Goal: Task Accomplishment & Management: Manage account settings

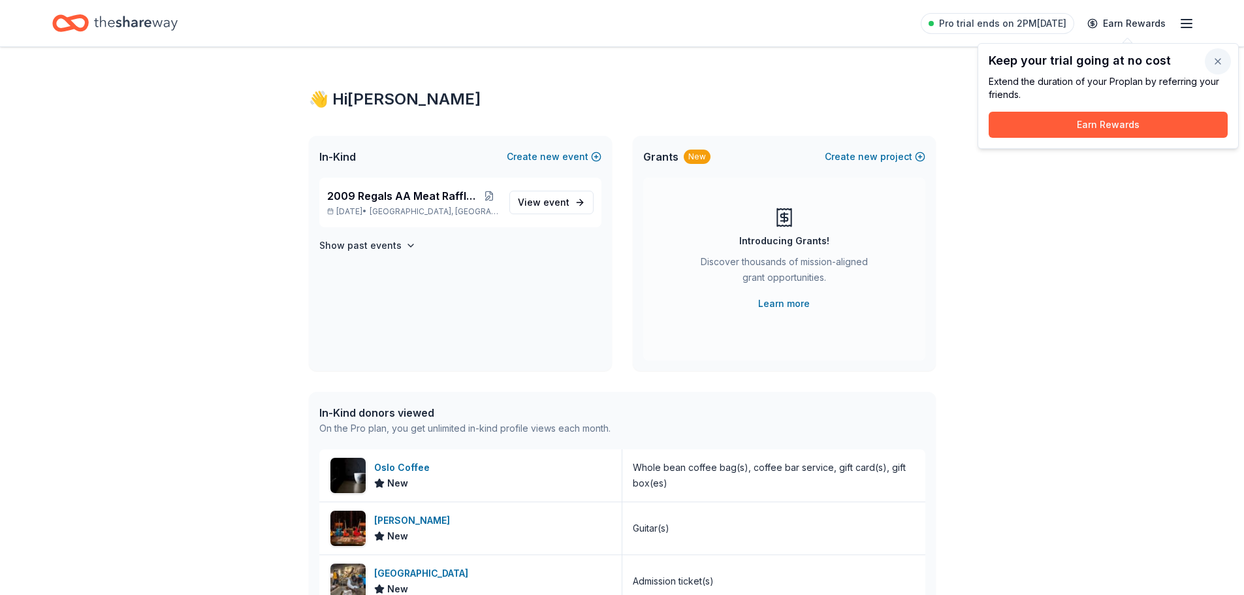
click at [1221, 57] on button "button" at bounding box center [1218, 61] width 26 height 26
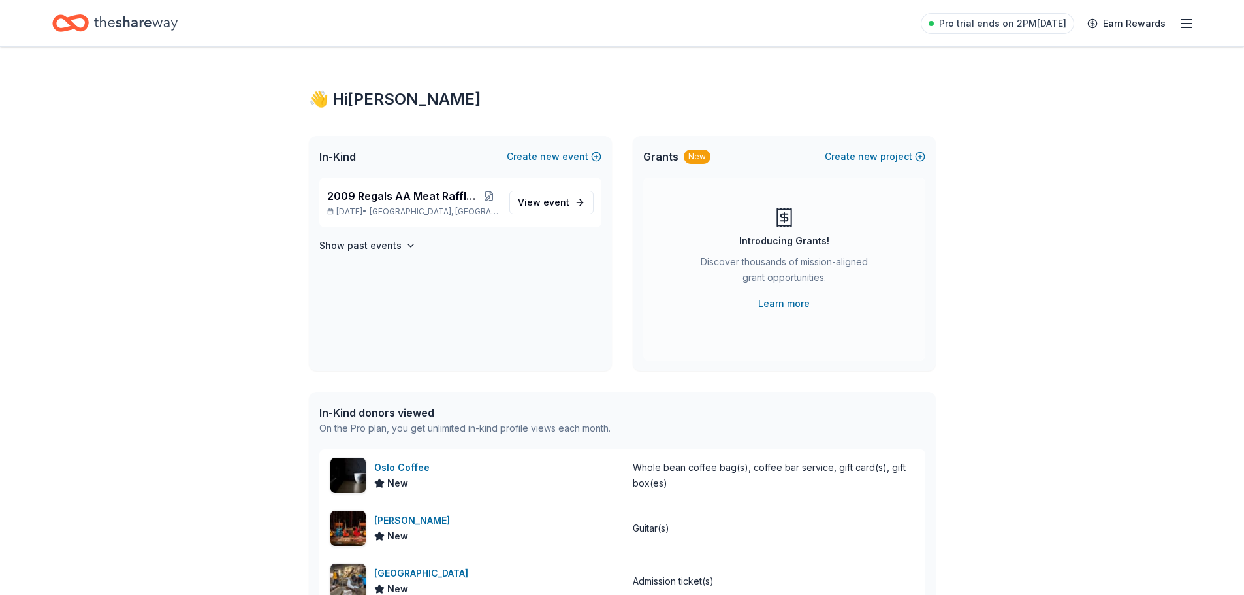
click at [1185, 26] on icon "button" at bounding box center [1187, 24] width 16 height 16
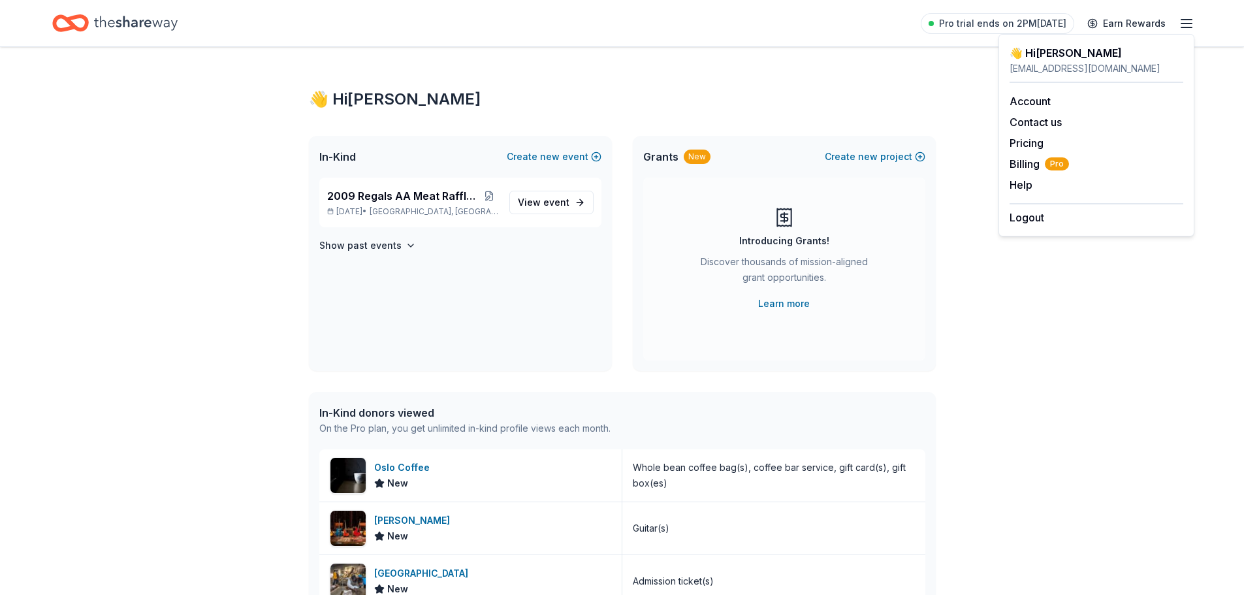
click at [705, 109] on div "👋 Hi Christine" at bounding box center [622, 99] width 627 height 21
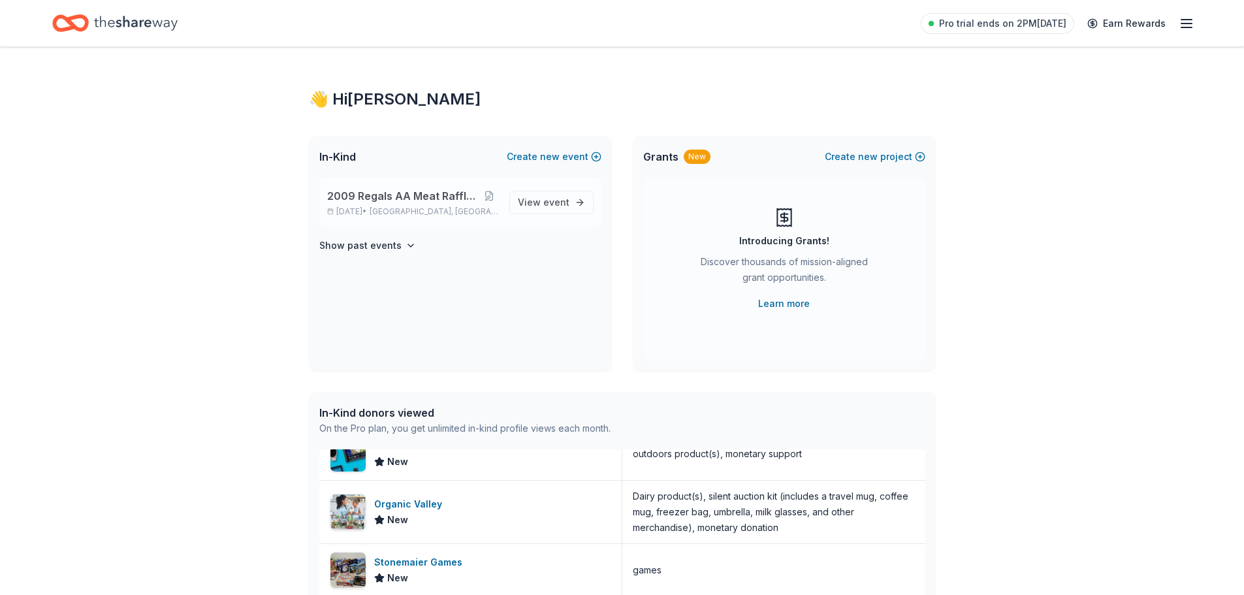
click at [347, 197] on span "2009 Regals AA Meat Raffle Fundraiser" at bounding box center [403, 196] width 152 height 16
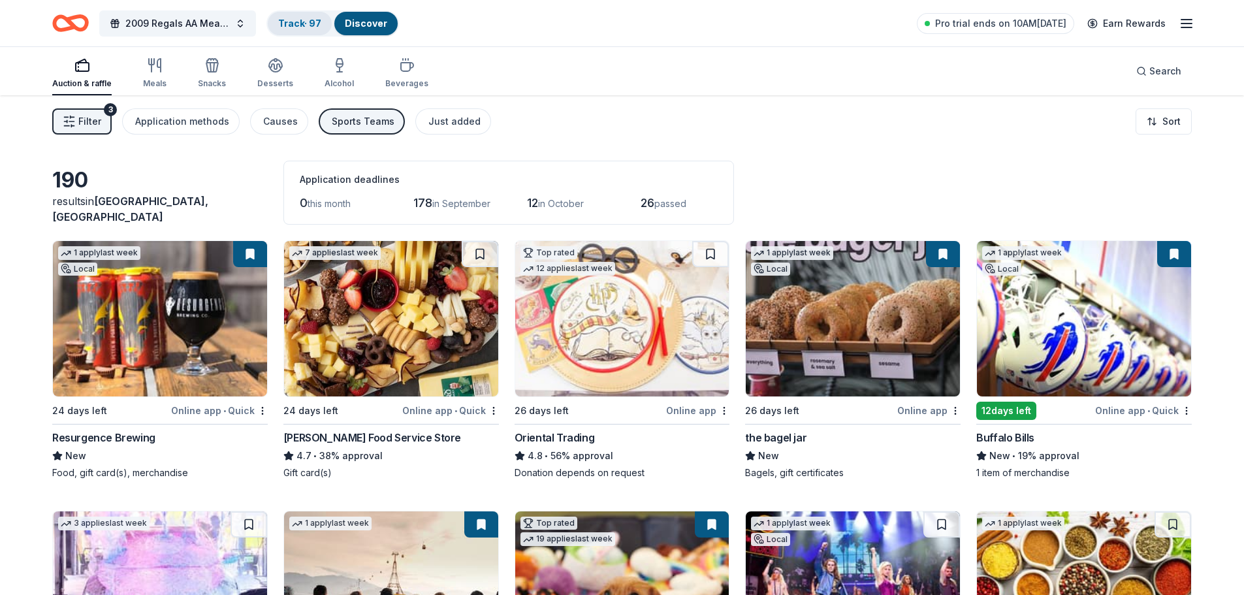
click at [299, 18] on link "Track · 97" at bounding box center [299, 23] width 43 height 11
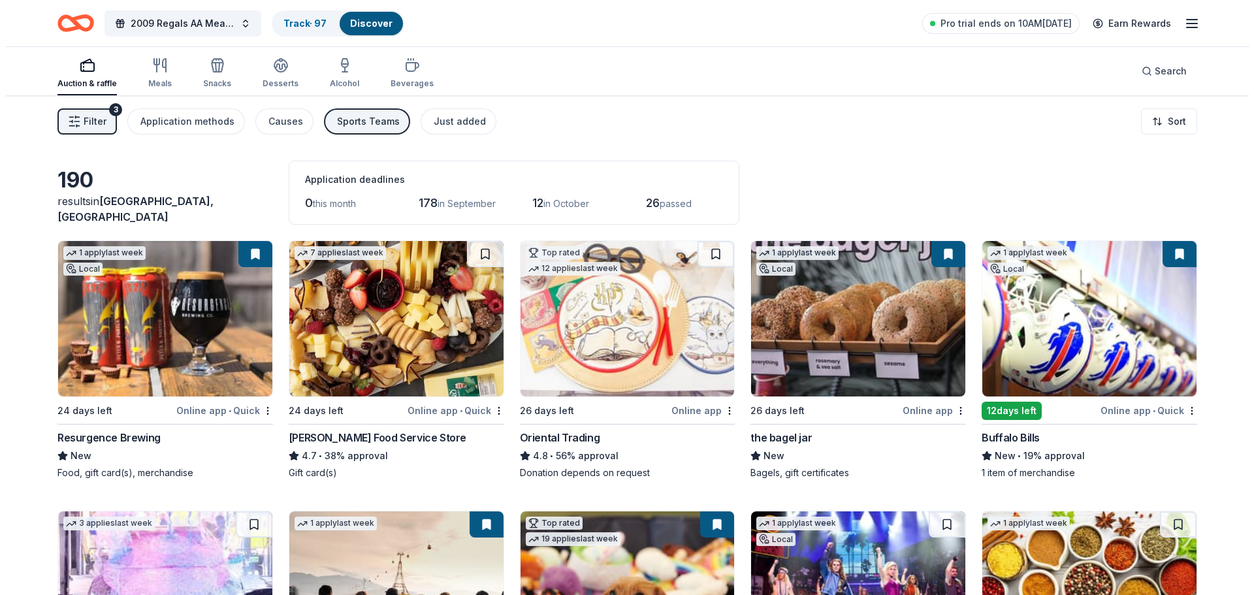
scroll to position [1, 0]
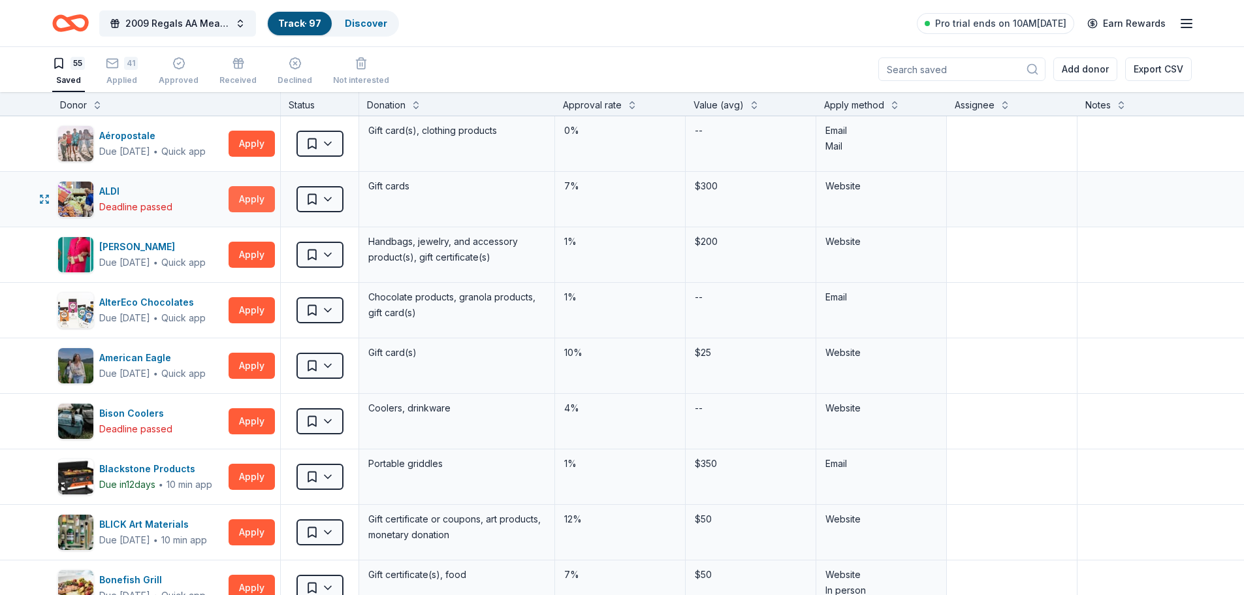
click at [263, 200] on button "Apply" at bounding box center [252, 199] width 46 height 26
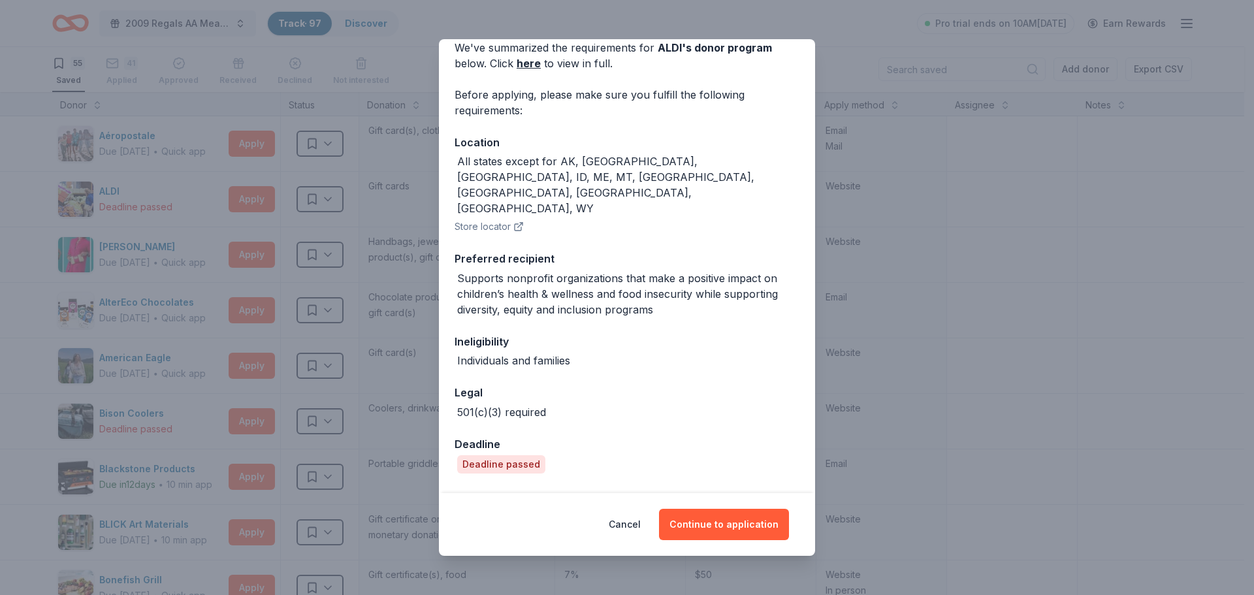
scroll to position [0, 0]
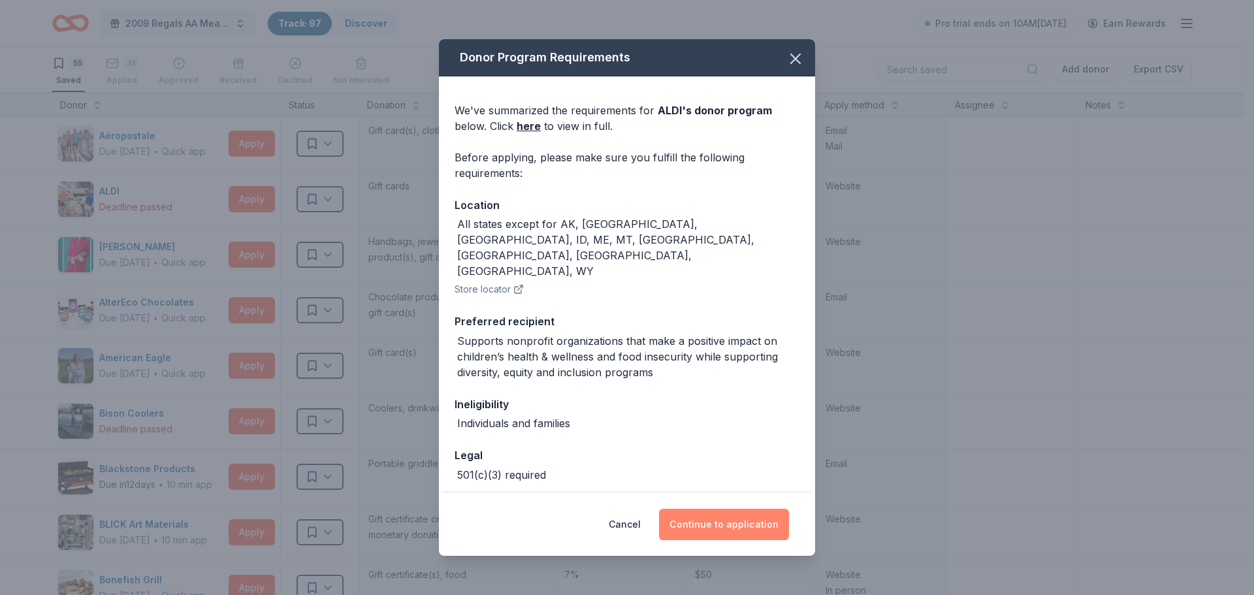
click at [761, 519] on button "Continue to application" at bounding box center [724, 524] width 130 height 31
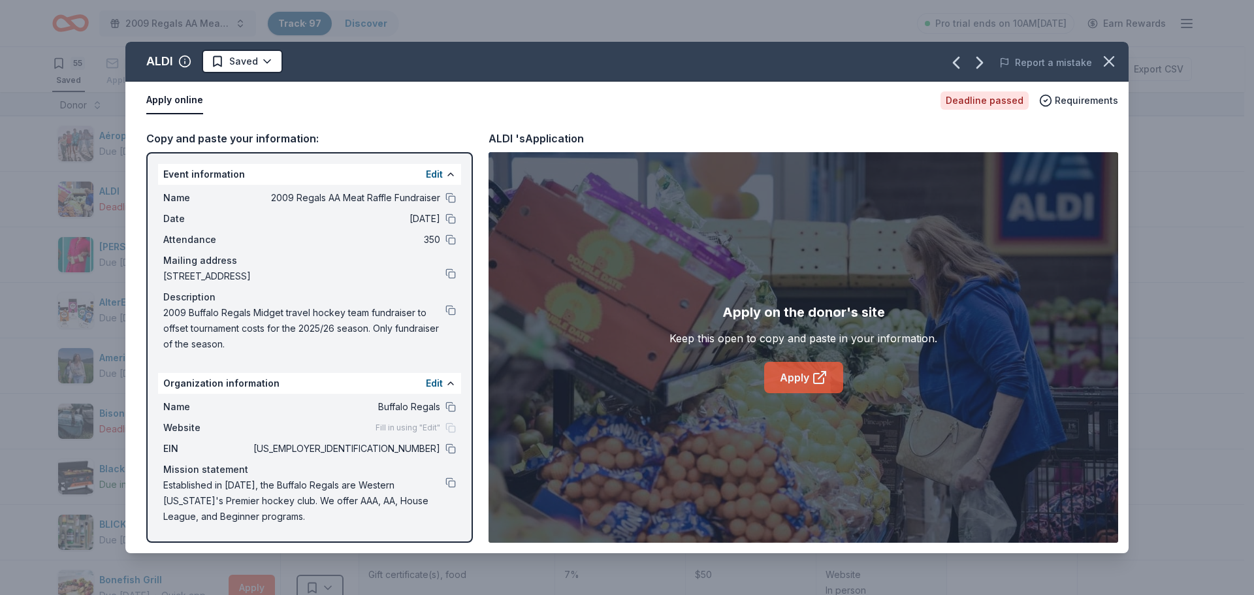
click at [822, 374] on icon at bounding box center [821, 375] width 7 height 7
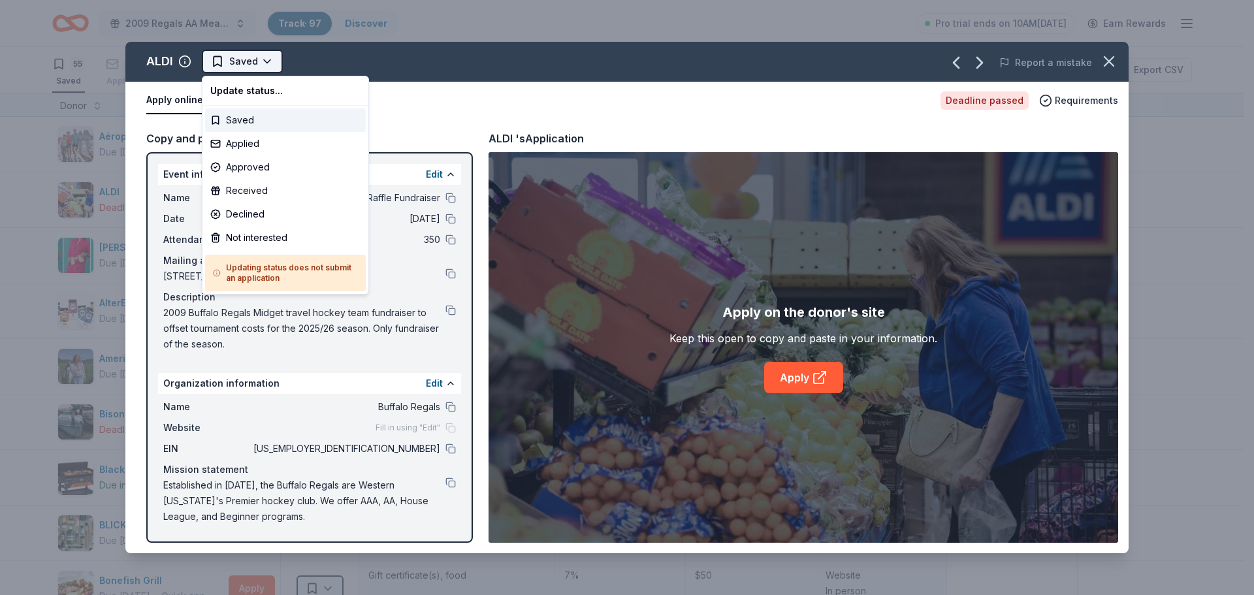
click at [247, 54] on html "2009 Regals AA Meat Raffle Fundraiser Track · 97 Discover Pro trial ends on 10A…" at bounding box center [627, 297] width 1254 height 595
click at [250, 141] on div "Applied" at bounding box center [285, 144] width 161 height 24
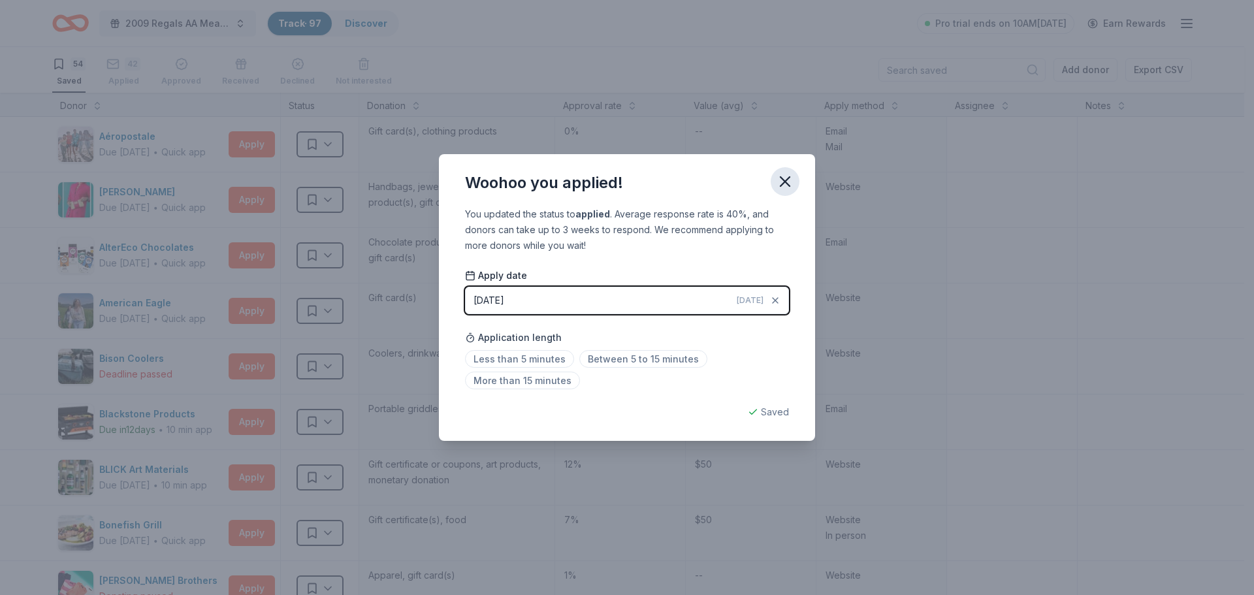
click at [778, 178] on icon "button" at bounding box center [785, 181] width 18 height 18
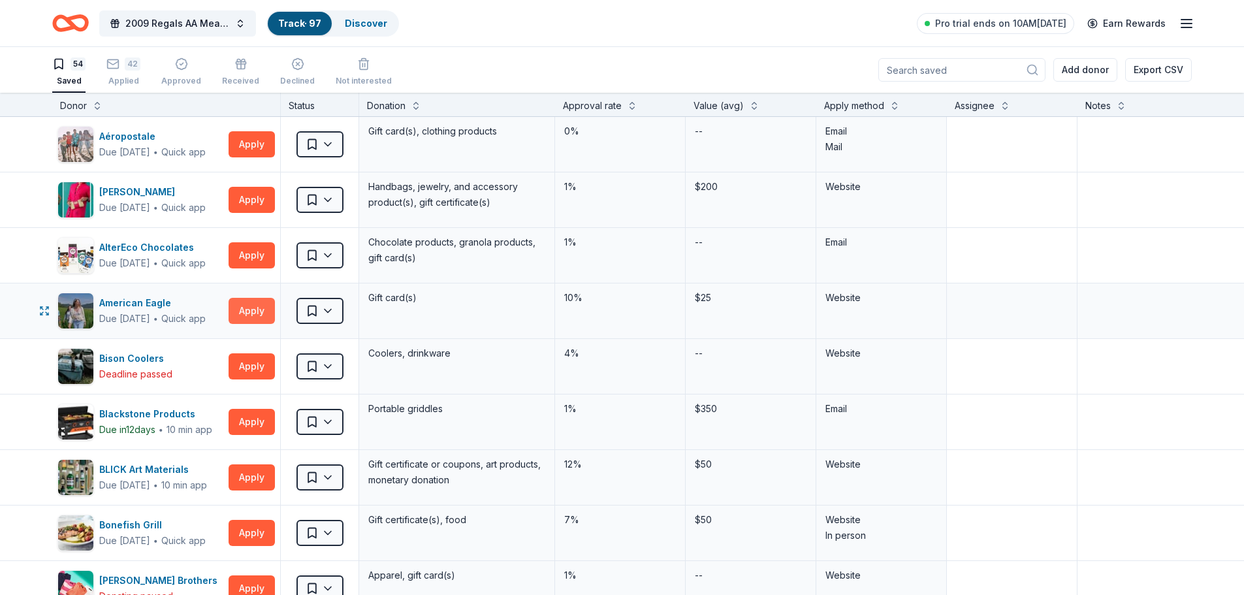
click at [253, 310] on button "Apply" at bounding box center [252, 311] width 46 height 26
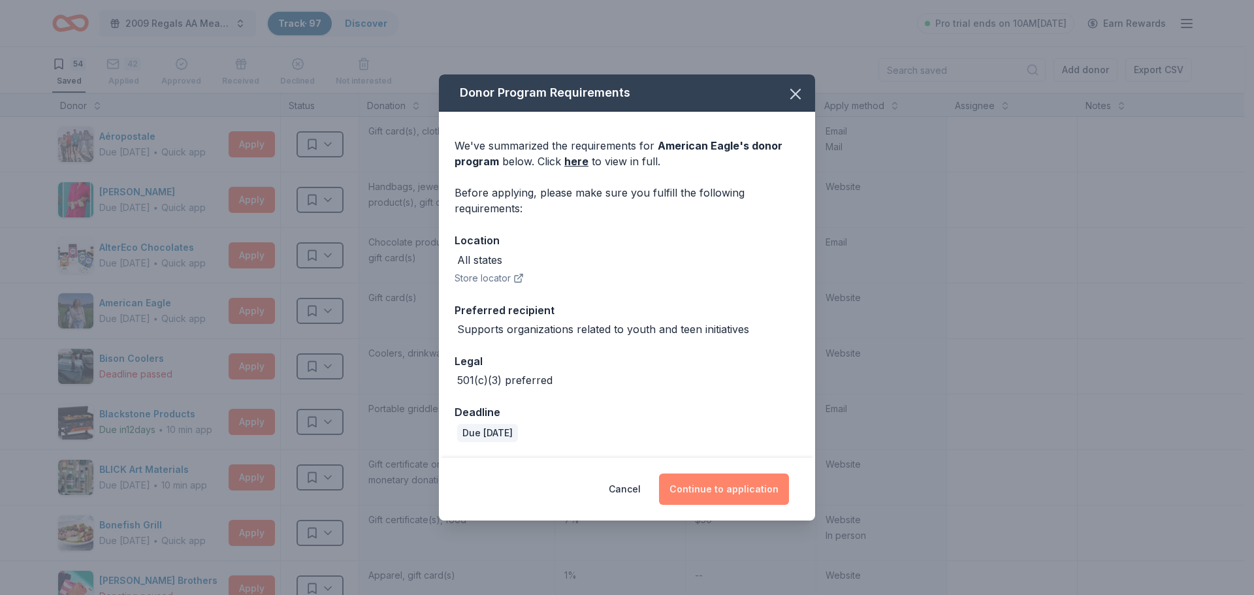
click at [708, 491] on button "Continue to application" at bounding box center [724, 488] width 130 height 31
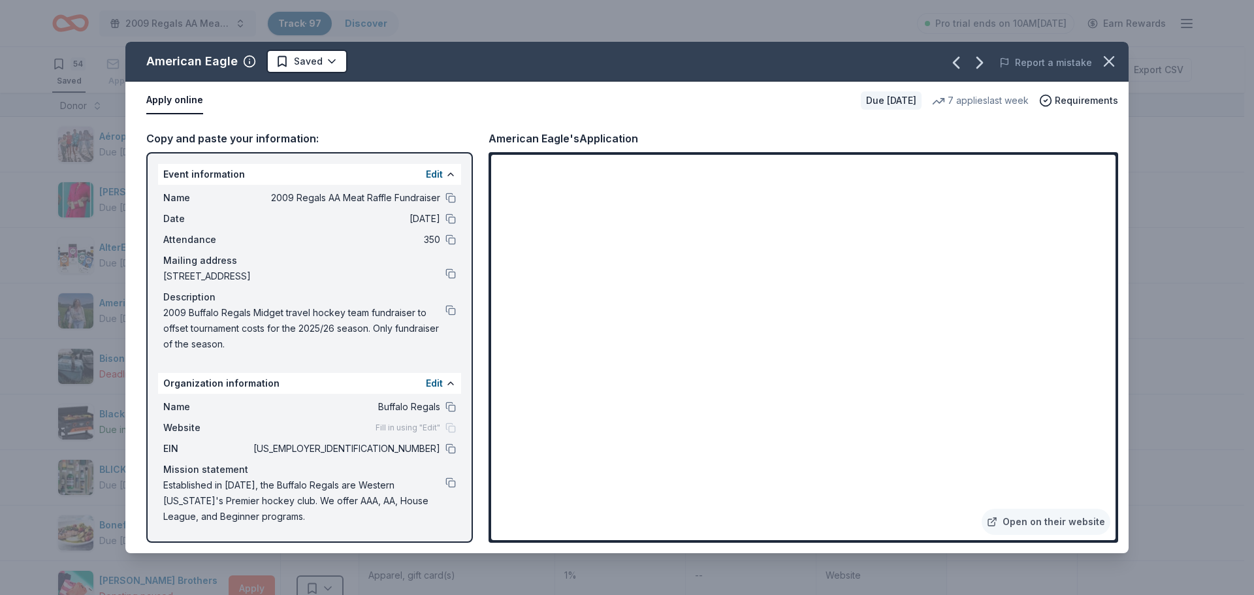
click at [7, 272] on div "American Eagle Saved Report a mistake Apply online Due in 24 days 7 applies las…" at bounding box center [627, 297] width 1254 height 595
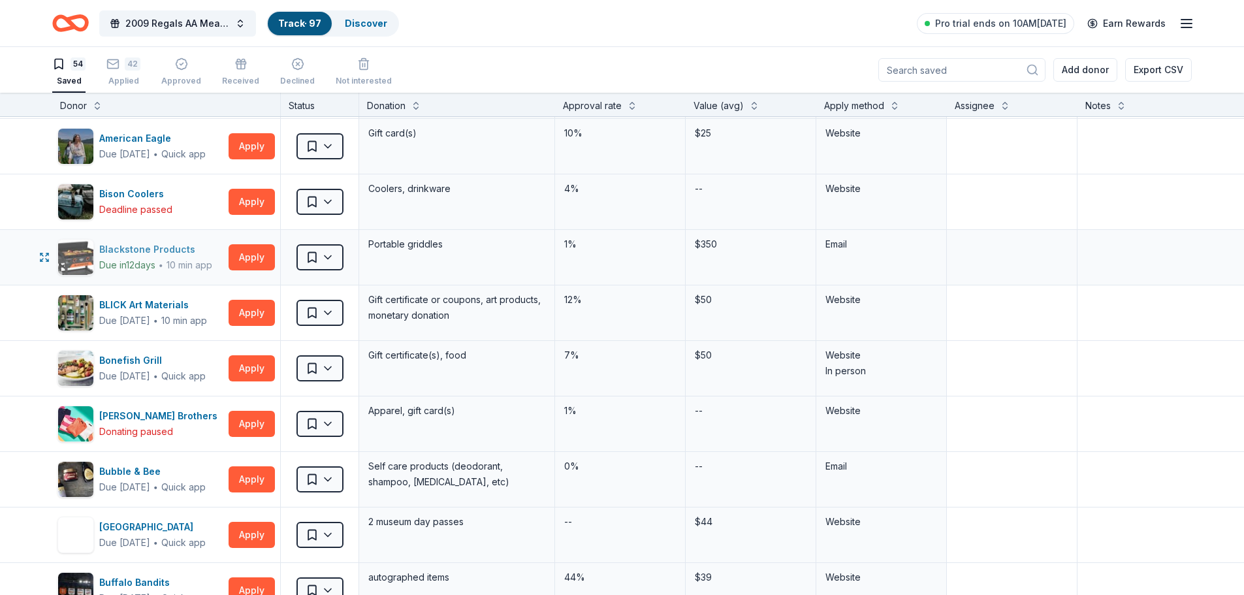
scroll to position [196, 0]
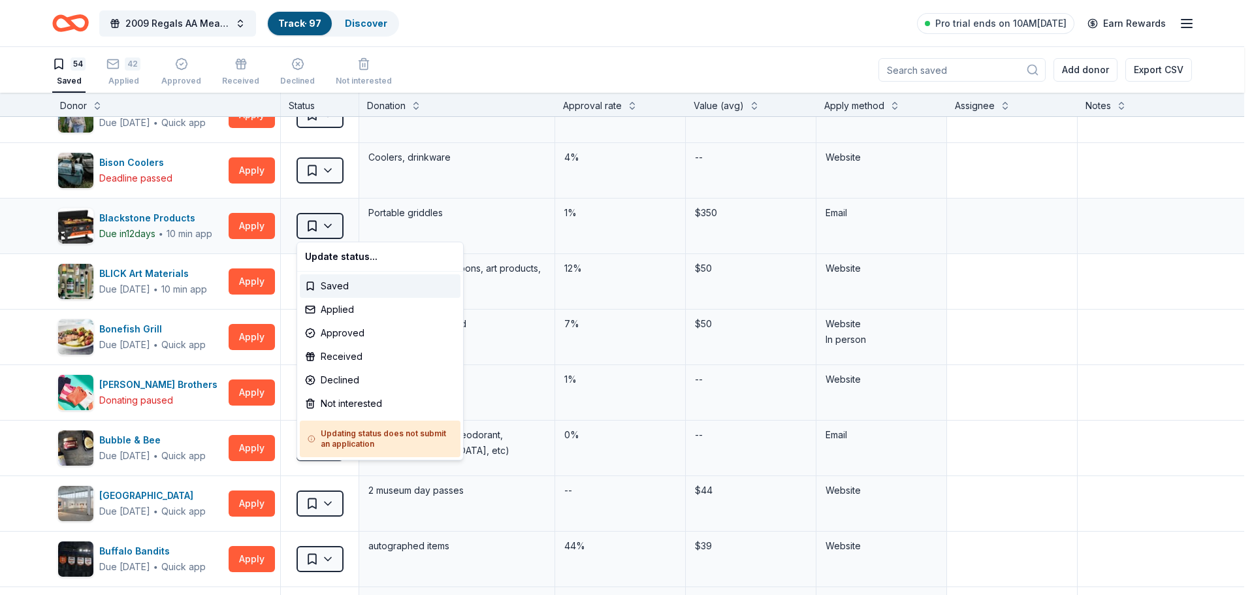
click at [323, 225] on html "2009 Regals AA Meat Raffle Fundraiser Track · 97 Discover Pro trial ends on 10A…" at bounding box center [627, 297] width 1254 height 595
click at [345, 309] on div "Applied" at bounding box center [380, 310] width 161 height 24
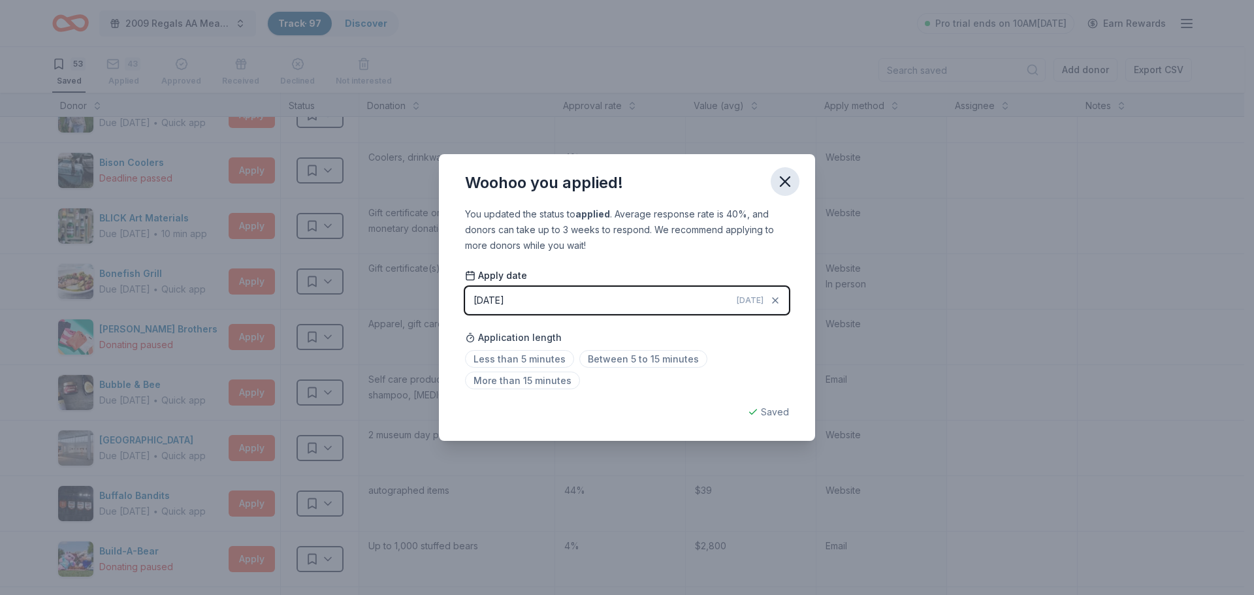
click at [783, 178] on icon "button" at bounding box center [784, 181] width 9 height 9
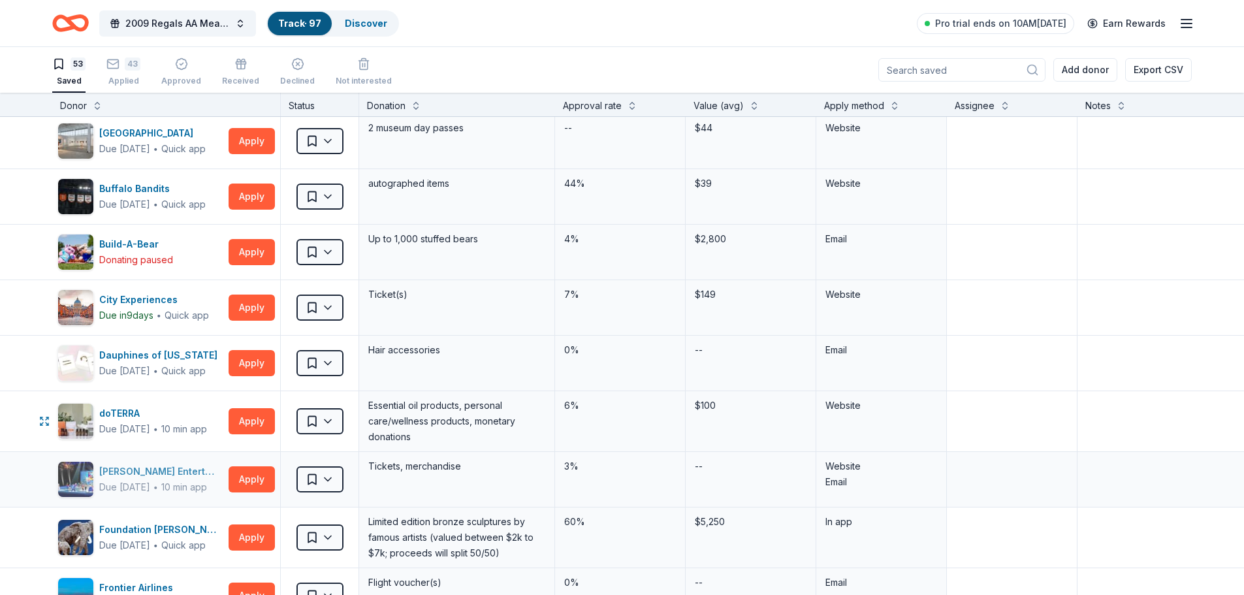
scroll to position [522, 0]
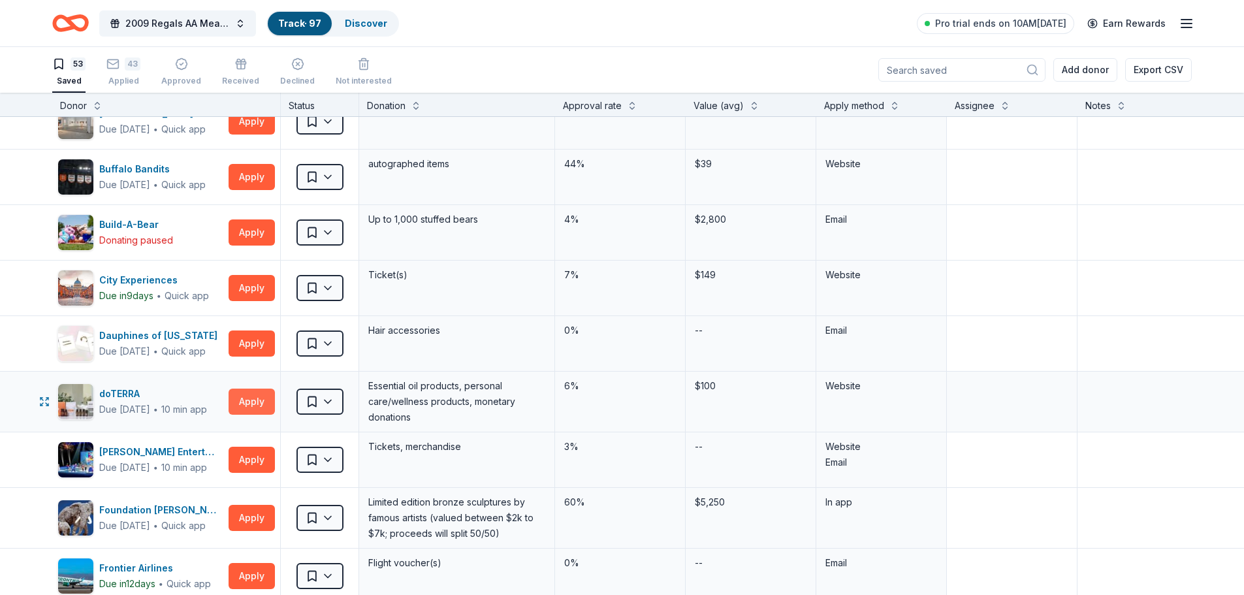
click at [257, 398] on button "Apply" at bounding box center [252, 402] width 46 height 26
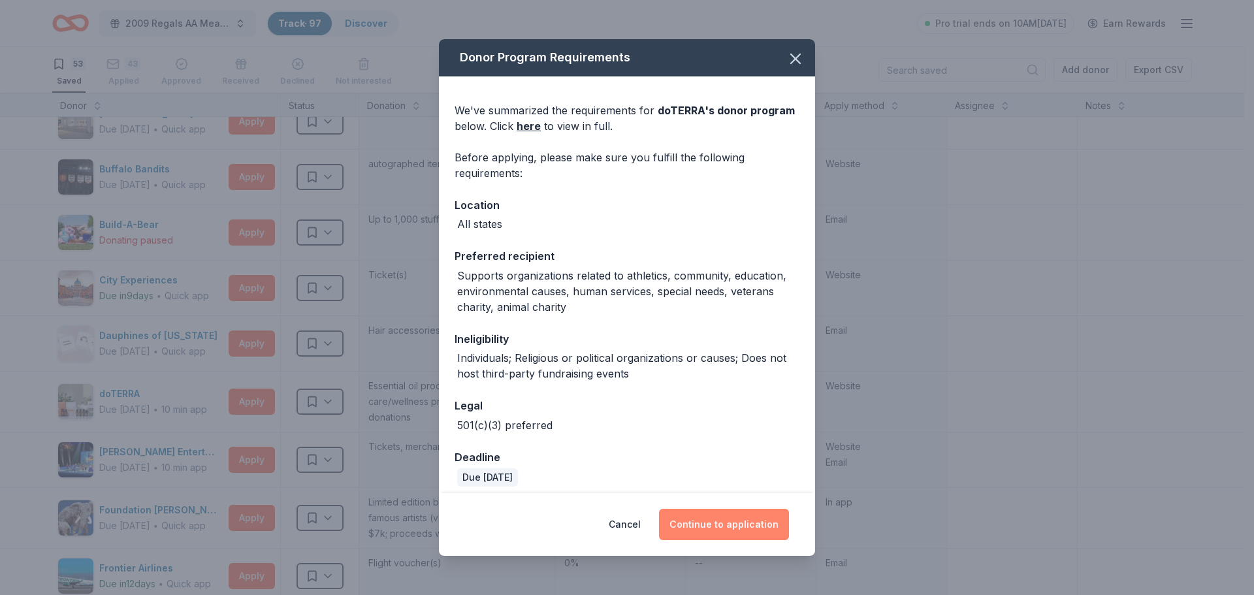
click at [734, 531] on button "Continue to application" at bounding box center [724, 524] width 130 height 31
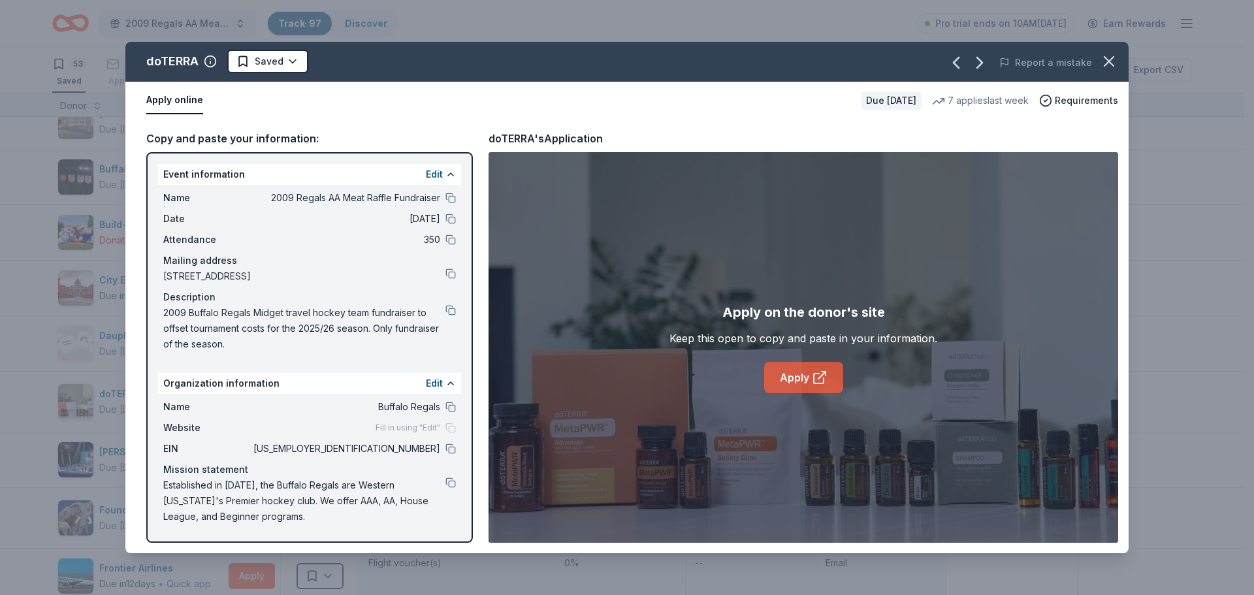
click at [782, 372] on link "Apply" at bounding box center [803, 377] width 79 height 31
click at [271, 56] on html "2009 Regals AA Meat Raffle Fundraiser Track · 97 Discover Pro trial ends on 10A…" at bounding box center [627, 297] width 1254 height 595
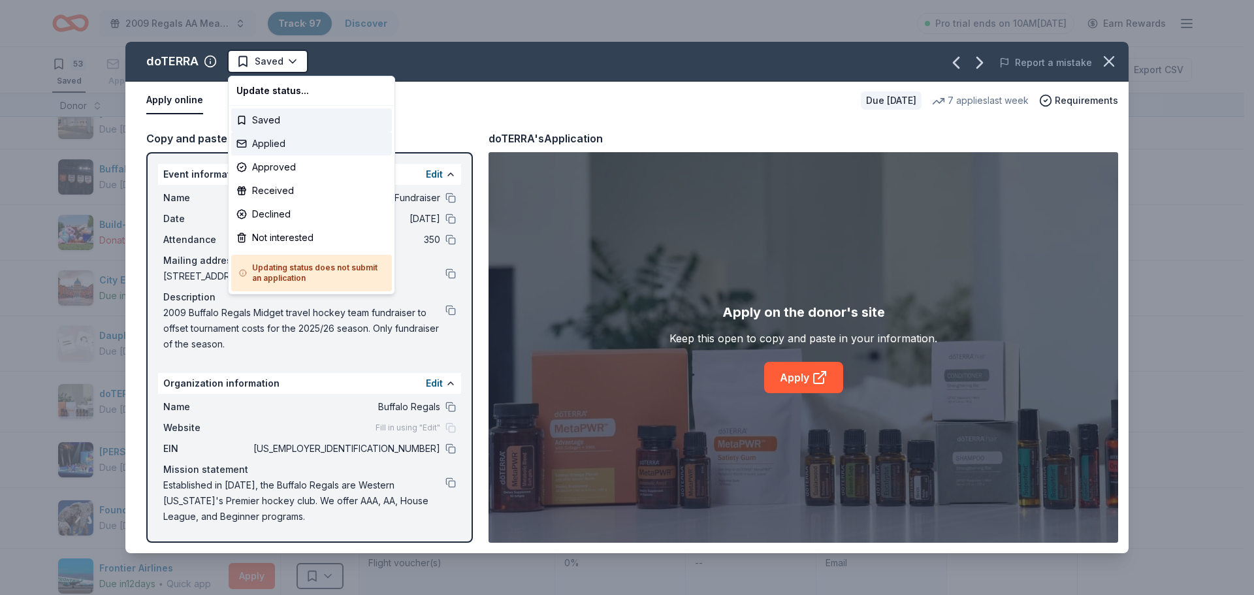
click at [274, 140] on div "Applied" at bounding box center [311, 144] width 161 height 24
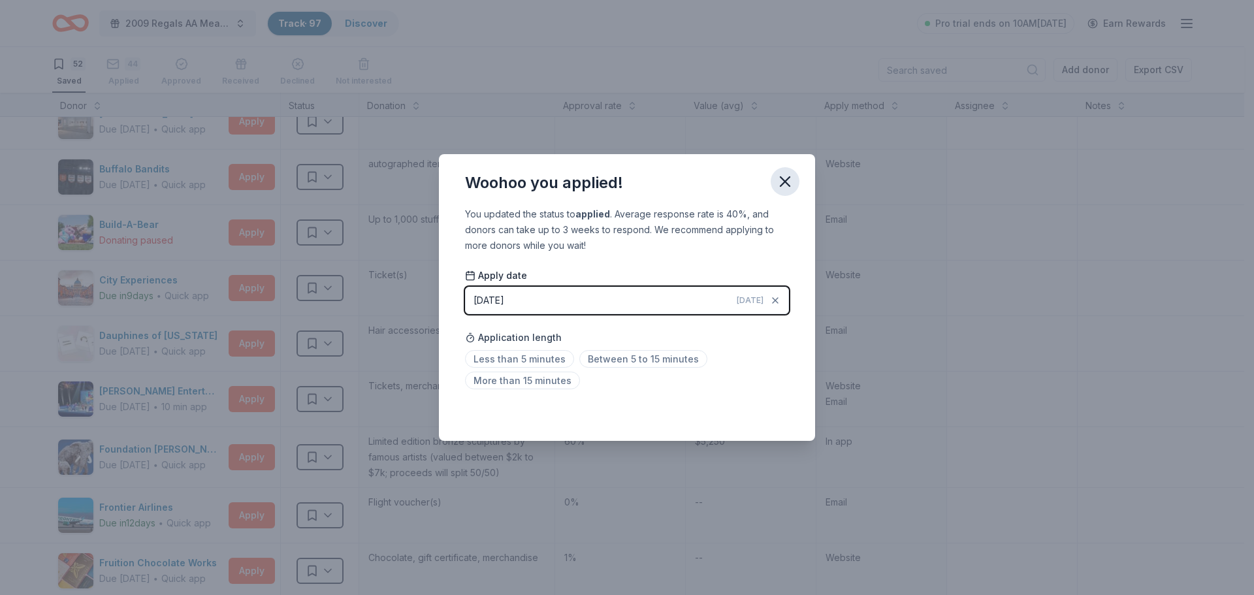
click at [780, 181] on icon "button" at bounding box center [785, 181] width 18 height 18
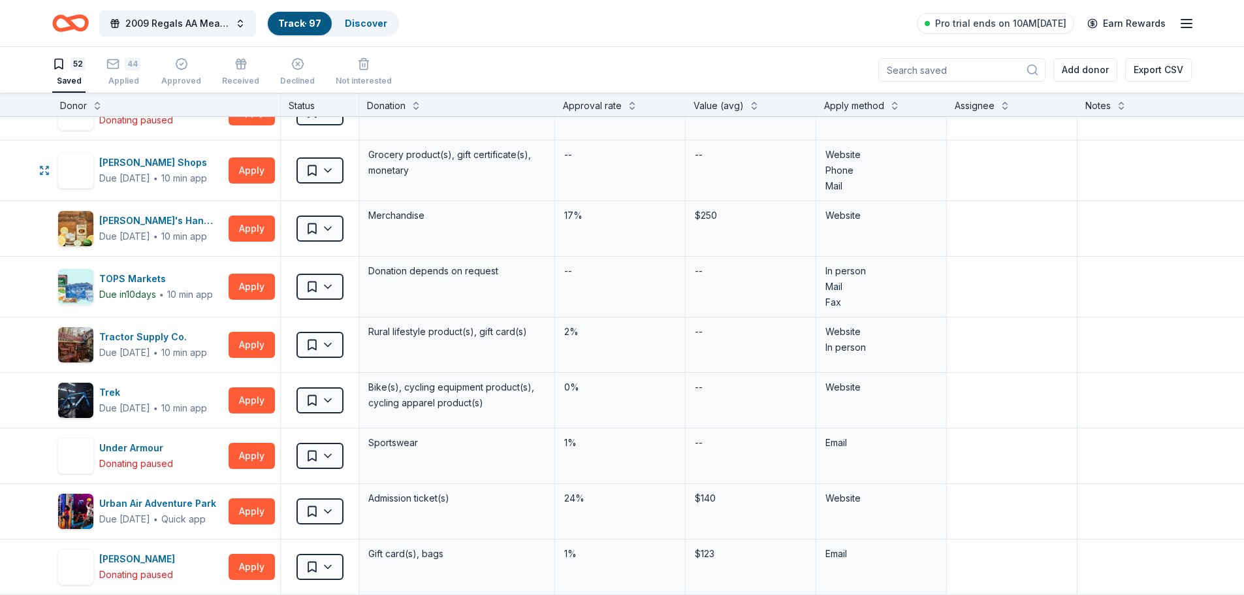
scroll to position [2285, 0]
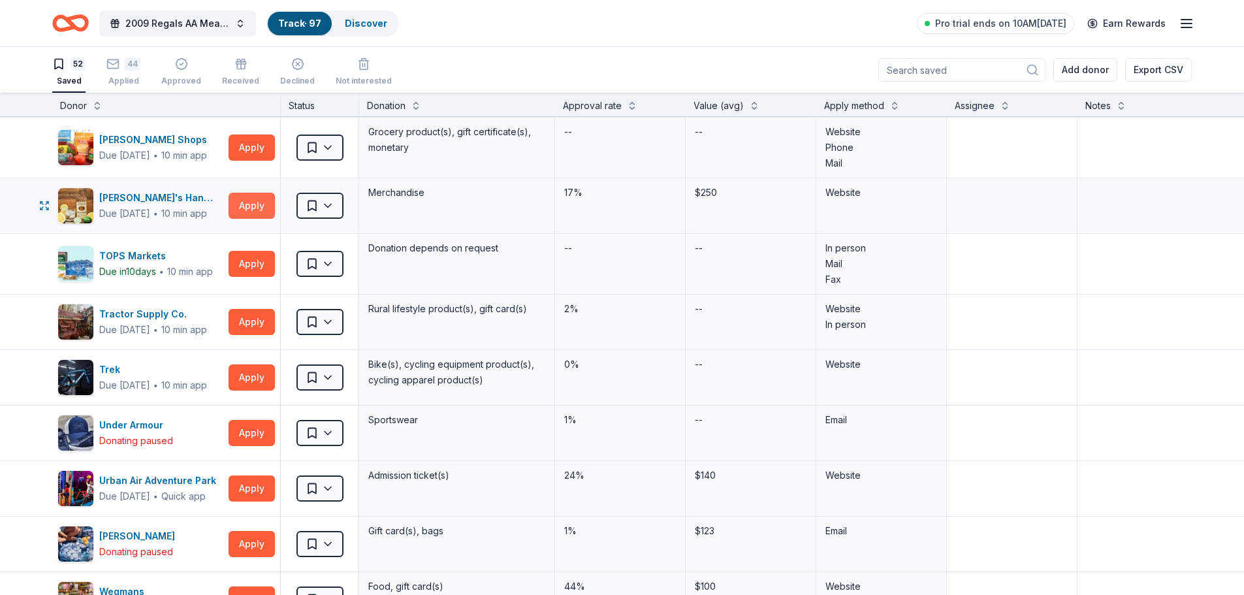
click at [259, 202] on button "Apply" at bounding box center [252, 206] width 46 height 26
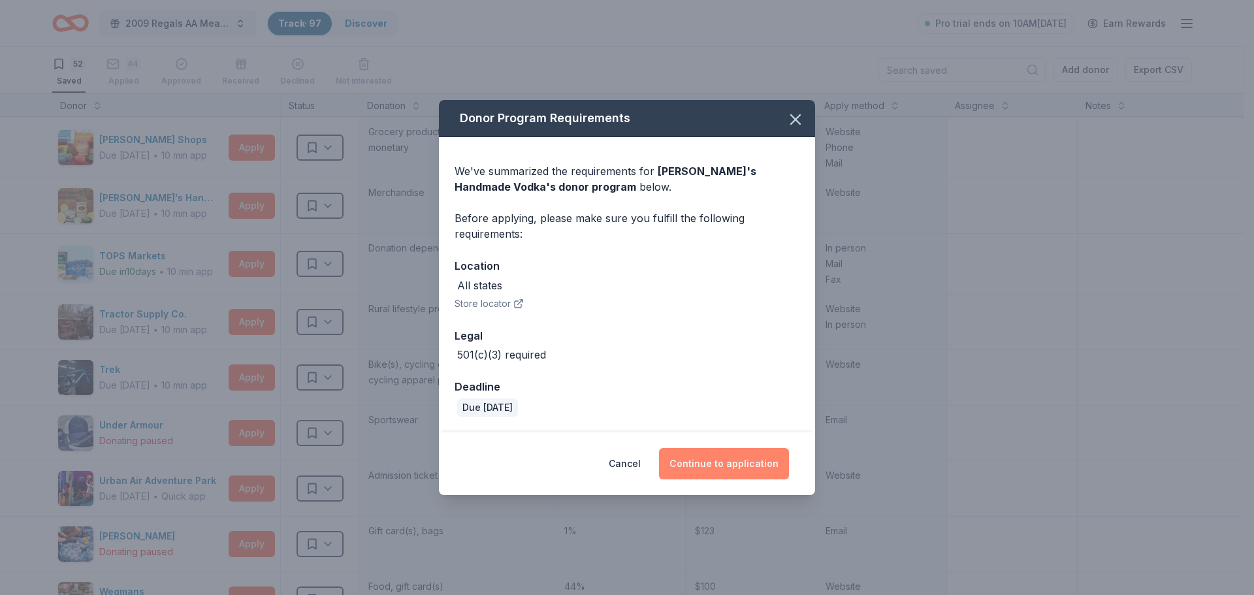
click at [738, 469] on button "Continue to application" at bounding box center [724, 463] width 130 height 31
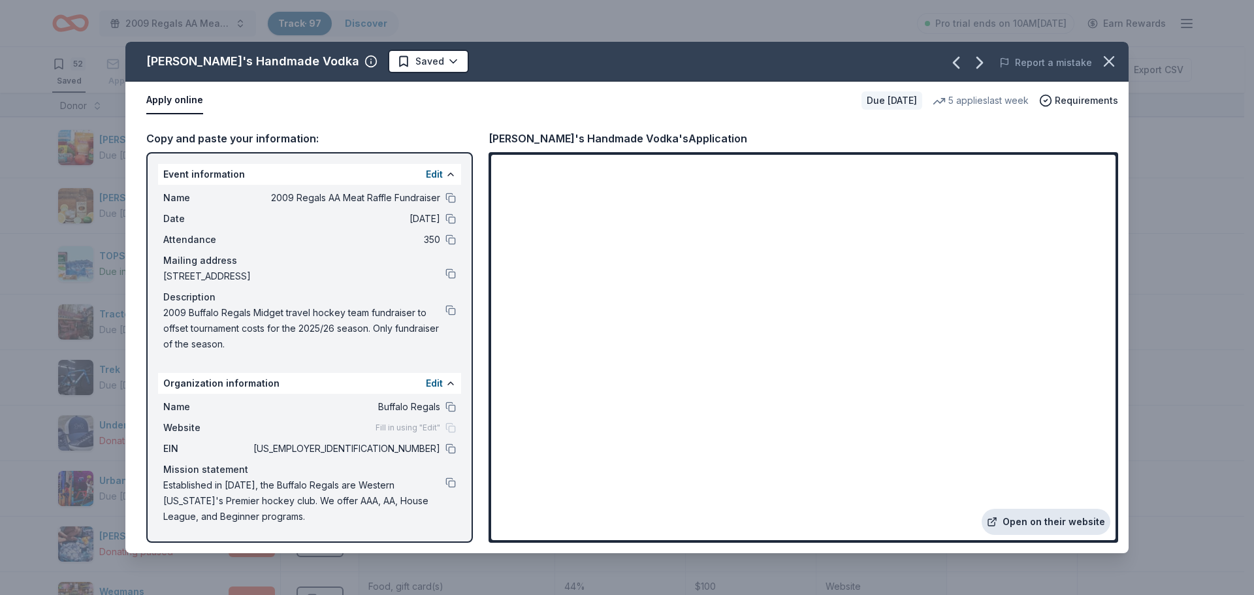
click at [1082, 522] on link "Open on their website" at bounding box center [1045, 522] width 129 height 26
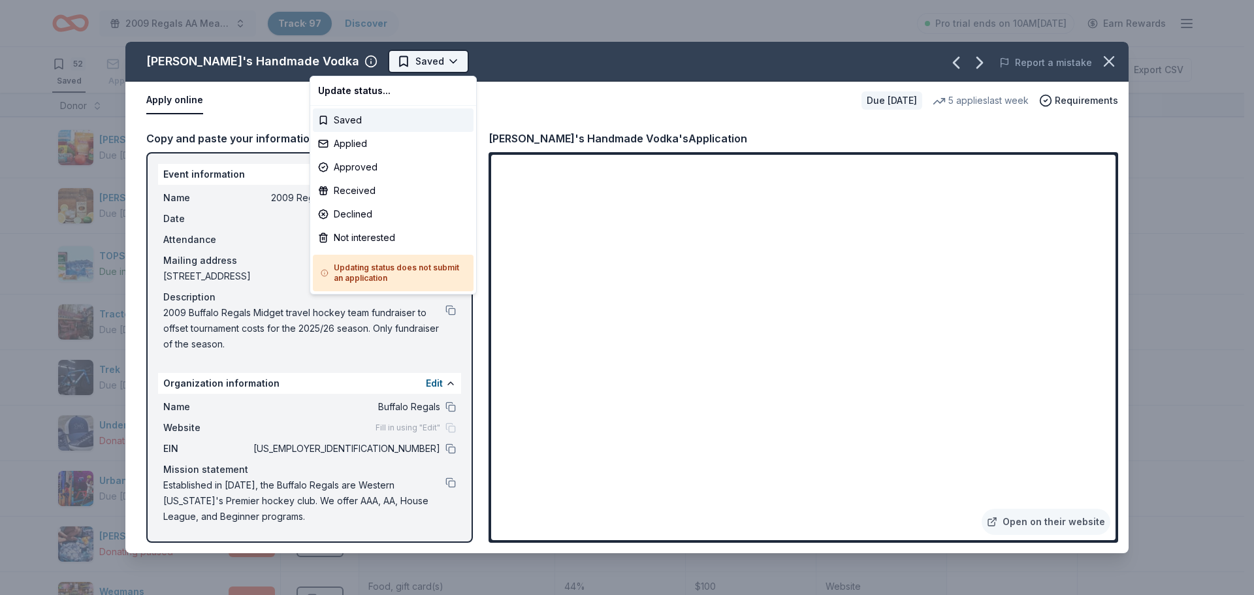
click at [339, 67] on html "2009 Regals AA Meat Raffle Fundraiser Track · 97 Discover Pro trial ends on 10A…" at bounding box center [627, 297] width 1254 height 595
click at [357, 139] on div "Applied" at bounding box center [393, 144] width 161 height 24
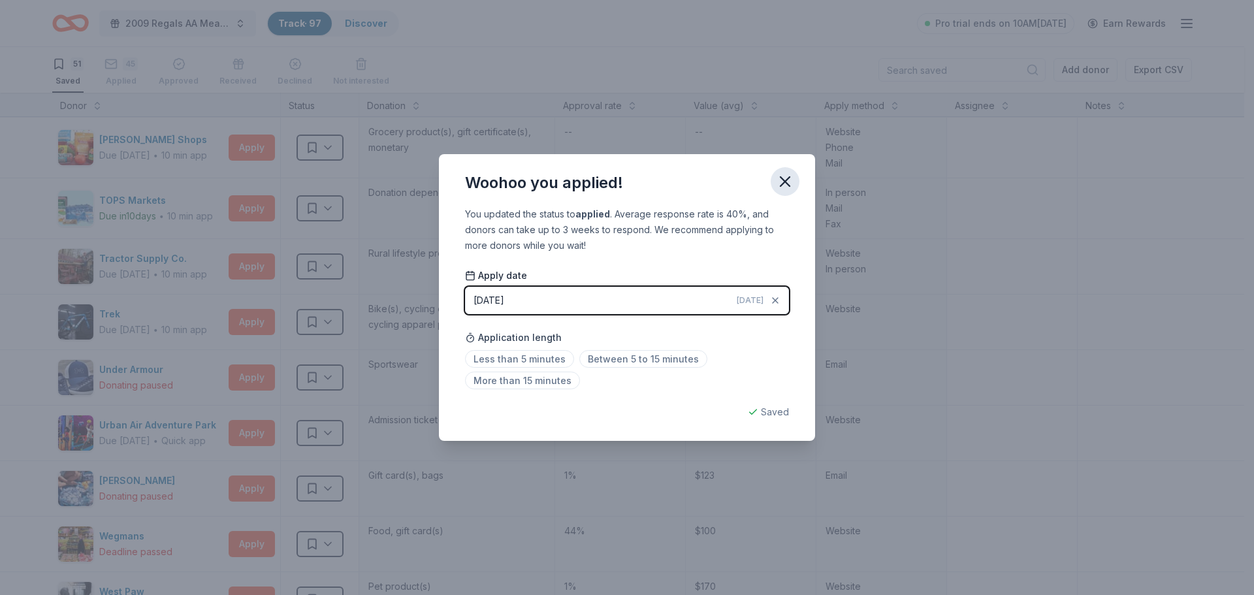
click at [786, 174] on icon "button" at bounding box center [785, 181] width 18 height 18
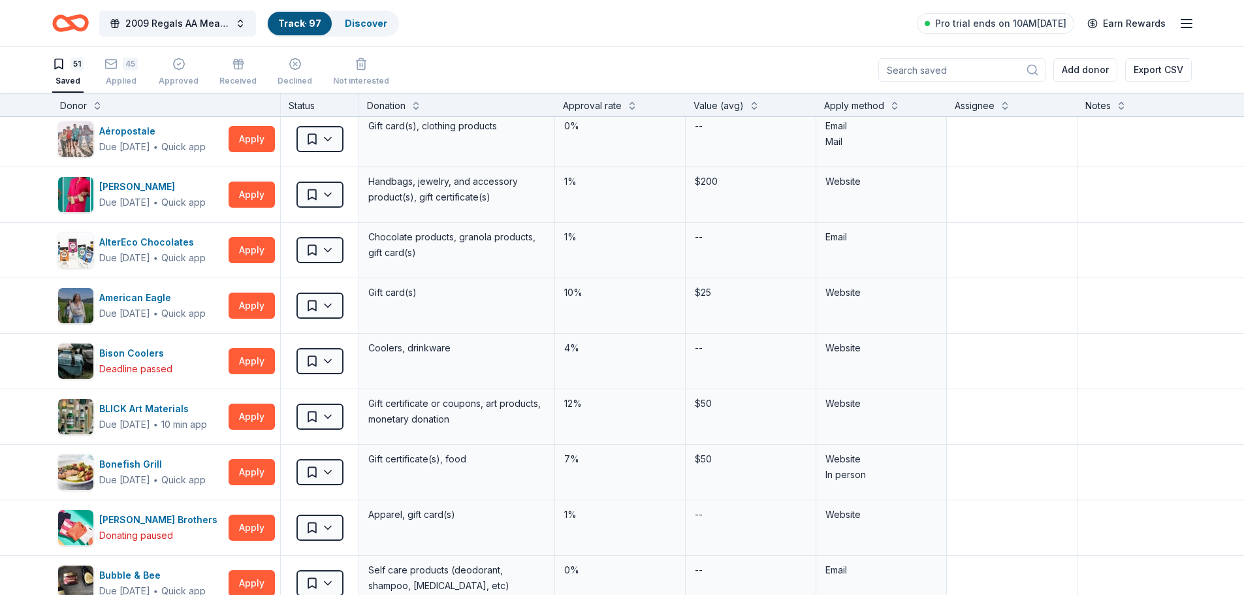
scroll to position [0, 0]
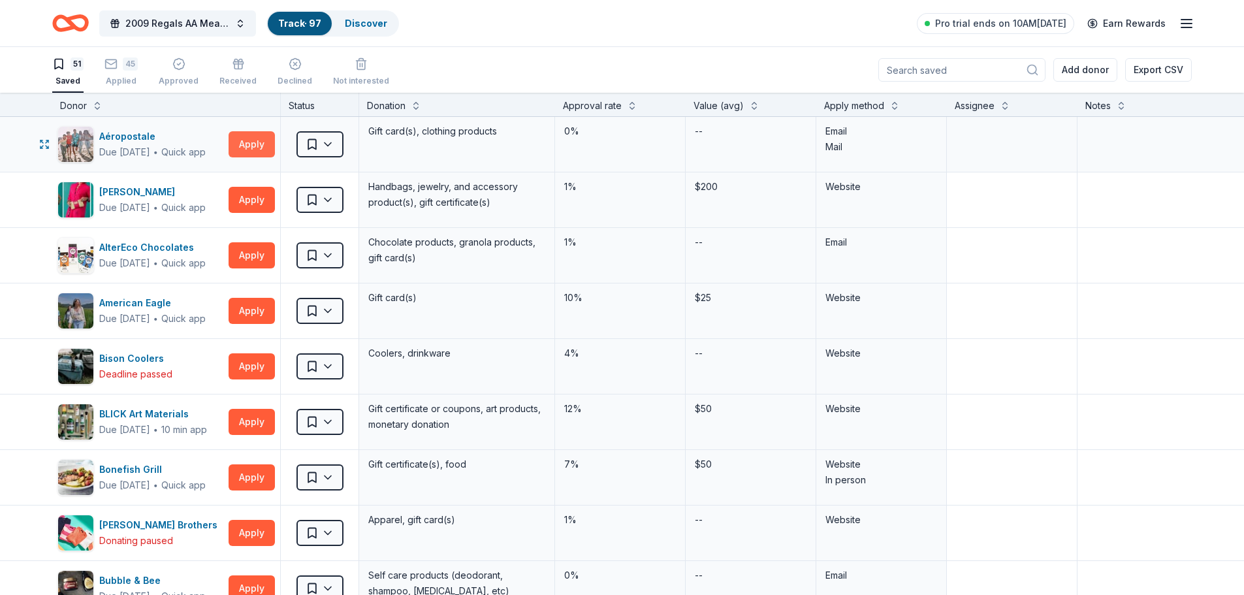
click at [240, 146] on button "Apply" at bounding box center [252, 144] width 46 height 26
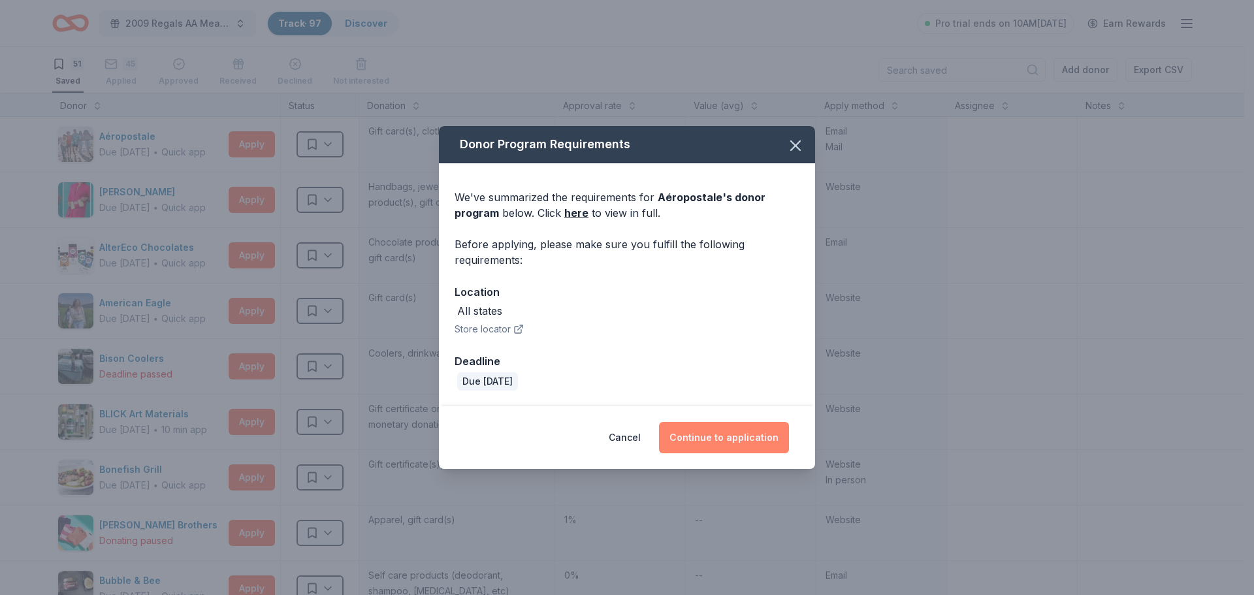
click at [725, 436] on button "Continue to application" at bounding box center [724, 437] width 130 height 31
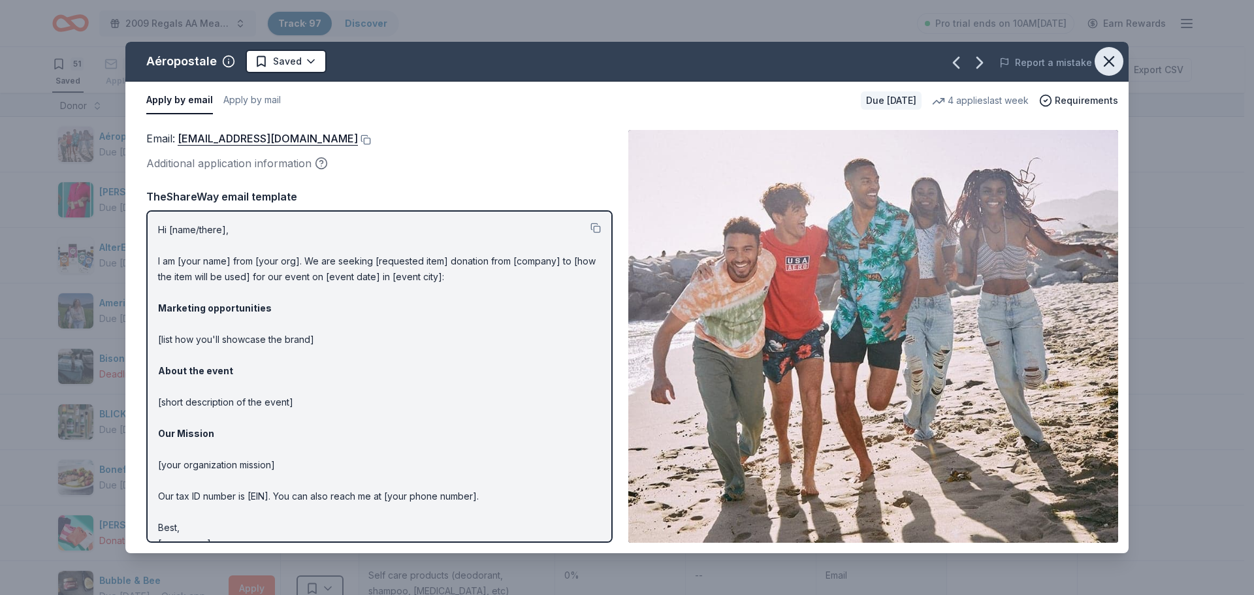
click at [1107, 68] on icon "button" at bounding box center [1109, 61] width 18 height 18
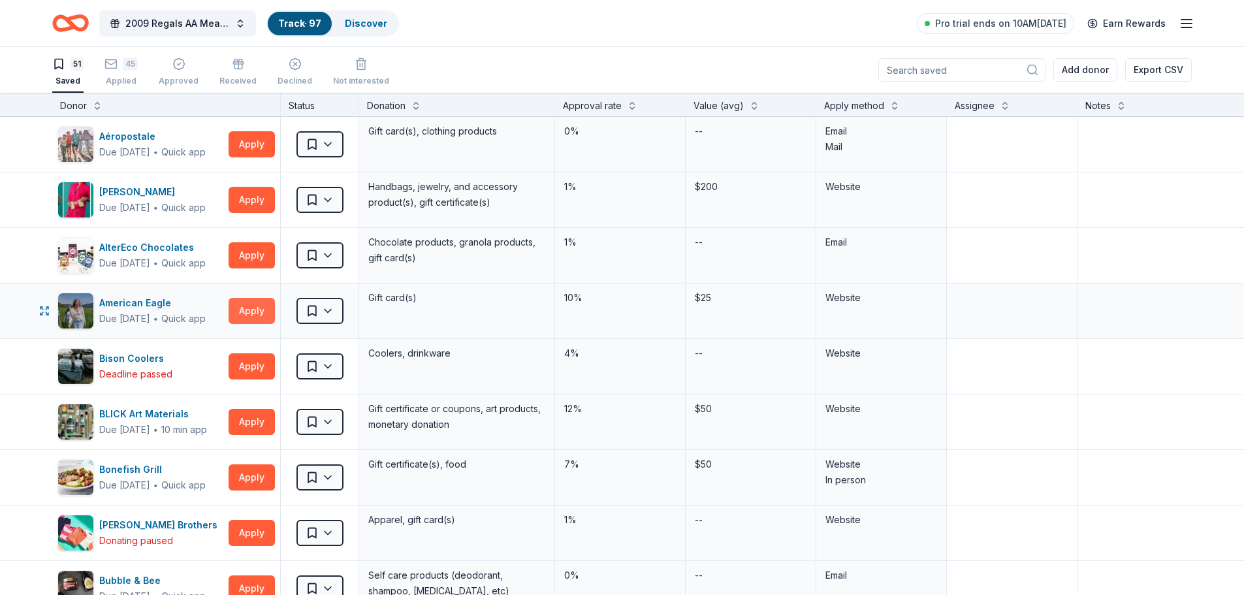
click at [252, 316] on button "Apply" at bounding box center [252, 311] width 46 height 26
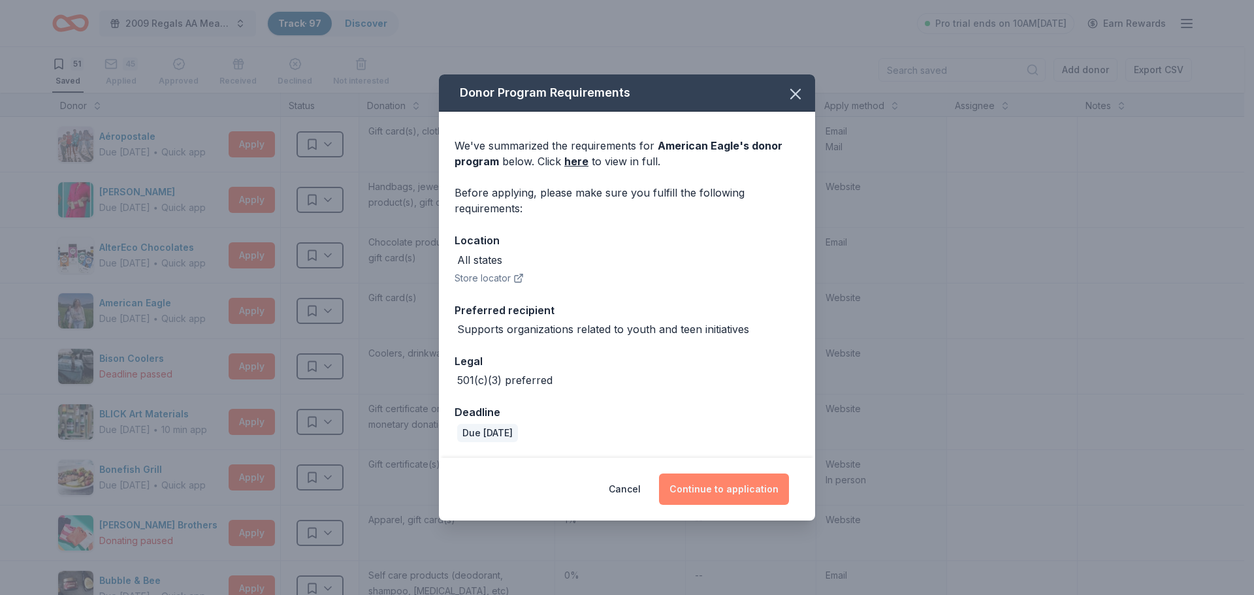
click at [767, 490] on button "Continue to application" at bounding box center [724, 488] width 130 height 31
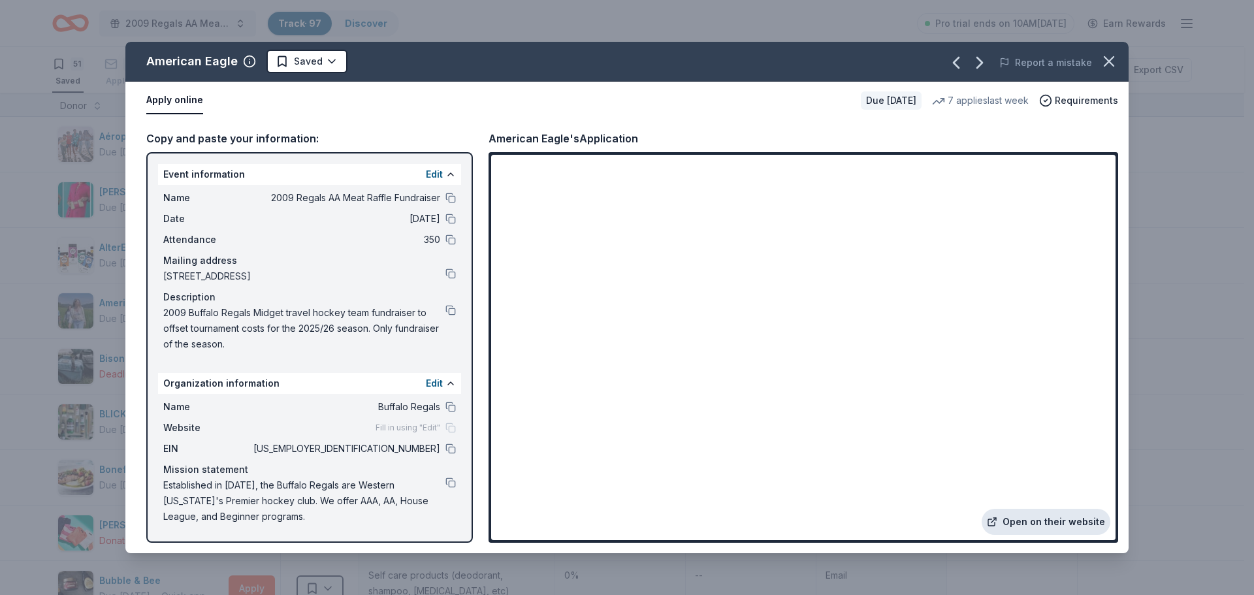
click at [1086, 523] on link "Open on their website" at bounding box center [1045, 522] width 129 height 26
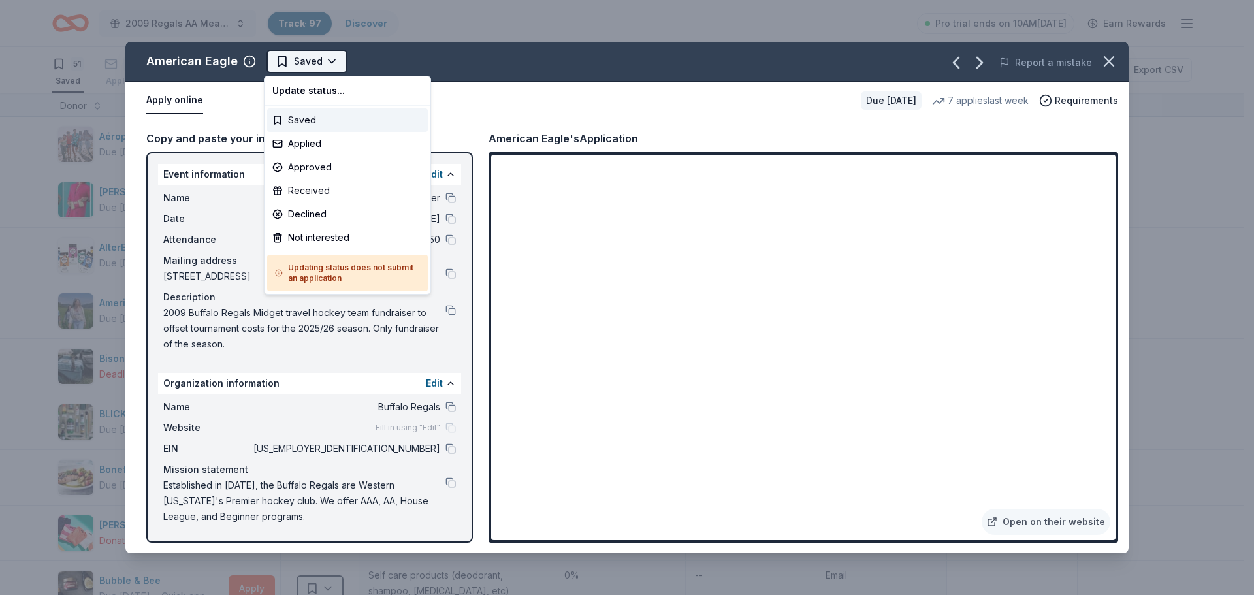
click at [306, 59] on html "2009 Regals AA Meat Raffle Fundraiser Track · 97 Discover Pro trial ends on 10A…" at bounding box center [627, 297] width 1254 height 595
click at [303, 138] on div "Applied" at bounding box center [347, 144] width 161 height 24
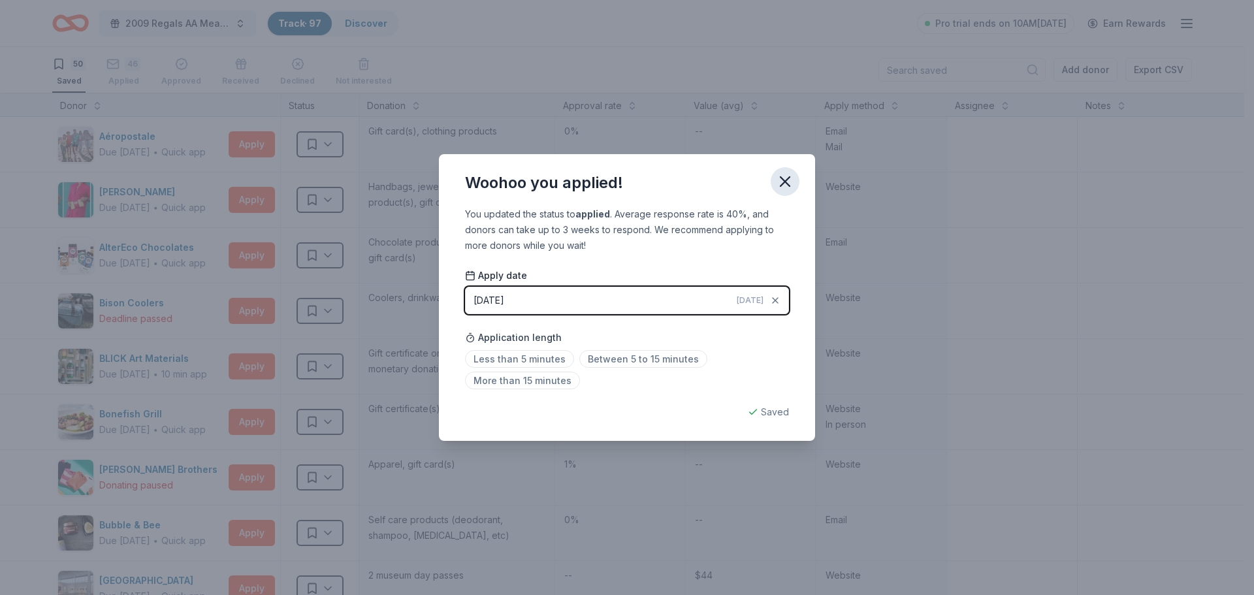
click at [781, 180] on icon "button" at bounding box center [785, 181] width 18 height 18
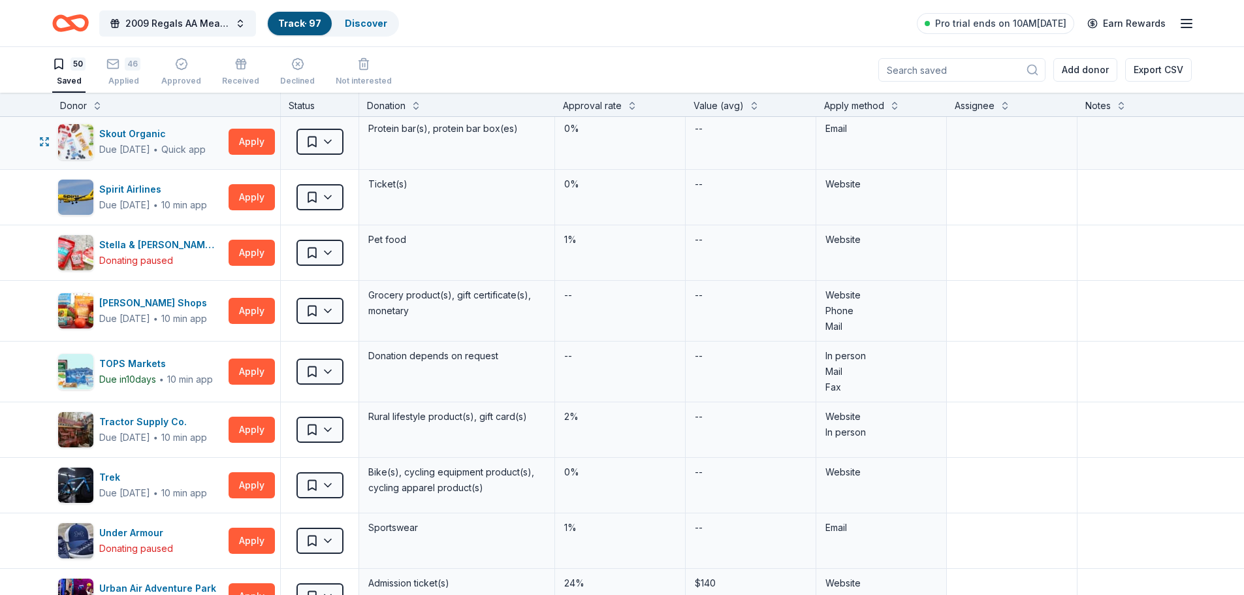
scroll to position [2090, 0]
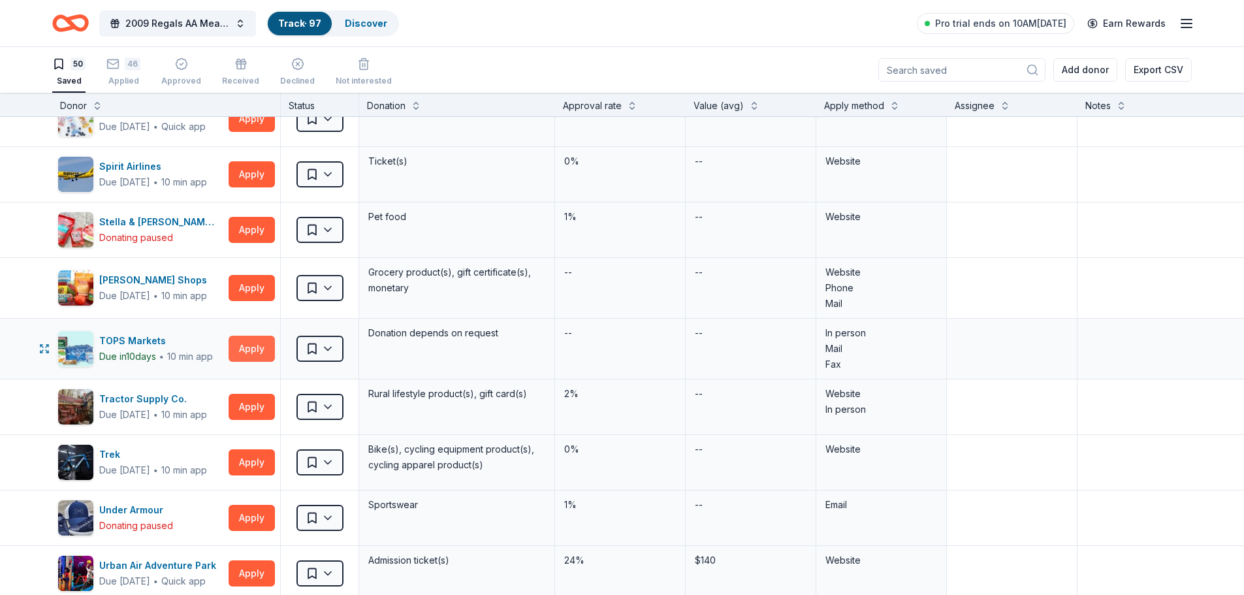
click at [241, 346] on button "Apply" at bounding box center [252, 349] width 46 height 26
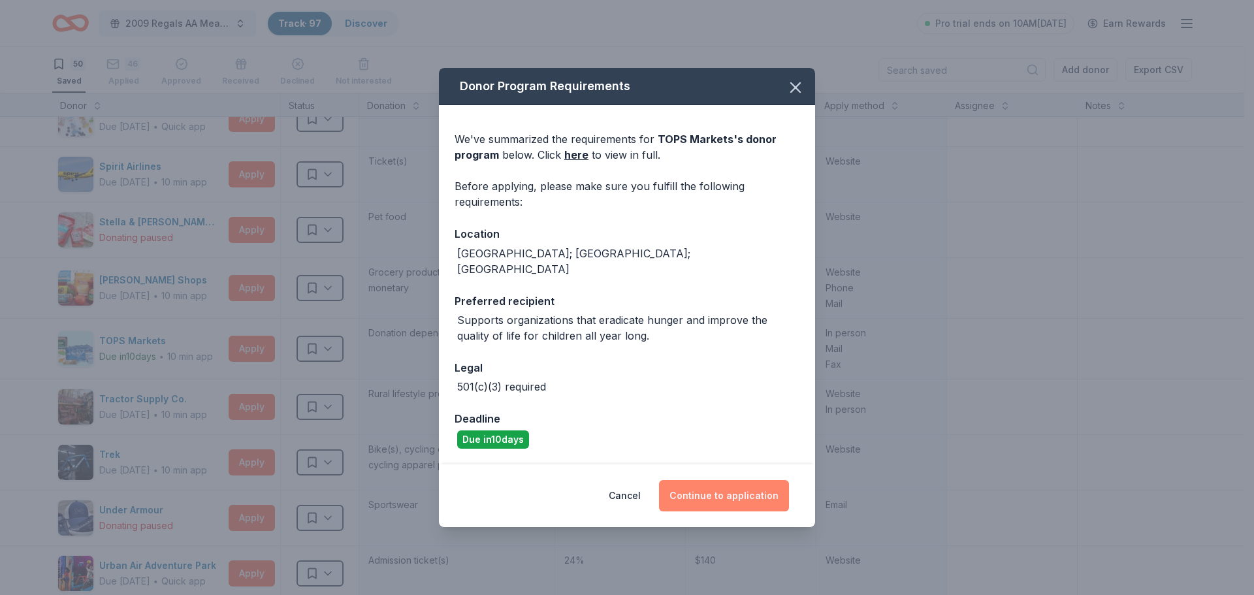
click at [756, 486] on button "Continue to application" at bounding box center [724, 495] width 130 height 31
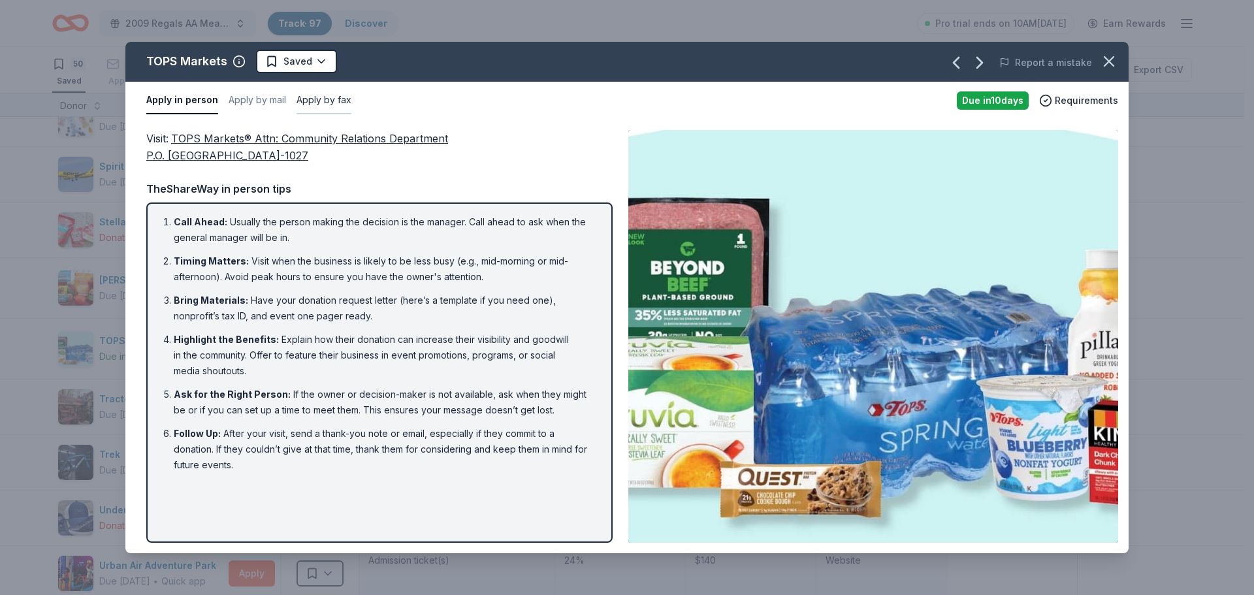
click at [341, 101] on button "Apply by fax" at bounding box center [323, 100] width 55 height 27
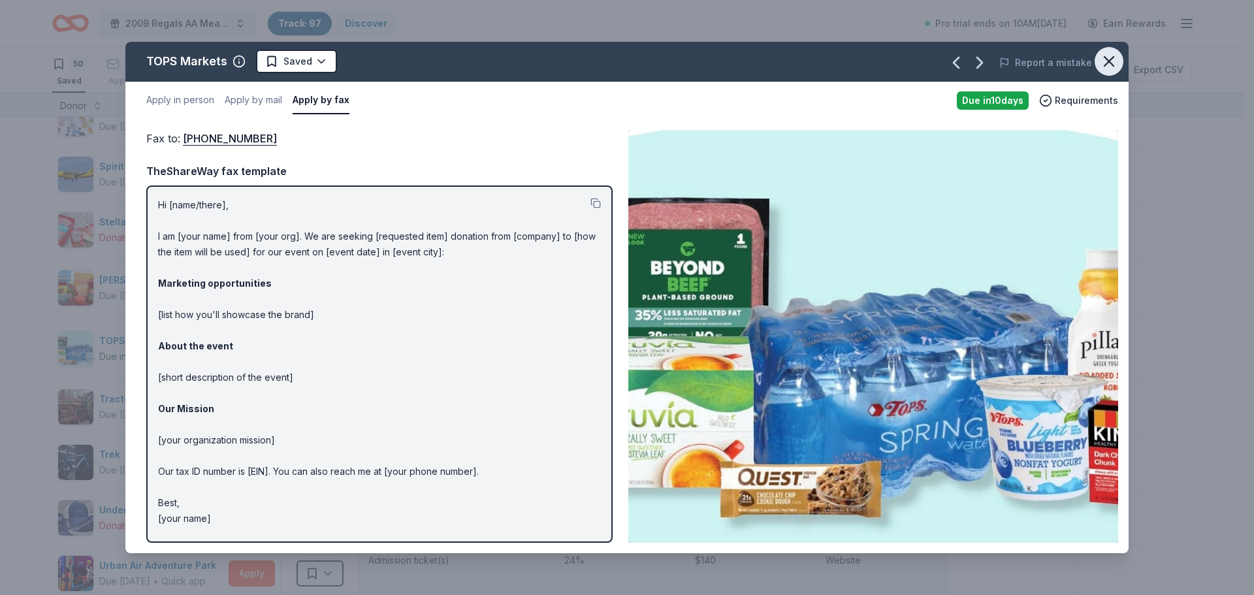
click at [1106, 63] on icon "button" at bounding box center [1109, 61] width 18 height 18
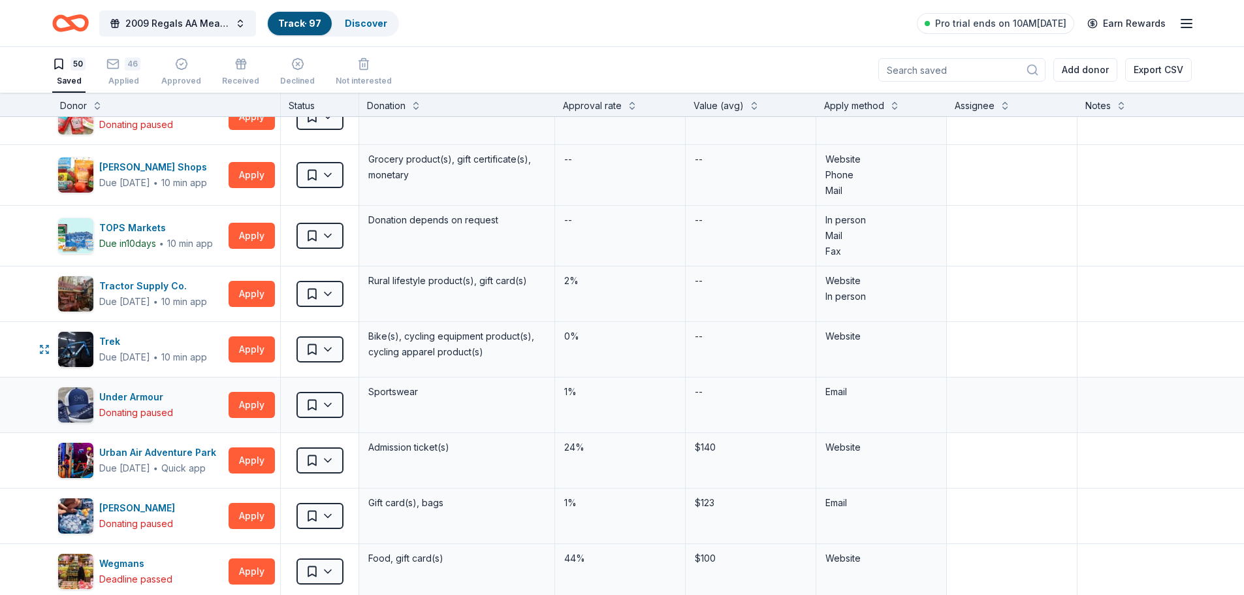
scroll to position [2220, 0]
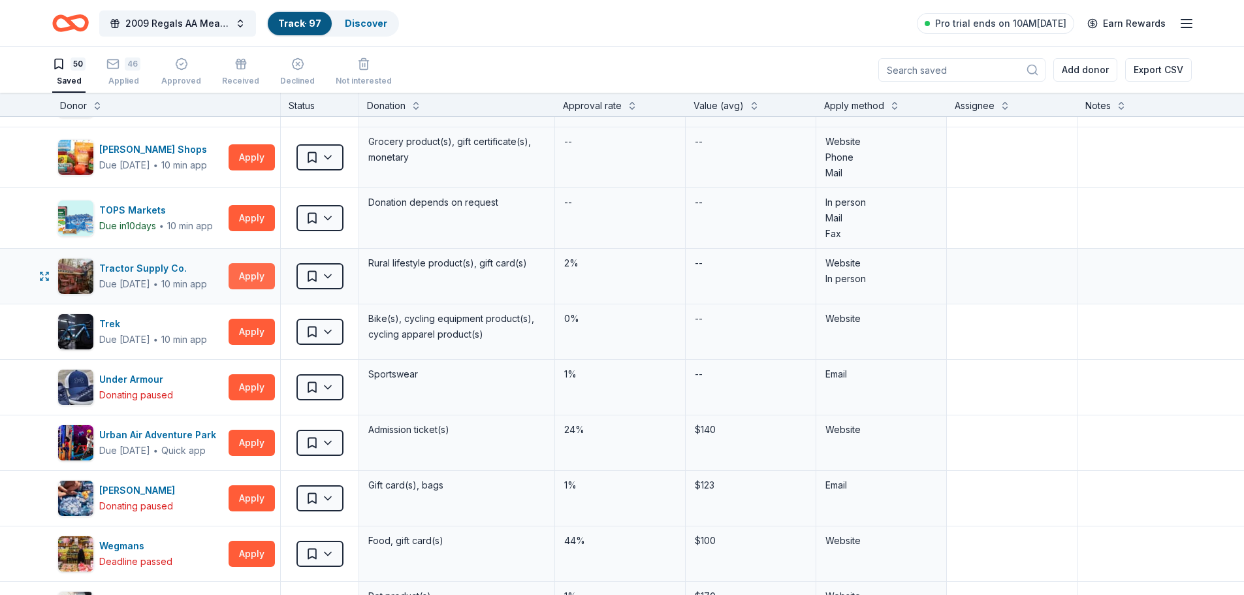
click at [263, 274] on button "Apply" at bounding box center [252, 276] width 46 height 26
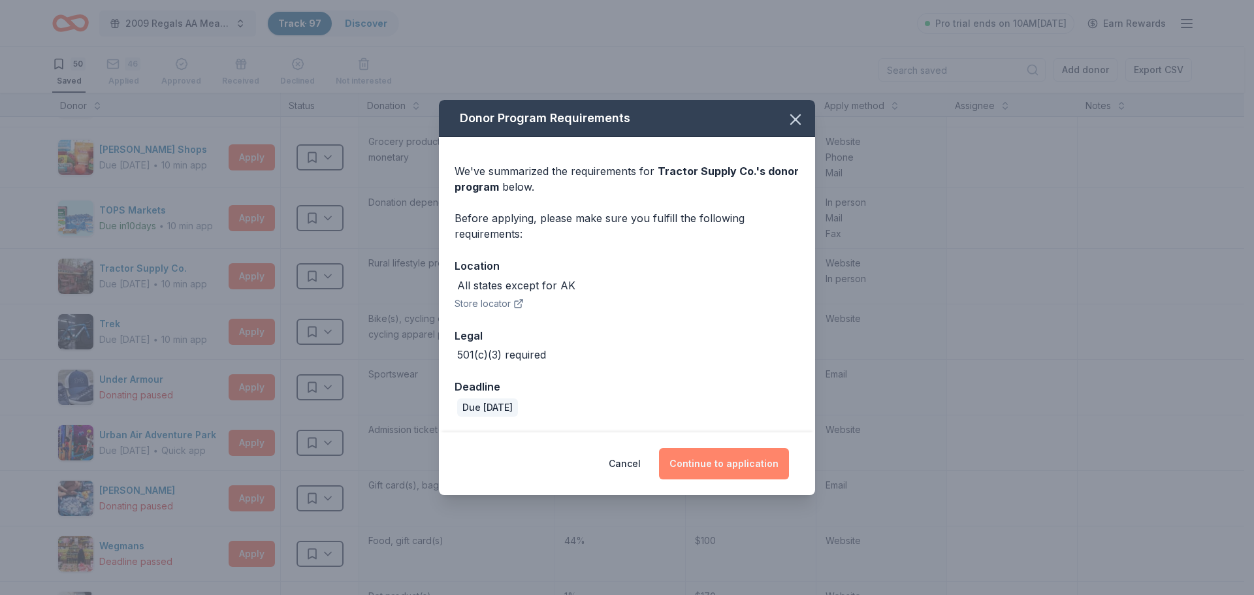
click at [737, 469] on button "Continue to application" at bounding box center [724, 463] width 130 height 31
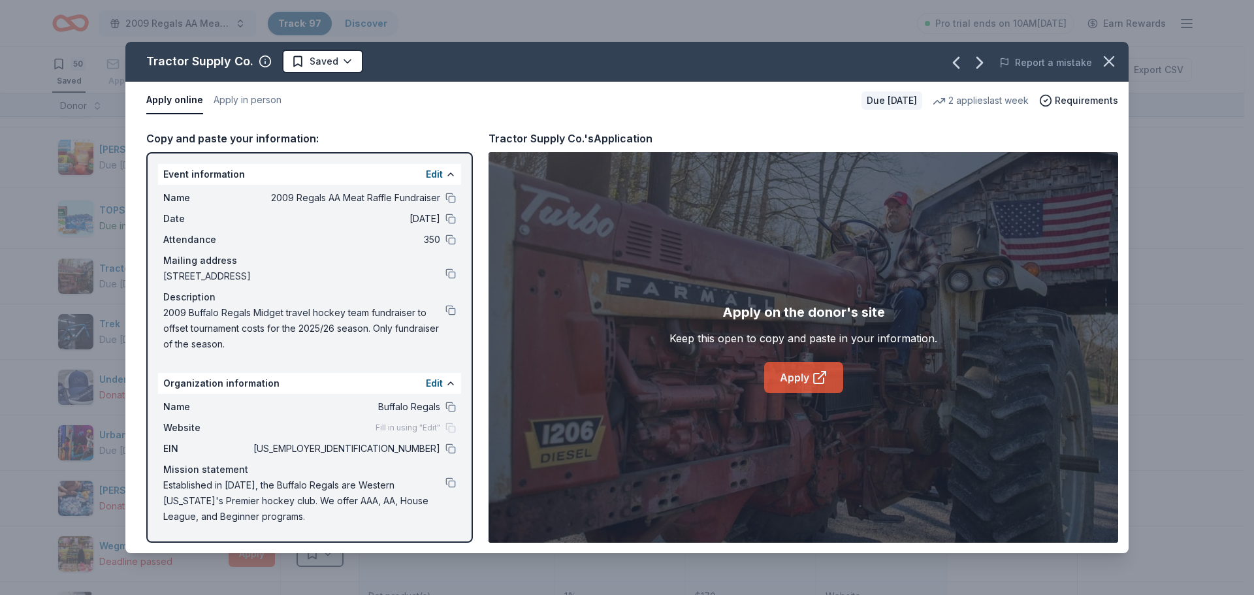
click at [799, 379] on link "Apply" at bounding box center [803, 377] width 79 height 31
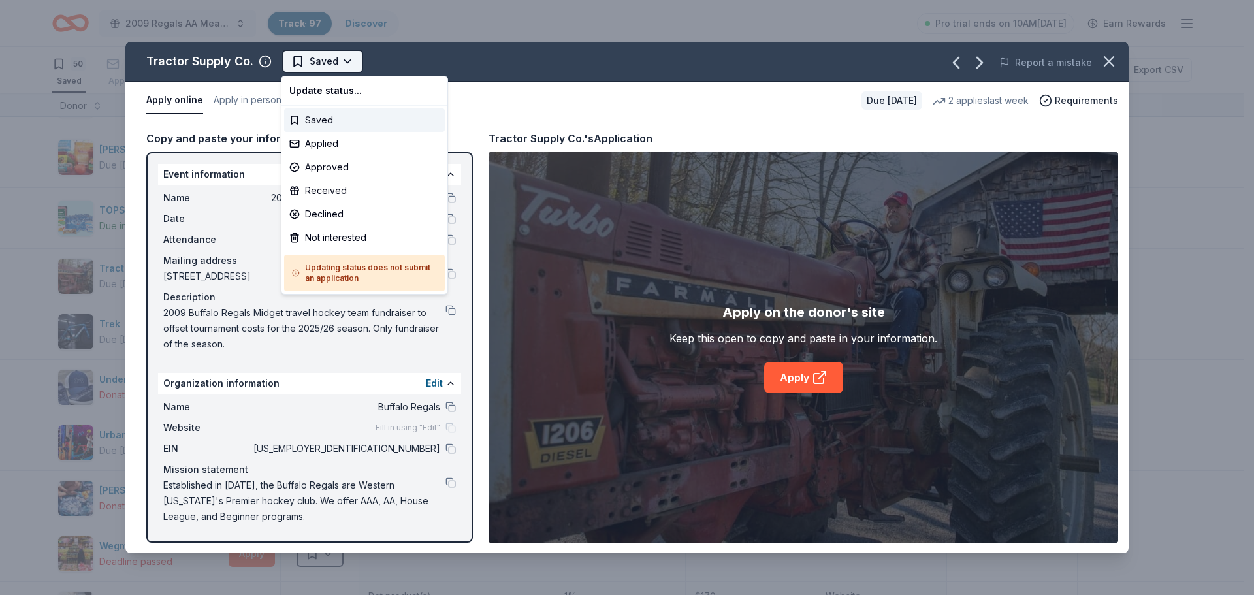
click at [323, 69] on html "2009 Regals AA Meat Raffle Fundraiser Track · 97 Discover Pro trial ends on 10A…" at bounding box center [627, 297] width 1254 height 595
click at [328, 140] on div "Applied" at bounding box center [364, 144] width 161 height 24
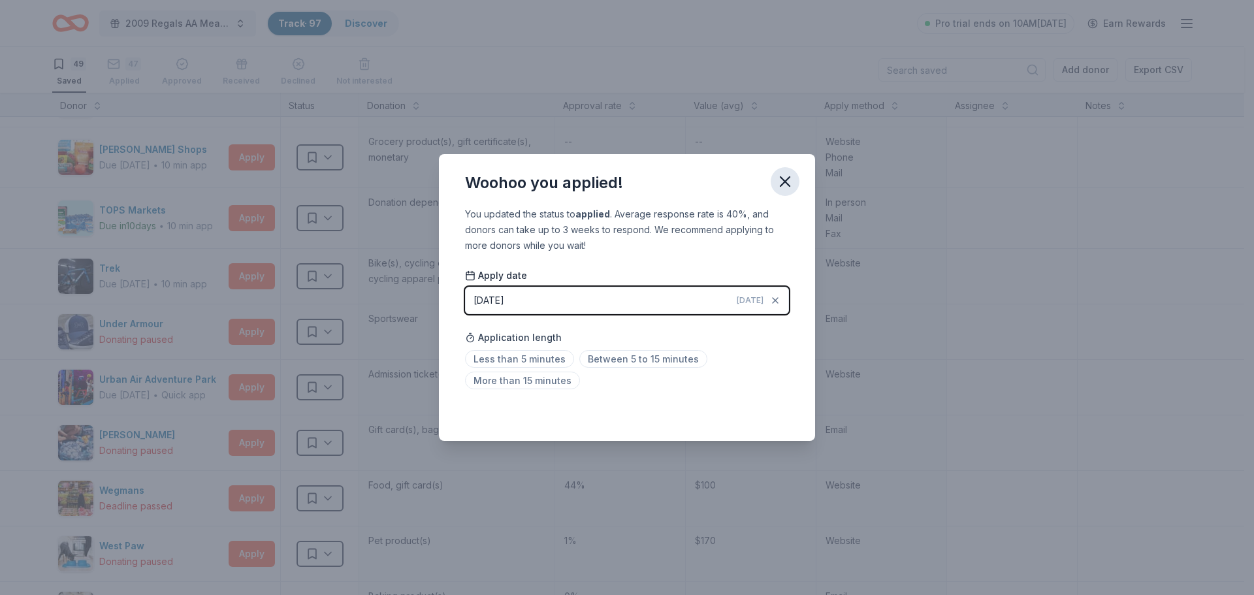
click at [781, 182] on icon "button" at bounding box center [785, 181] width 18 height 18
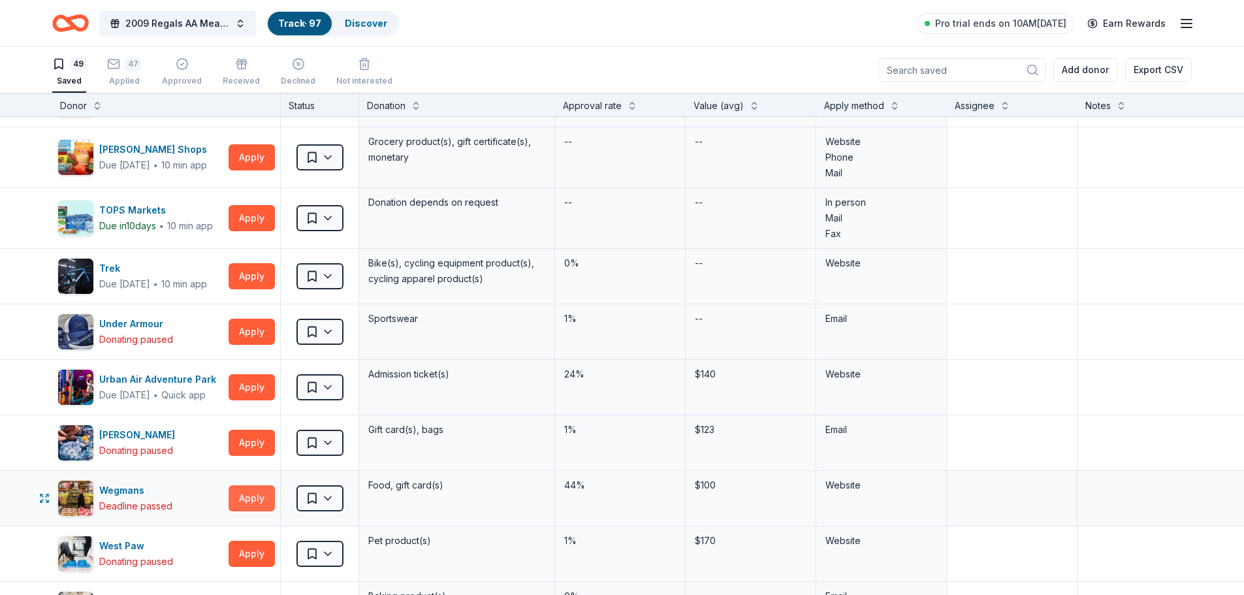
click at [258, 500] on button "Apply" at bounding box center [252, 498] width 46 height 26
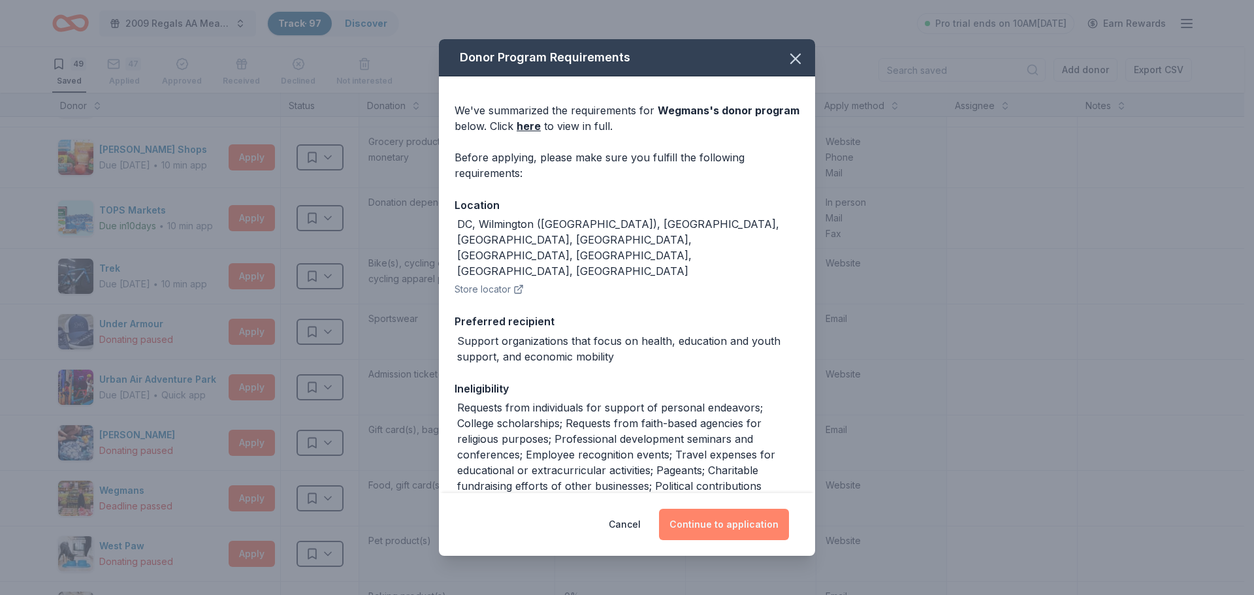
click at [705, 525] on button "Continue to application" at bounding box center [724, 524] width 130 height 31
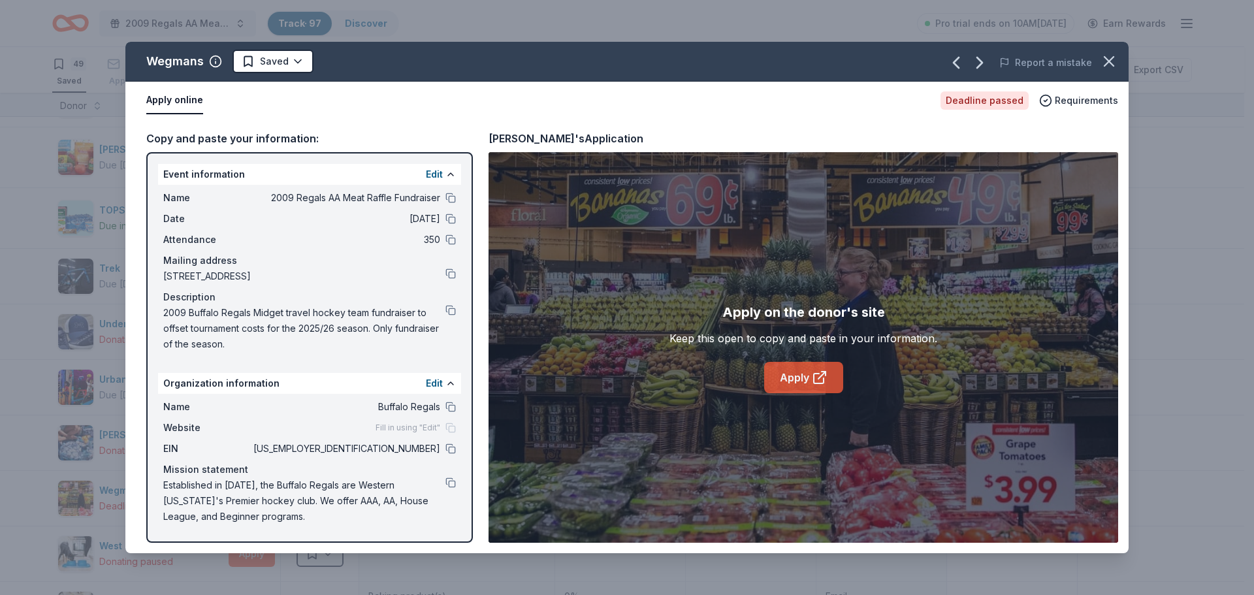
click at [805, 382] on link "Apply" at bounding box center [803, 377] width 79 height 31
click at [288, 63] on html "2009 Regals AA Meat Raffle Fundraiser Track · 97 Discover Pro trial ends on 10A…" at bounding box center [627, 297] width 1254 height 595
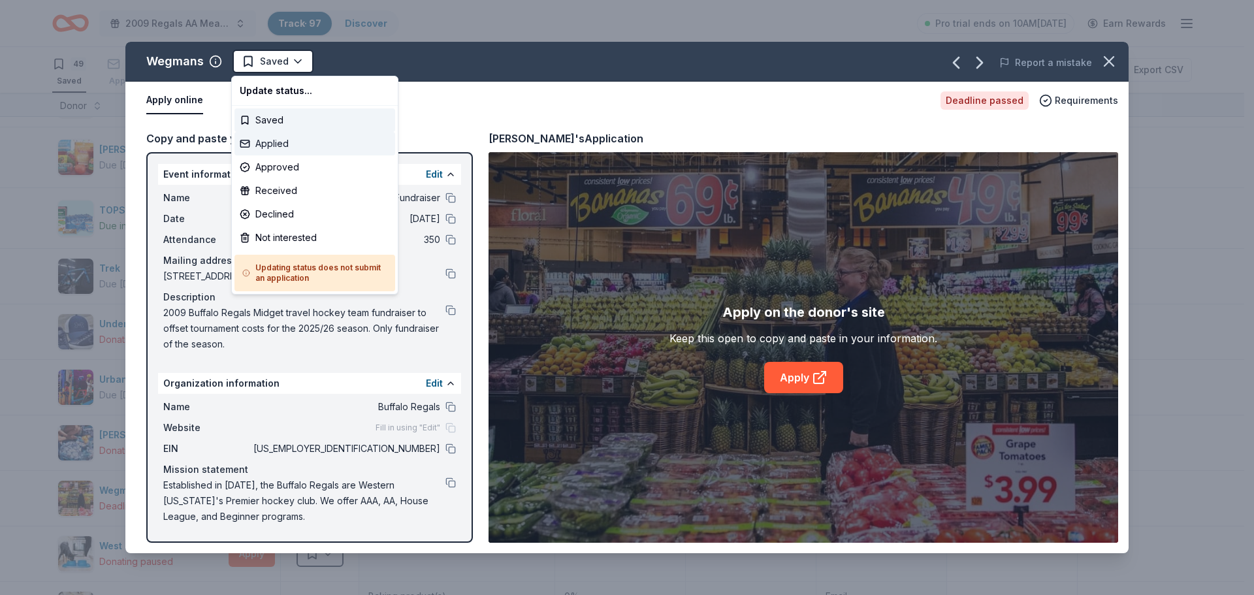
click at [278, 150] on div "Applied" at bounding box center [314, 144] width 161 height 24
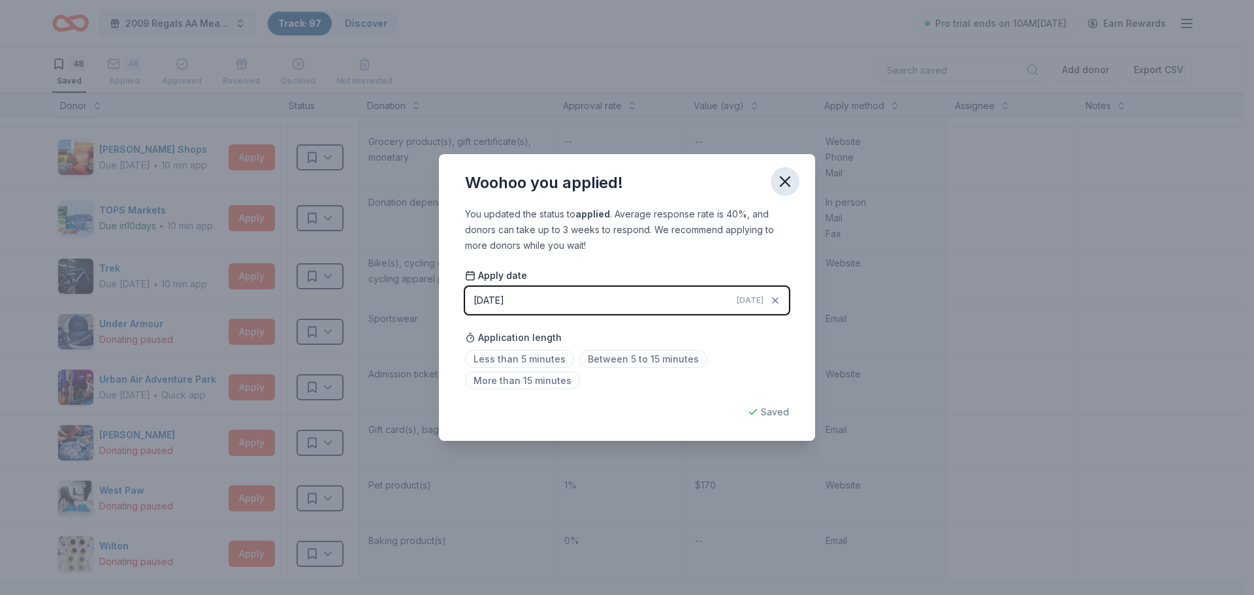
click at [784, 176] on icon "button" at bounding box center [785, 181] width 18 height 18
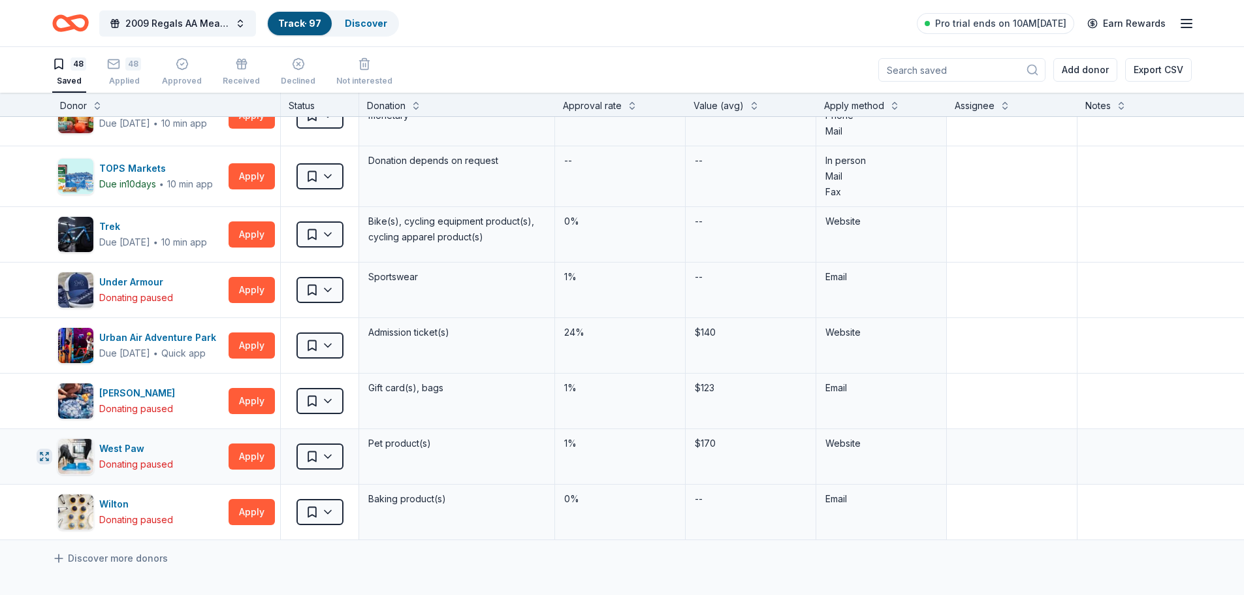
scroll to position [2285, 0]
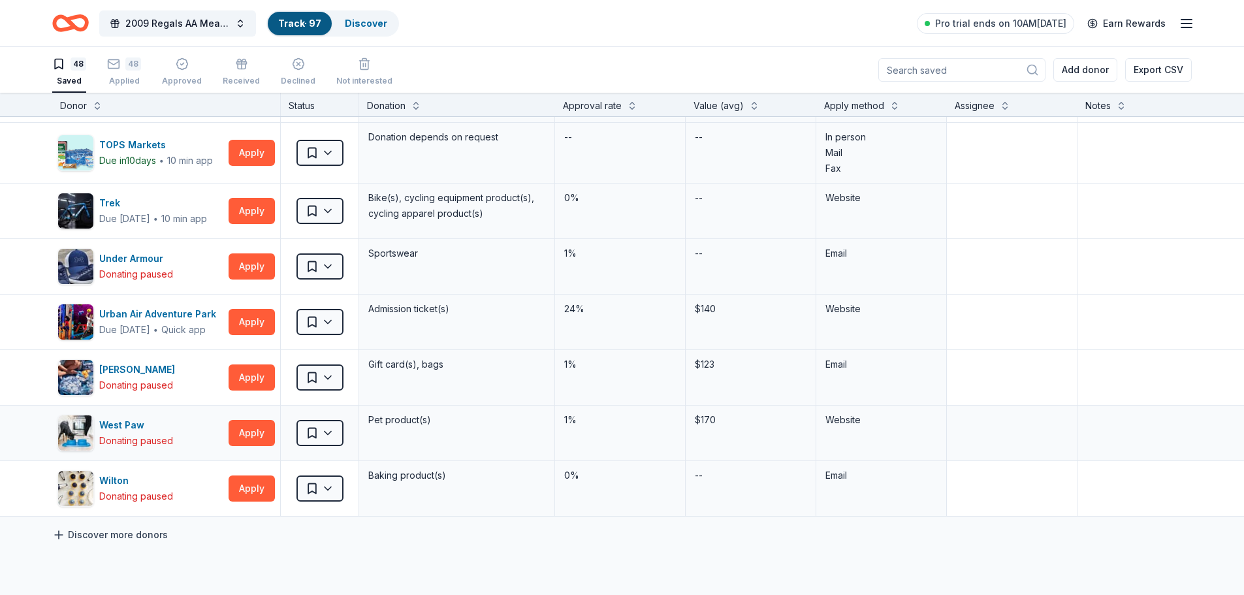
click at [91, 535] on link "Discover more donors" at bounding box center [110, 535] width 116 height 16
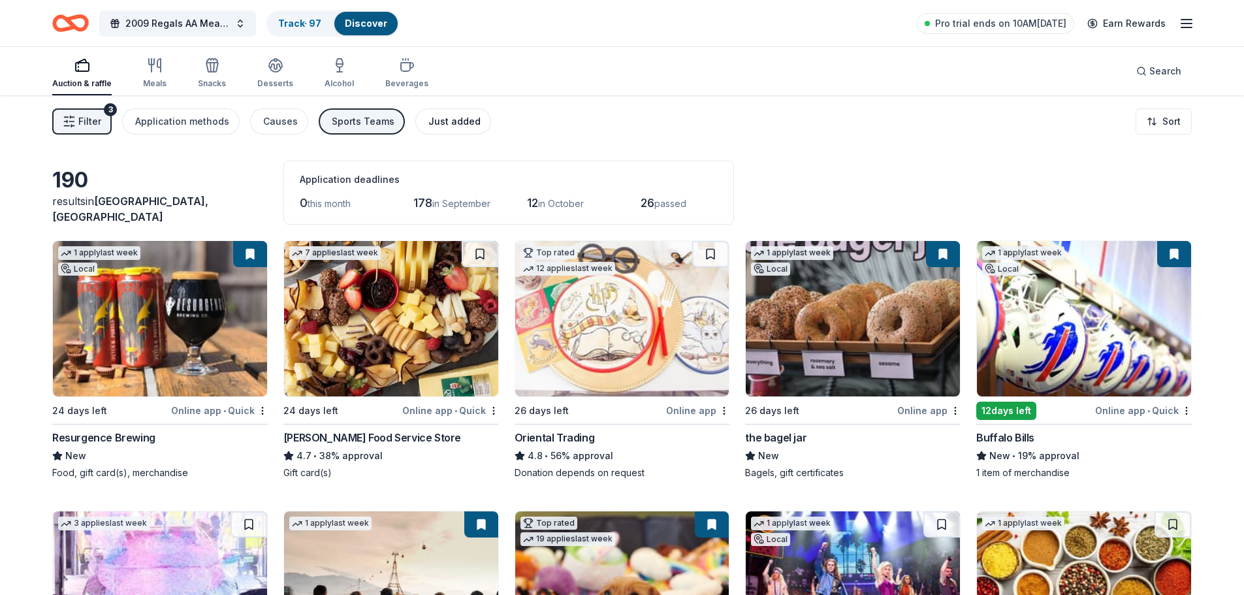
click at [450, 112] on button "Just added" at bounding box center [453, 121] width 76 height 26
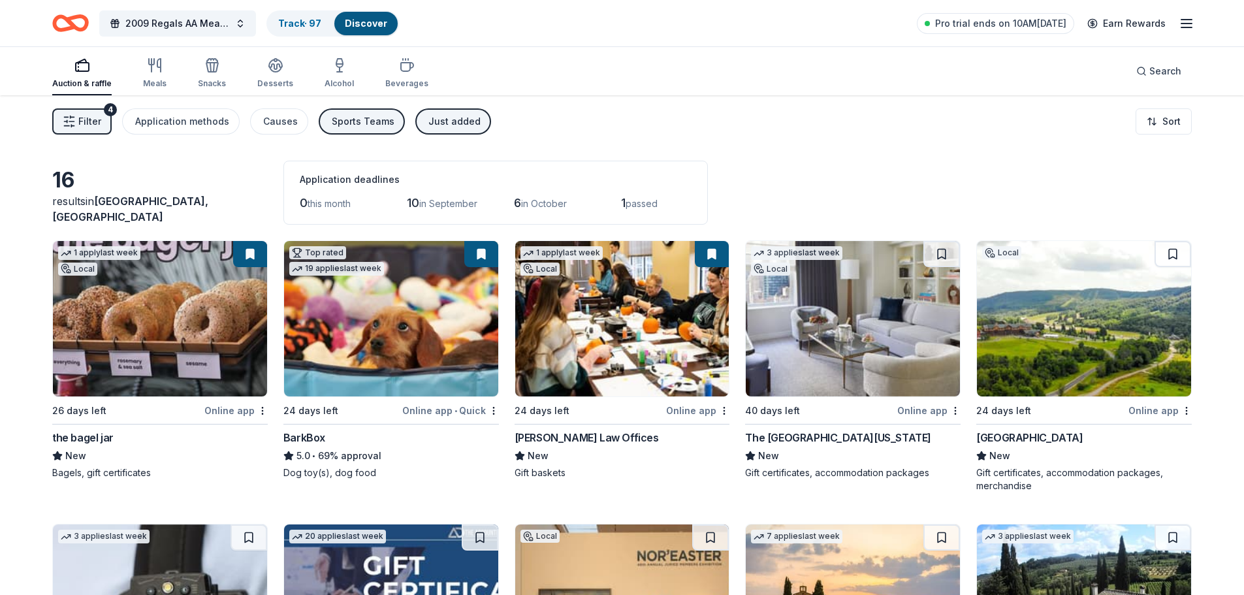
click at [823, 437] on div "The [GEOGRAPHIC_DATA][US_STATE]" at bounding box center [838, 438] width 186 height 16
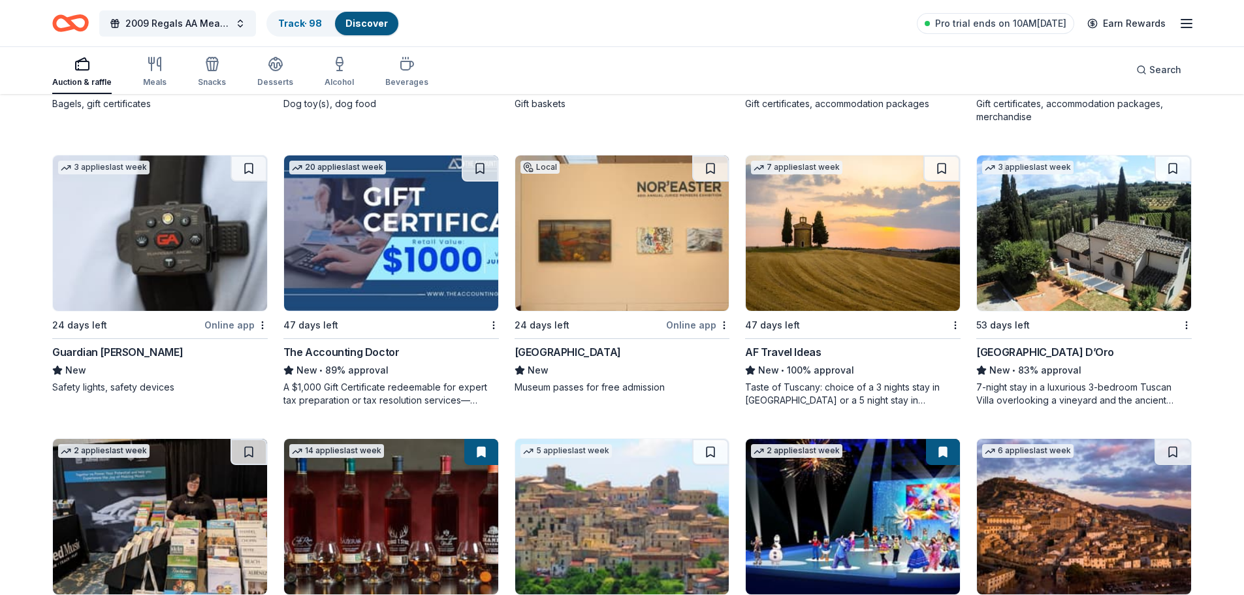
scroll to position [392, 0]
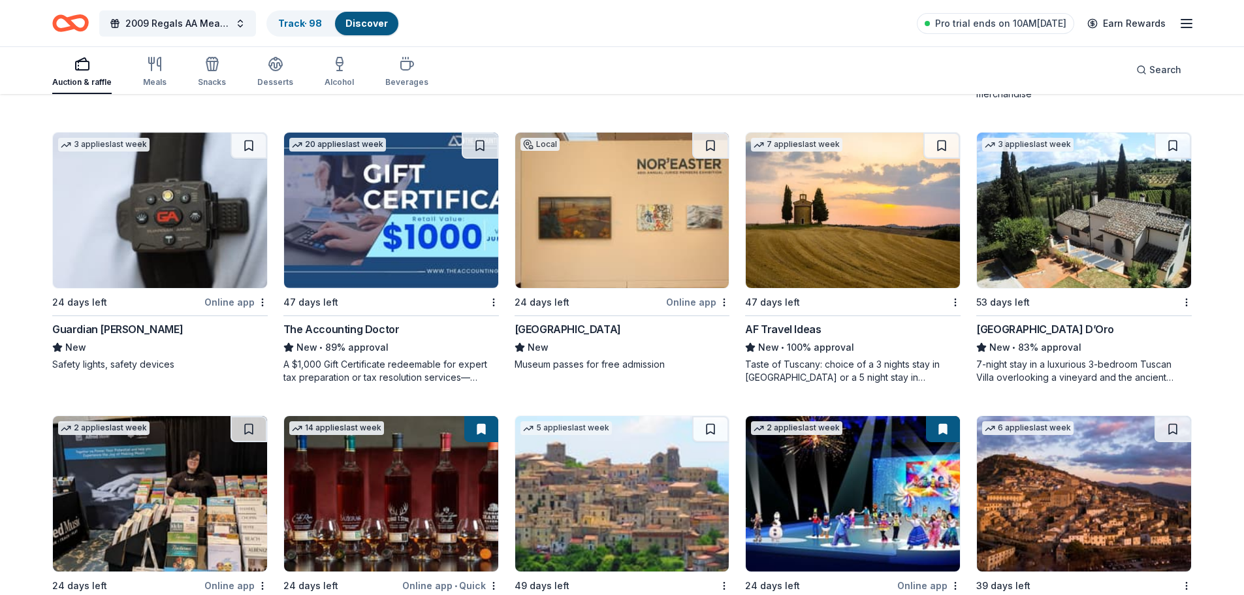
click at [781, 325] on div "AF Travel Ideas" at bounding box center [783, 329] width 76 height 16
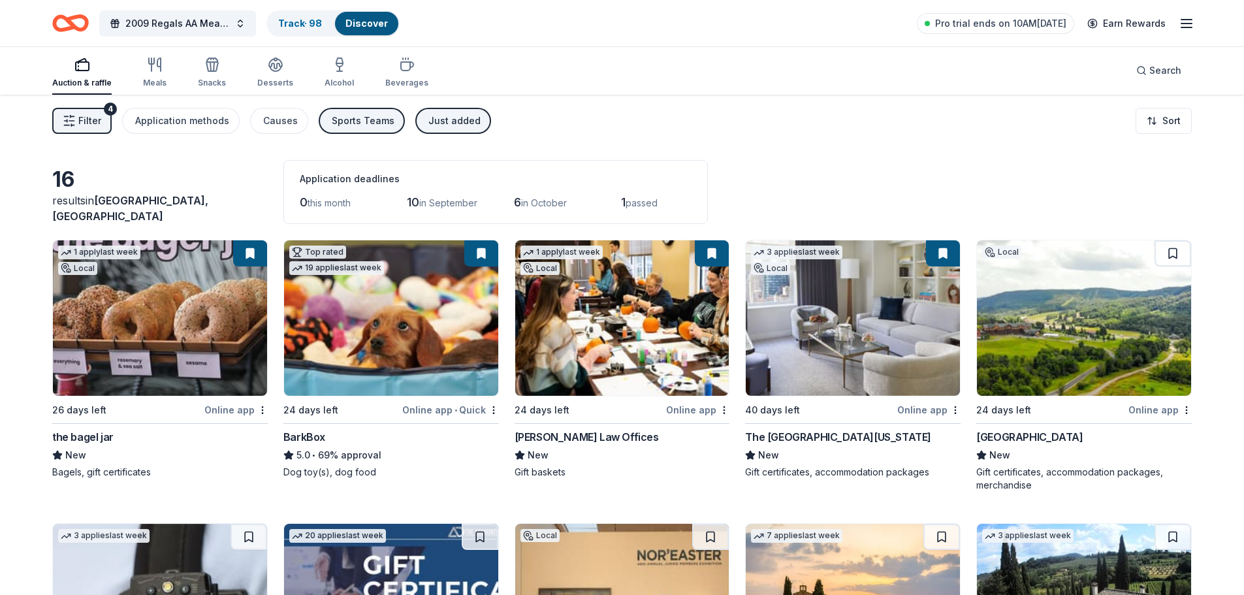
scroll to position [0, 0]
click at [460, 121] on div "Just added" at bounding box center [454, 122] width 52 height 16
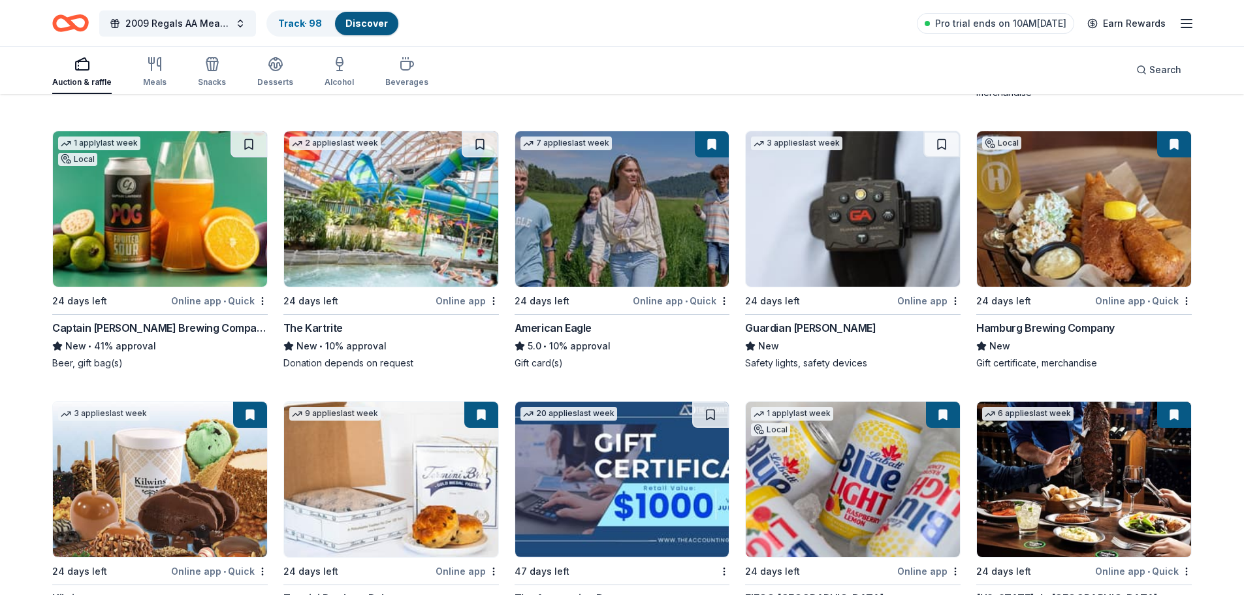
scroll to position [1218, 0]
click at [377, 240] on img at bounding box center [391, 208] width 214 height 155
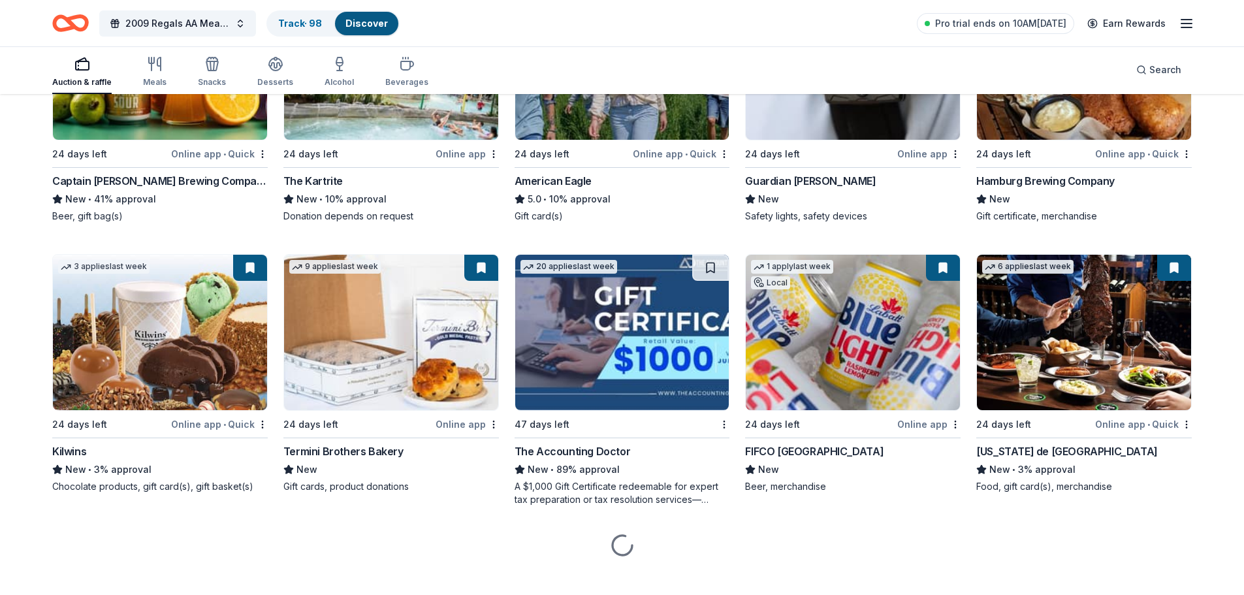
scroll to position [1380, 0]
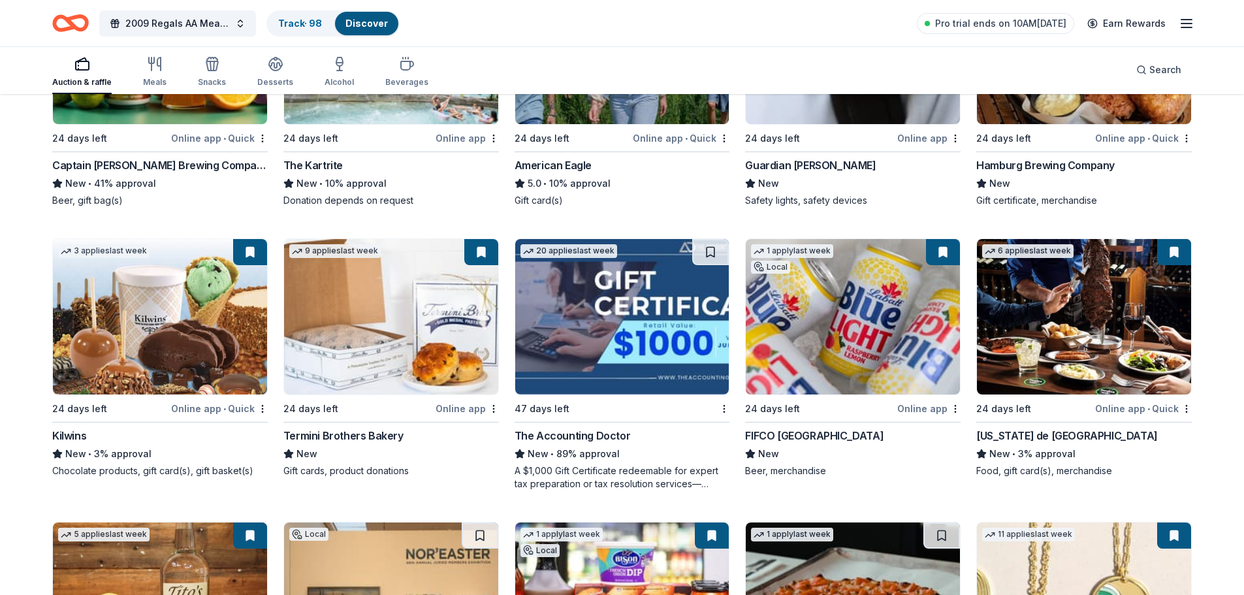
click at [140, 451] on div "New • 3% approval" at bounding box center [159, 454] width 215 height 16
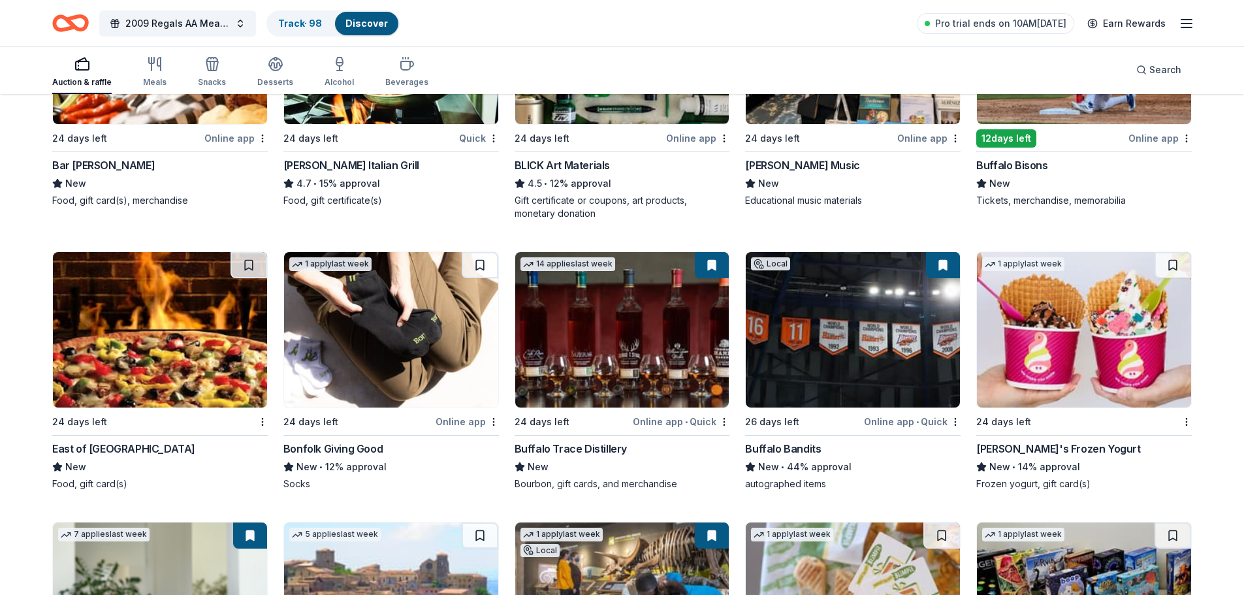
scroll to position [2553, 0]
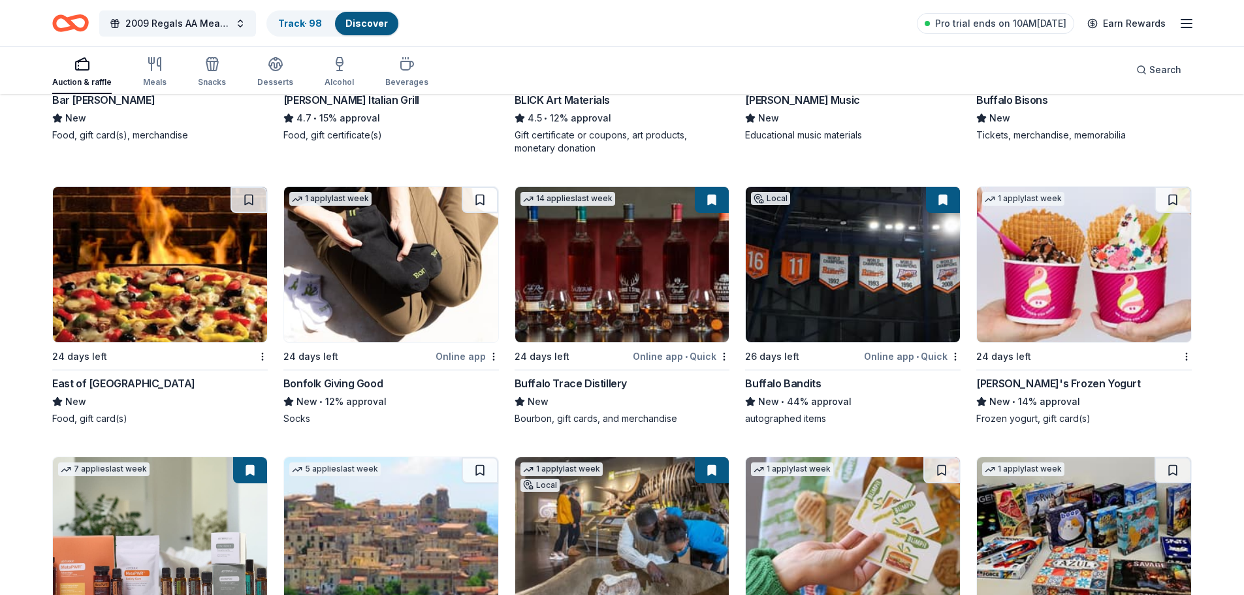
click at [1059, 387] on div "[PERSON_NAME]'s Frozen Yogurt" at bounding box center [1058, 383] width 164 height 16
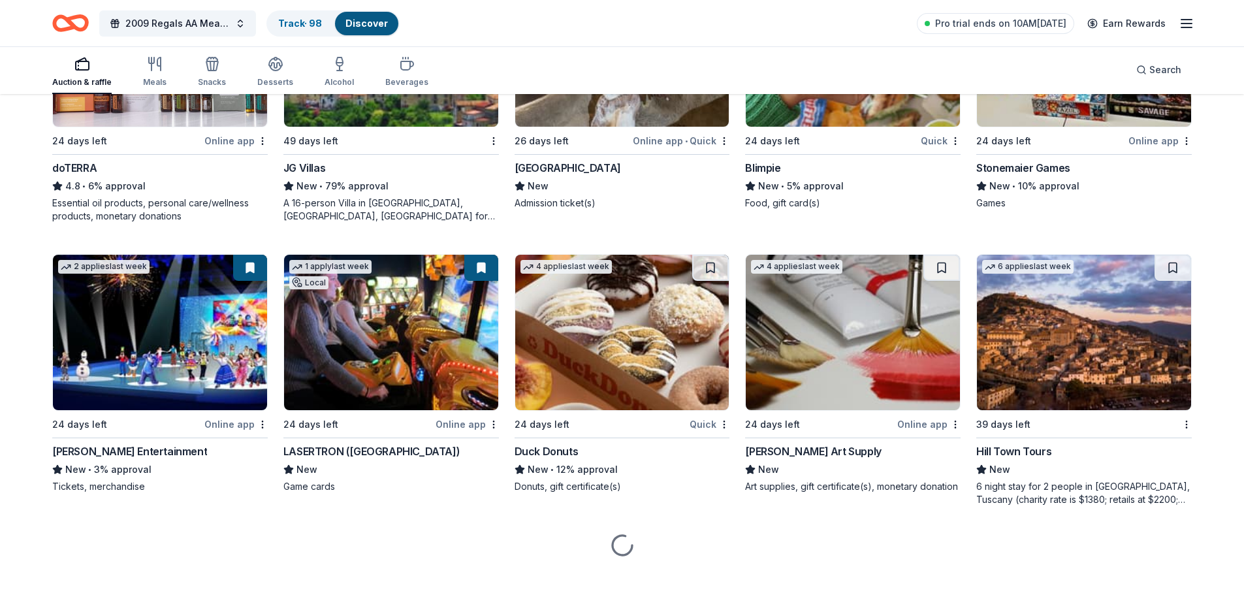
scroll to position [3054, 0]
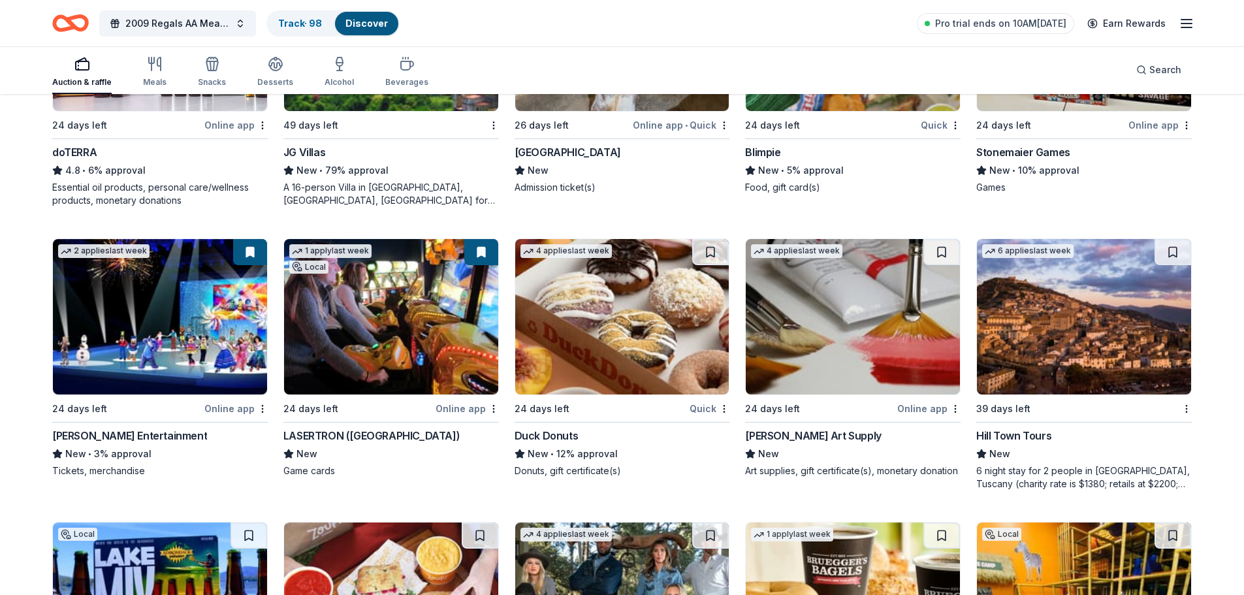
click at [330, 432] on div "LASERTRON ([GEOGRAPHIC_DATA])" at bounding box center [371, 436] width 176 height 16
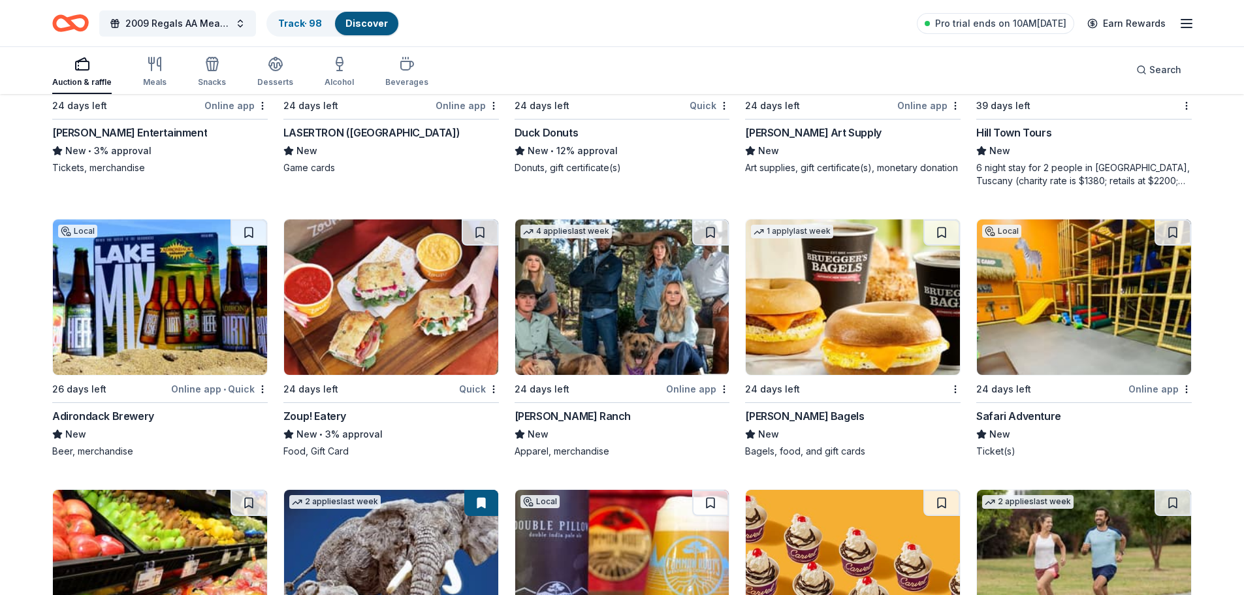
scroll to position [3381, 0]
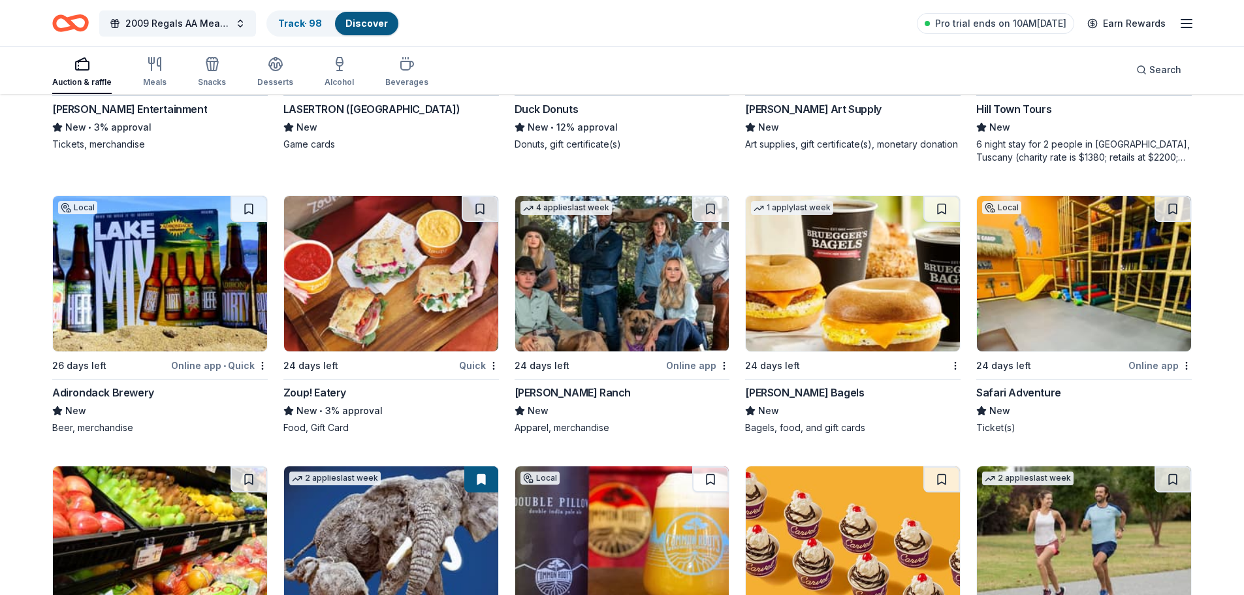
click at [333, 408] on div "New • 3% approval" at bounding box center [390, 411] width 215 height 16
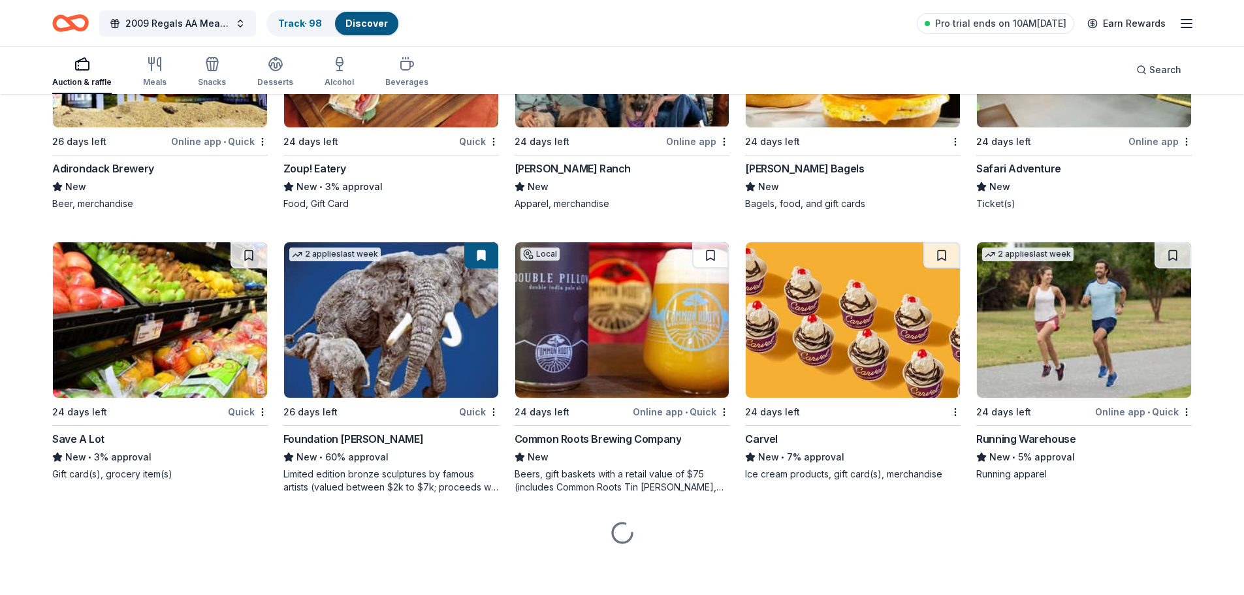
scroll to position [3608, 0]
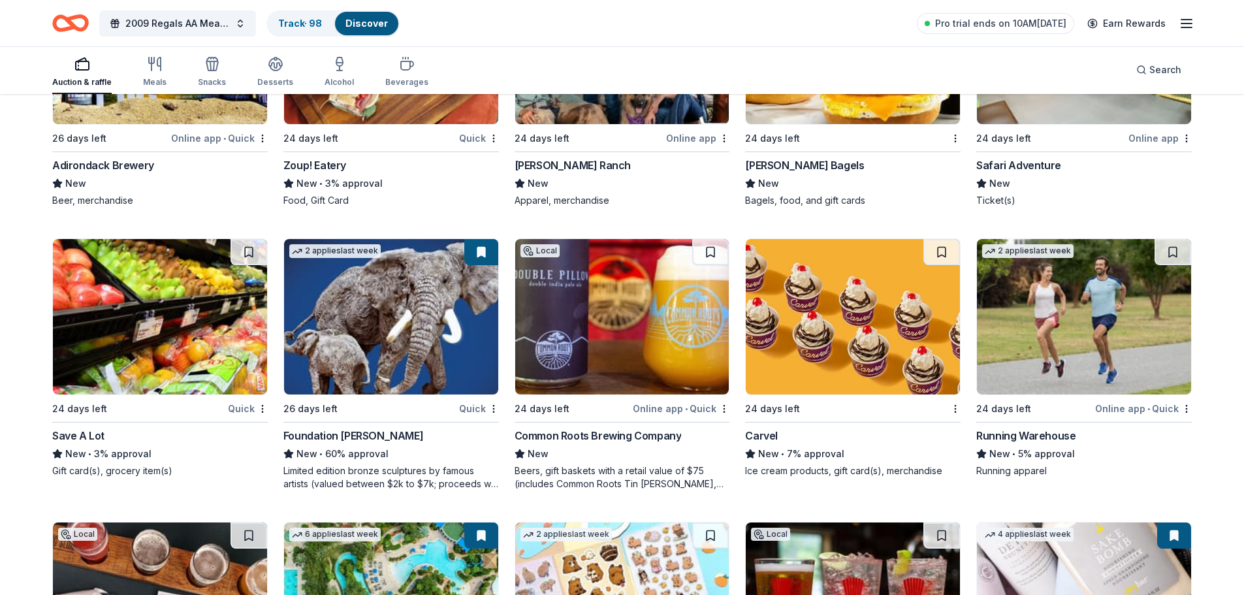
click at [94, 444] on div "Save A Lot New • 3% approval Gift card(s), grocery item(s)" at bounding box center [159, 453] width 215 height 50
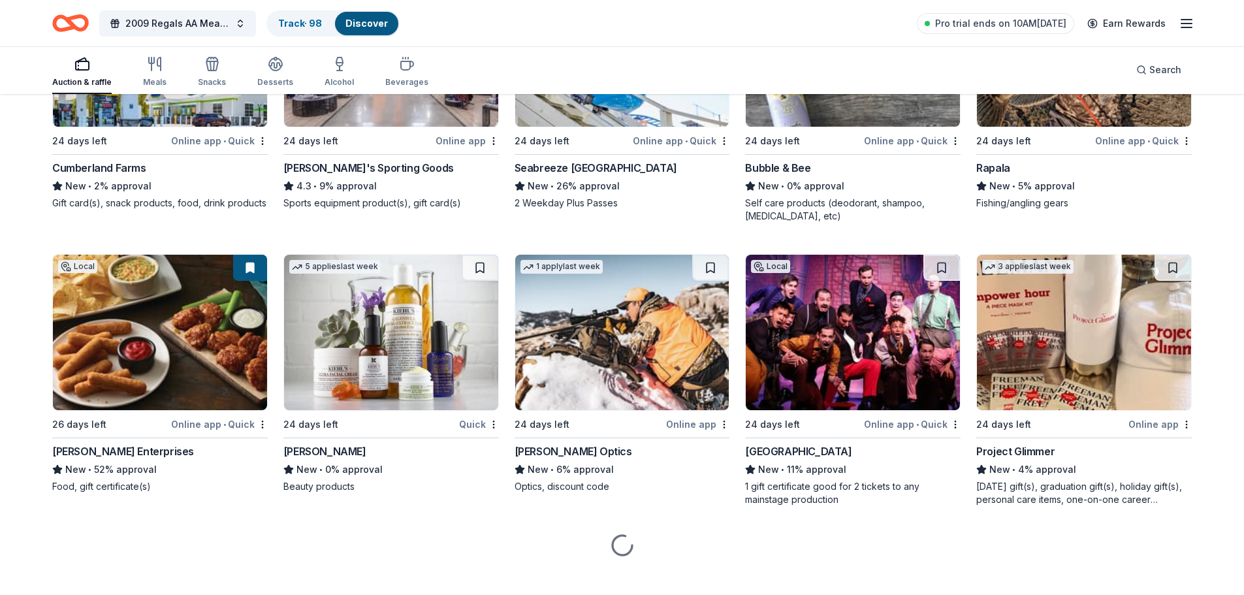
scroll to position [4728, 0]
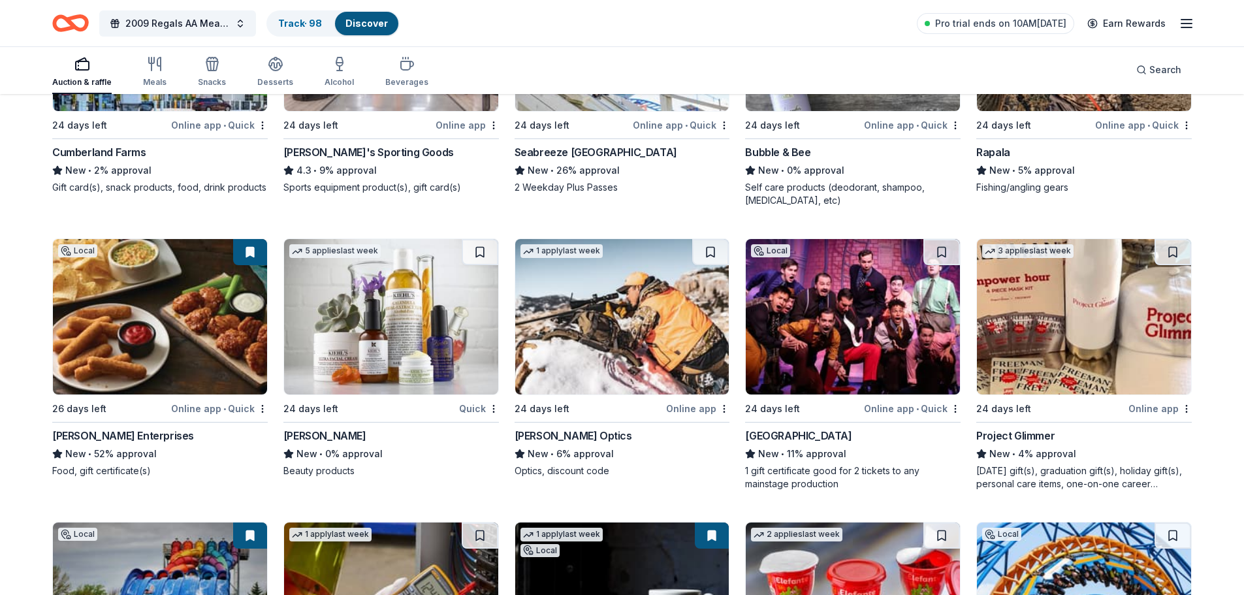
click at [304, 434] on div "[PERSON_NAME]" at bounding box center [324, 436] width 83 height 16
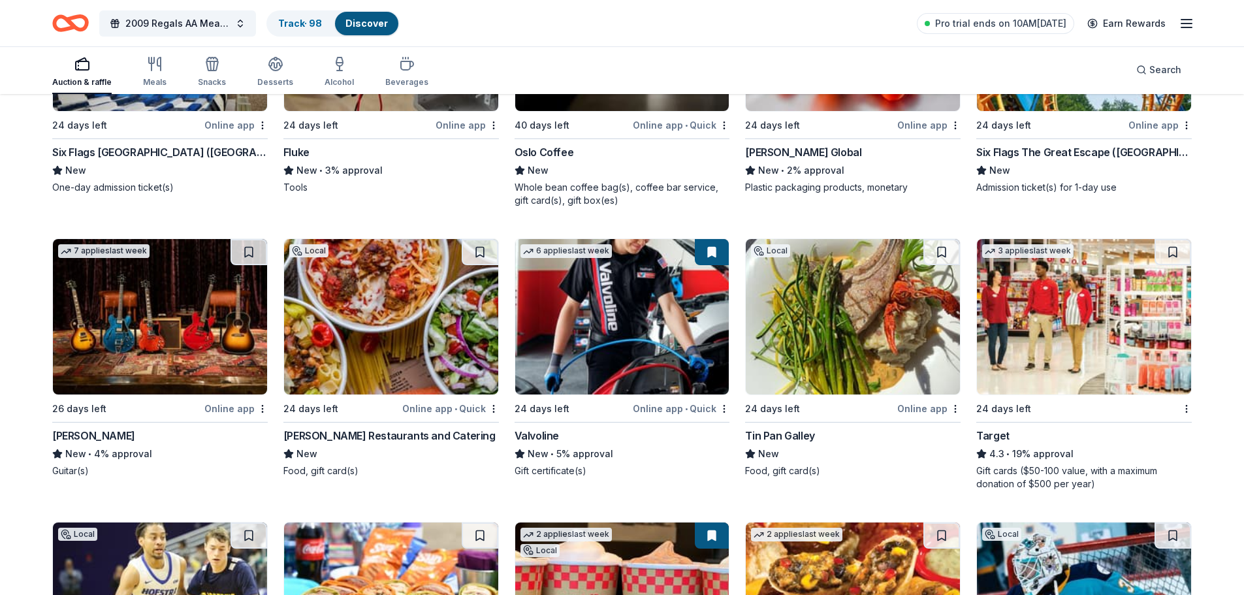
scroll to position [5360, 0]
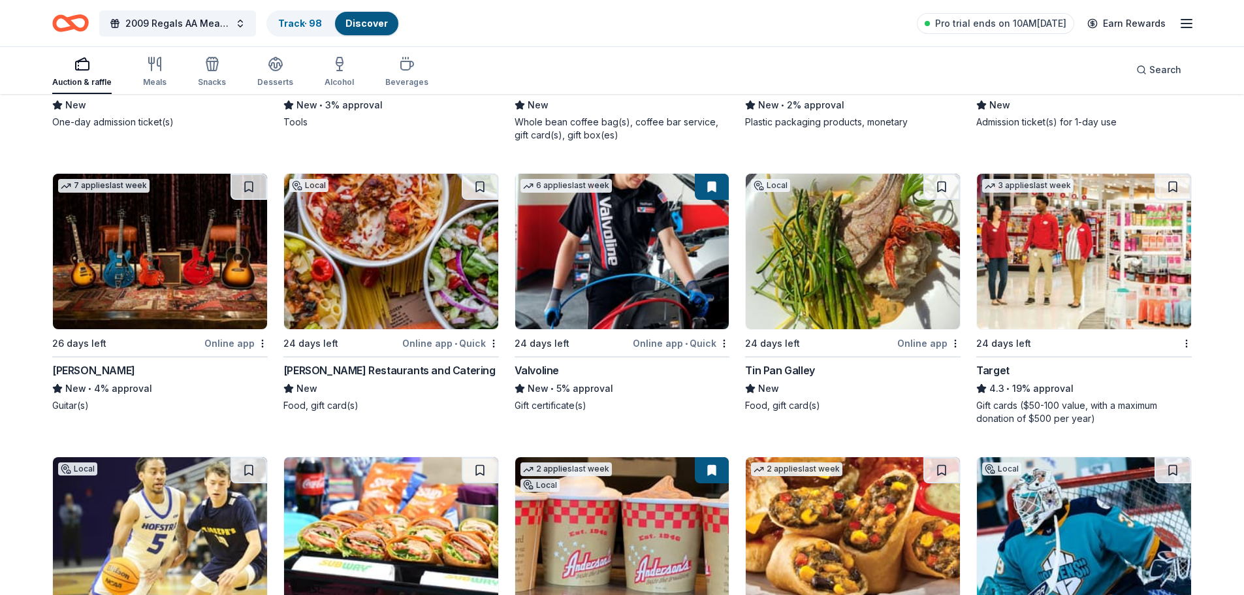
click at [1017, 402] on div "Gift cards ($50-100 value, with a maximum donation of $500 per year)" at bounding box center [1083, 412] width 215 height 26
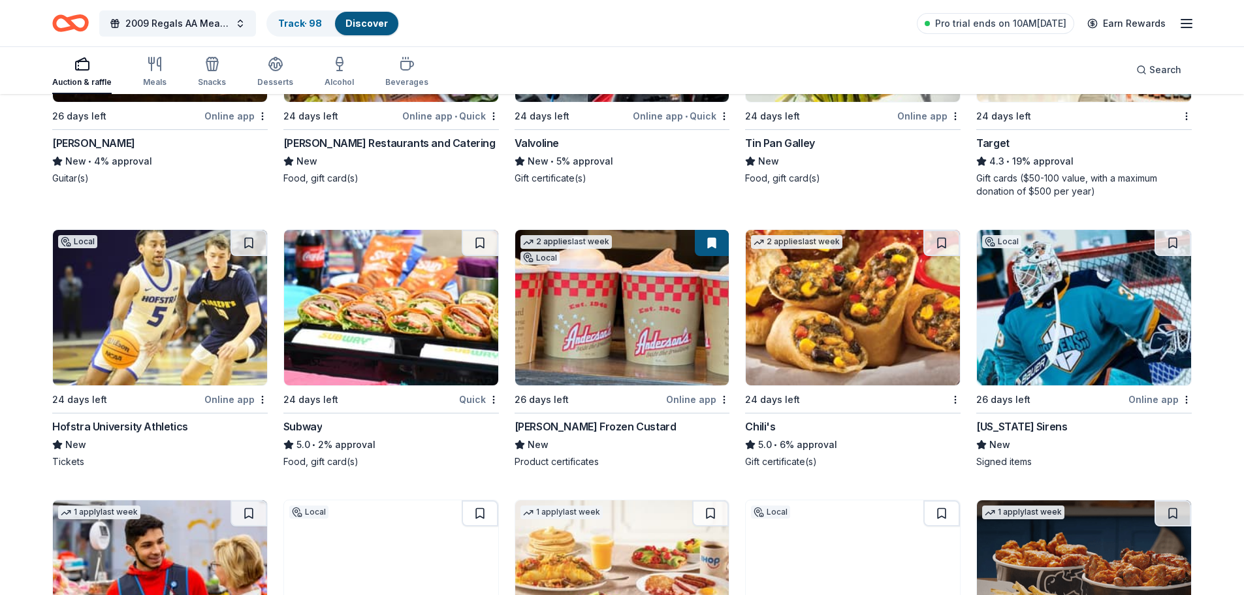
scroll to position [5622, 0]
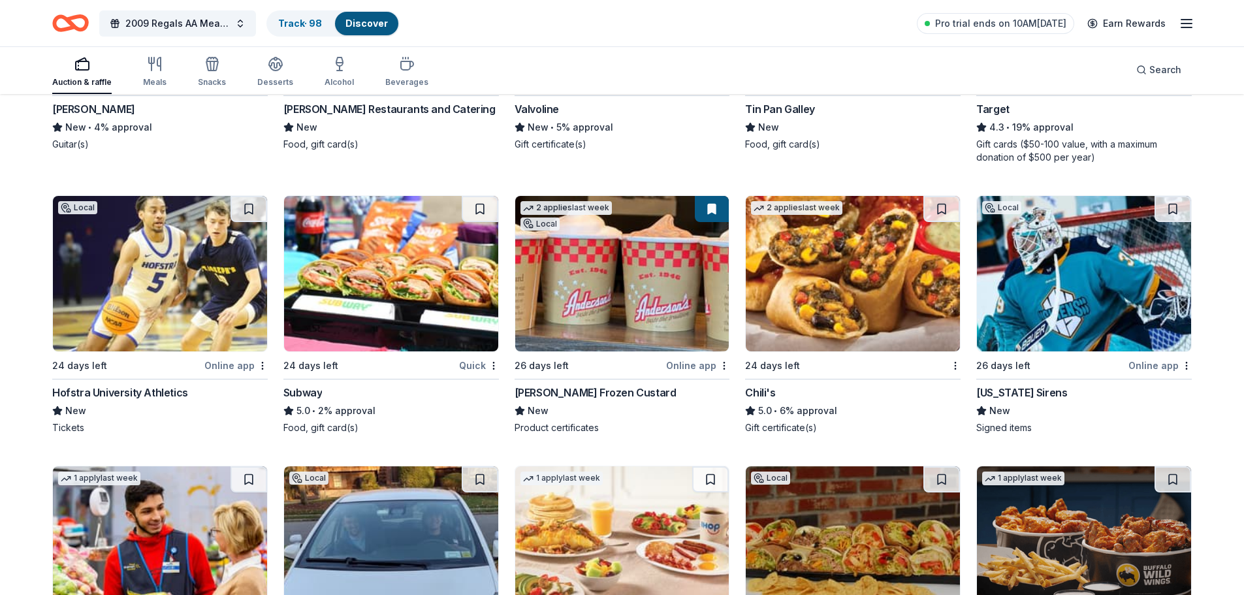
click at [298, 427] on div "Food, gift card(s)" at bounding box center [390, 427] width 215 height 13
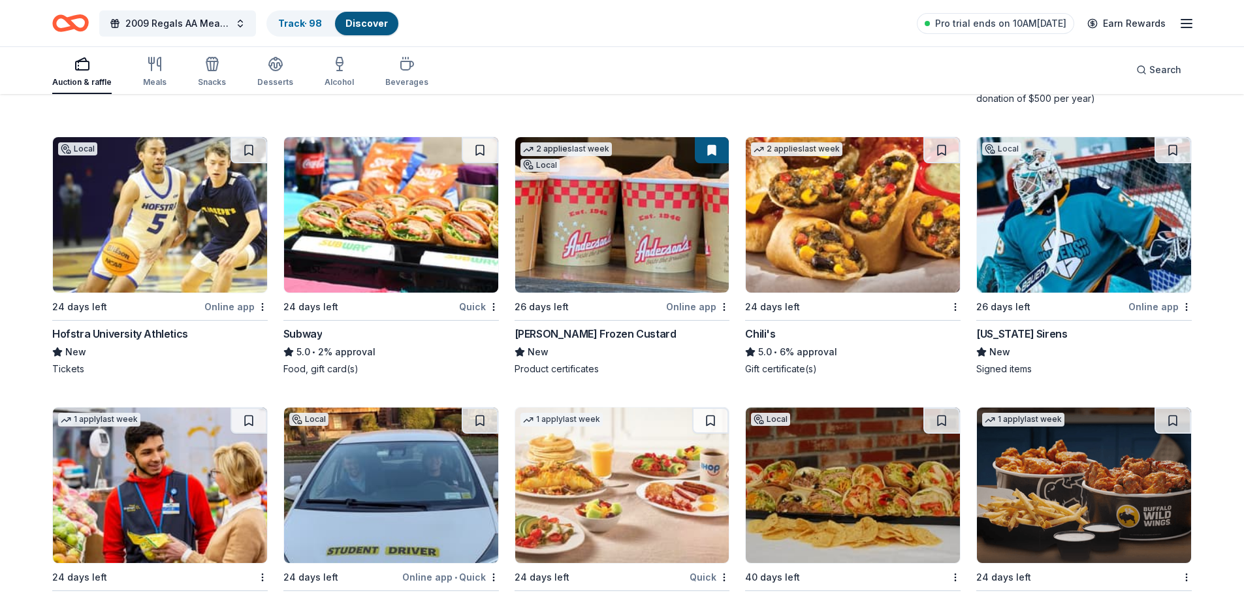
scroll to position [5818, 0]
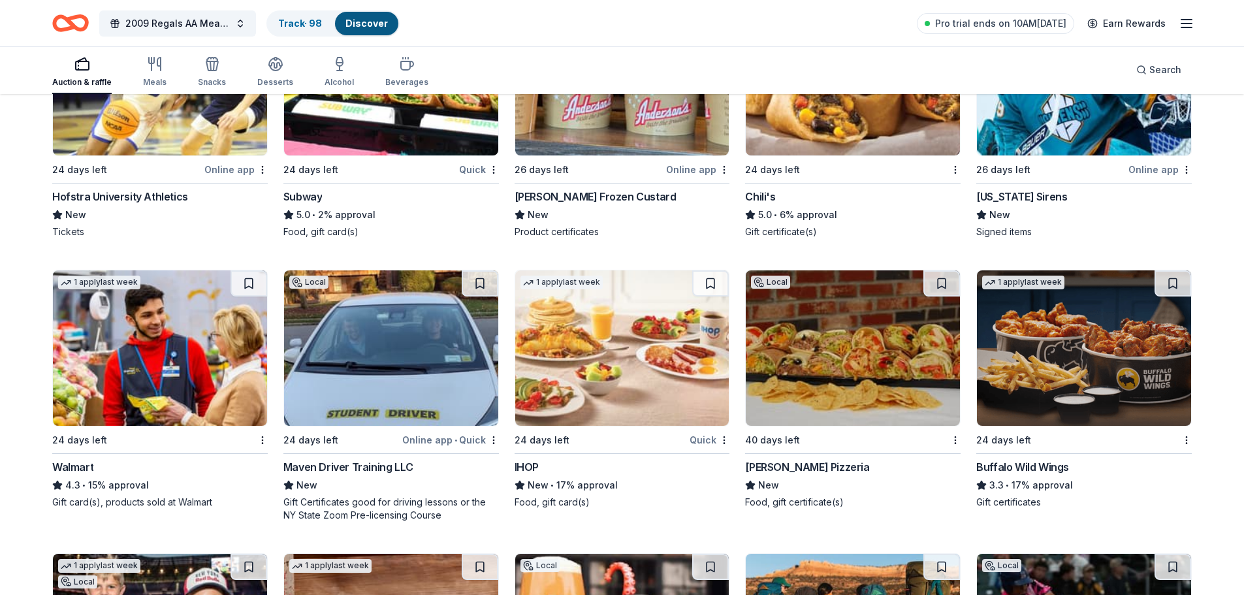
click at [110, 493] on div "Walmart 4.3 • 15% approval Gift card(s), products sold at Walmart" at bounding box center [159, 484] width 215 height 50
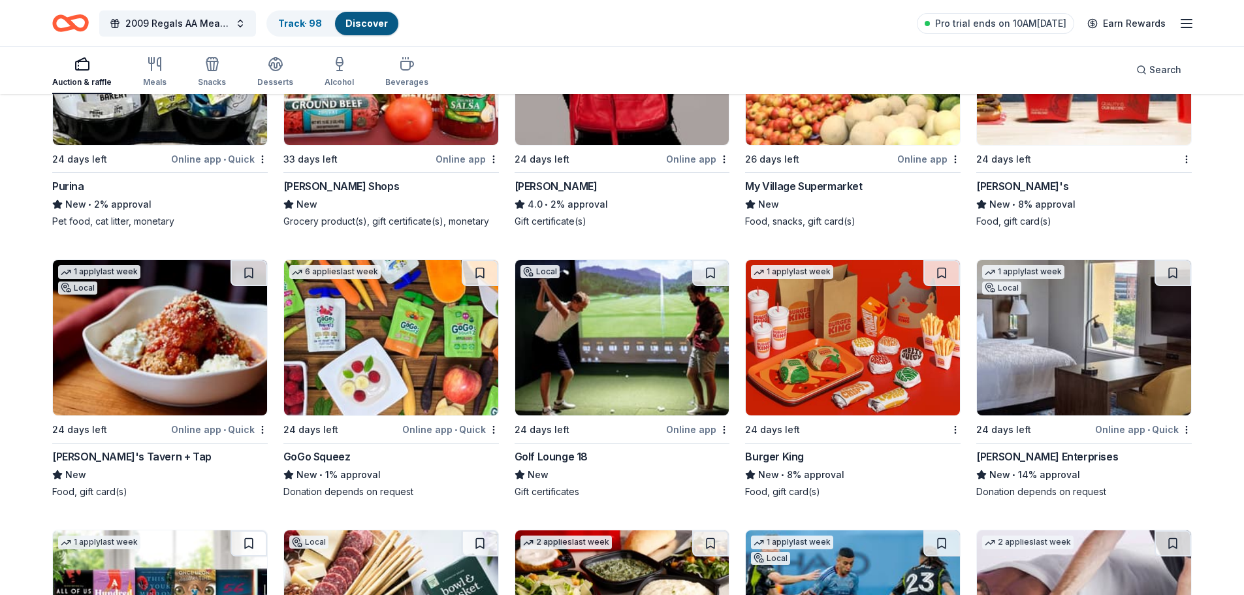
scroll to position [6651, 0]
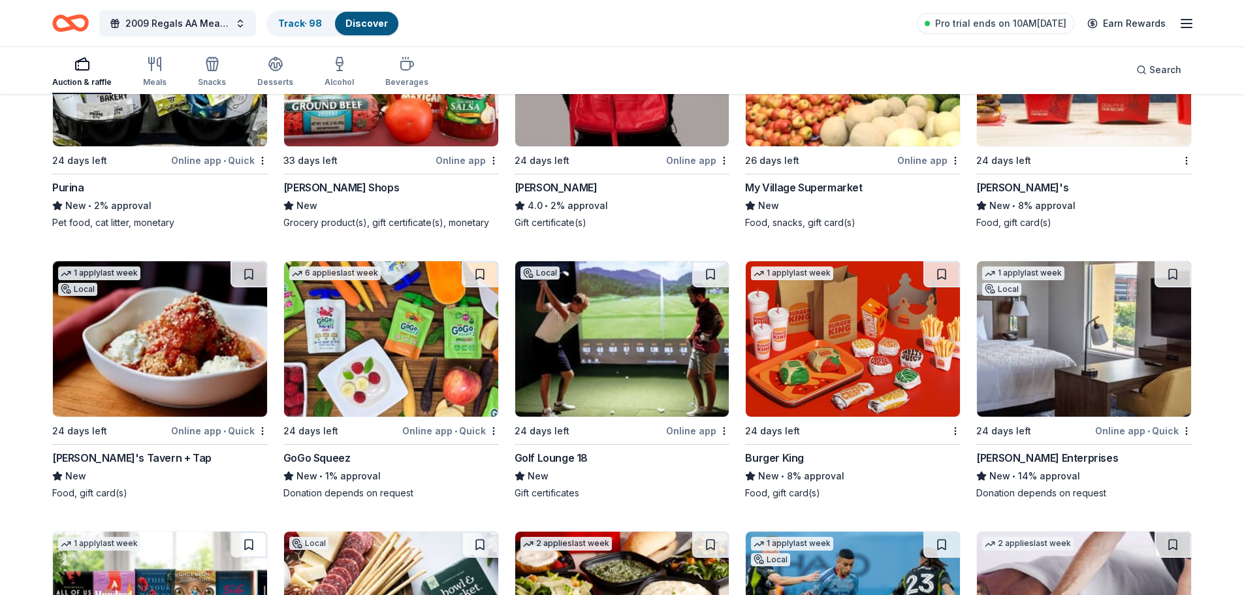
click at [994, 189] on div "[PERSON_NAME]'s" at bounding box center [1022, 188] width 92 height 16
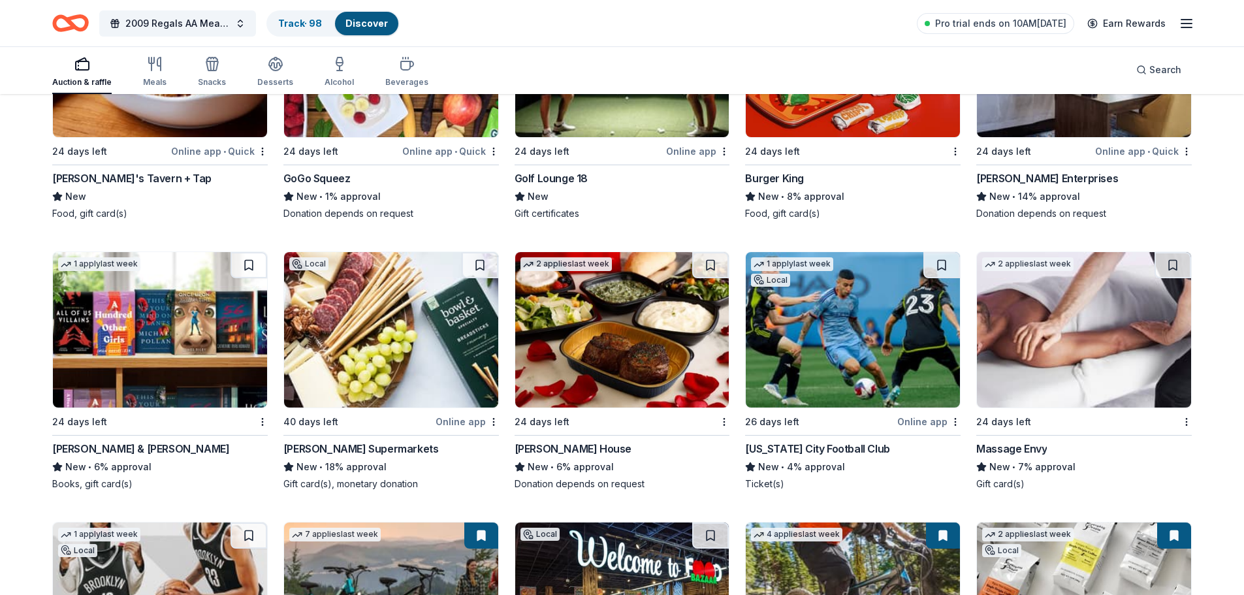
click at [76, 444] on div "[PERSON_NAME] & [PERSON_NAME]" at bounding box center [140, 449] width 177 height 16
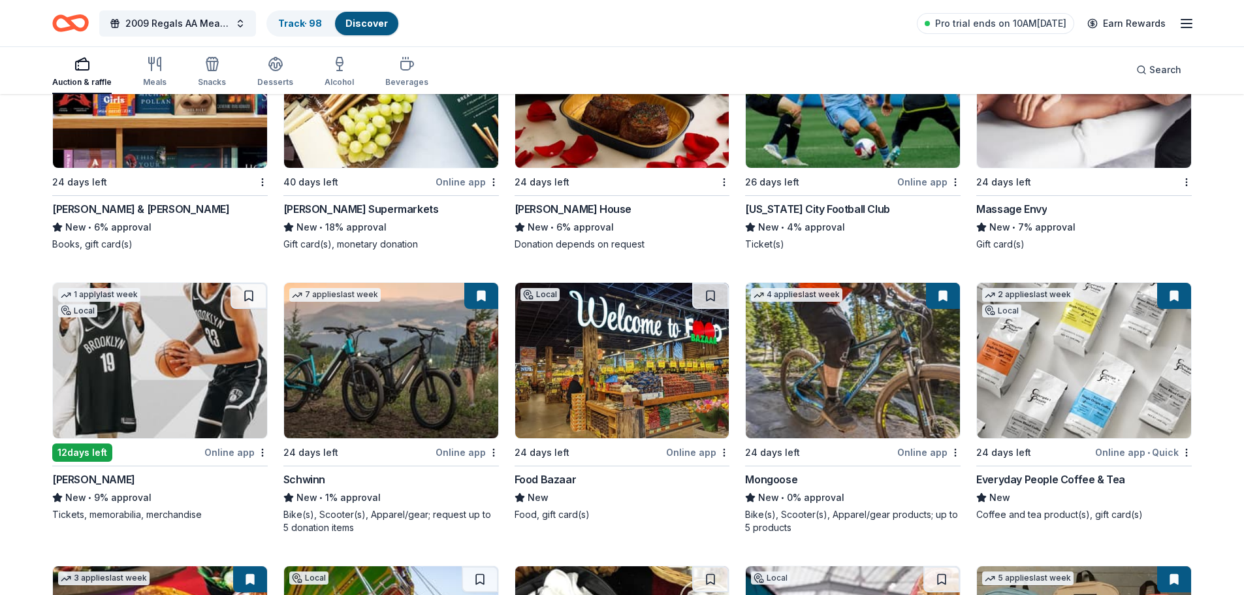
scroll to position [7191, 0]
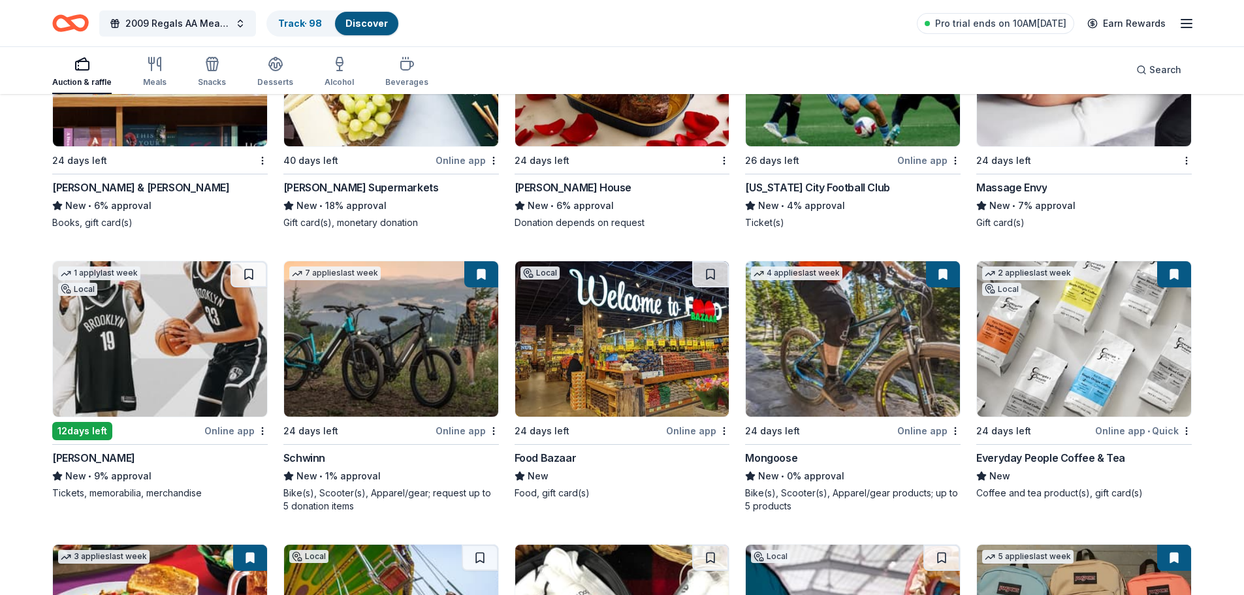
click at [1011, 187] on div "Massage Envy" at bounding box center [1011, 188] width 71 height 16
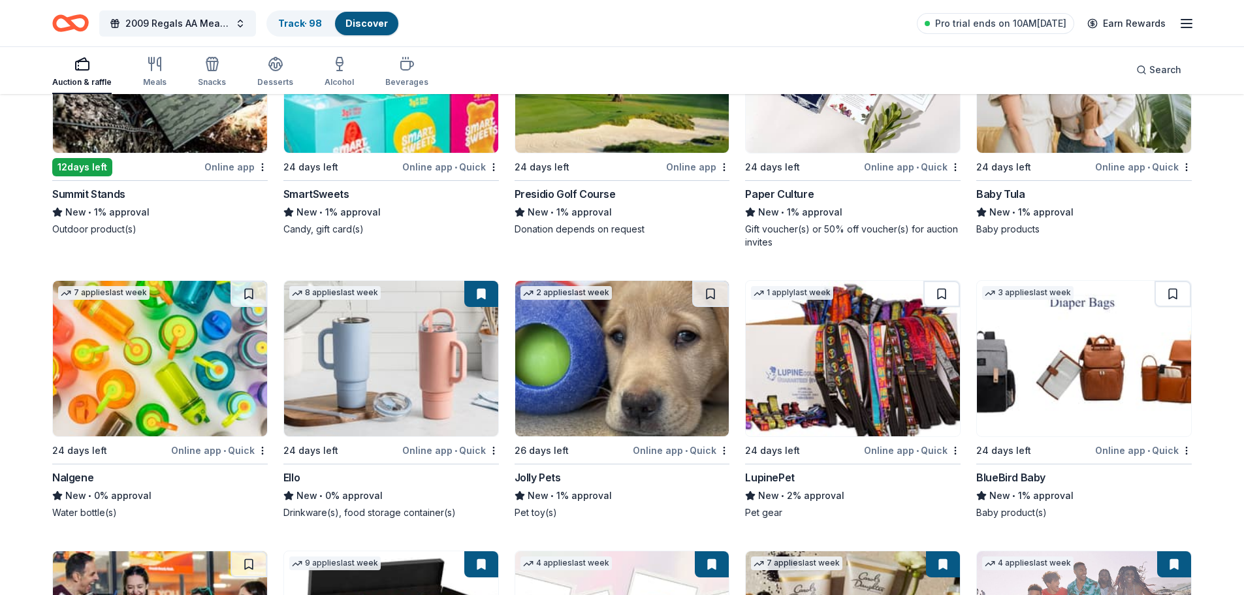
scroll to position [0, 0]
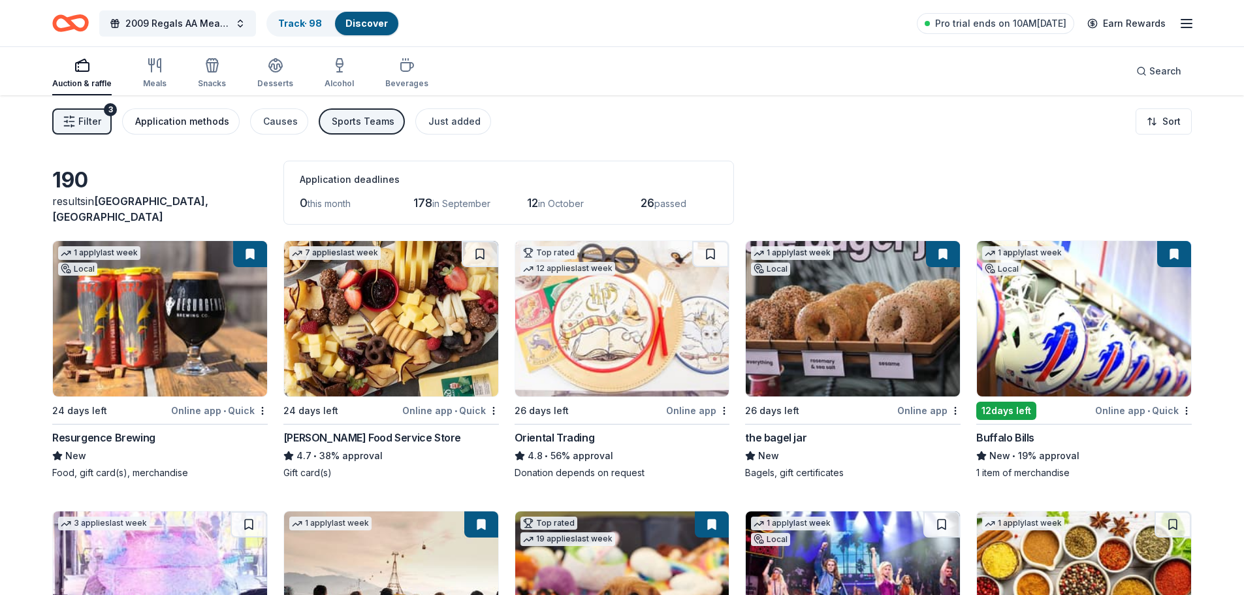
click at [148, 116] on div "Application methods" at bounding box center [182, 122] width 94 height 16
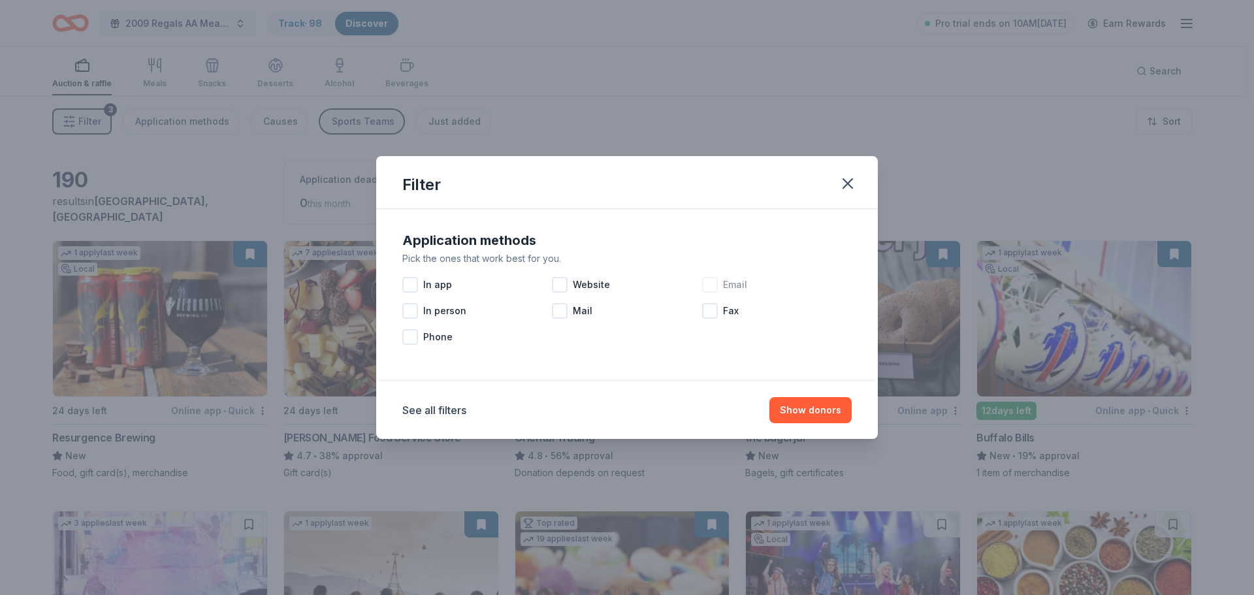
click at [709, 285] on div at bounding box center [710, 285] width 16 height 16
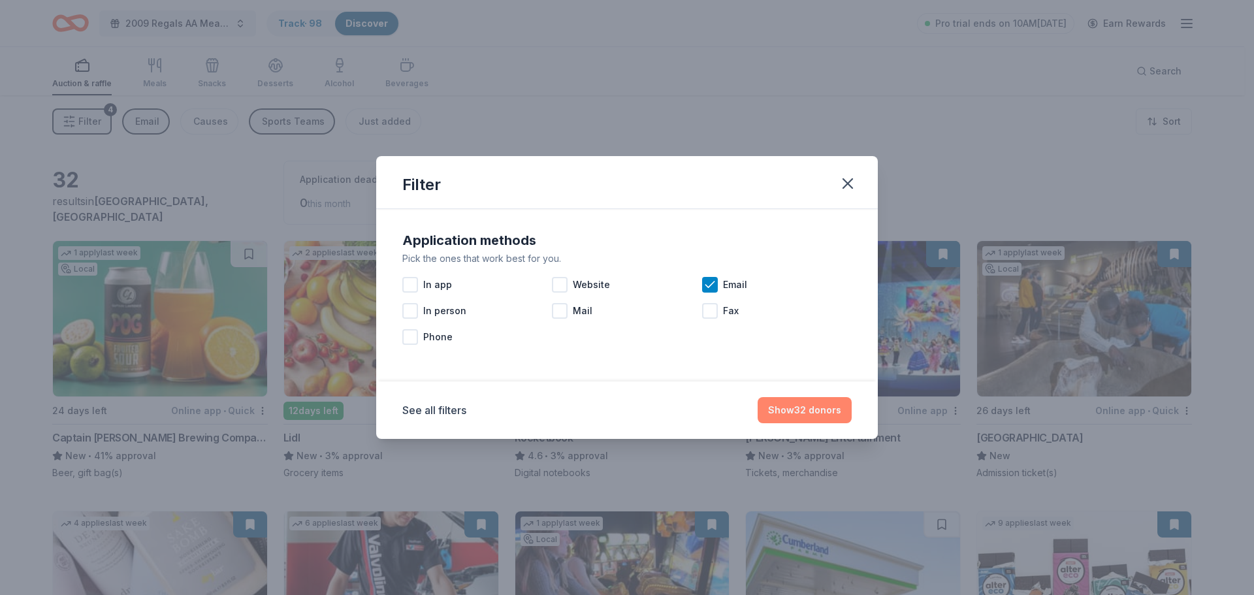
click at [816, 415] on button "Show 32 donors" at bounding box center [804, 410] width 94 height 26
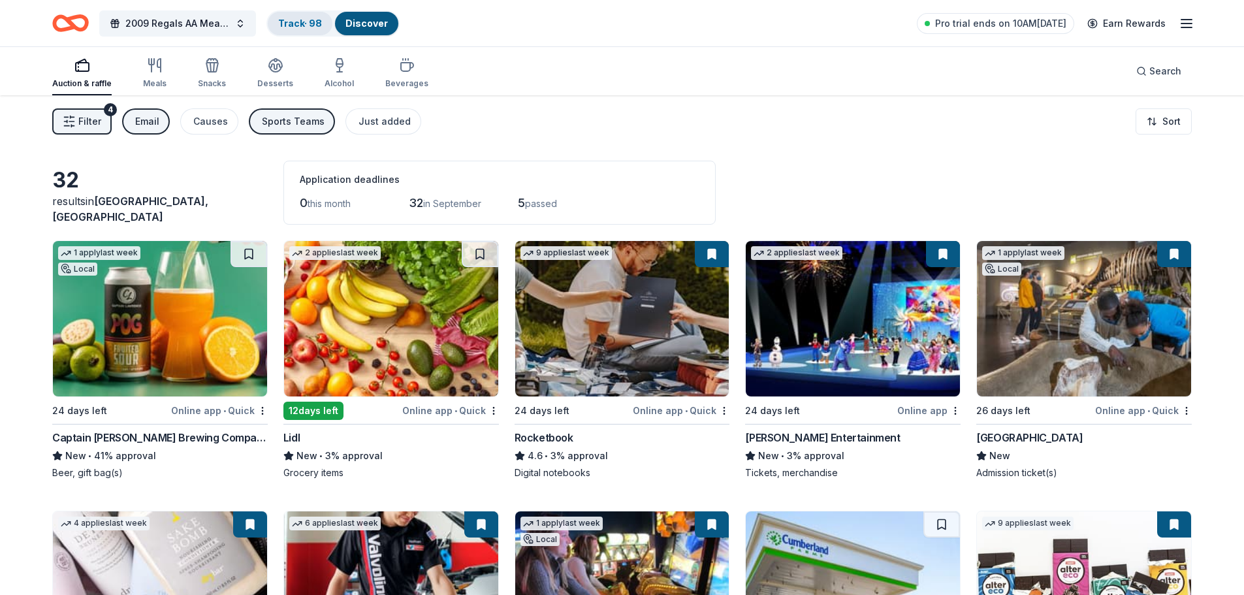
click at [299, 26] on link "Track · 98" at bounding box center [300, 23] width 44 height 11
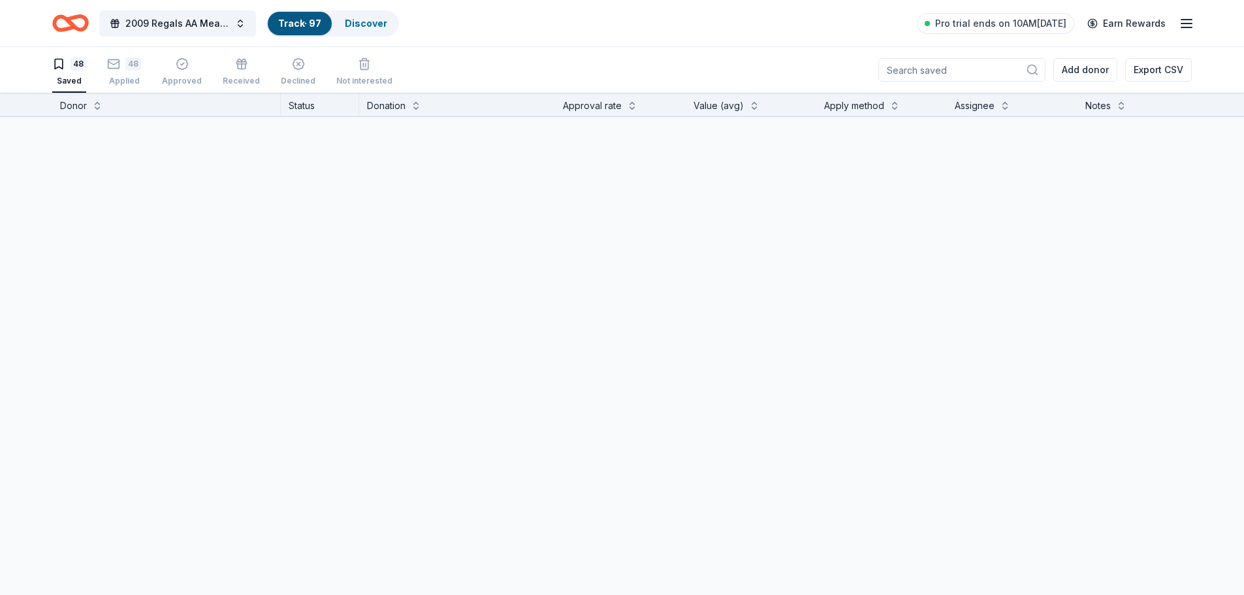
scroll to position [1, 0]
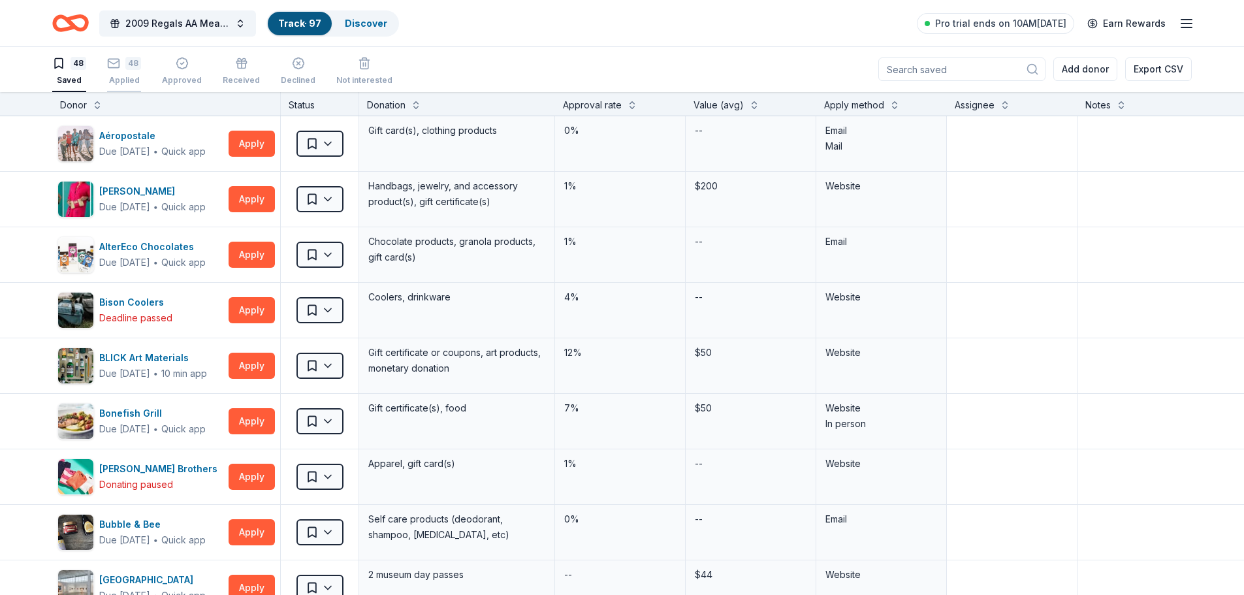
click at [131, 72] on div "48 Applied" at bounding box center [124, 71] width 34 height 29
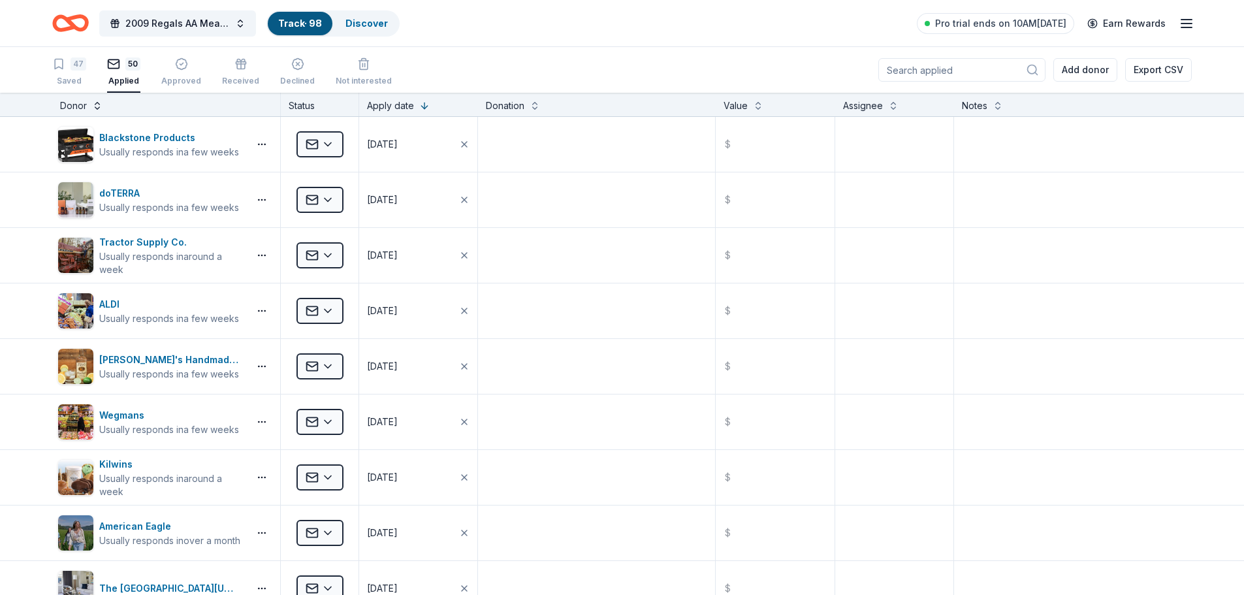
click at [98, 103] on button at bounding box center [97, 104] width 10 height 13
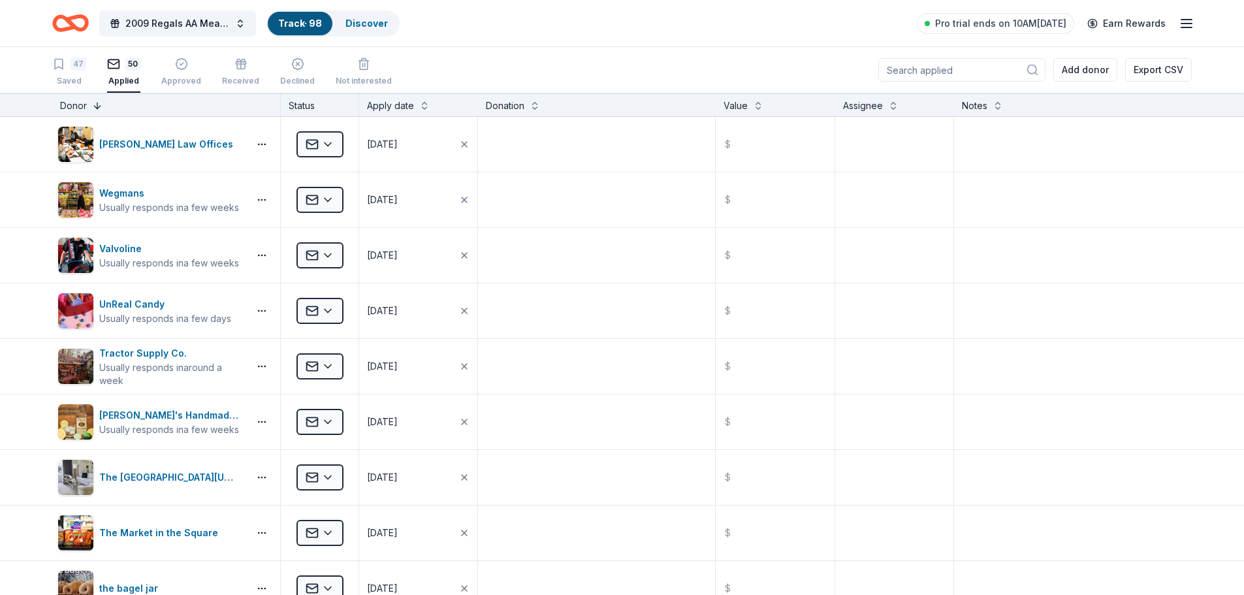
click at [100, 104] on button at bounding box center [97, 104] width 10 height 13
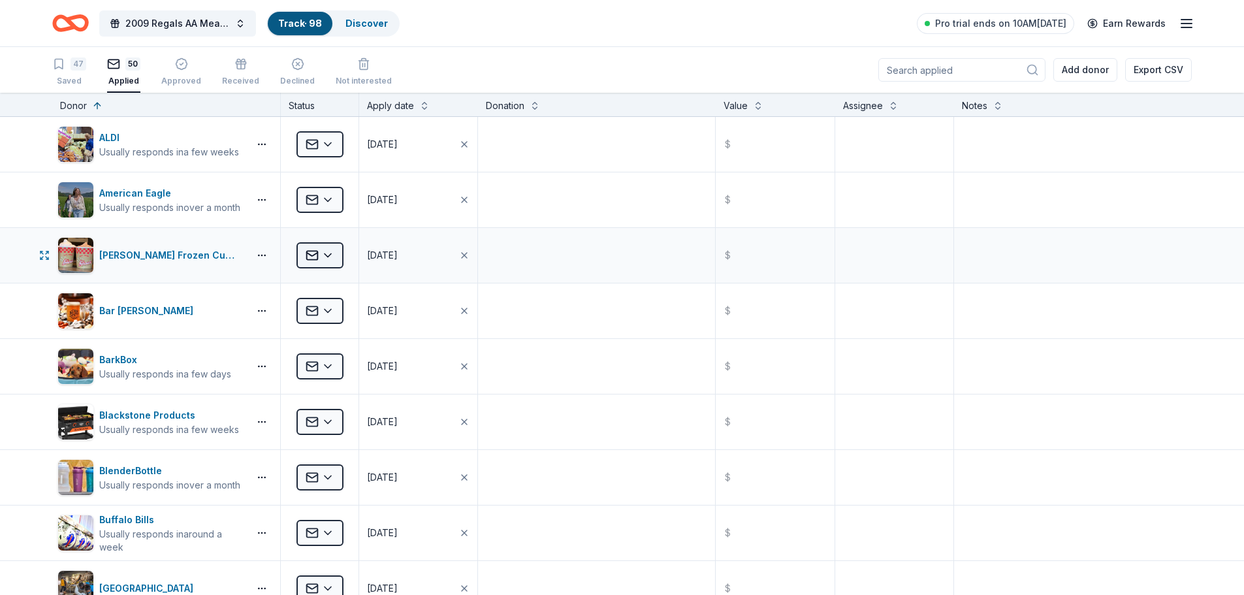
click at [325, 264] on html "2009 Regals AA Meat Raffle Fundraiser Track · 98 Discover Pro trial ends on 10A…" at bounding box center [622, 297] width 1244 height 595
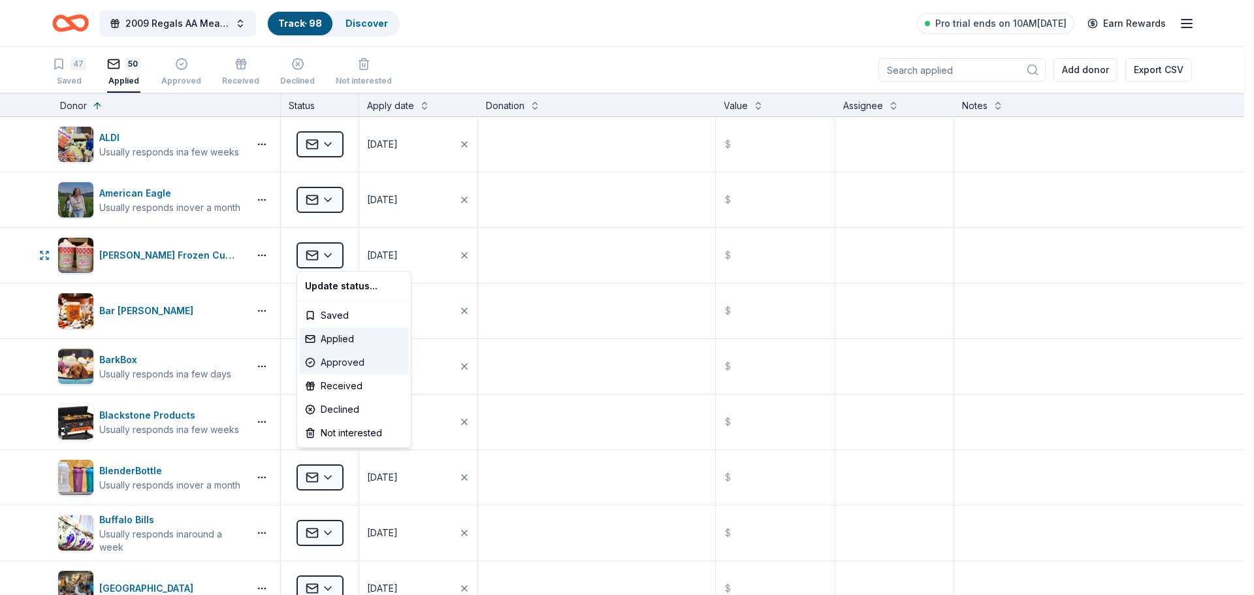
click at [337, 362] on div "Approved" at bounding box center [354, 363] width 108 height 24
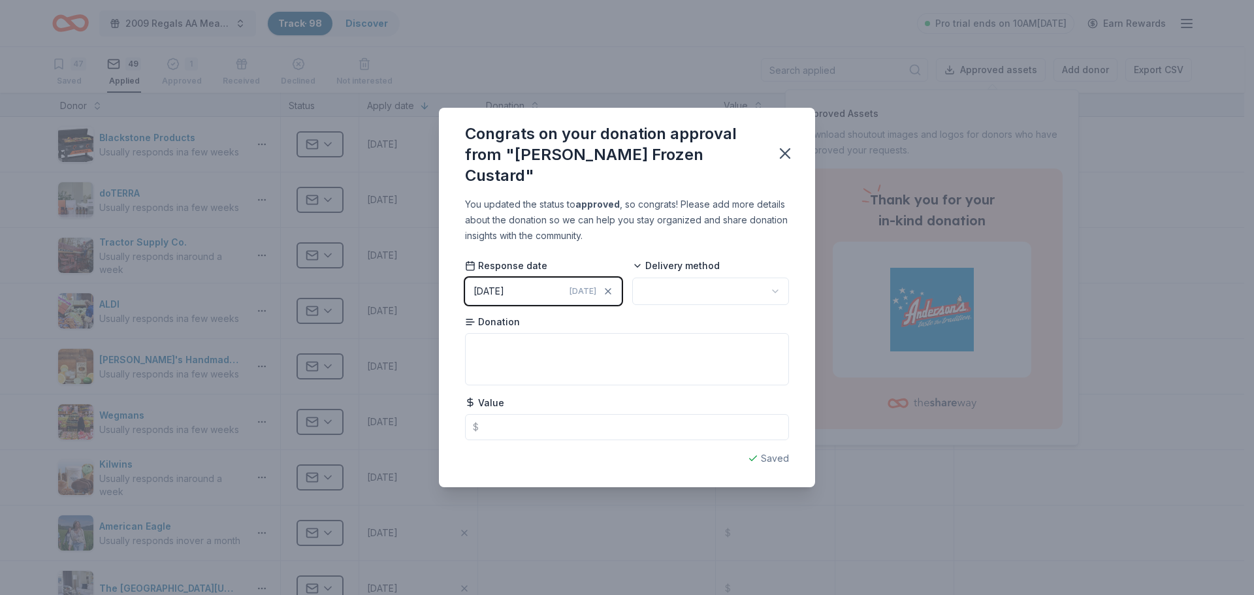
click at [673, 283] on html "2009 Regals AA Meat Raffle Fundraiser Track · 98 Discover Pro trial ends on 10A…" at bounding box center [627, 297] width 1254 height 595
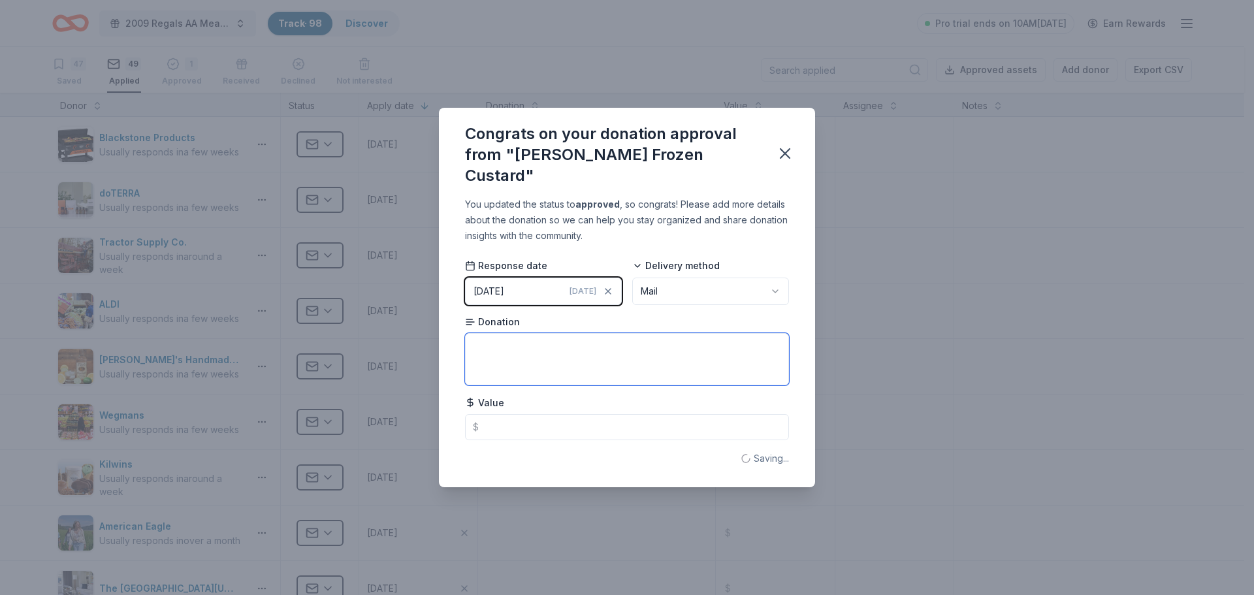
click at [552, 353] on textarea at bounding box center [627, 359] width 324 height 52
type textarea "$"
type textarea "gift cards"
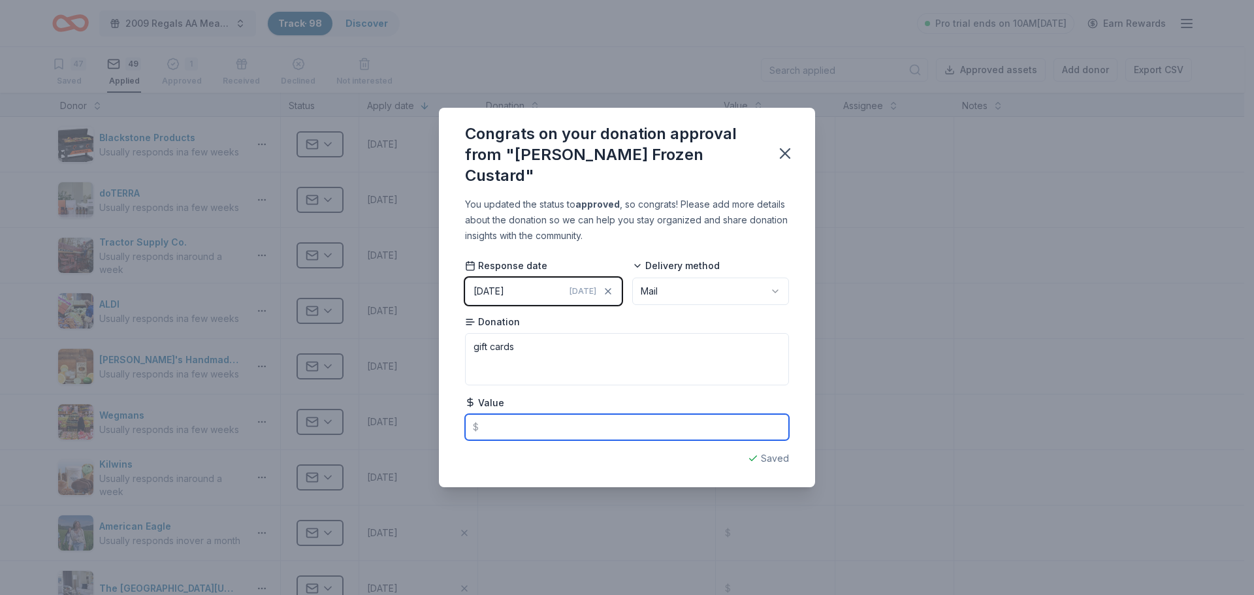
click at [518, 414] on input "text" at bounding box center [627, 427] width 324 height 26
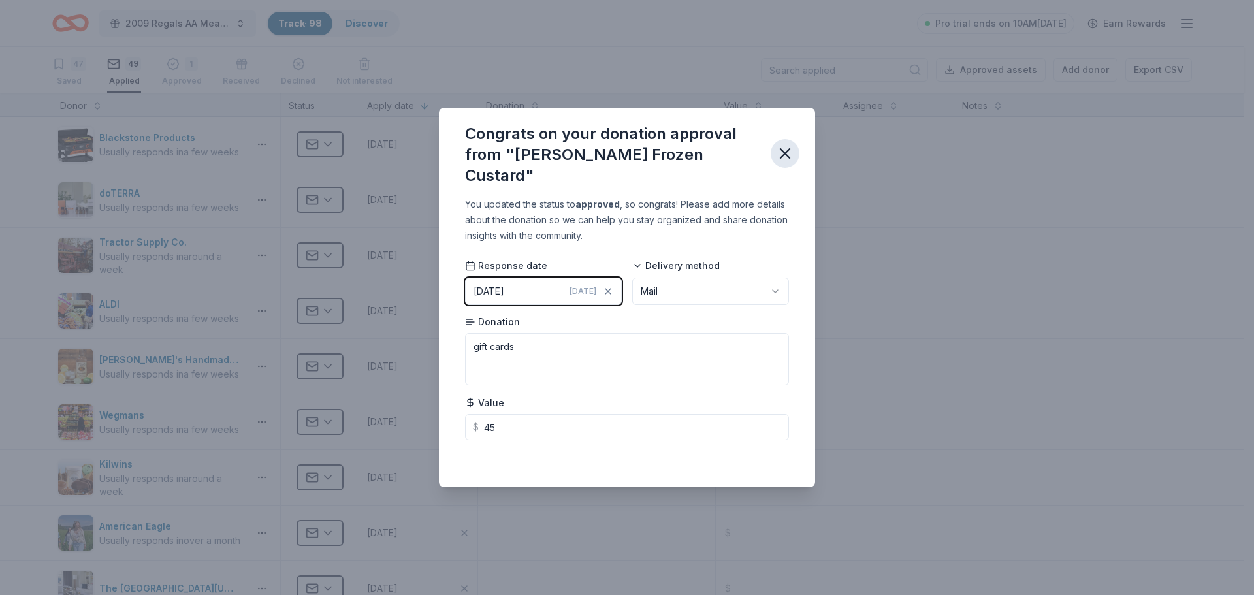
type input "45.00"
click at [789, 156] on icon "button" at bounding box center [785, 153] width 18 height 18
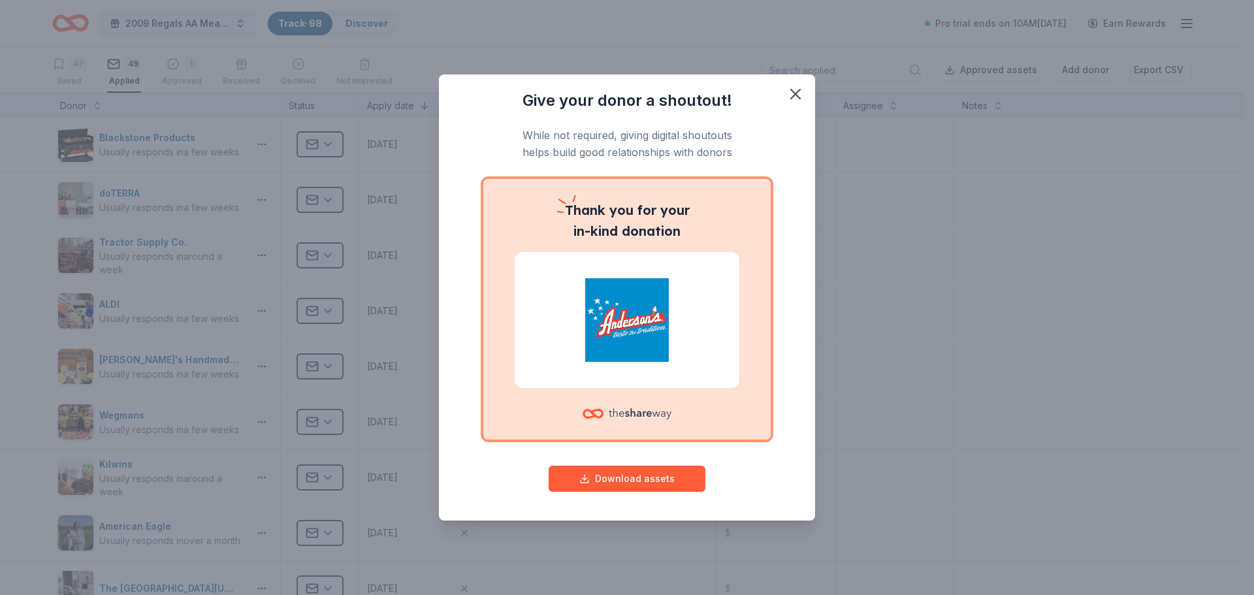
drag, startPoint x: 637, startPoint y: 479, endPoint x: 748, endPoint y: 396, distance: 139.1
click at [746, 406] on div "Give your donor a shoutout! While not required, giving digital shoutouts helps …" at bounding box center [627, 295] width 324 height 410
click at [654, 471] on button "Download assets" at bounding box center [627, 479] width 157 height 26
click at [789, 90] on icon "button" at bounding box center [795, 94] width 18 height 18
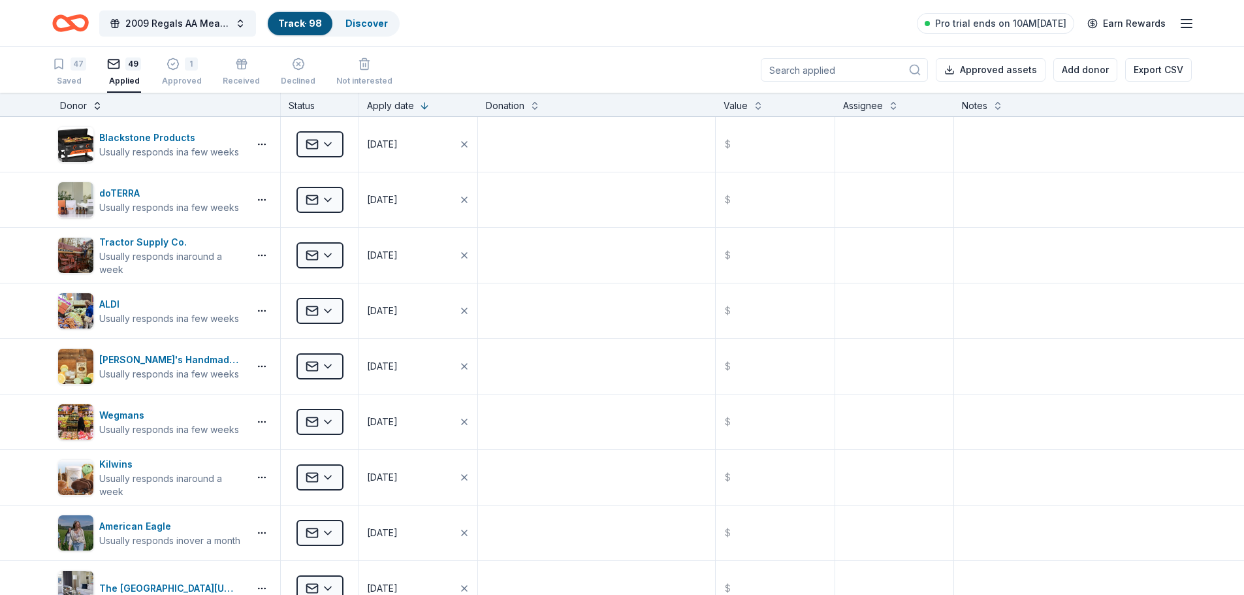
click at [95, 102] on button at bounding box center [97, 104] width 10 height 13
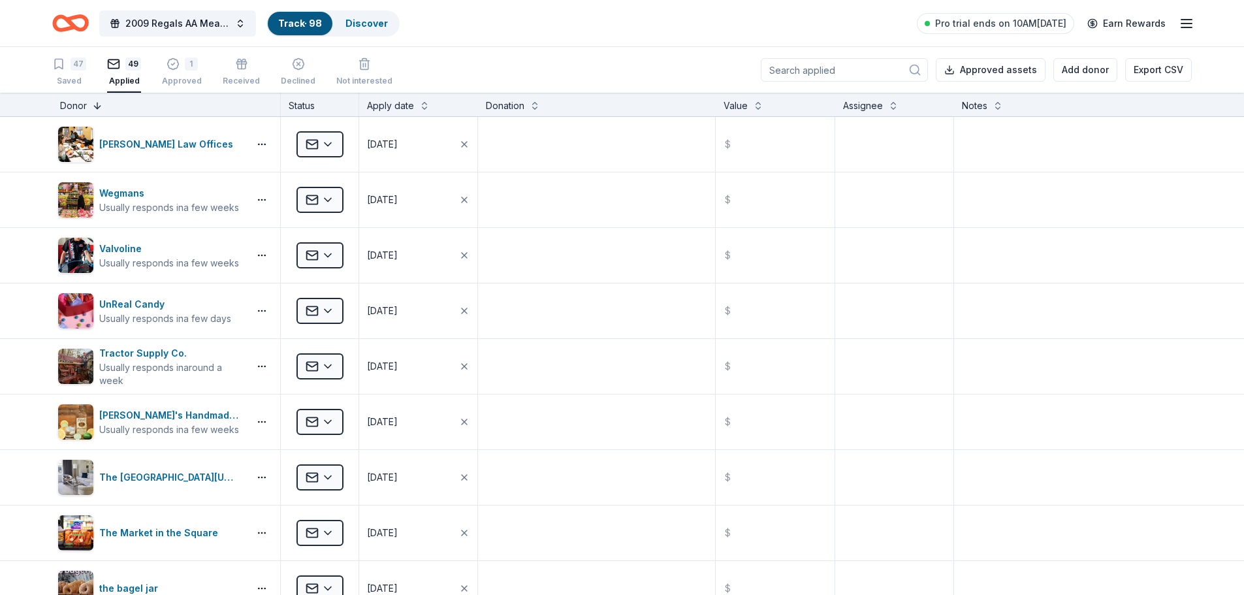
click at [95, 102] on button at bounding box center [97, 104] width 10 height 13
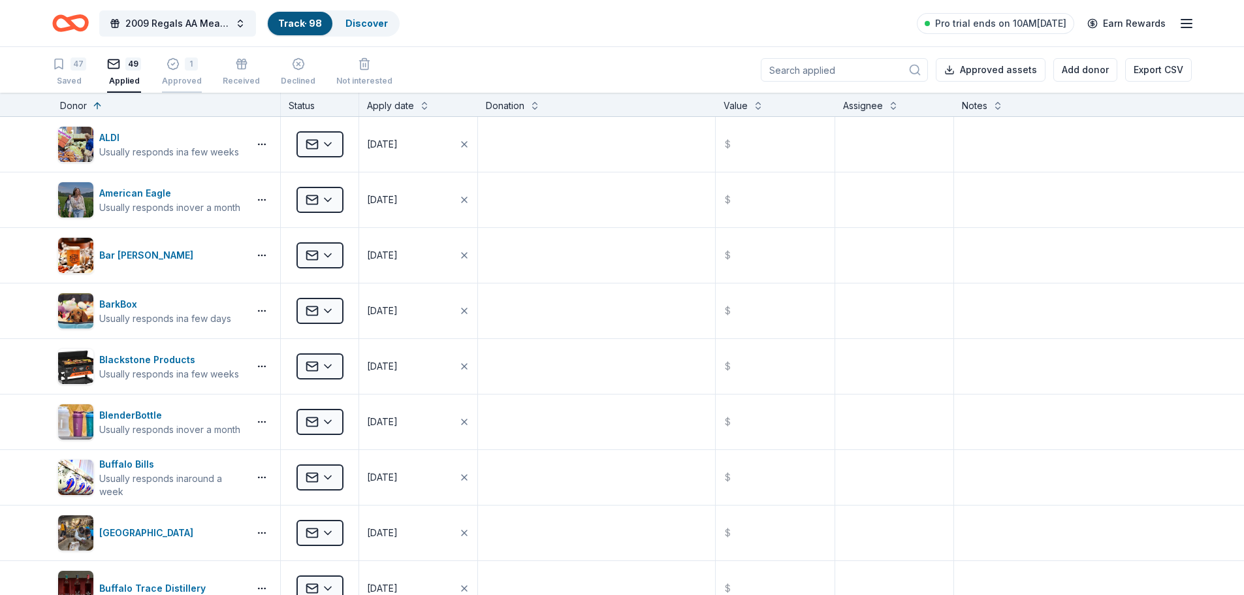
click at [172, 63] on icon "button" at bounding box center [172, 57] width 11 height 11
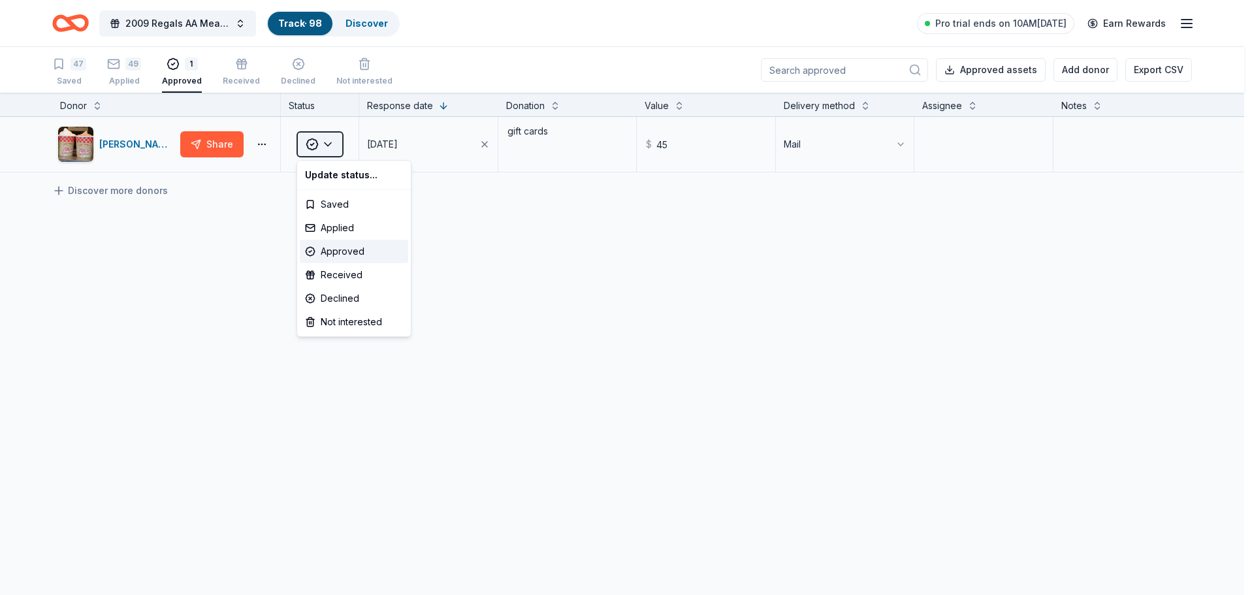
click at [325, 144] on html "2009 Regals AA Meat Raffle Fundraiser Track · 98 Discover Pro trial ends on 10A…" at bounding box center [627, 297] width 1254 height 595
click at [330, 276] on div "Received" at bounding box center [354, 275] width 108 height 24
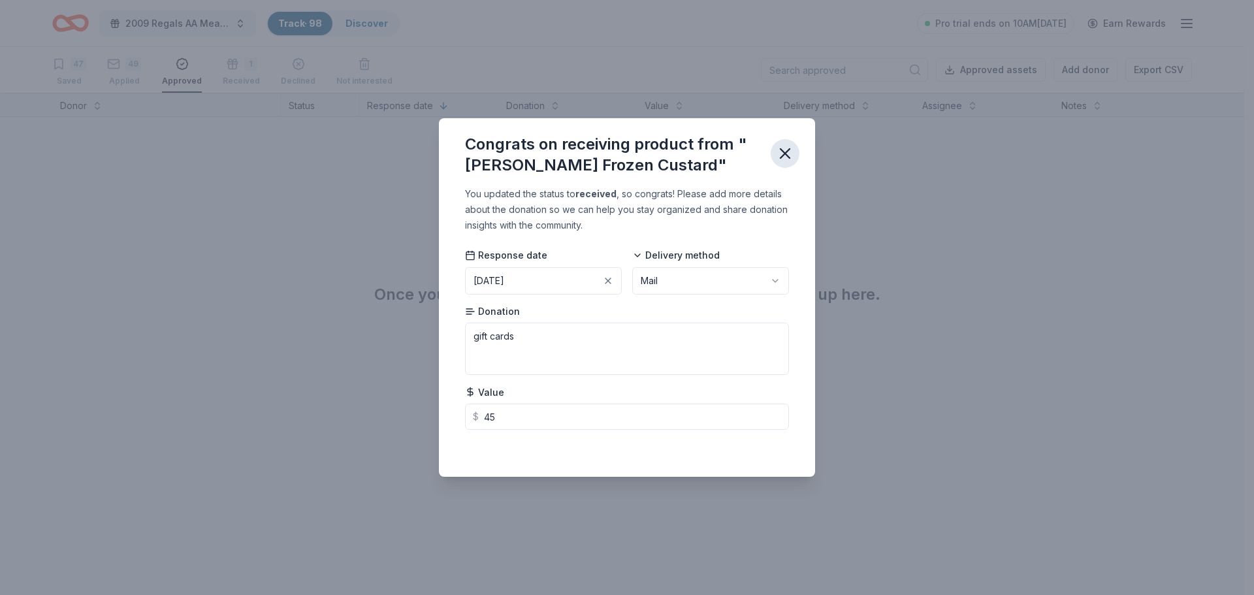
click at [772, 153] on button "button" at bounding box center [785, 153] width 29 height 29
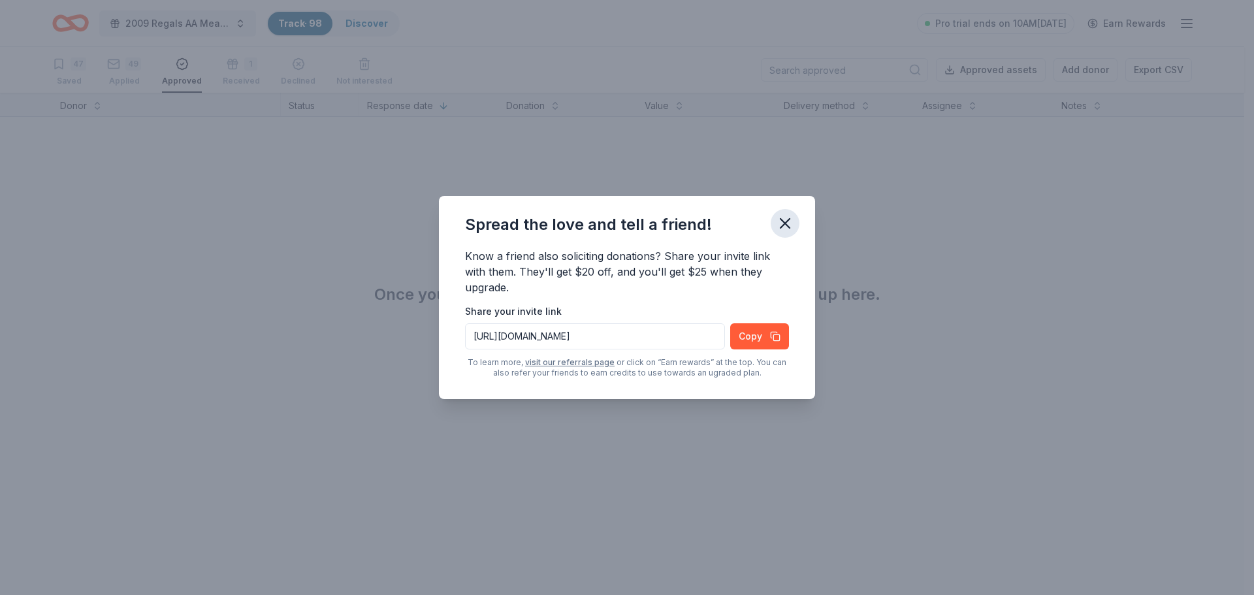
click at [783, 223] on icon "button" at bounding box center [785, 223] width 18 height 18
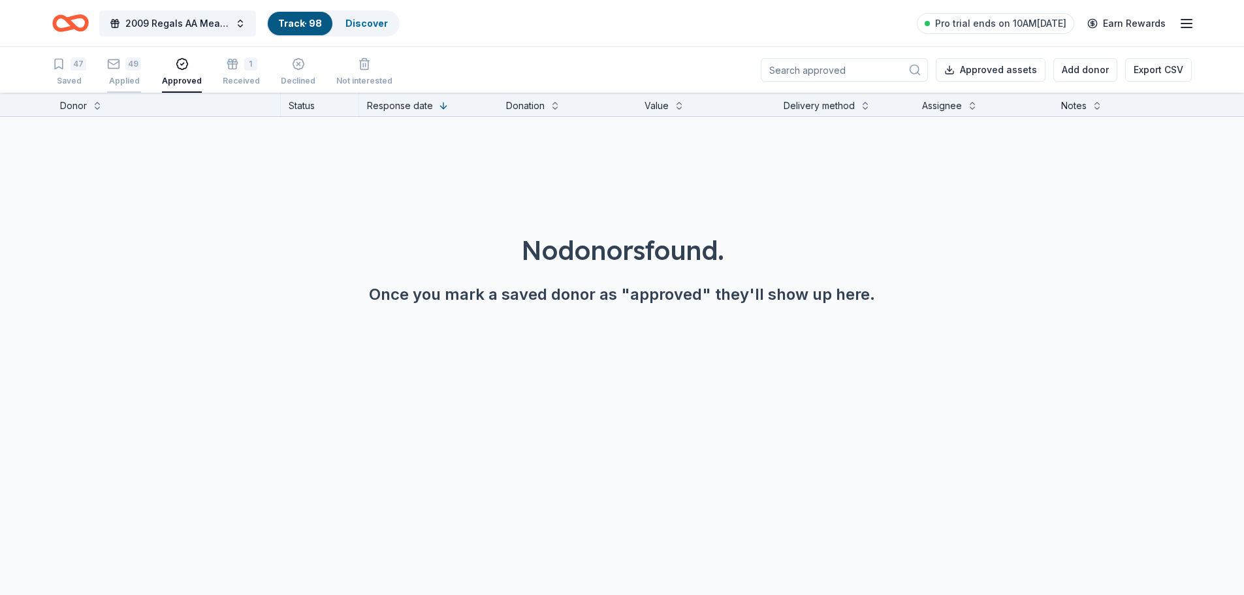
click at [123, 70] on div "49" at bounding box center [124, 63] width 34 height 13
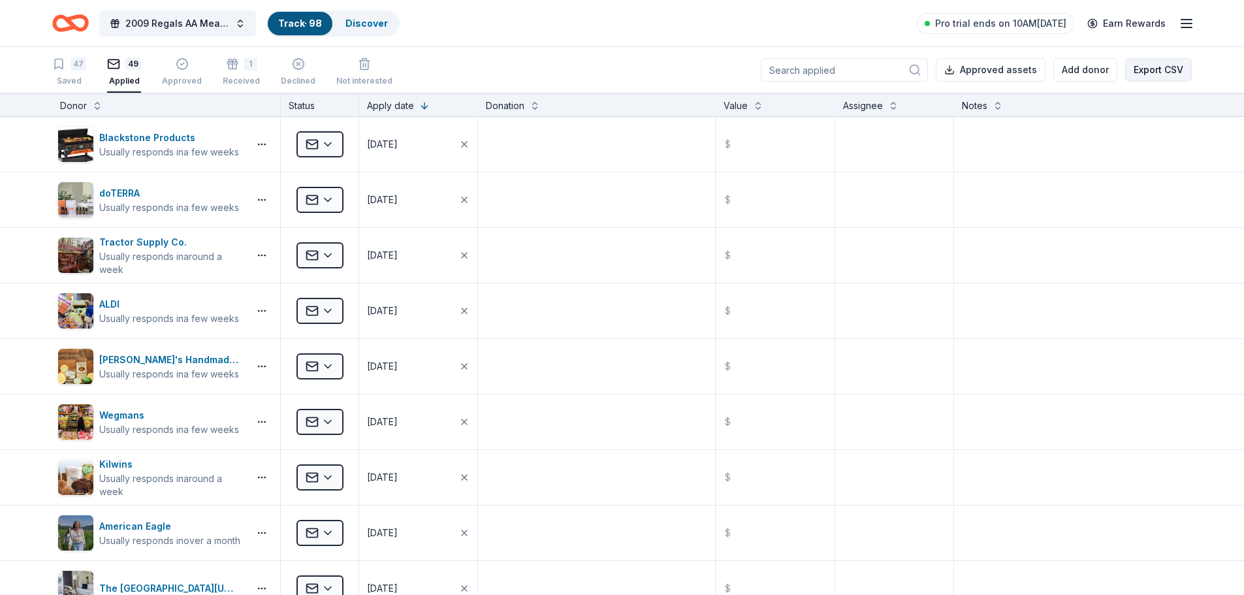
click at [1160, 64] on button "Export CSV" at bounding box center [1158, 70] width 67 height 24
click at [1023, 20] on span "Pro trial ends on 10AM[DATE]" at bounding box center [1000, 24] width 131 height 16
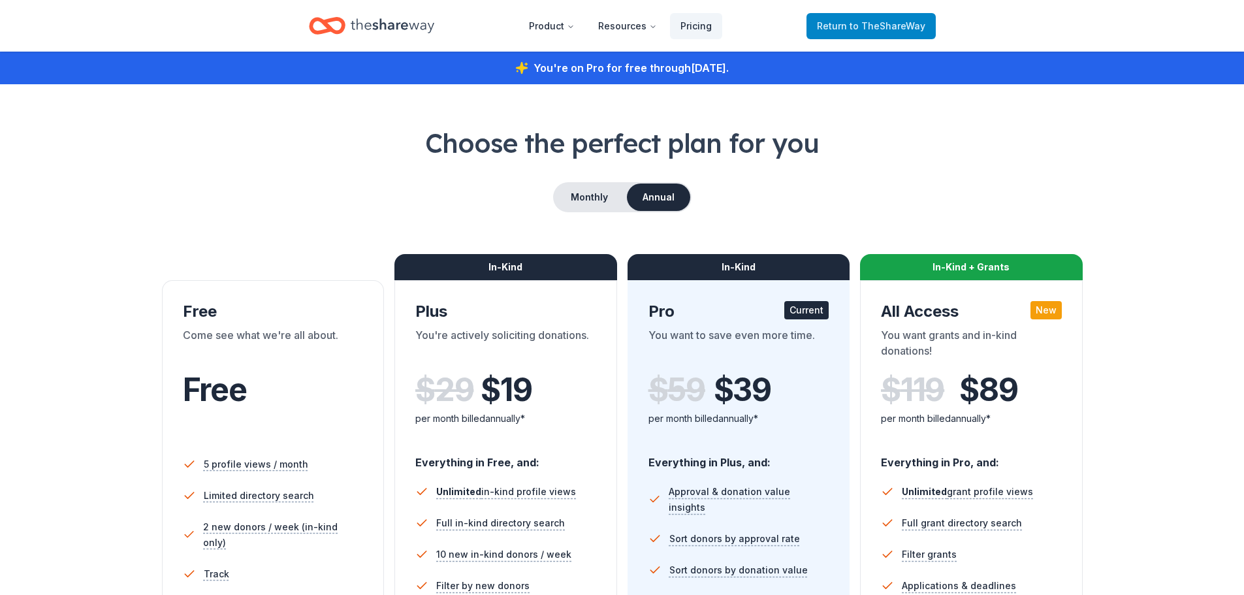
click at [884, 29] on span "to TheShareWay" at bounding box center [888, 25] width 76 height 11
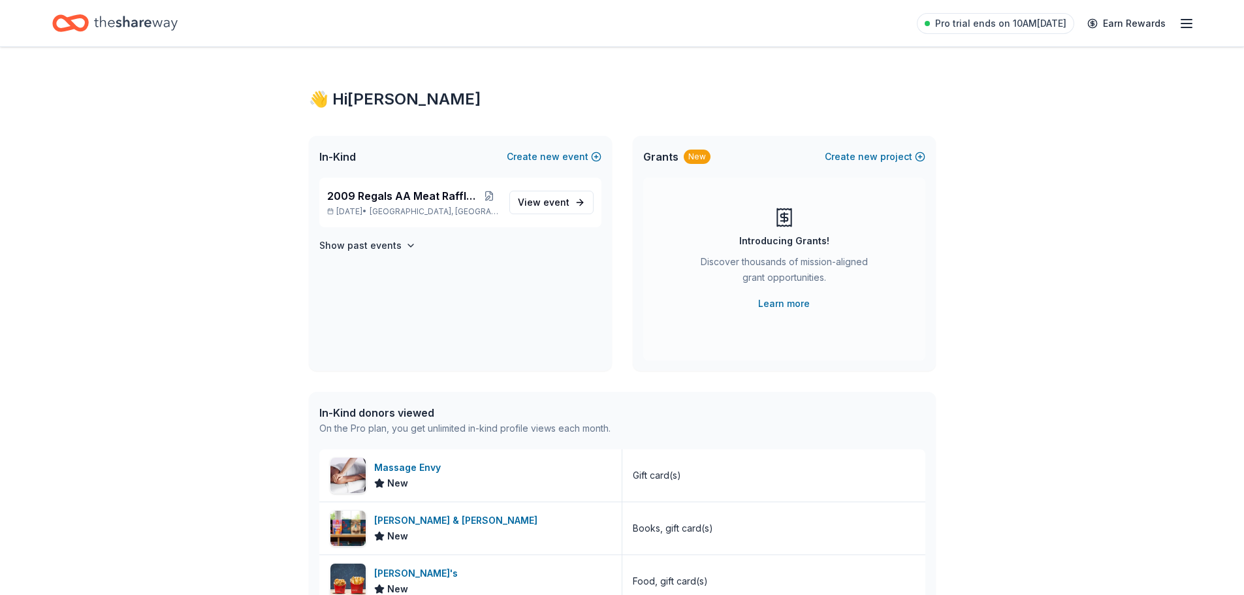
drag, startPoint x: 1205, startPoint y: 24, endPoint x: 1198, endPoint y: 24, distance: 7.9
click at [1203, 24] on div "Pro trial ends on 10AM, 8/27 Earn Rewards" at bounding box center [622, 23] width 1244 height 46
click at [1186, 24] on line "button" at bounding box center [1186, 24] width 10 height 0
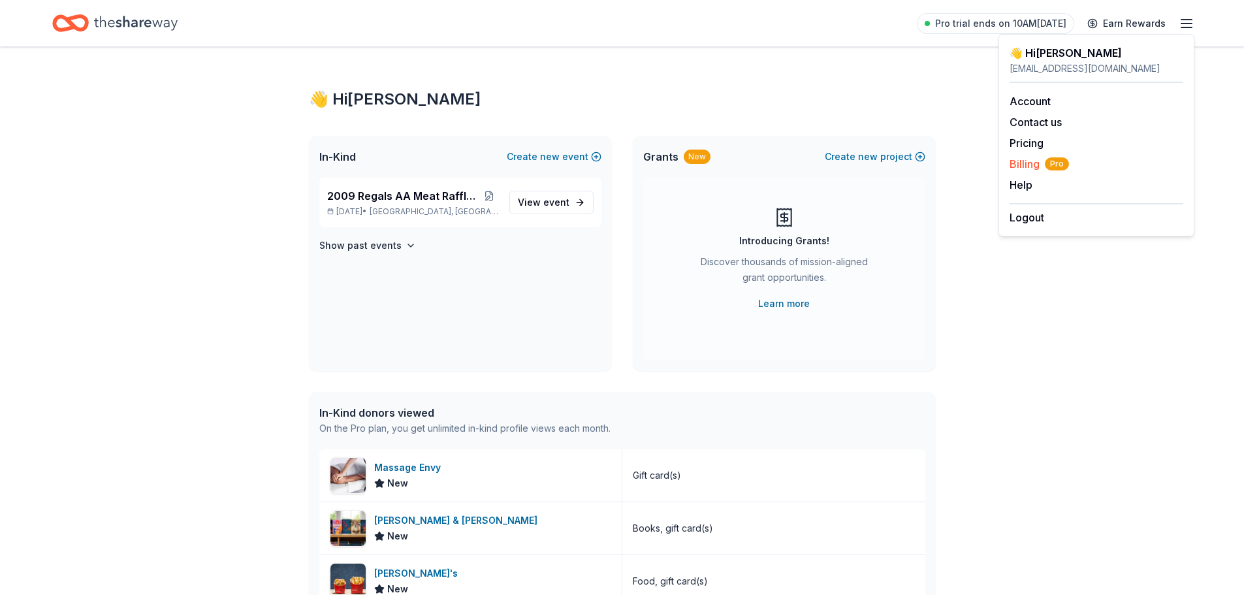
click at [1027, 161] on span "Billing Pro" at bounding box center [1039, 164] width 59 height 16
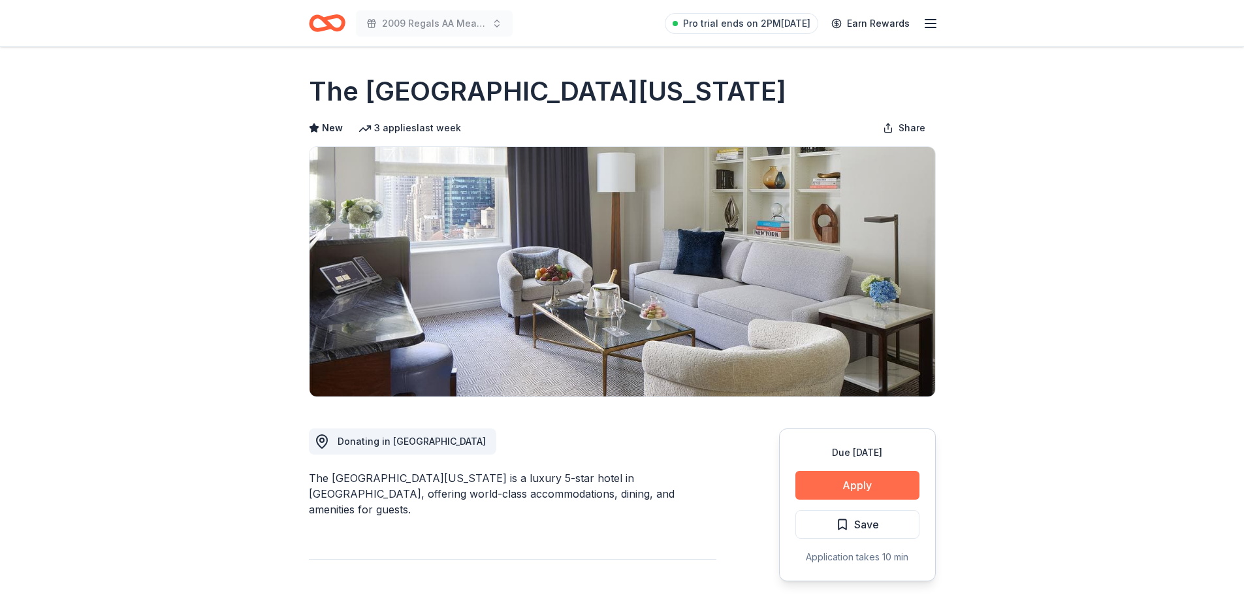
click at [838, 485] on button "Apply" at bounding box center [857, 485] width 124 height 29
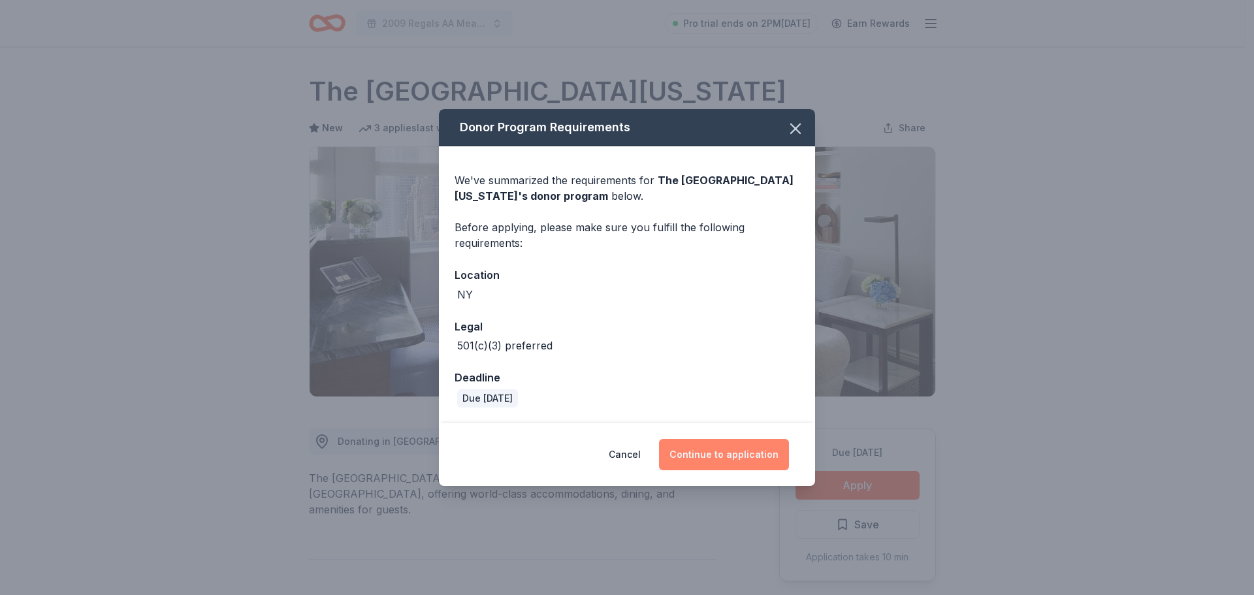
click at [715, 453] on button "Continue to application" at bounding box center [724, 454] width 130 height 31
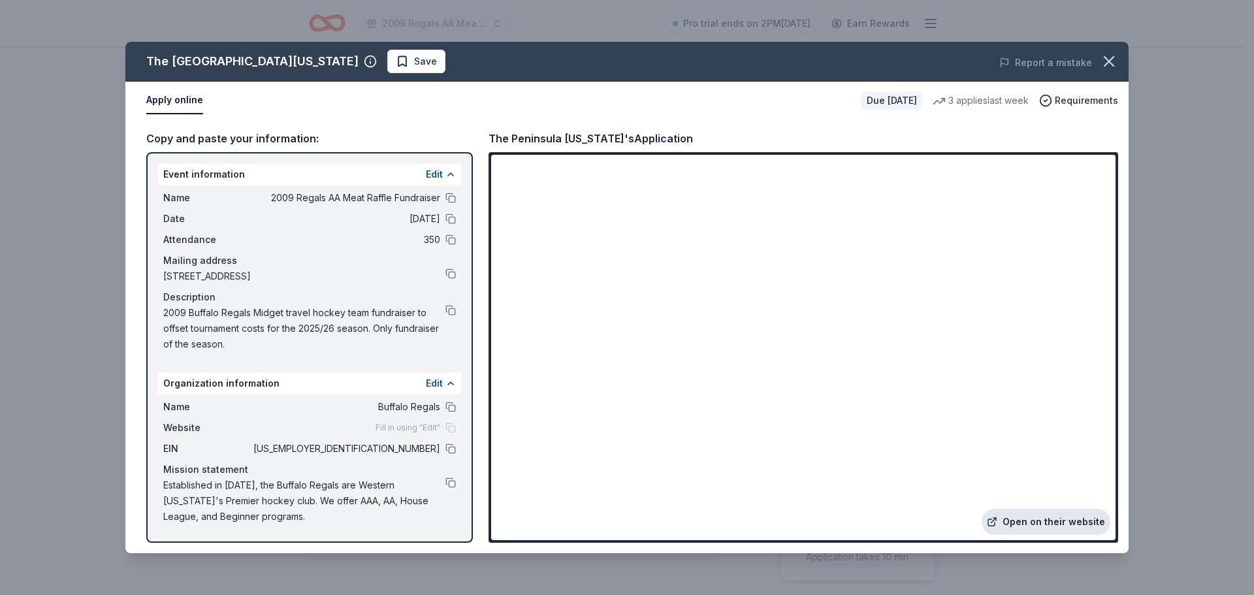
click at [1068, 515] on link "Open on their website" at bounding box center [1045, 522] width 129 height 26
click at [414, 58] on span "Save" at bounding box center [425, 62] width 23 height 16
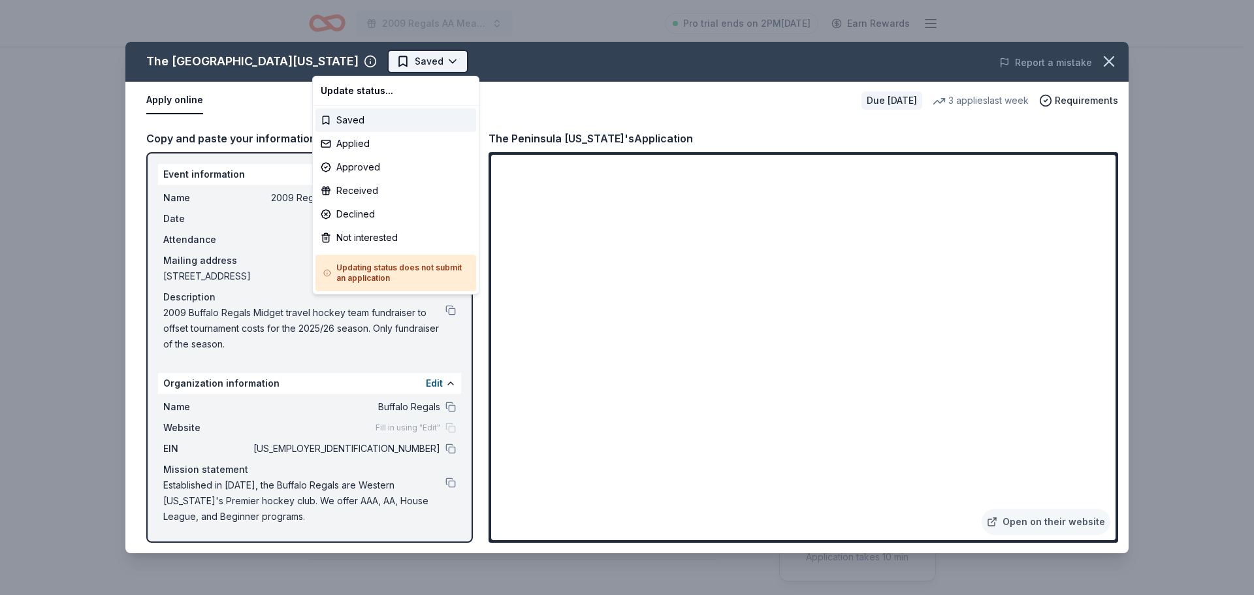
click at [335, 57] on html "2009 Regals AA Meat Raffle Fundraiser Pro trial ends on 2PM, 8/27 Earn Rewards …" at bounding box center [627, 297] width 1254 height 595
click at [343, 143] on div "Applied" at bounding box center [395, 144] width 161 height 24
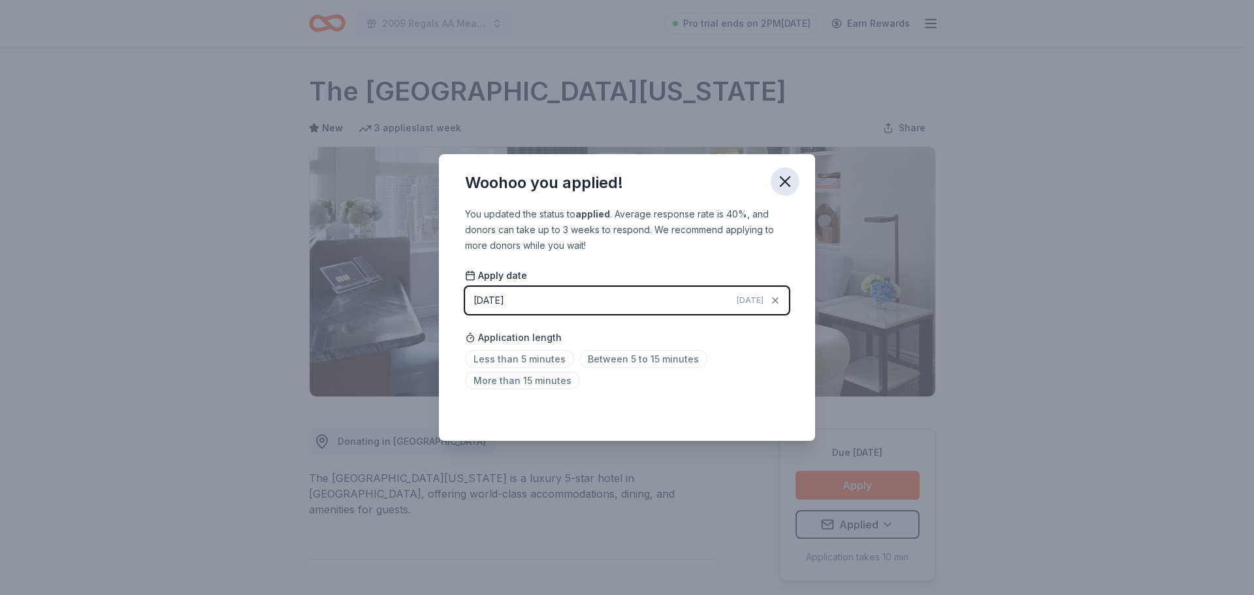
click at [785, 187] on icon "button" at bounding box center [785, 181] width 18 height 18
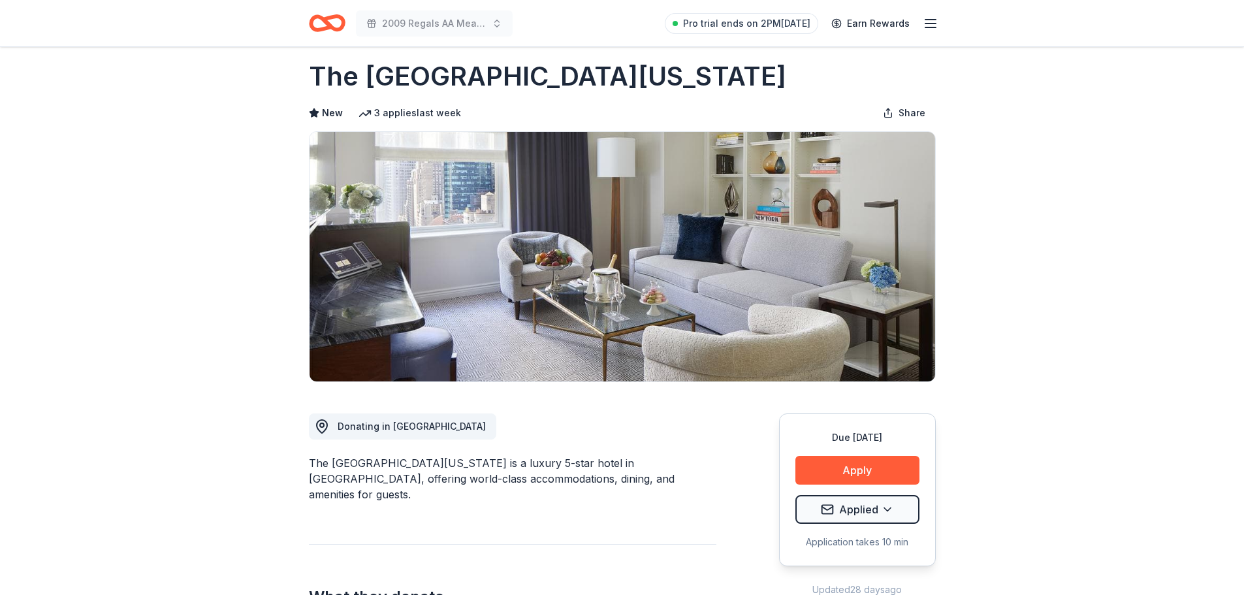
scroll to position [65, 0]
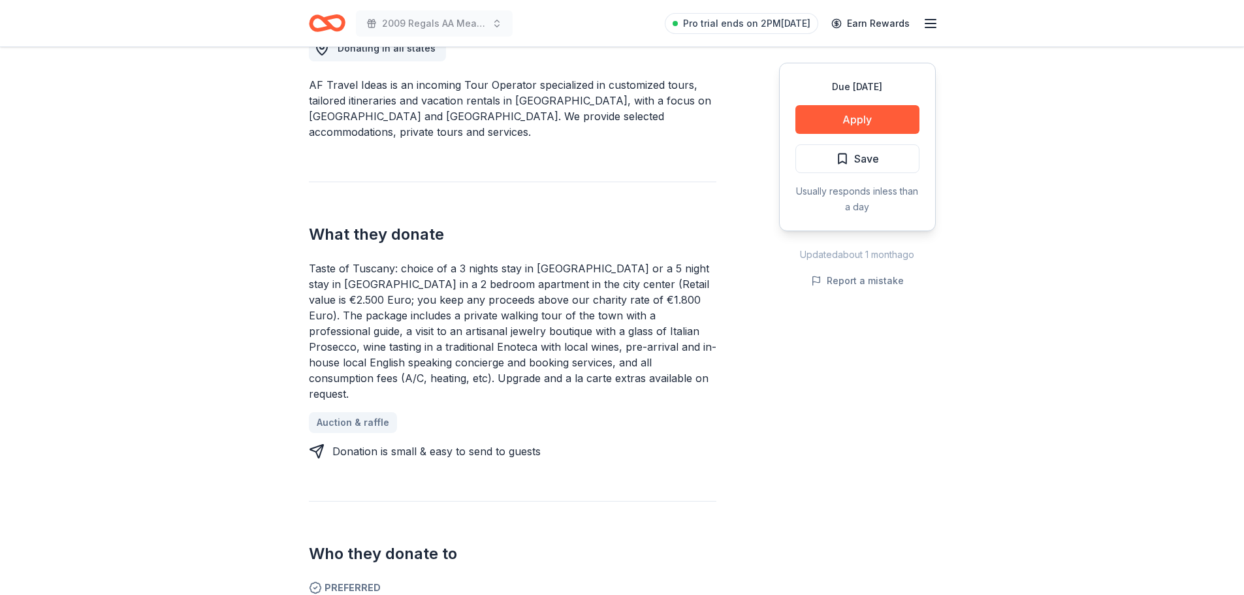
scroll to position [392, 0]
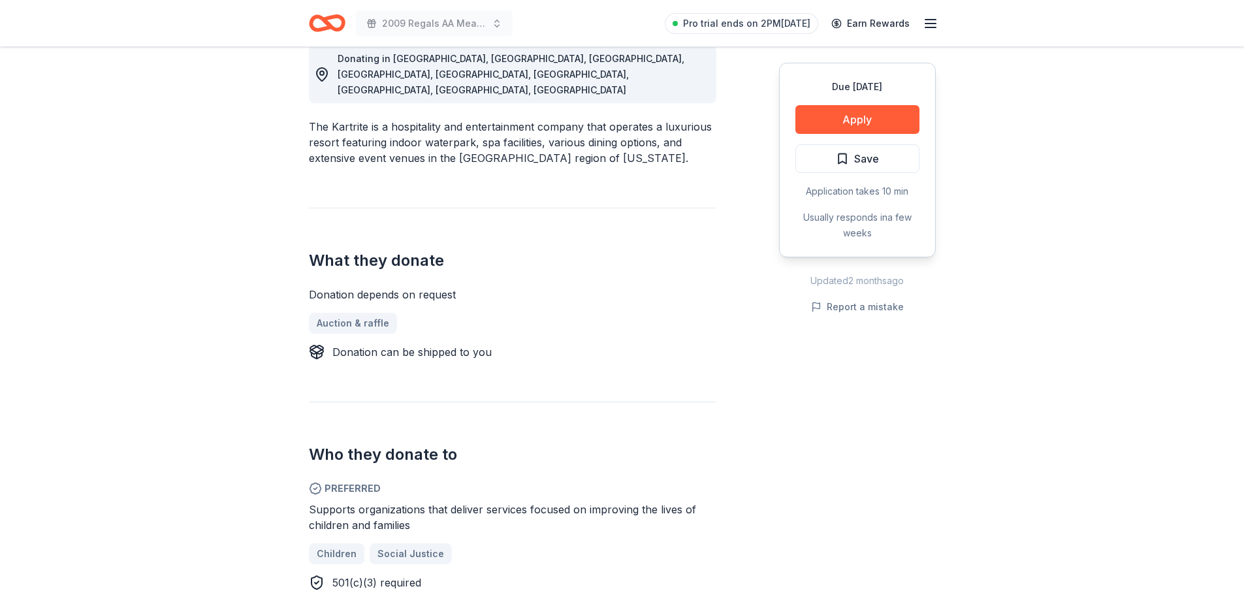
scroll to position [392, 0]
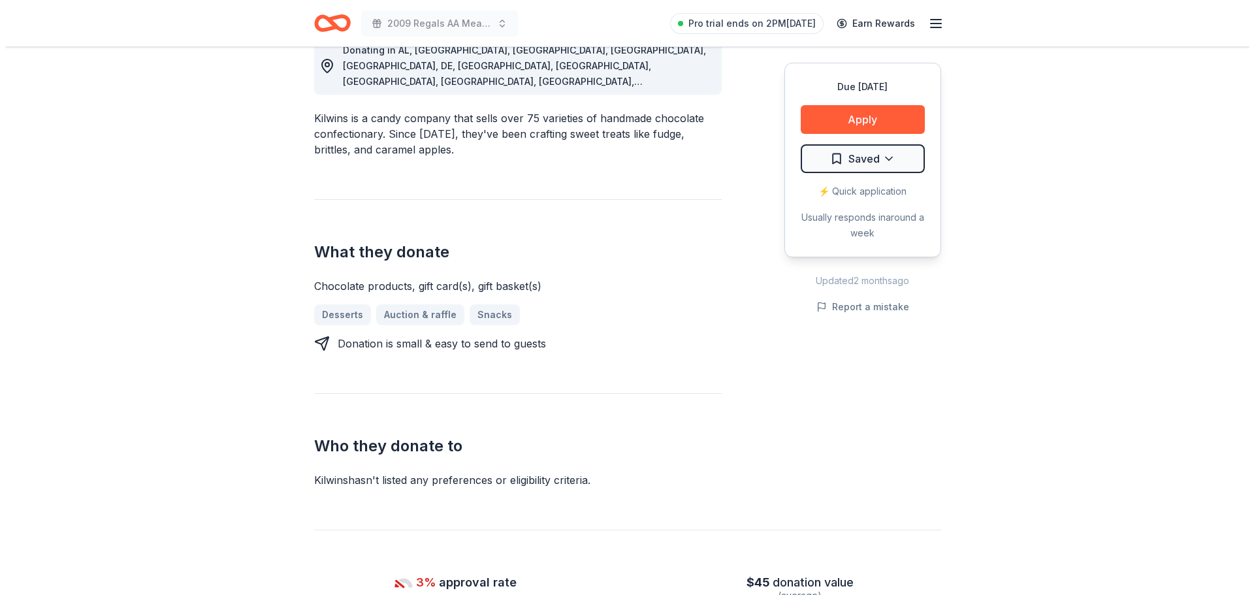
scroll to position [392, 0]
click at [844, 123] on button "Apply" at bounding box center [857, 119] width 124 height 29
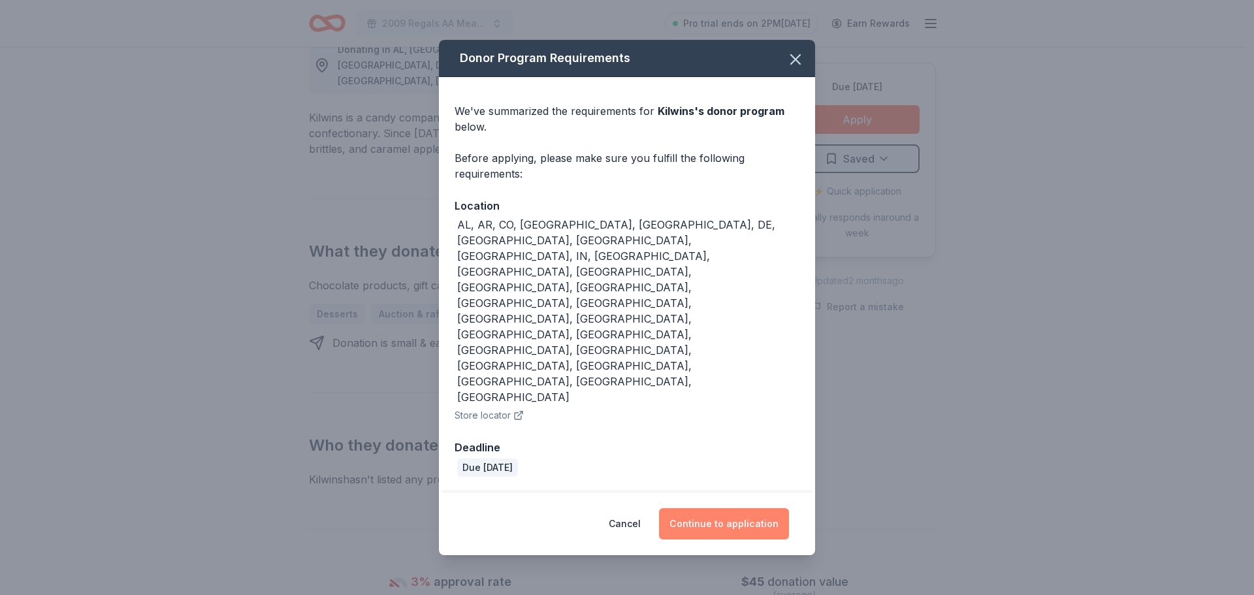
click at [695, 508] on button "Continue to application" at bounding box center [724, 523] width 130 height 31
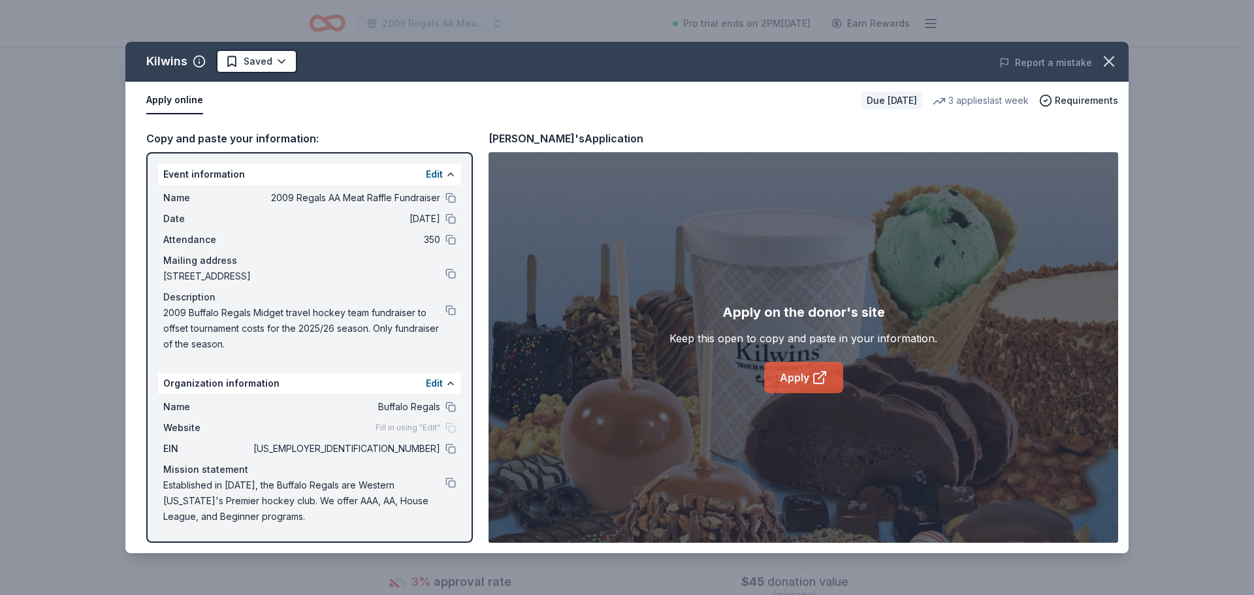
click at [818, 378] on icon at bounding box center [821, 375] width 7 height 7
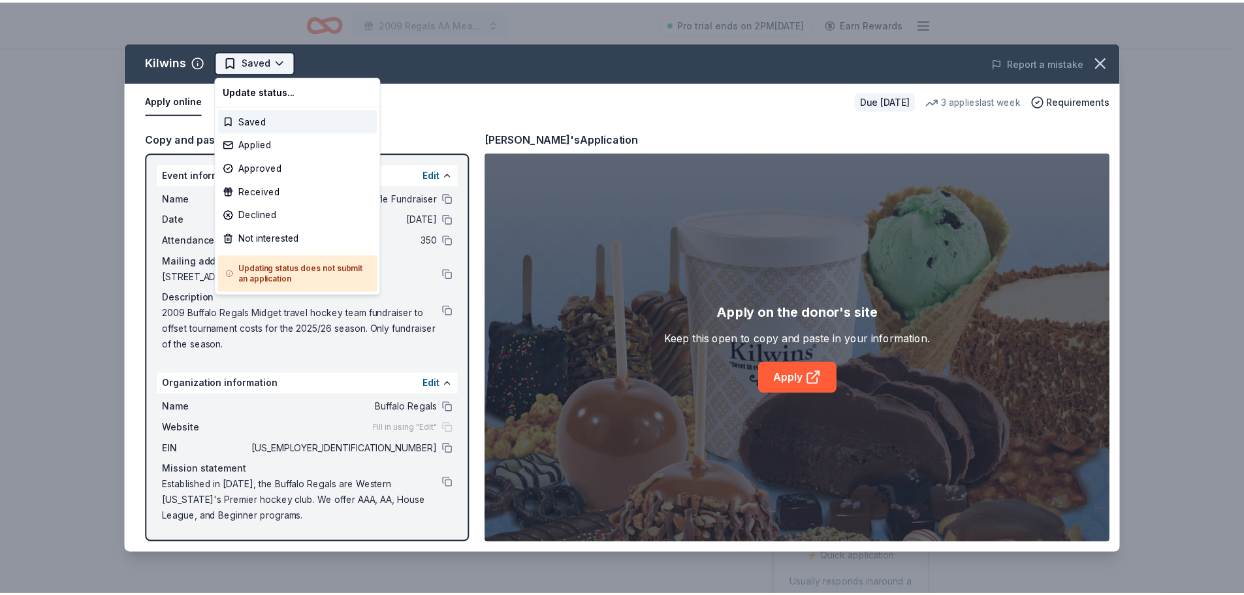
scroll to position [0, 0]
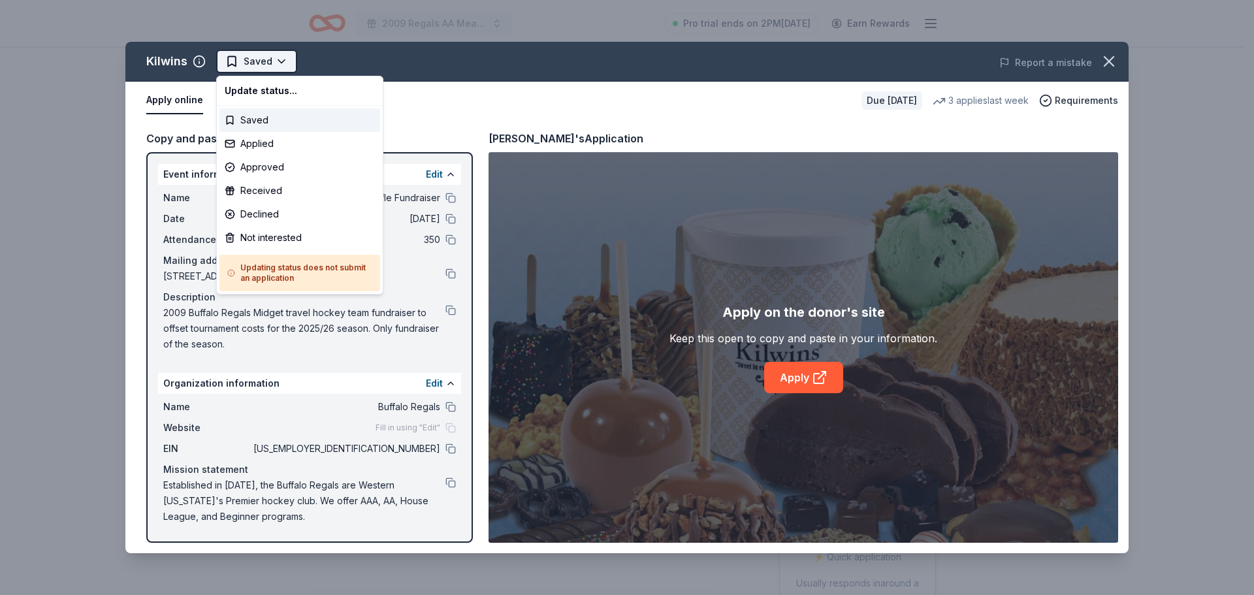
click at [249, 67] on html "2009 Regals AA Meat Raffle Fundraiser Pro trial ends on 2PM, 8/27 Earn Rewards …" at bounding box center [627, 297] width 1254 height 595
click at [246, 146] on div "Applied" at bounding box center [299, 144] width 161 height 24
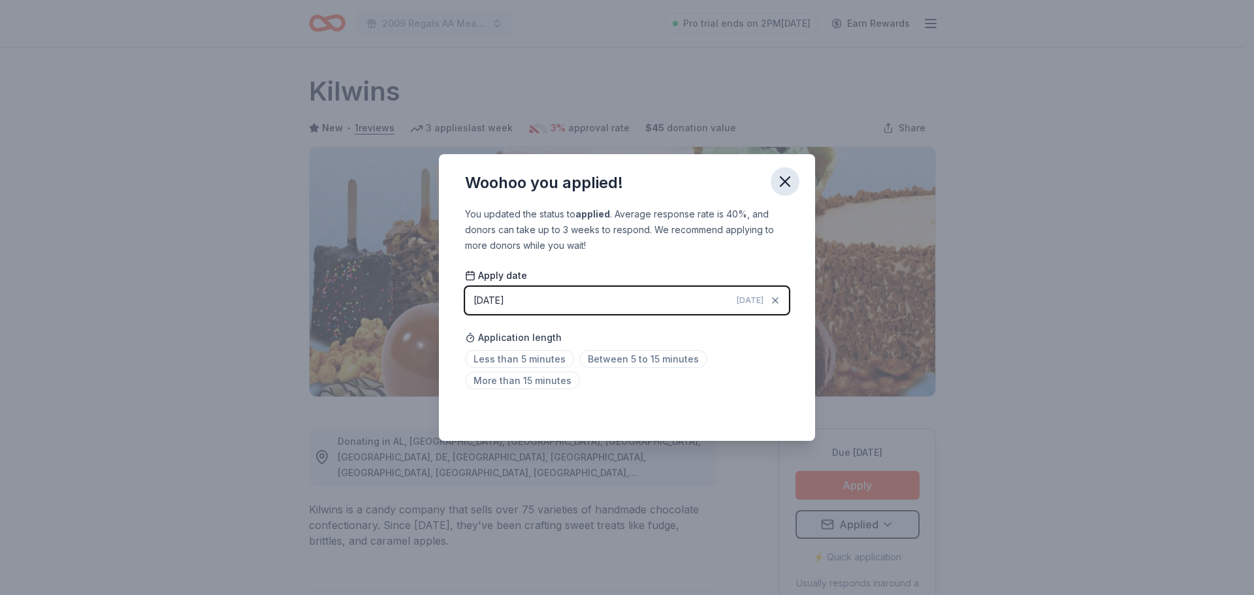
click at [775, 177] on button "button" at bounding box center [785, 181] width 29 height 29
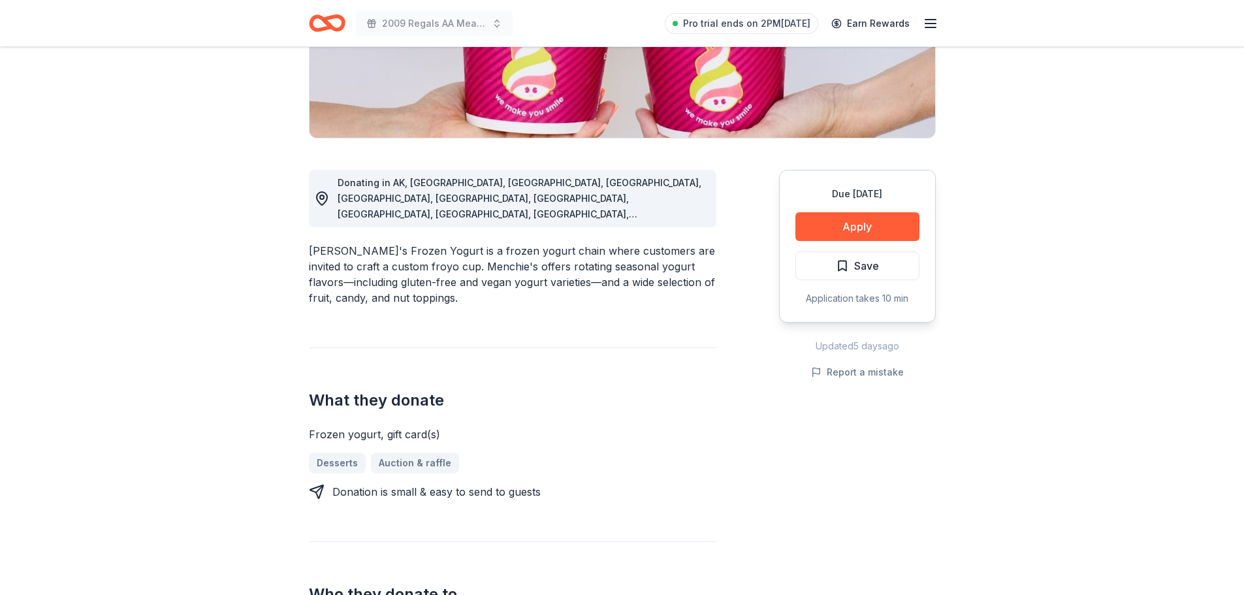
scroll to position [261, 0]
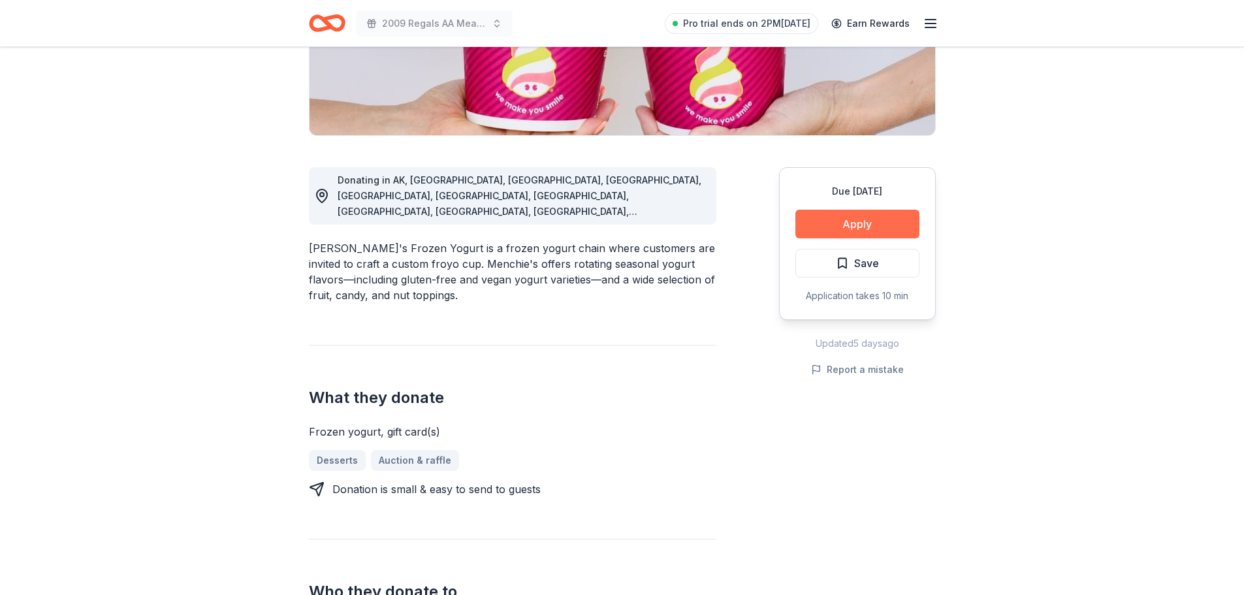
click at [836, 223] on button "Apply" at bounding box center [857, 224] width 124 height 29
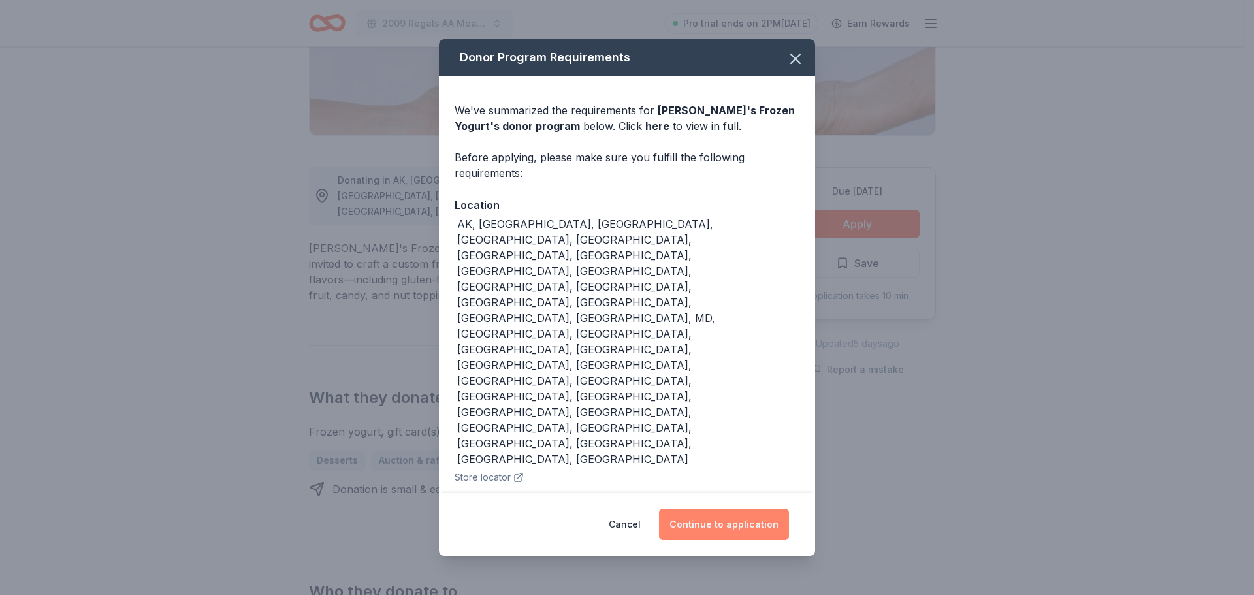
click at [708, 509] on button "Continue to application" at bounding box center [724, 524] width 130 height 31
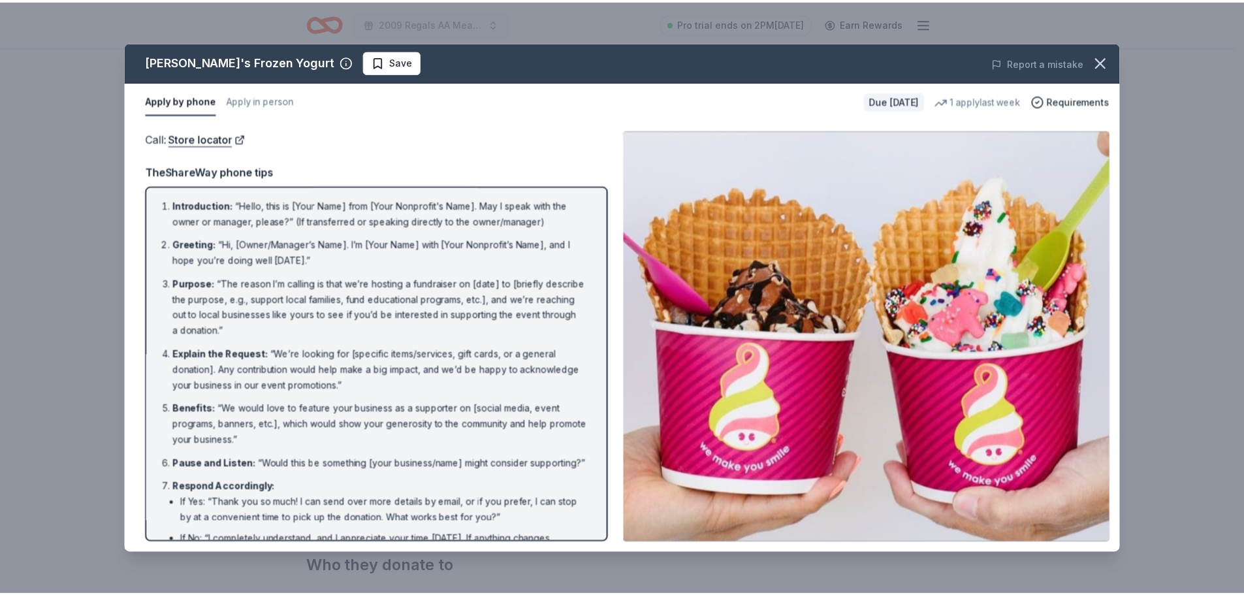
scroll to position [326, 0]
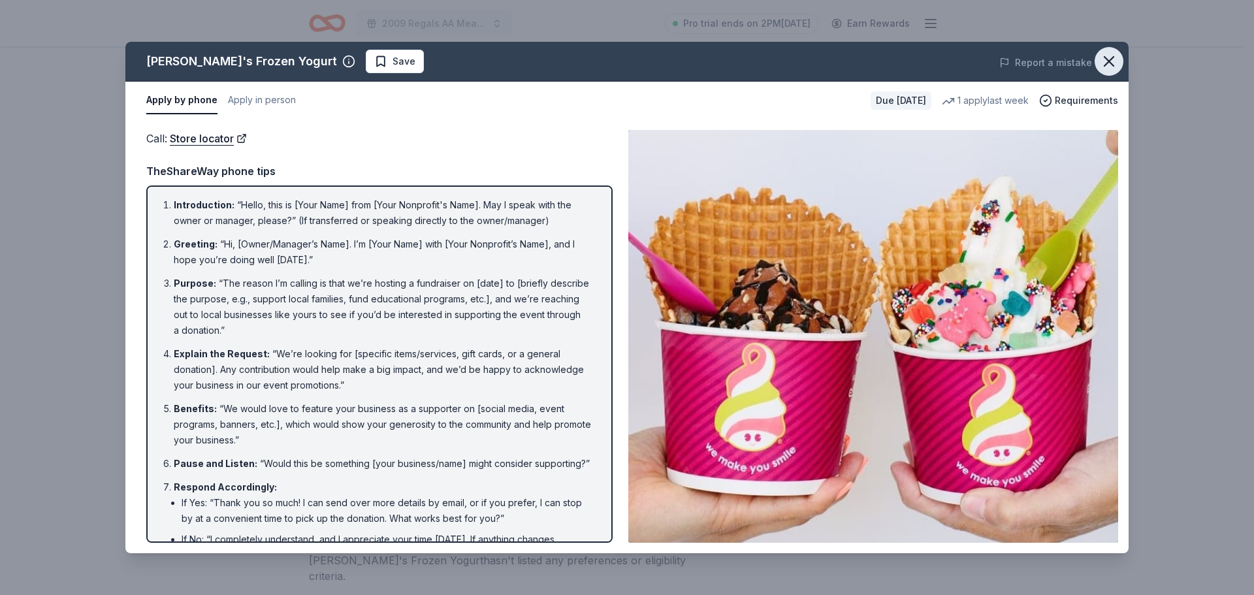
click at [1100, 56] on icon "button" at bounding box center [1109, 61] width 18 height 18
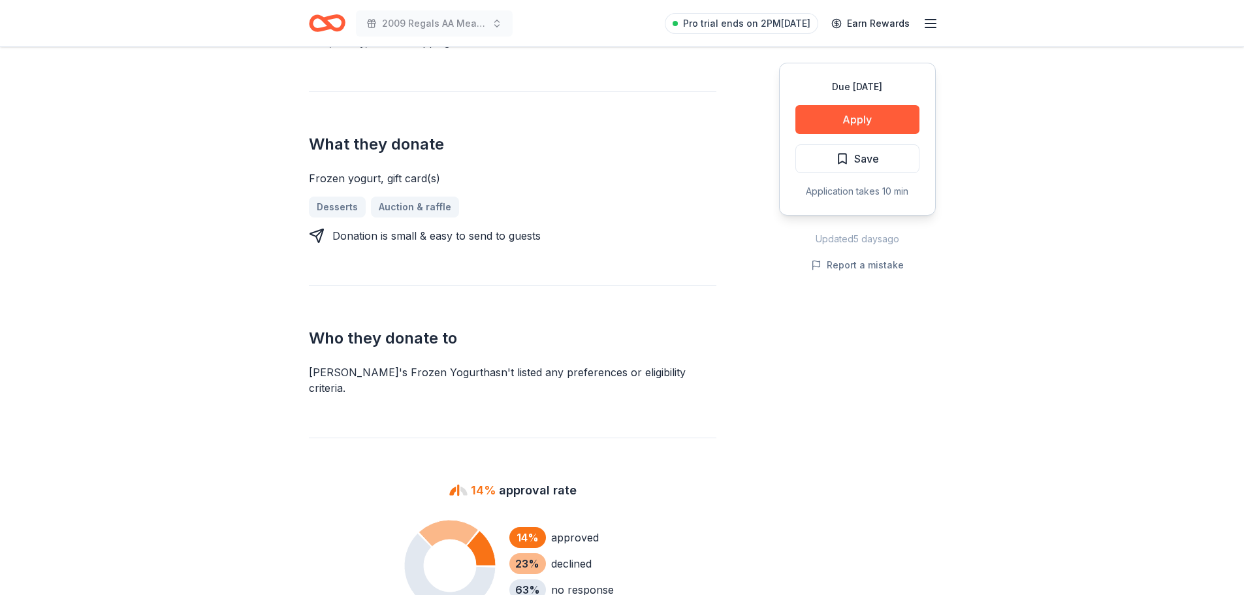
scroll to position [522, 0]
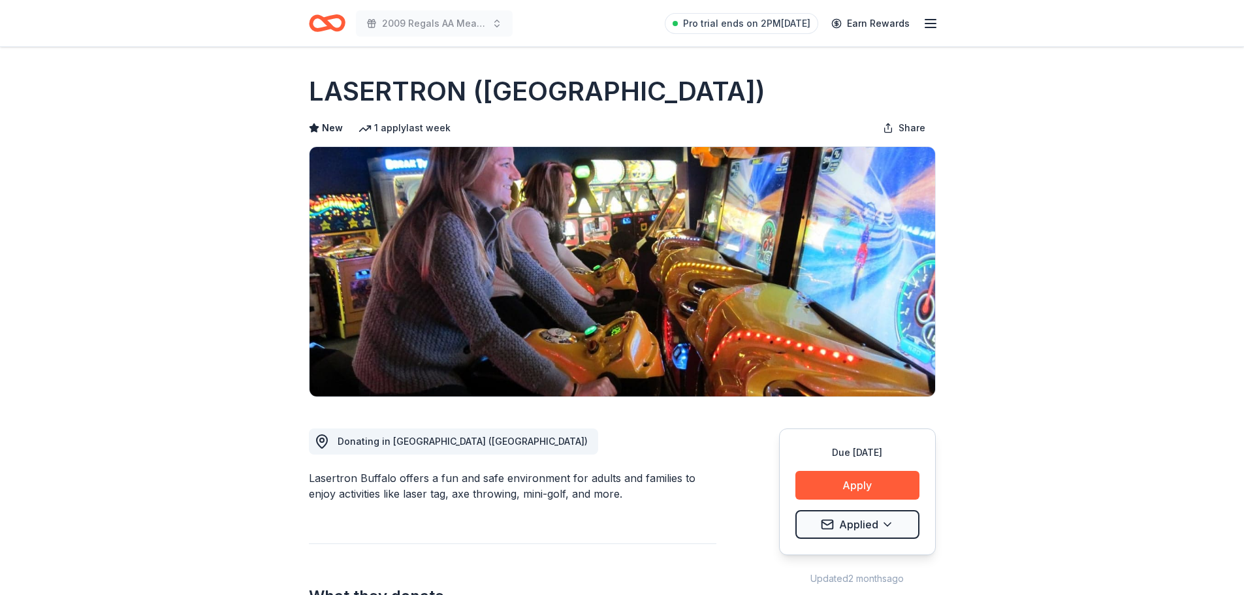
click at [882, 482] on button "Apply" at bounding box center [857, 485] width 124 height 29
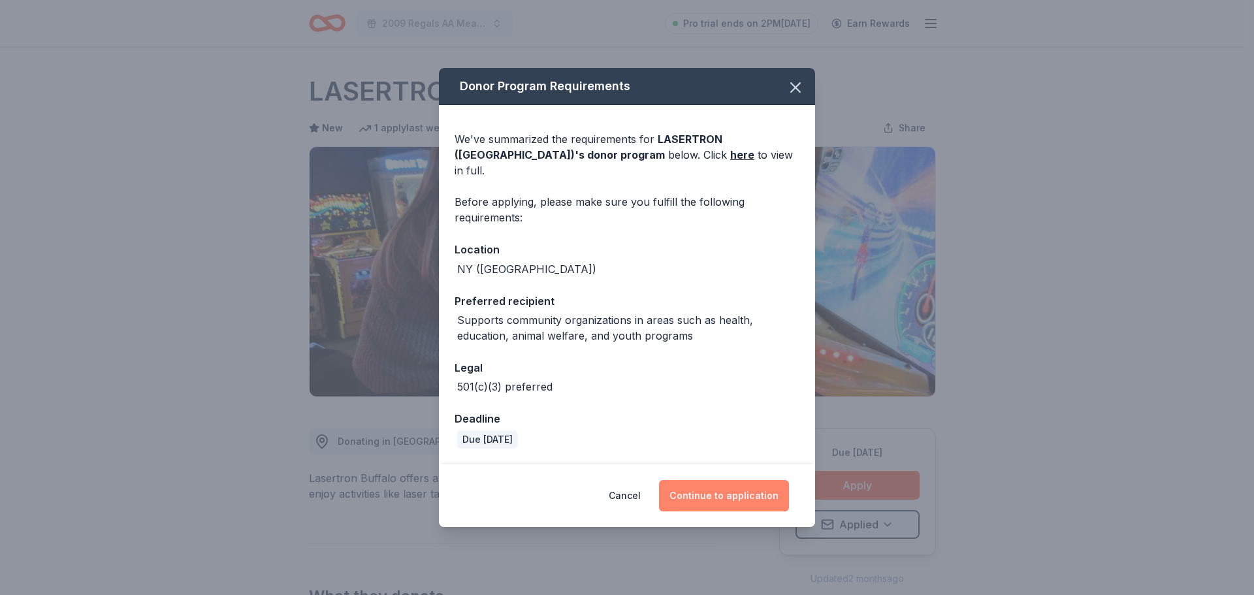
click at [738, 489] on button "Continue to application" at bounding box center [724, 495] width 130 height 31
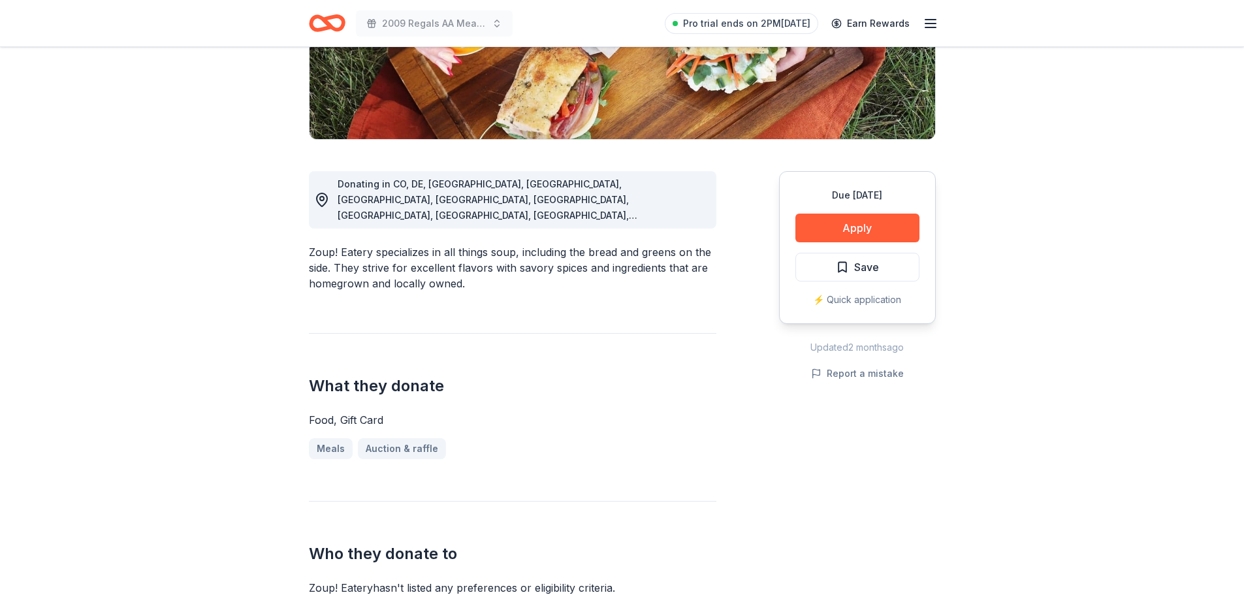
scroll to position [326, 0]
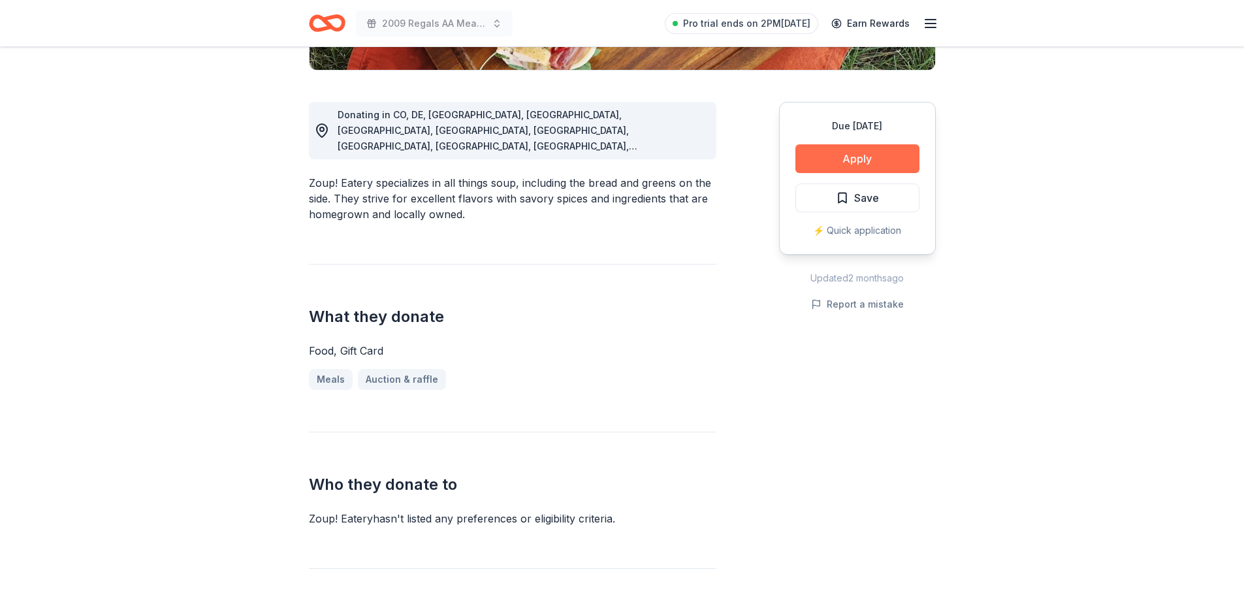
click at [836, 171] on button "Apply" at bounding box center [857, 158] width 124 height 29
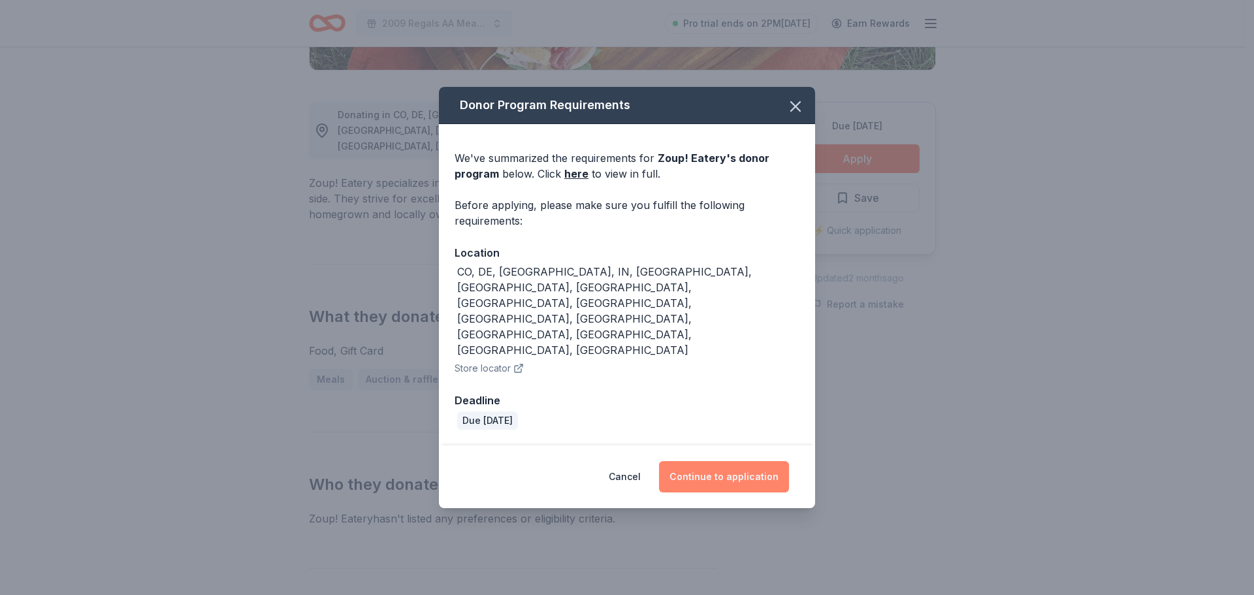
click at [720, 461] on button "Continue to application" at bounding box center [724, 476] width 130 height 31
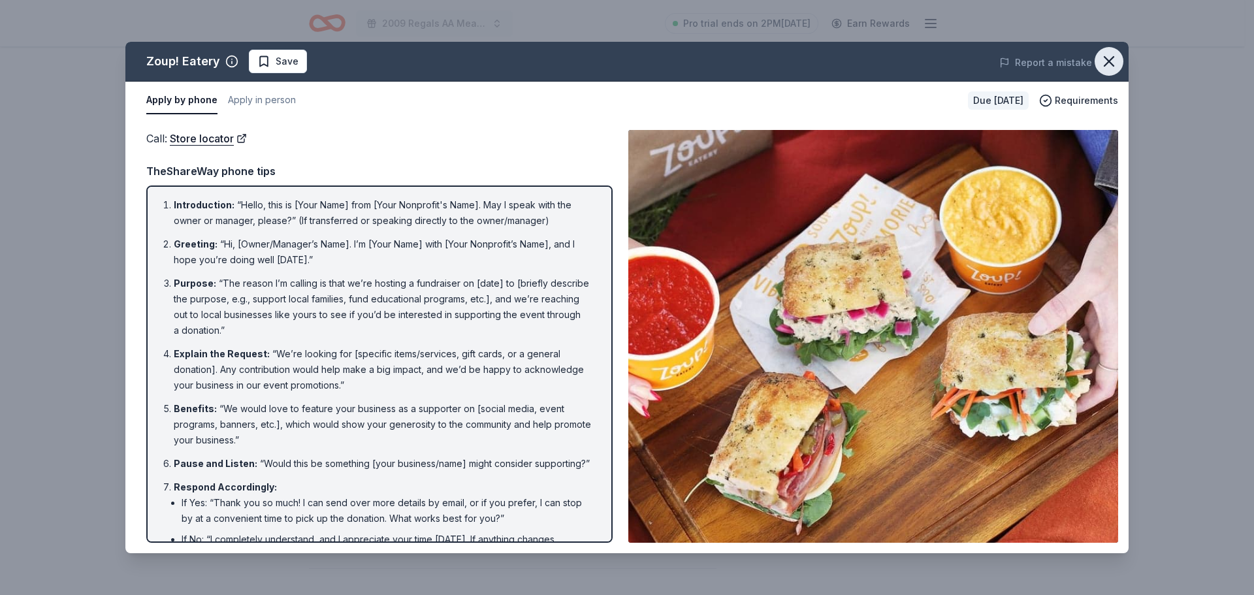
click at [1100, 58] on icon "button" at bounding box center [1109, 61] width 18 height 18
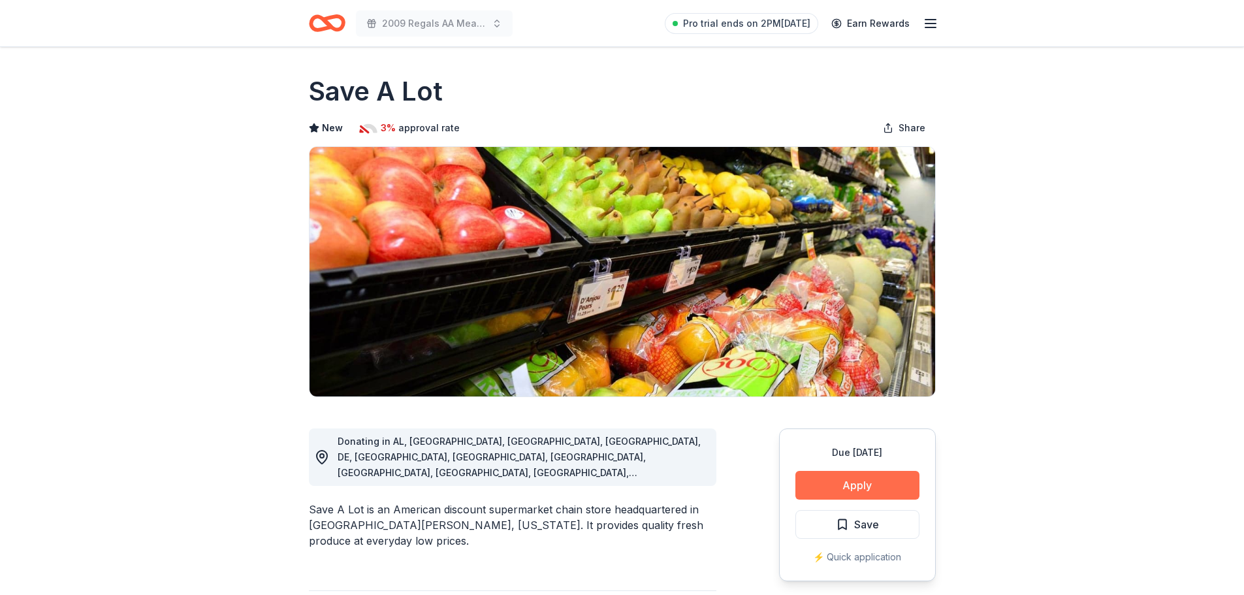
click at [840, 487] on button "Apply" at bounding box center [857, 485] width 124 height 29
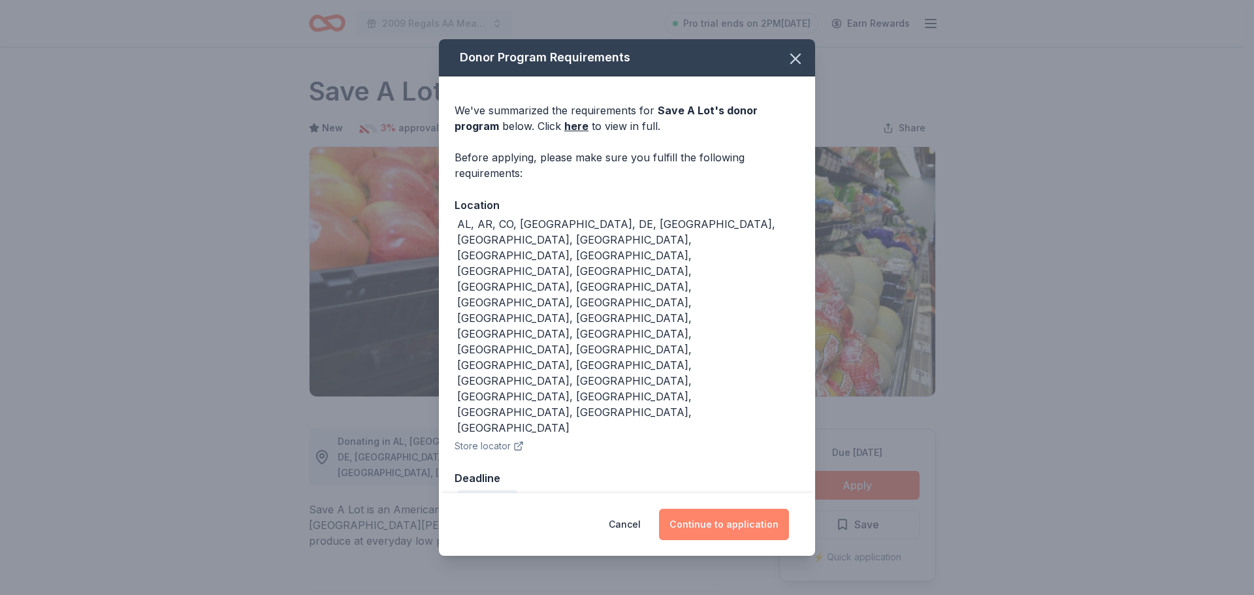
click at [731, 509] on button "Continue to application" at bounding box center [724, 524] width 130 height 31
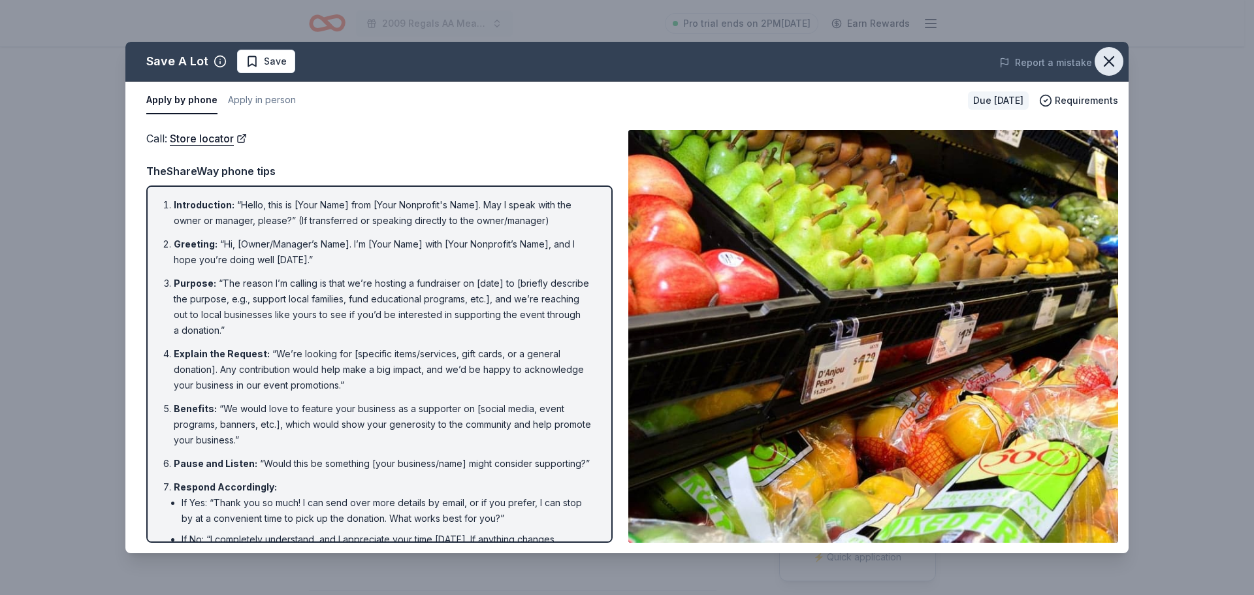
click at [1104, 54] on icon "button" at bounding box center [1109, 61] width 18 height 18
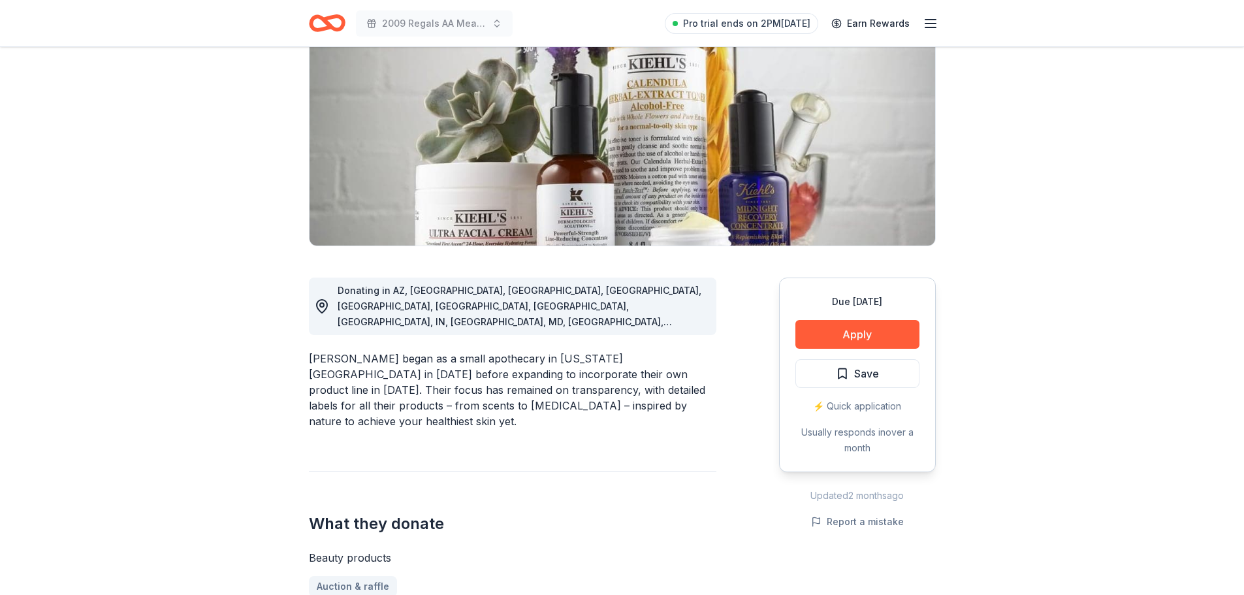
scroll to position [65, 0]
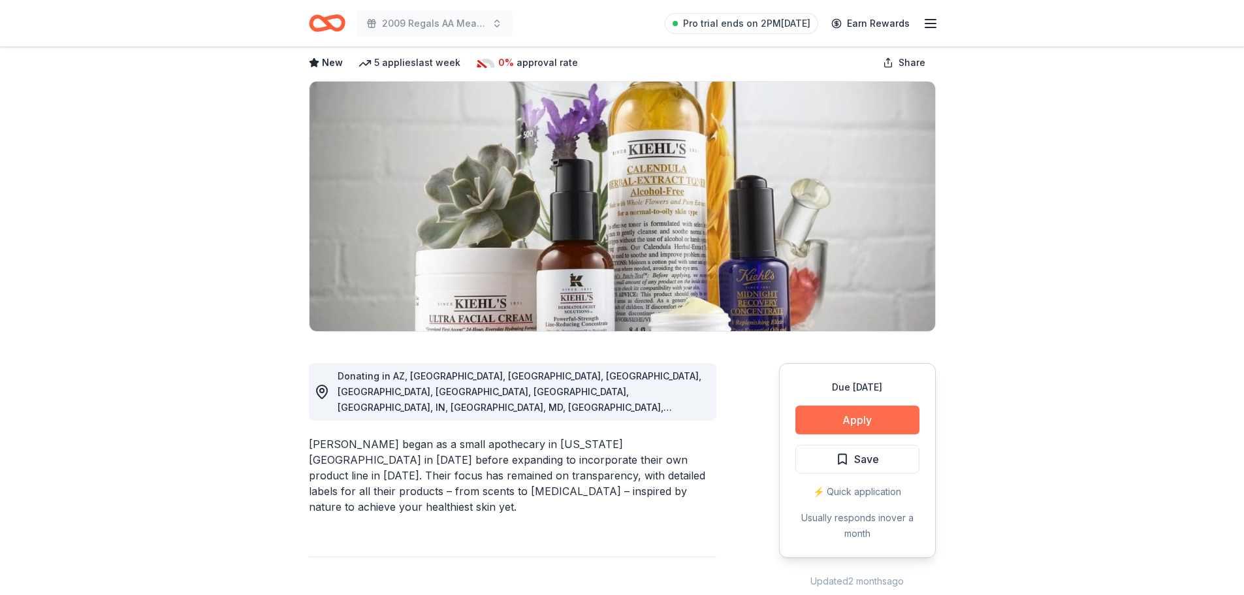
click at [872, 421] on button "Apply" at bounding box center [857, 420] width 124 height 29
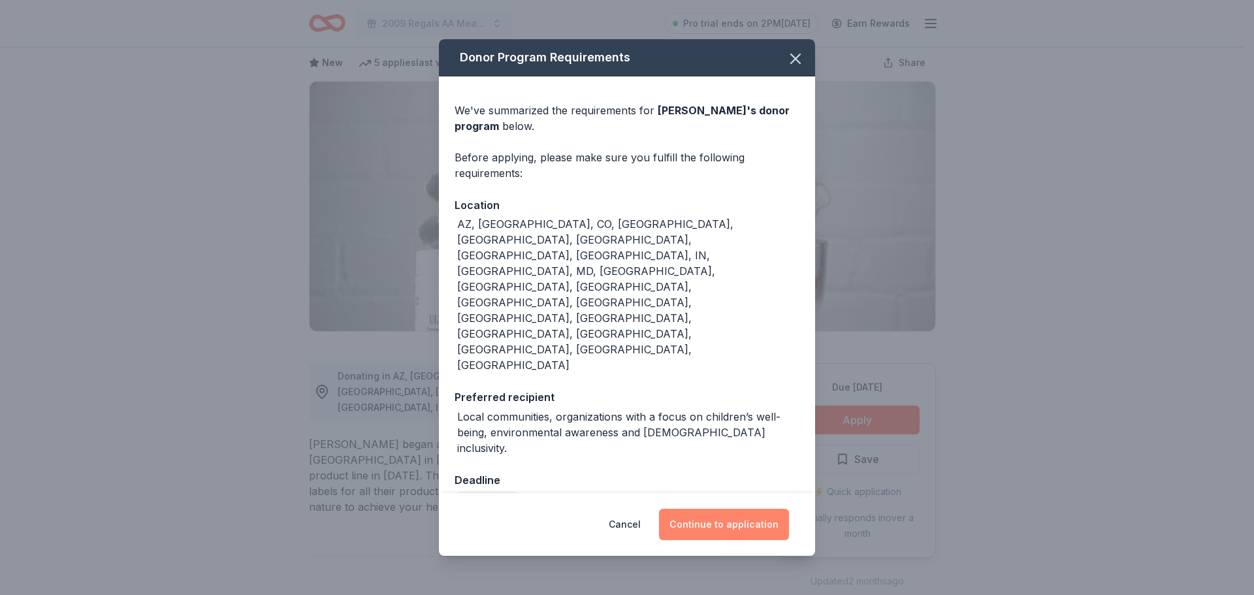
click at [769, 509] on button "Continue to application" at bounding box center [724, 524] width 130 height 31
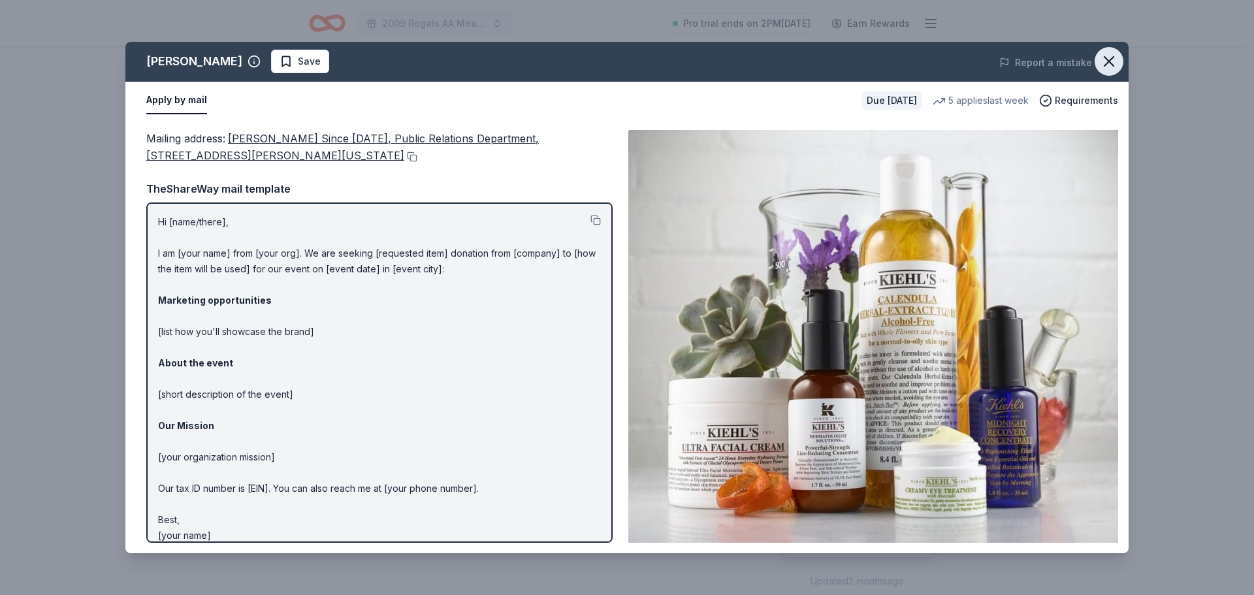
click at [1106, 60] on icon "button" at bounding box center [1109, 61] width 18 height 18
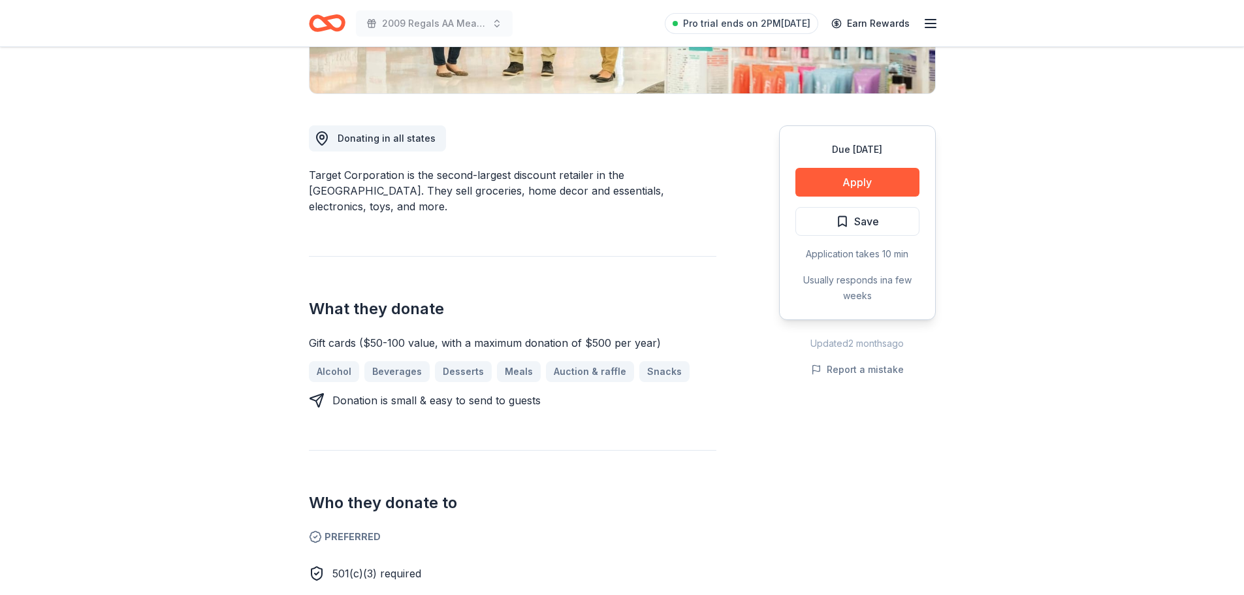
scroll to position [326, 0]
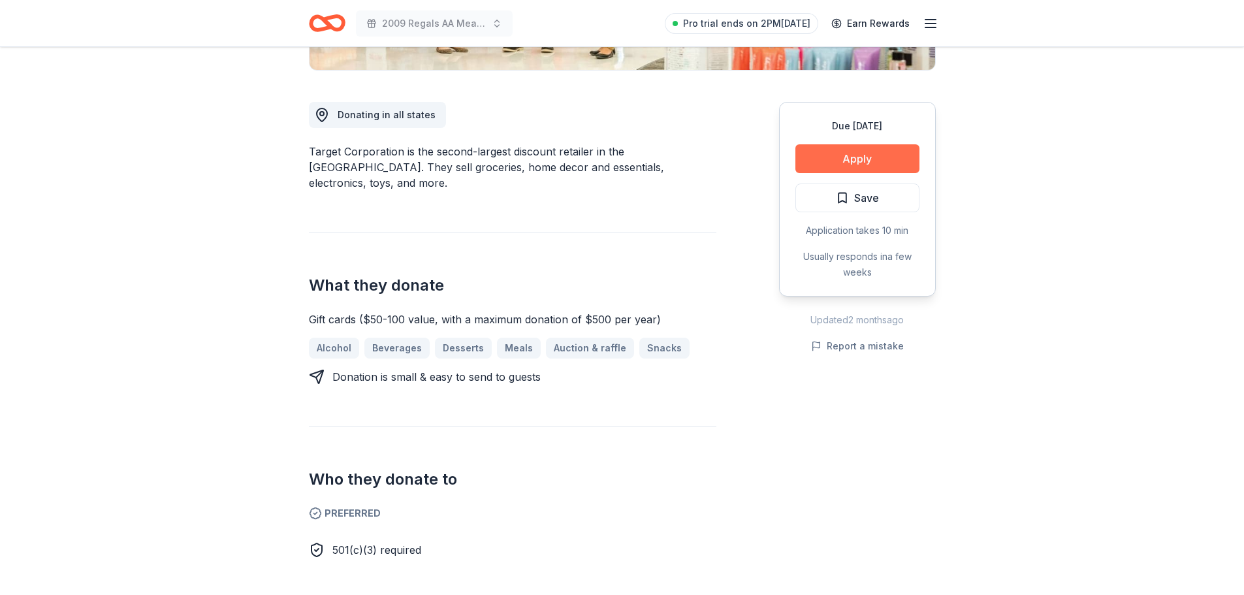
click at [867, 160] on button "Apply" at bounding box center [857, 158] width 124 height 29
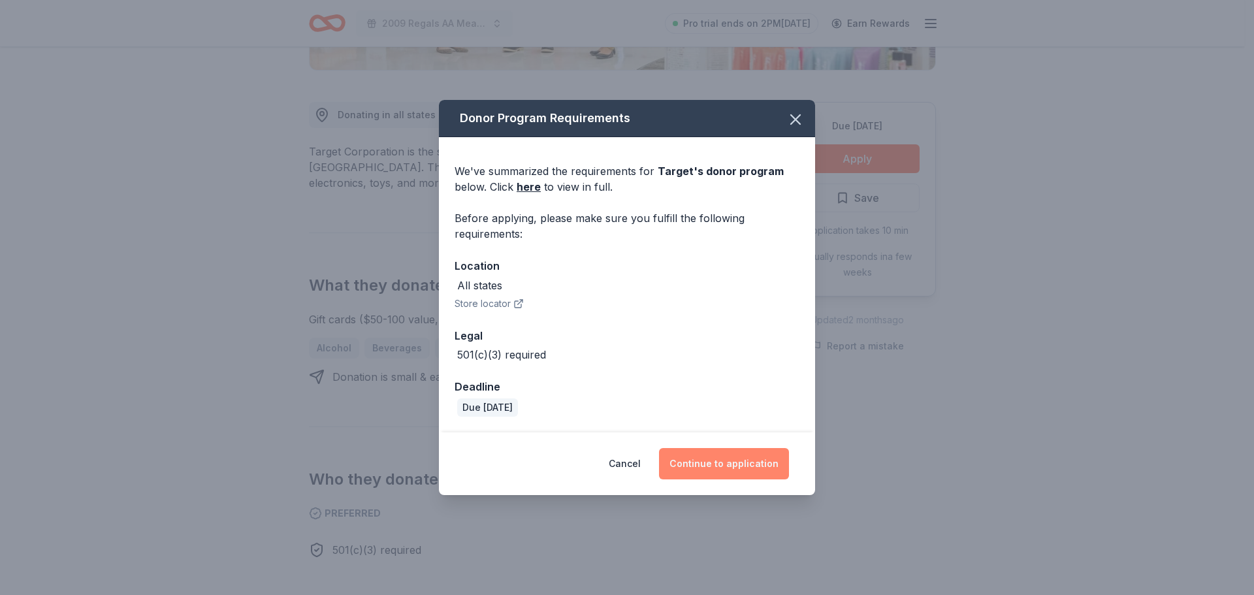
click at [759, 465] on button "Continue to application" at bounding box center [724, 463] width 130 height 31
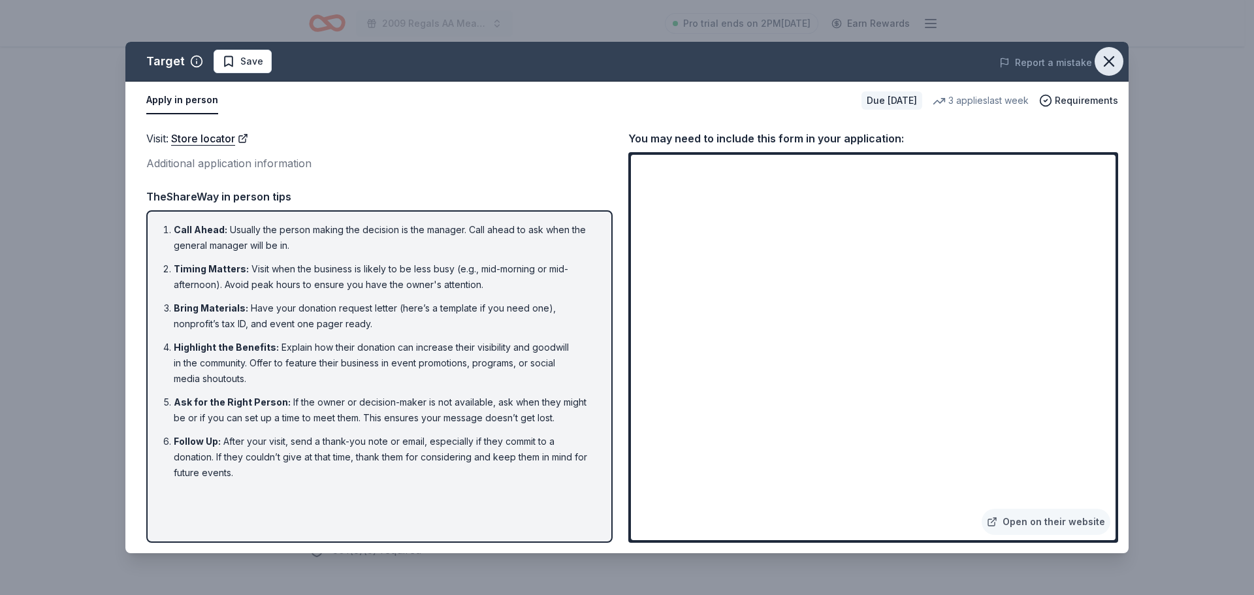
click at [1110, 59] on icon "button" at bounding box center [1109, 61] width 18 height 18
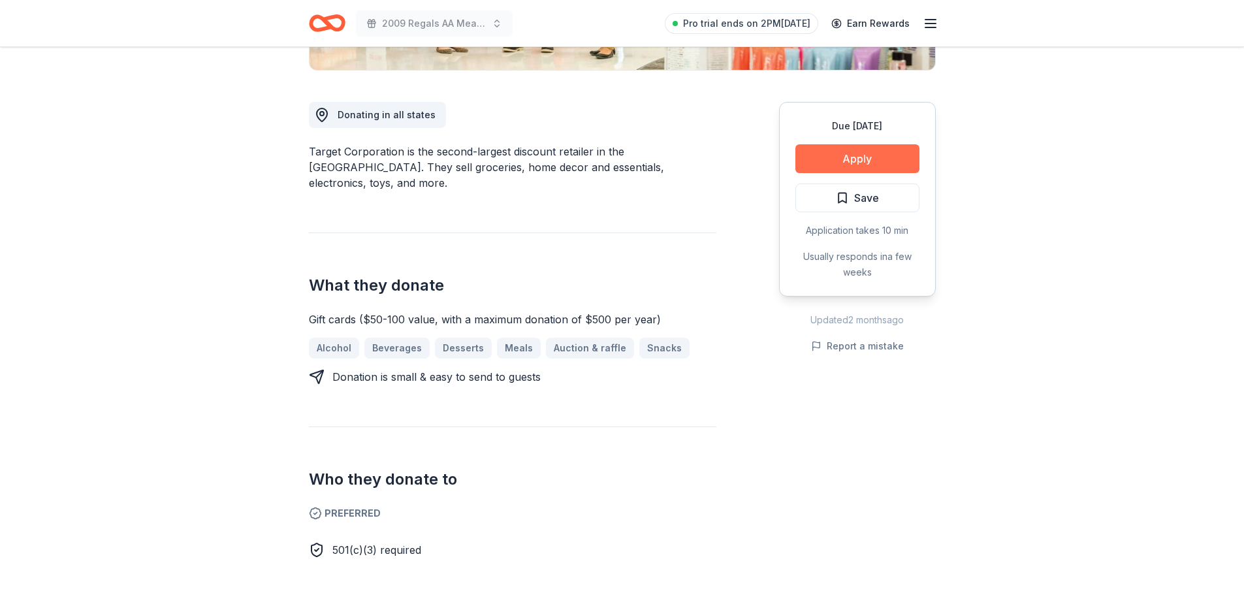
click at [861, 156] on button "Apply" at bounding box center [857, 158] width 124 height 29
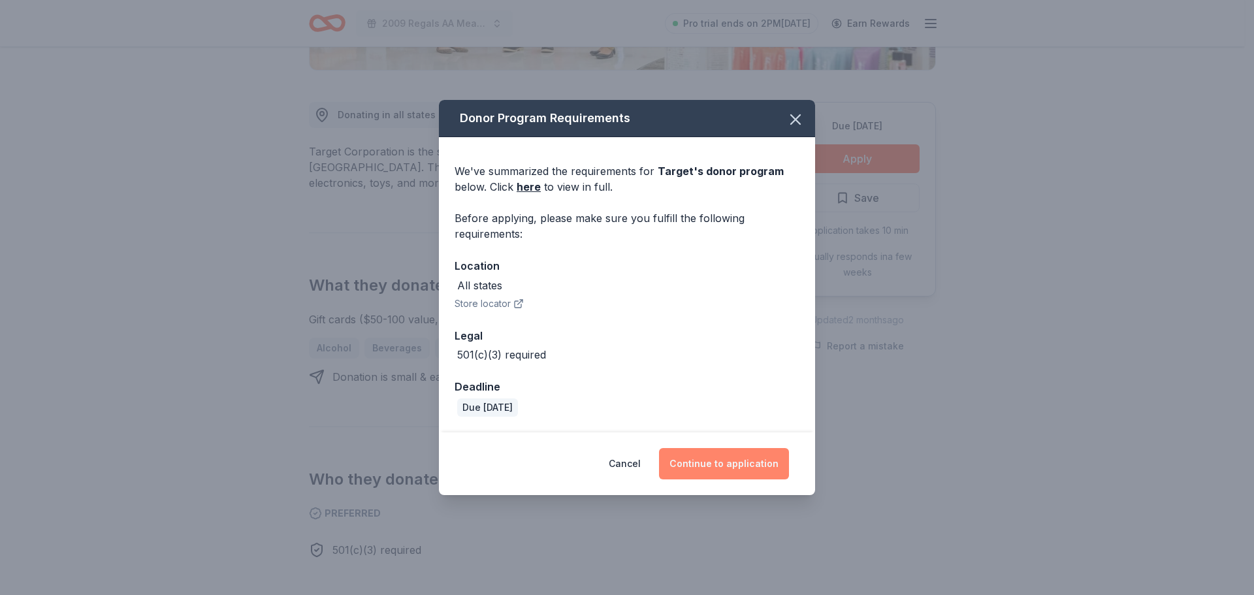
click at [772, 466] on button "Continue to application" at bounding box center [724, 463] width 130 height 31
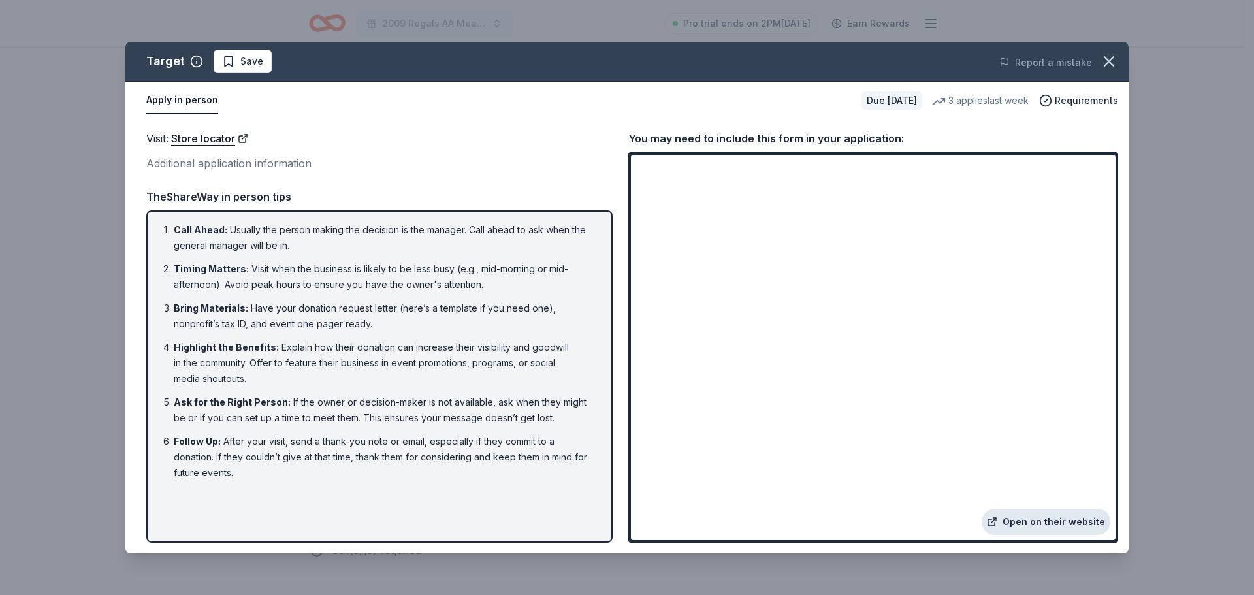
click at [1037, 526] on link "Open on their website" at bounding box center [1045, 522] width 129 height 26
click at [1105, 61] on icon "button" at bounding box center [1109, 61] width 18 height 18
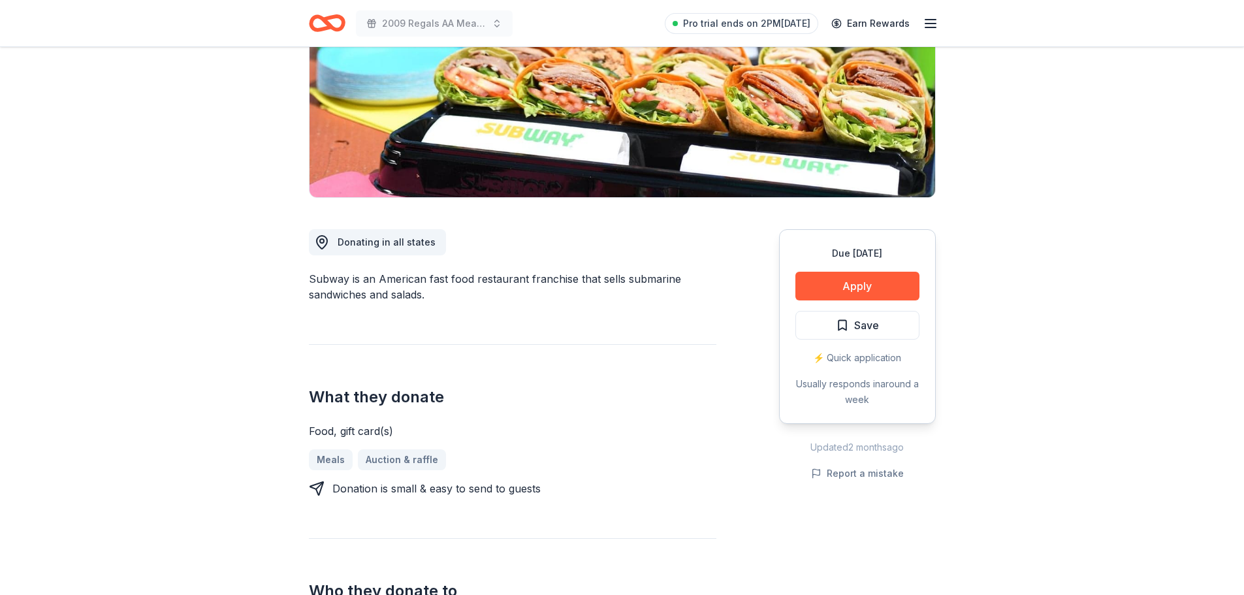
scroll to position [326, 0]
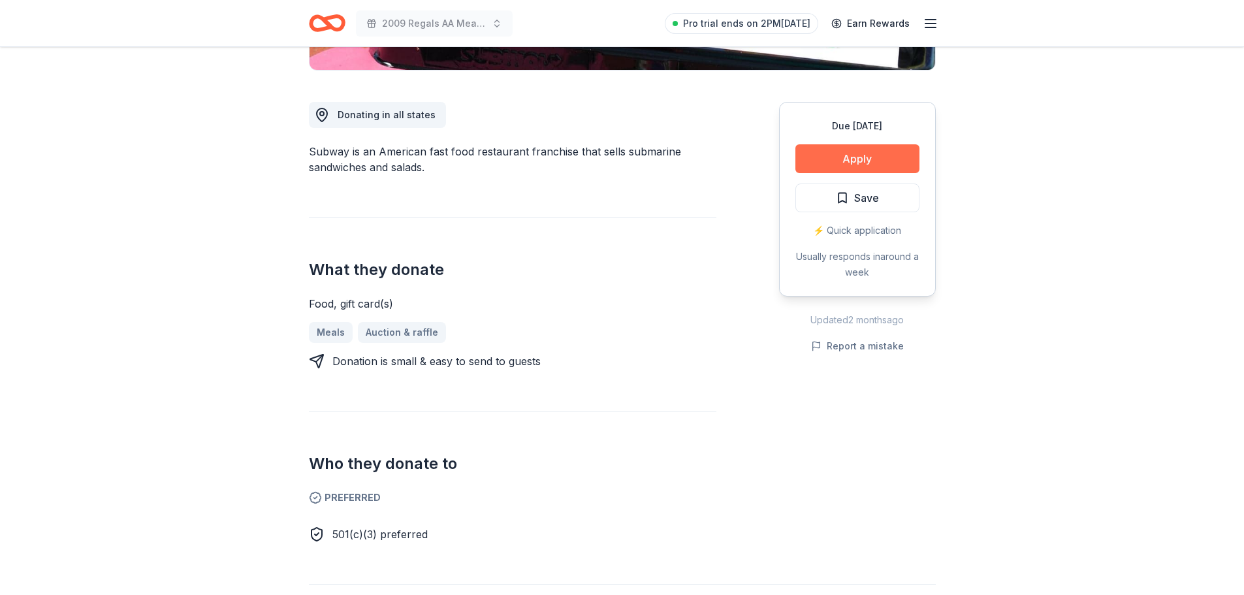
click at [850, 165] on button "Apply" at bounding box center [857, 158] width 124 height 29
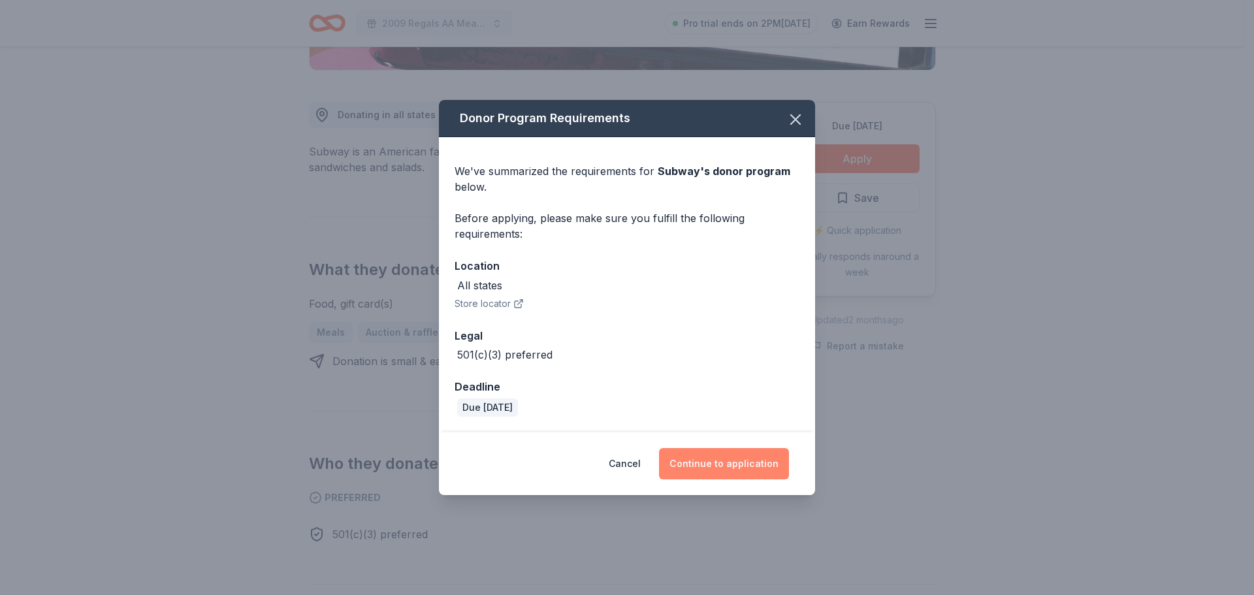
click at [720, 460] on button "Continue to application" at bounding box center [724, 463] width 130 height 31
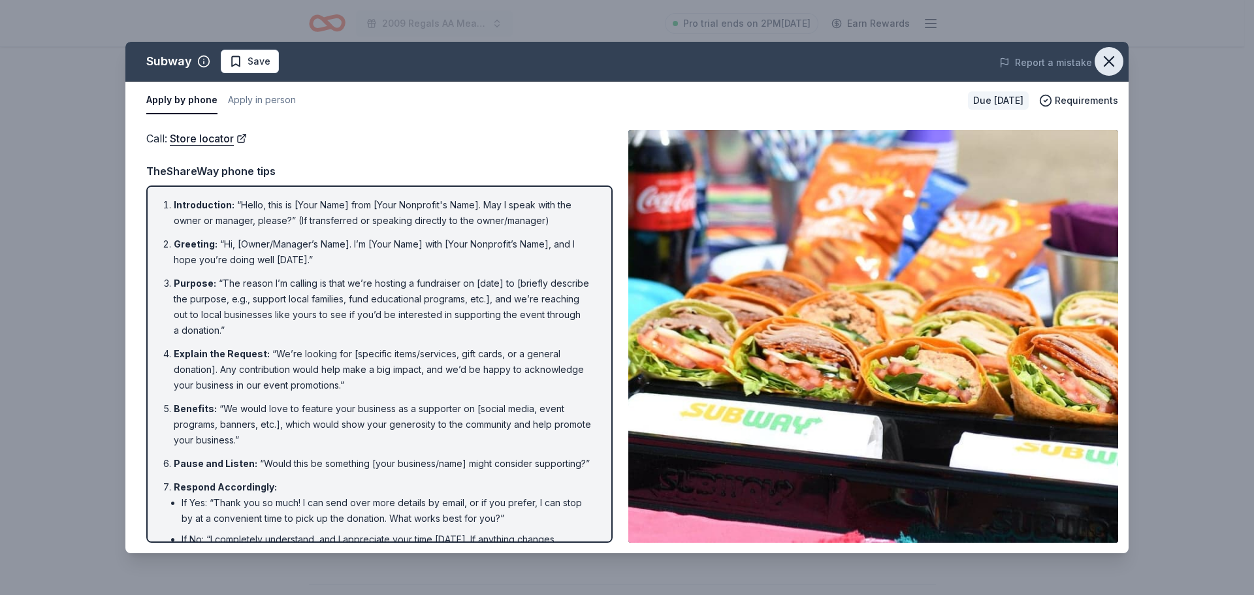
click at [1111, 59] on icon "button" at bounding box center [1108, 61] width 9 height 9
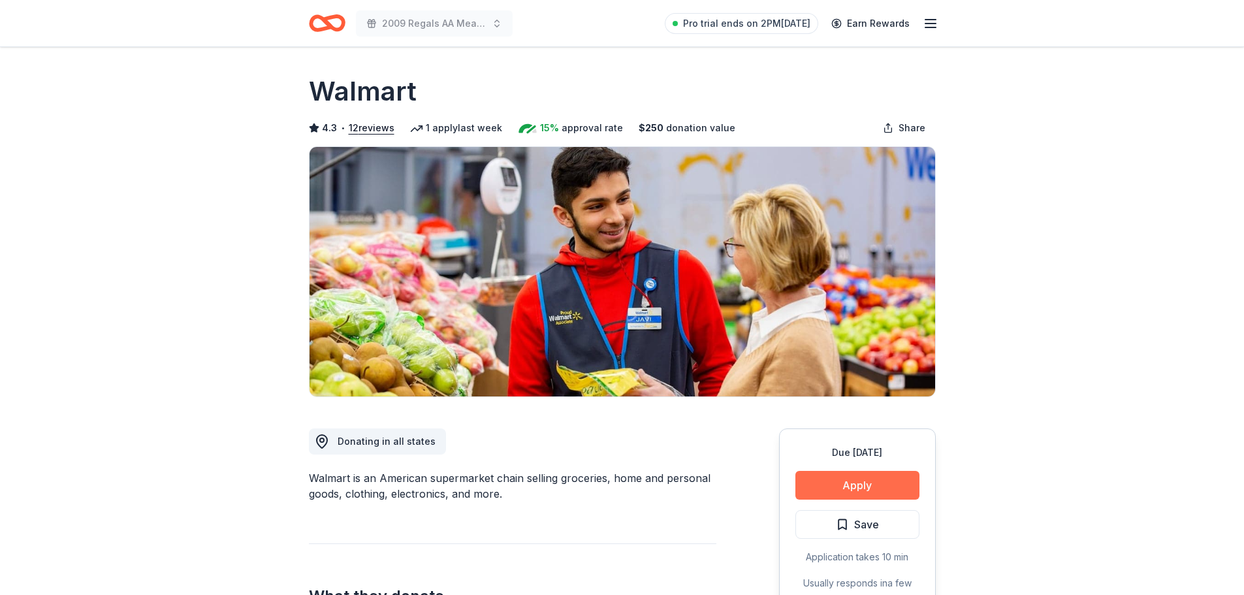
click at [861, 483] on button "Apply" at bounding box center [857, 485] width 124 height 29
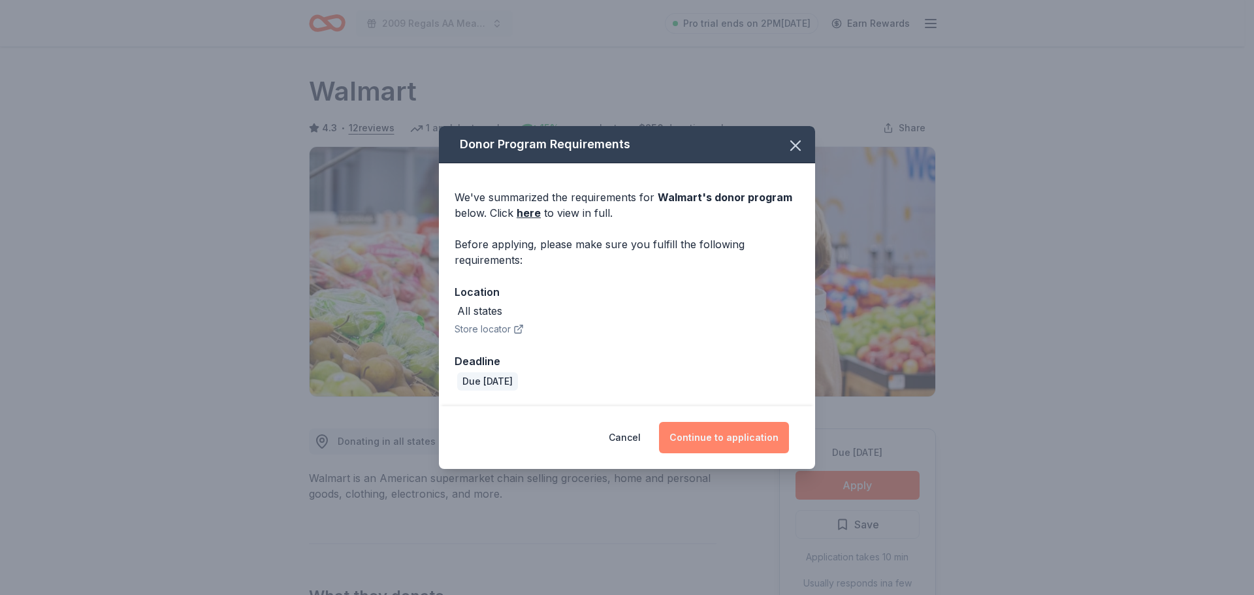
click at [735, 441] on button "Continue to application" at bounding box center [724, 437] width 130 height 31
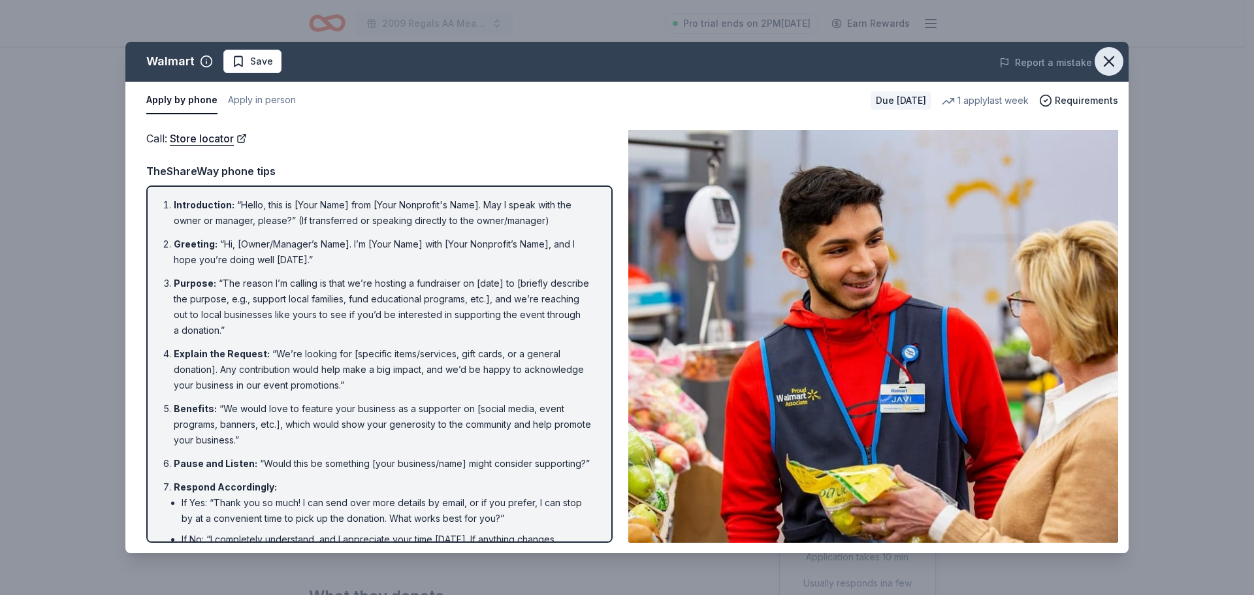
click at [1102, 59] on icon "button" at bounding box center [1109, 61] width 18 height 18
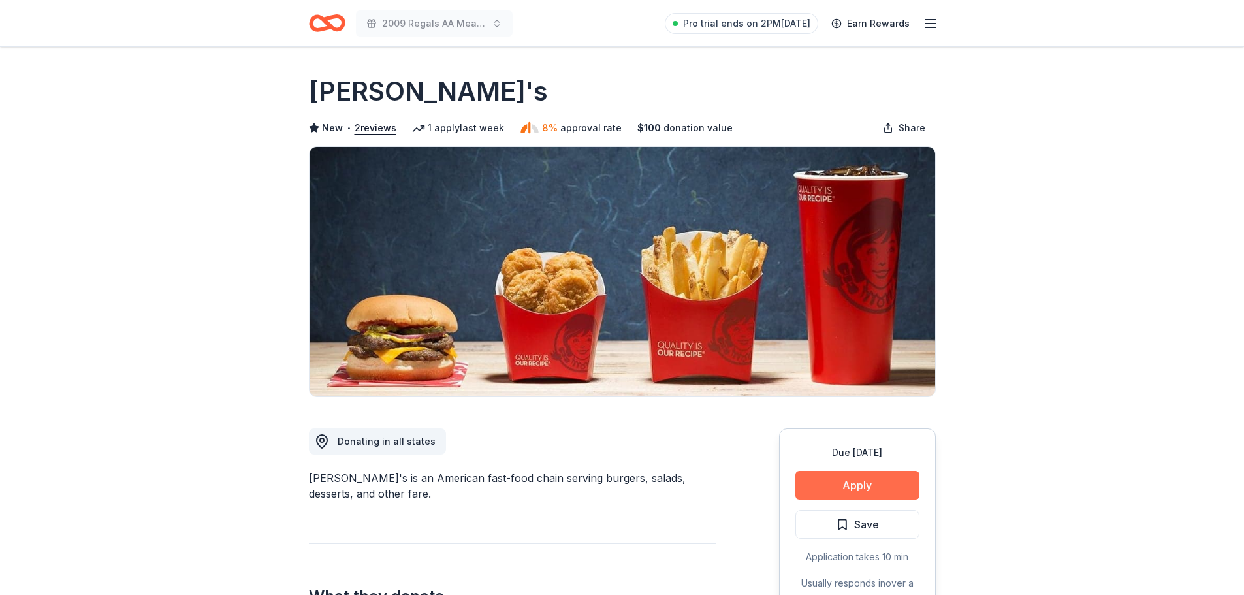
click at [823, 485] on button "Apply" at bounding box center [857, 485] width 124 height 29
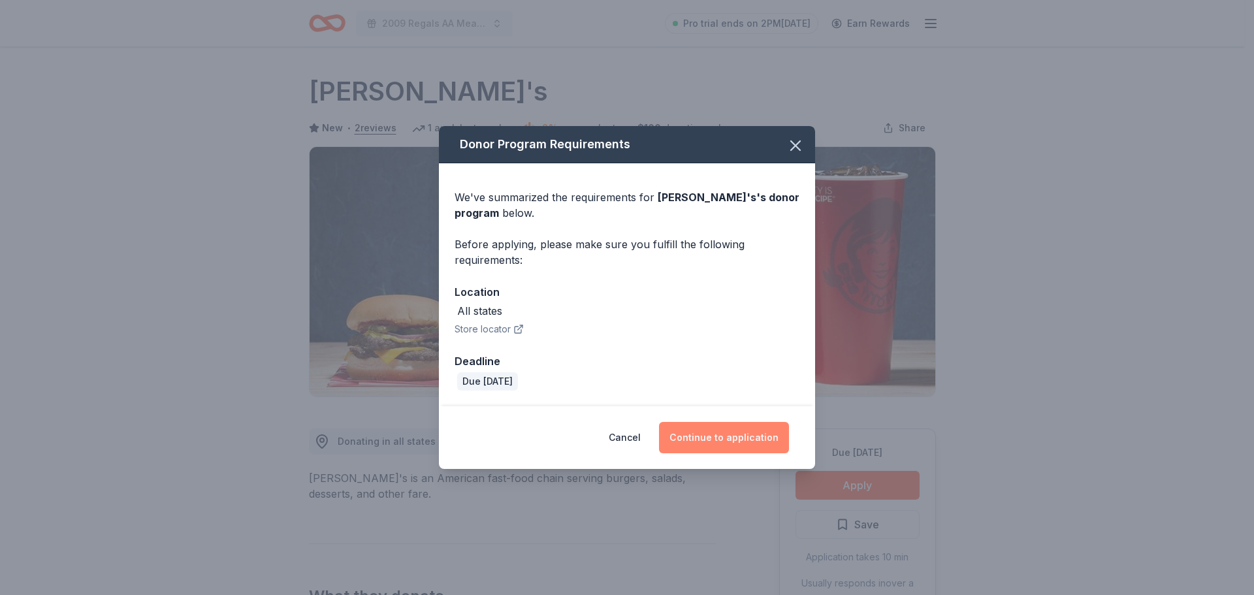
click at [729, 430] on button "Continue to application" at bounding box center [724, 437] width 130 height 31
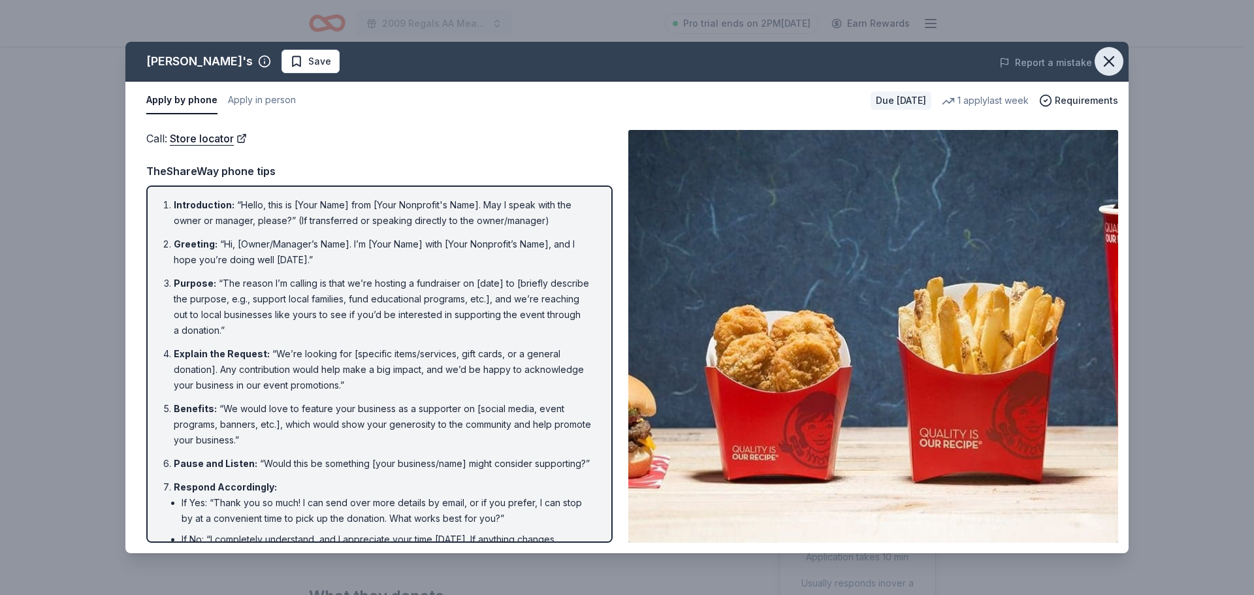
drag, startPoint x: 1108, startPoint y: 59, endPoint x: 1090, endPoint y: 57, distance: 18.4
click at [1108, 59] on icon "button" at bounding box center [1109, 61] width 18 height 18
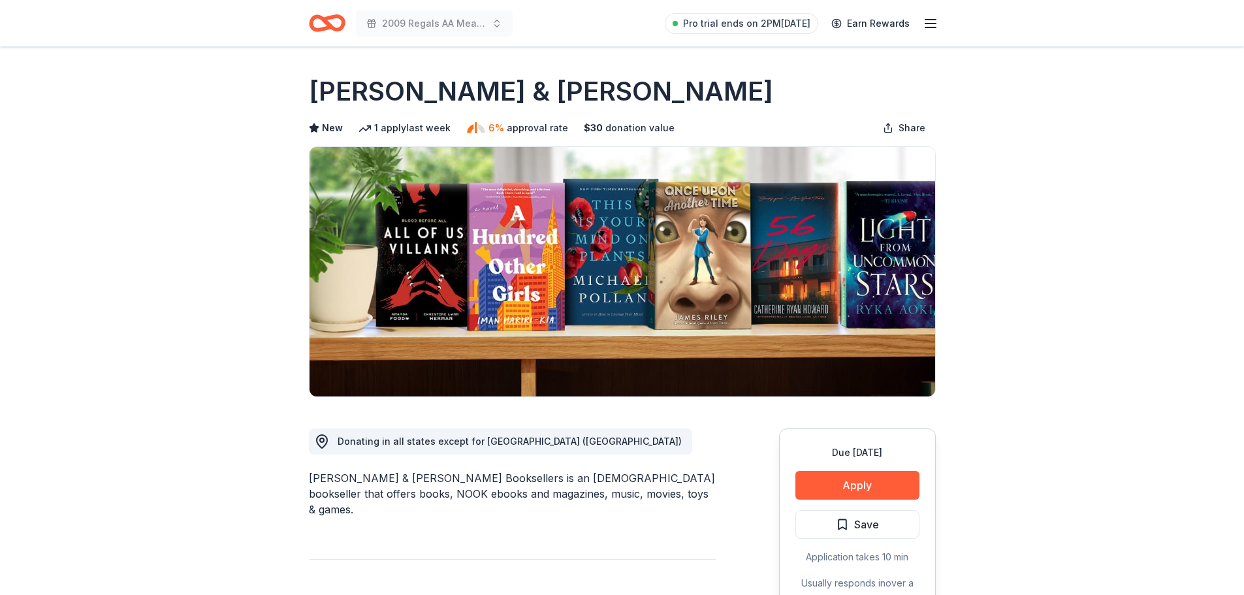
click at [843, 481] on button "Apply" at bounding box center [857, 485] width 124 height 29
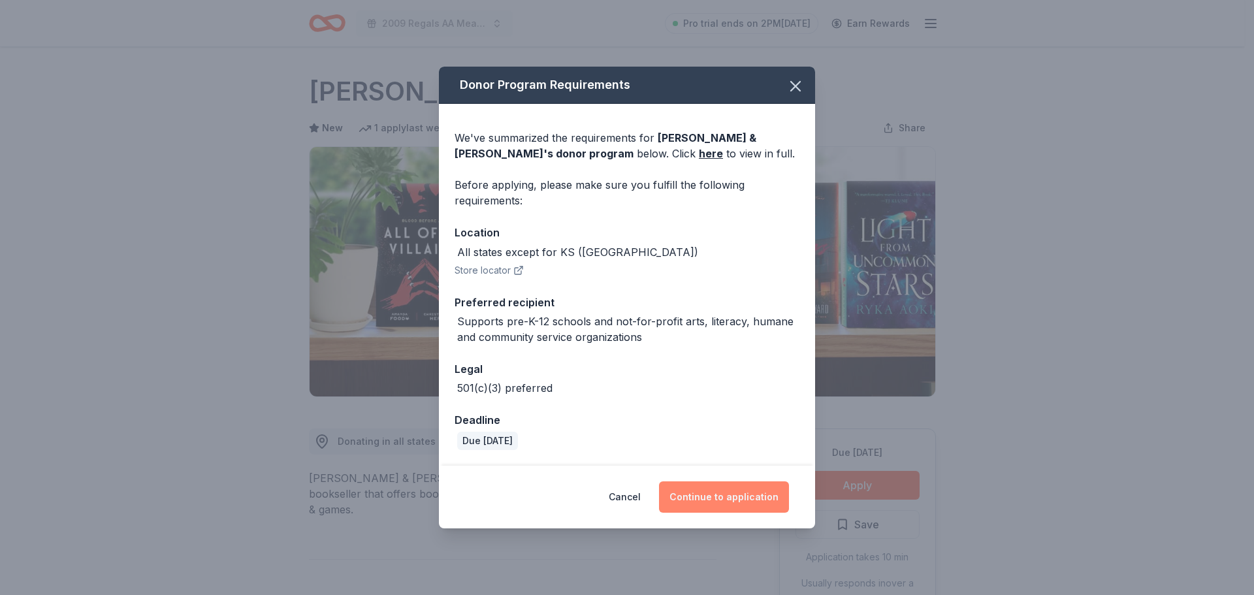
drag, startPoint x: 720, startPoint y: 502, endPoint x: 729, endPoint y: 494, distance: 13.0
click at [729, 494] on button "Continue to application" at bounding box center [724, 496] width 130 height 31
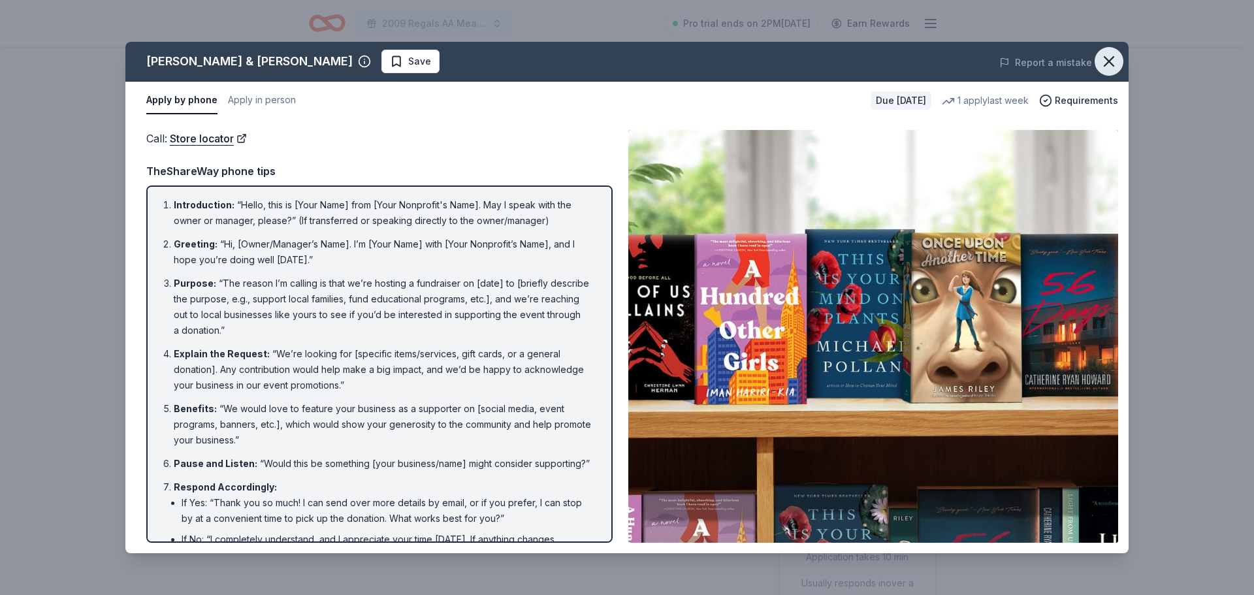
click at [1104, 58] on icon "button" at bounding box center [1109, 61] width 18 height 18
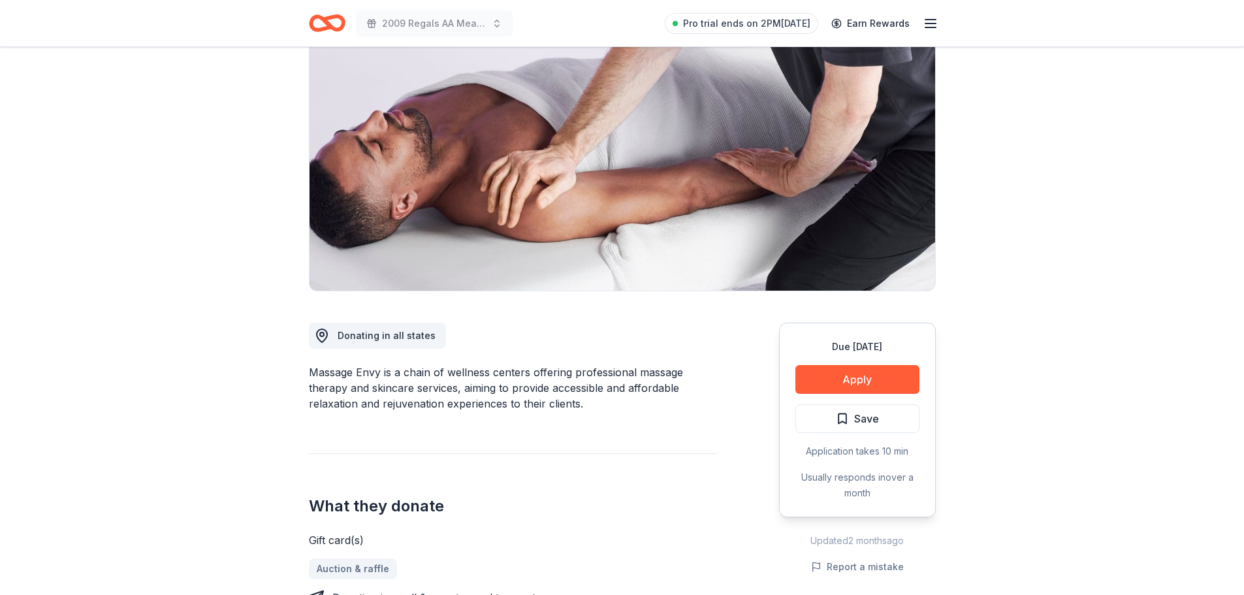
scroll to position [131, 0]
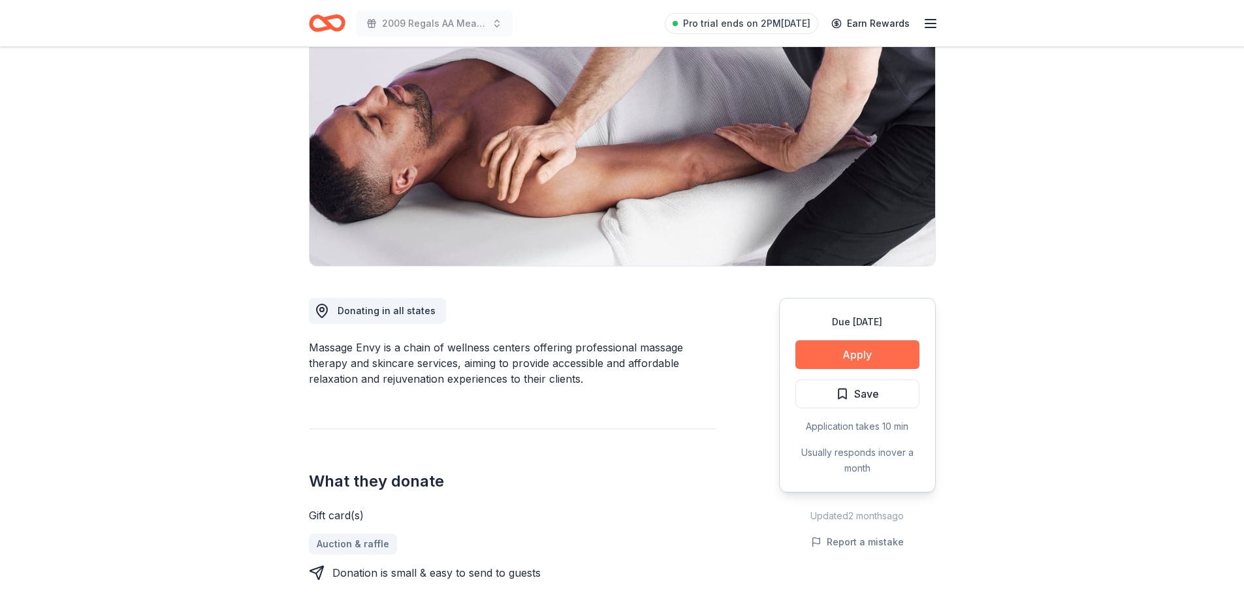
click at [821, 348] on button "Apply" at bounding box center [857, 354] width 124 height 29
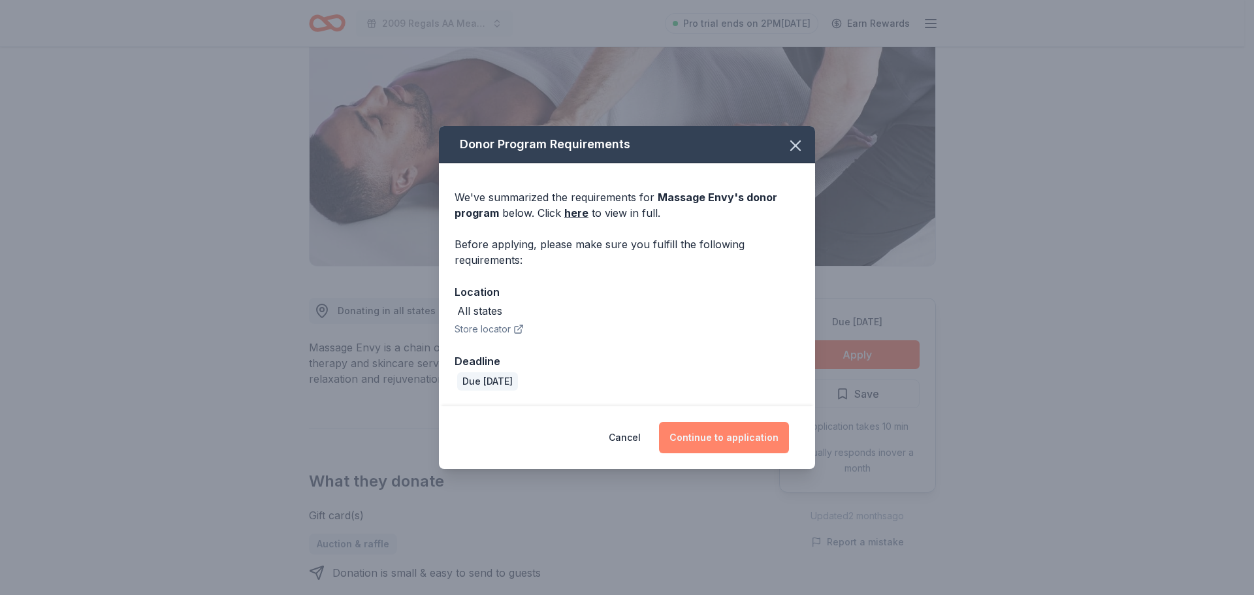
click at [738, 441] on button "Continue to application" at bounding box center [724, 437] width 130 height 31
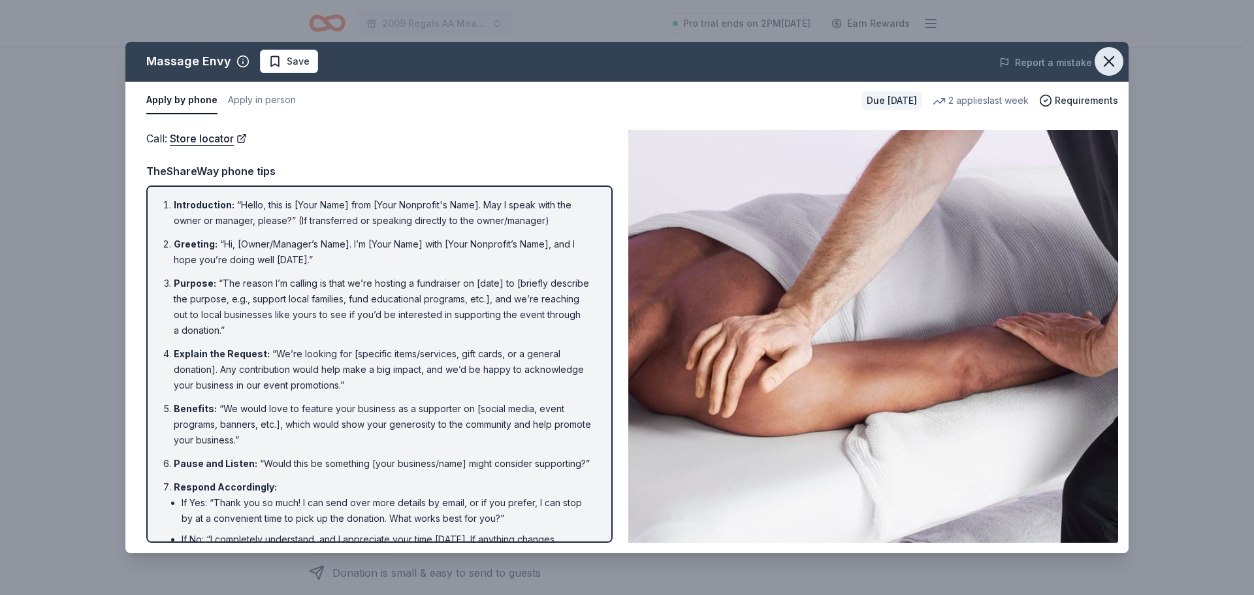
click at [1109, 58] on icon "button" at bounding box center [1109, 61] width 18 height 18
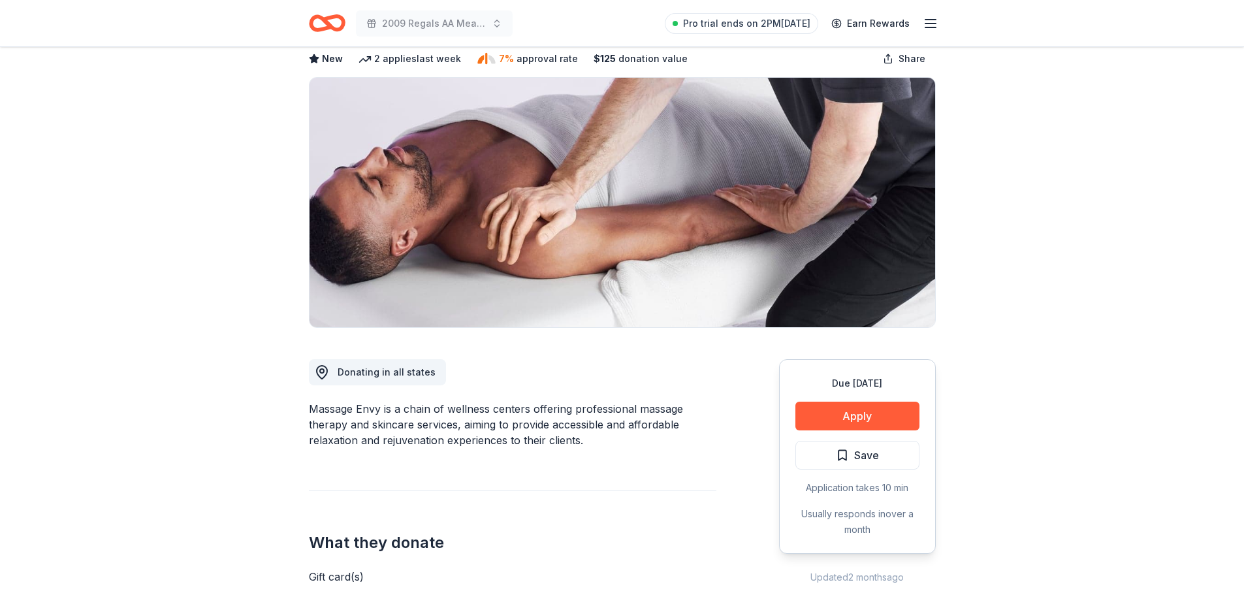
scroll to position [0, 0]
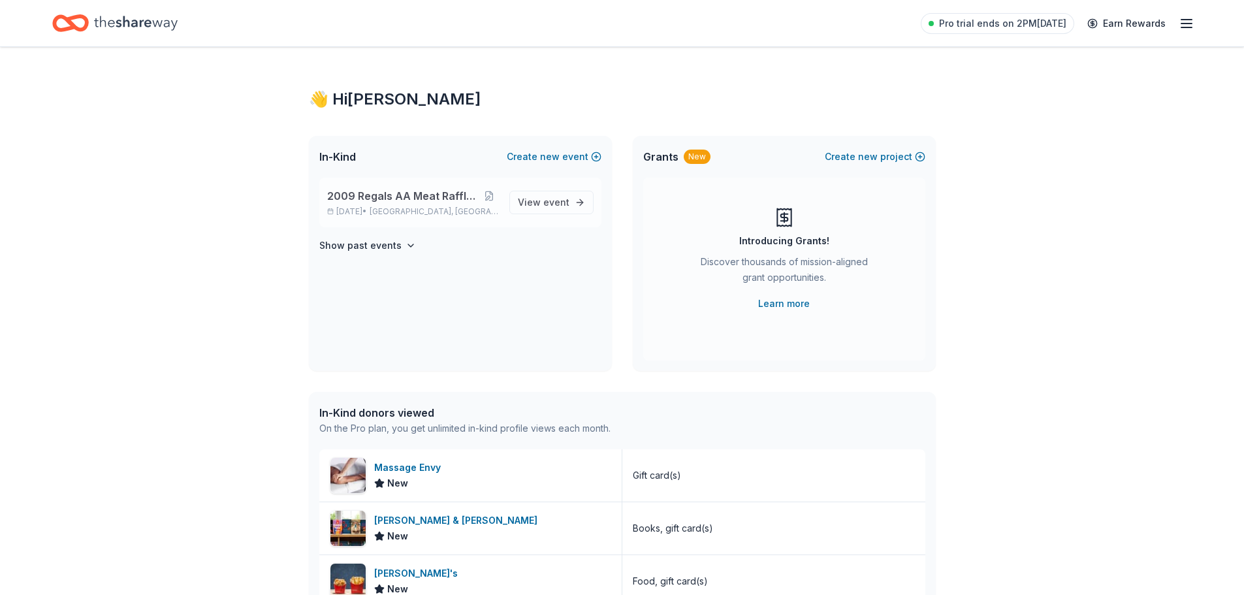
click at [441, 181] on div "2009 Regals AA Meat Raffle Fundraiser [DATE] • [GEOGRAPHIC_DATA], [GEOGRAPHIC_D…" at bounding box center [460, 203] width 282 height 50
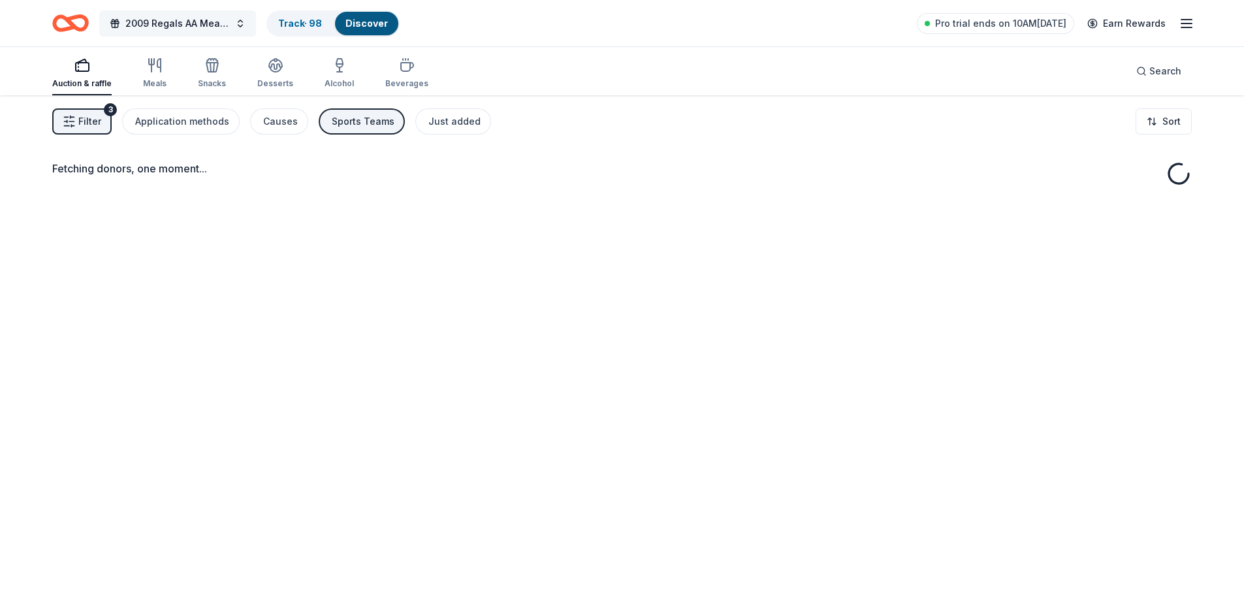
click at [178, 21] on span "2009 Regals AA Meat Raffle Fundraiser" at bounding box center [177, 24] width 104 height 16
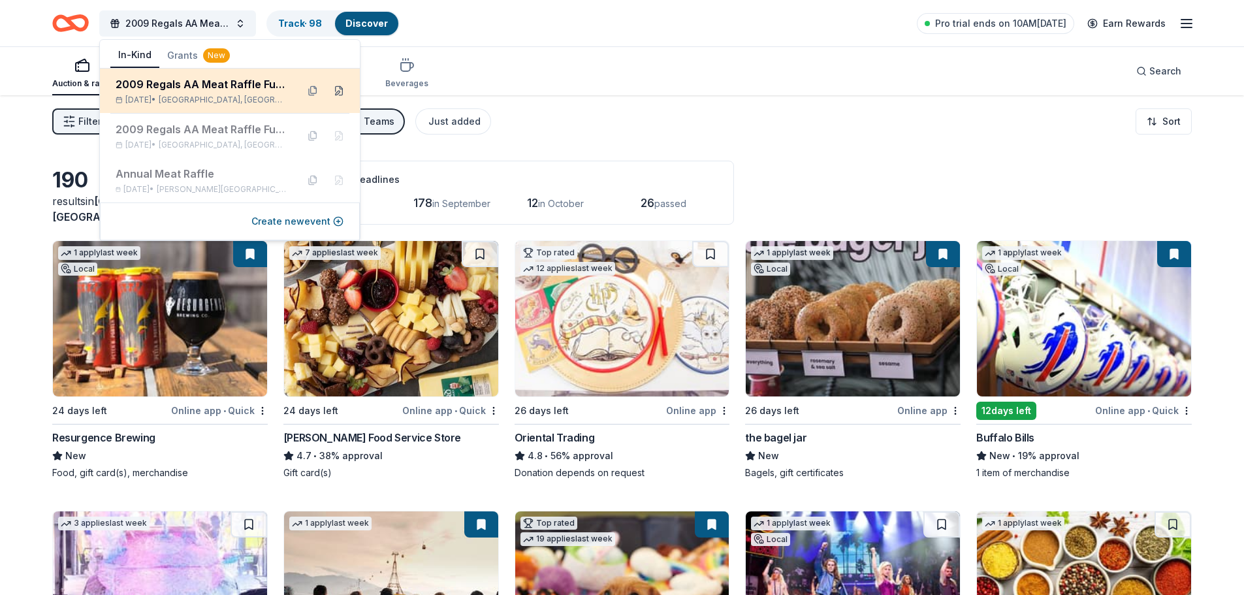
click at [331, 92] on button at bounding box center [338, 90] width 21 height 21
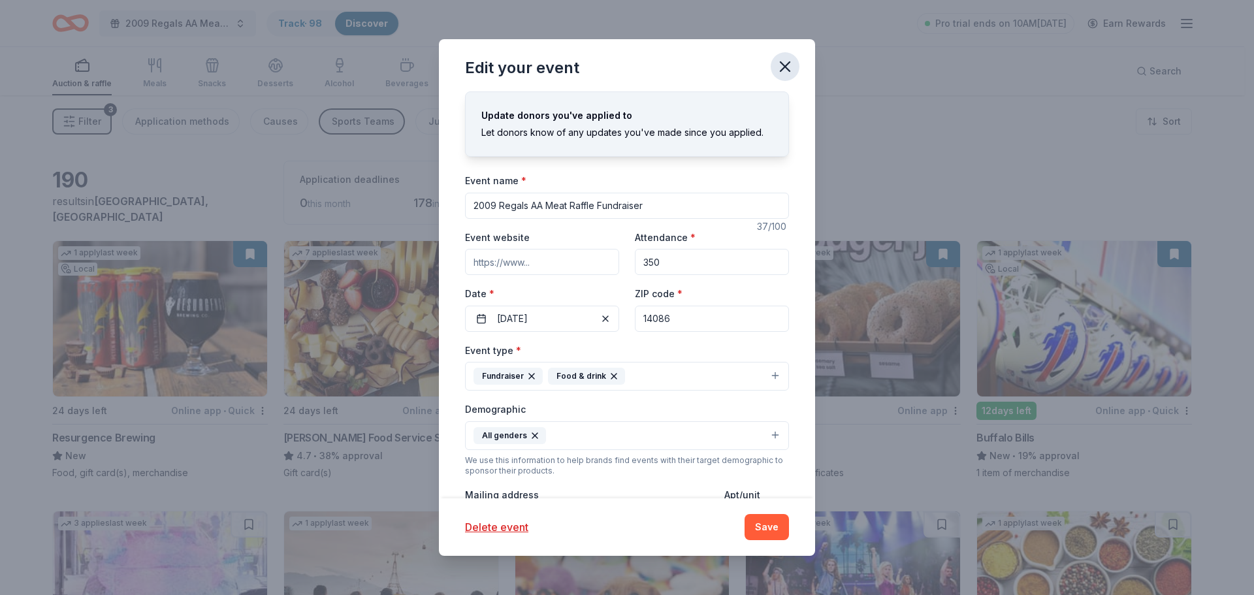
click at [786, 68] on icon "button" at bounding box center [784, 66] width 9 height 9
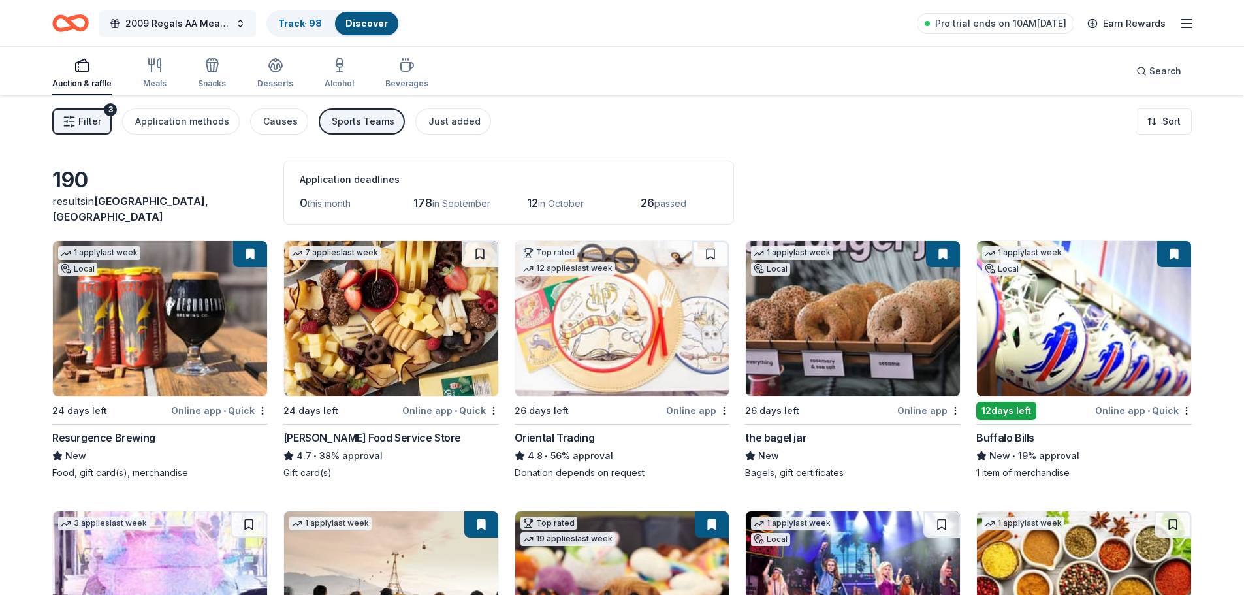
click at [204, 20] on span "2009 Regals AA Meat Raffle Fundraiser" at bounding box center [177, 24] width 104 height 16
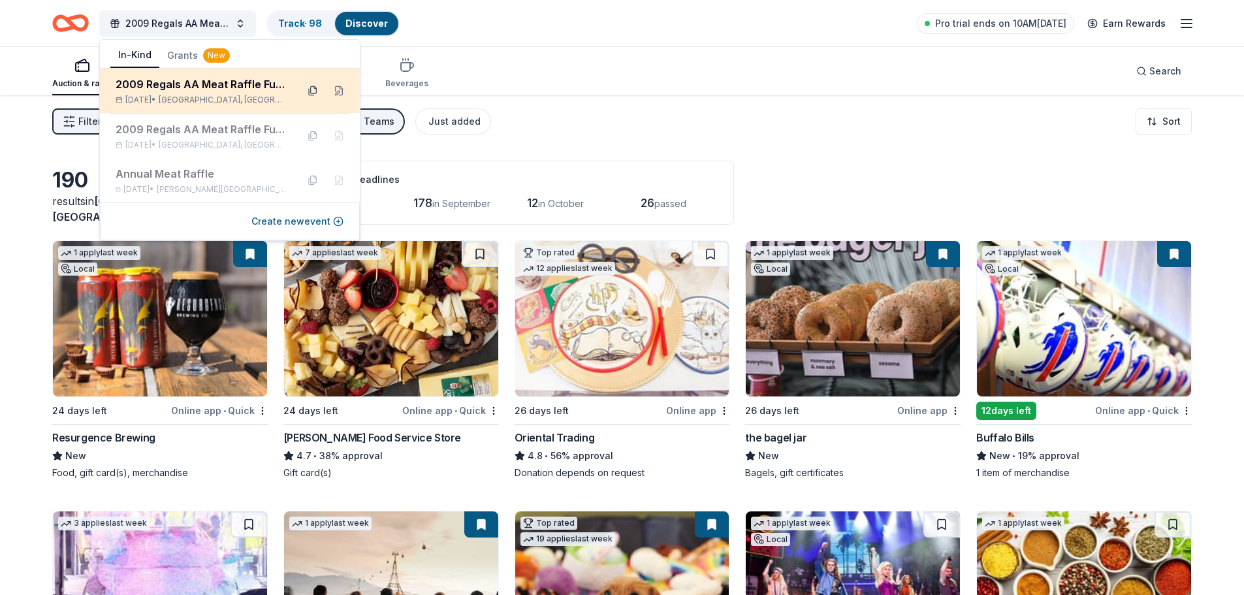
click at [308, 97] on button at bounding box center [312, 90] width 21 height 21
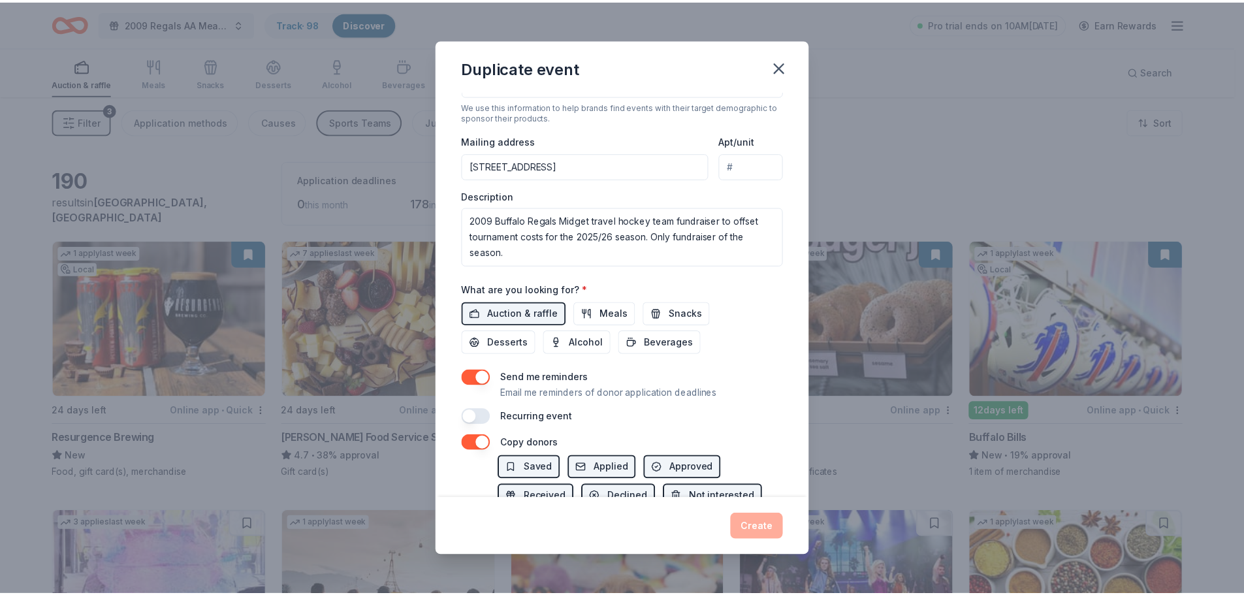
scroll to position [37, 0]
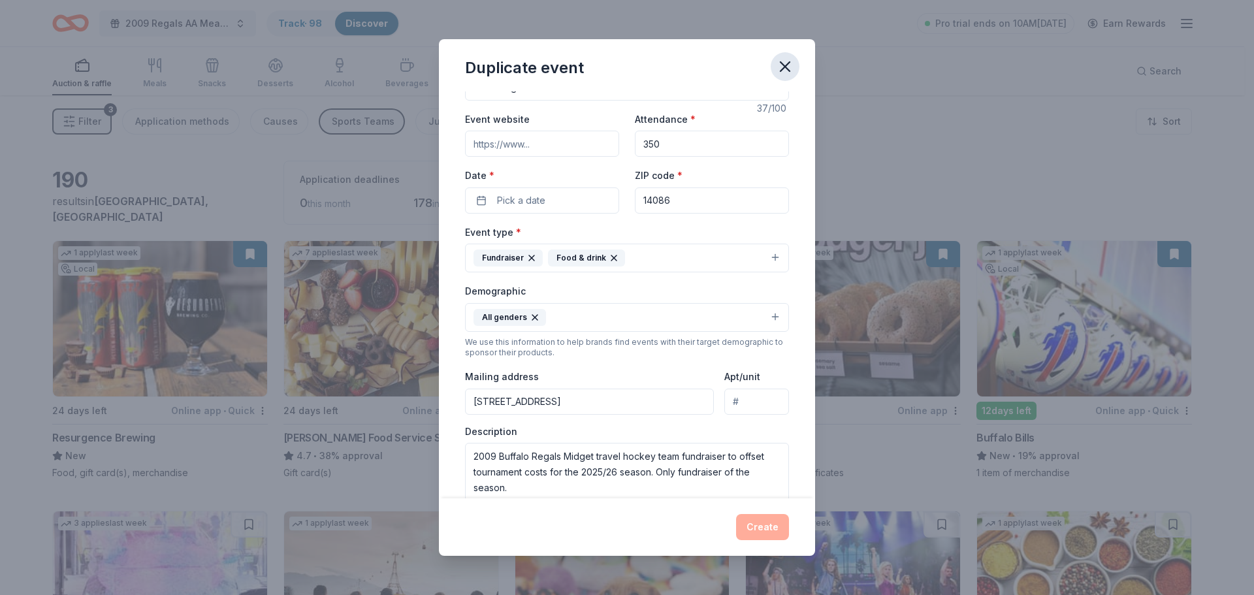
click at [793, 55] on div "Duplicate event" at bounding box center [627, 65] width 376 height 52
click at [787, 66] on icon "button" at bounding box center [785, 66] width 18 height 18
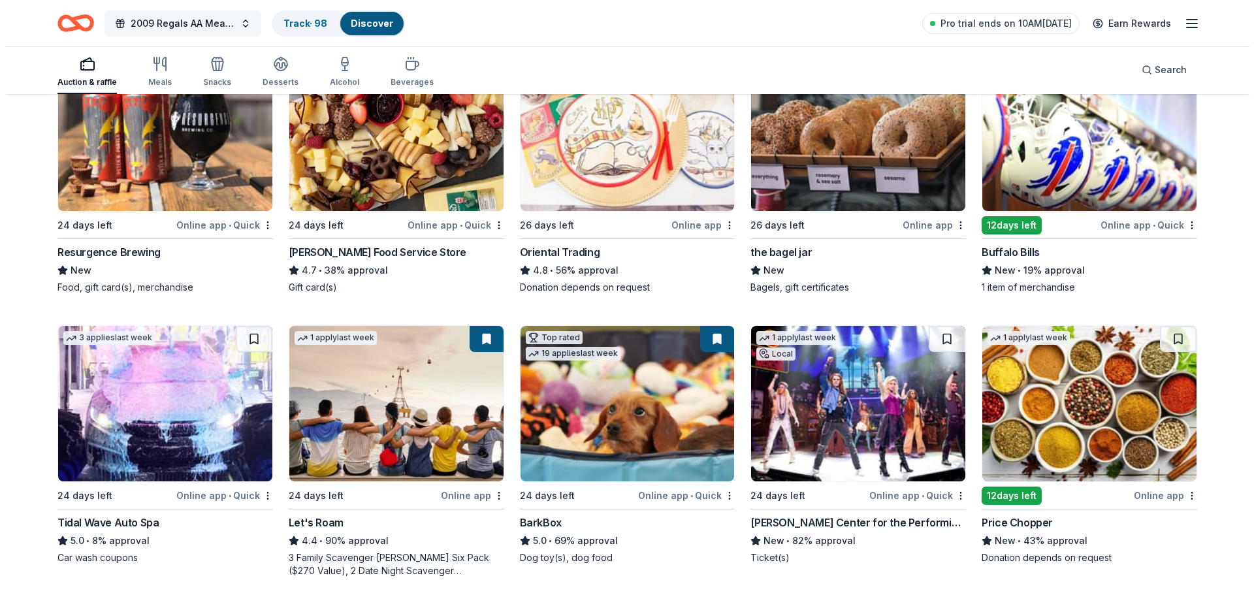
scroll to position [65, 0]
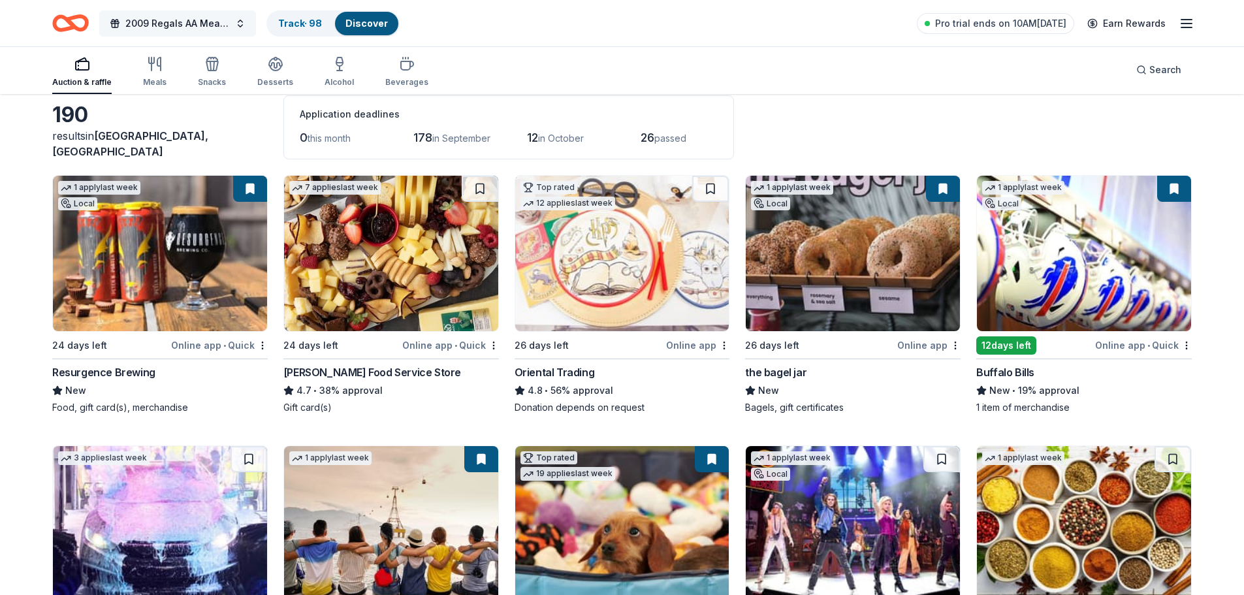
click at [176, 21] on span "2009 Regals AA Meat Raffle Fundraiser" at bounding box center [177, 24] width 104 height 16
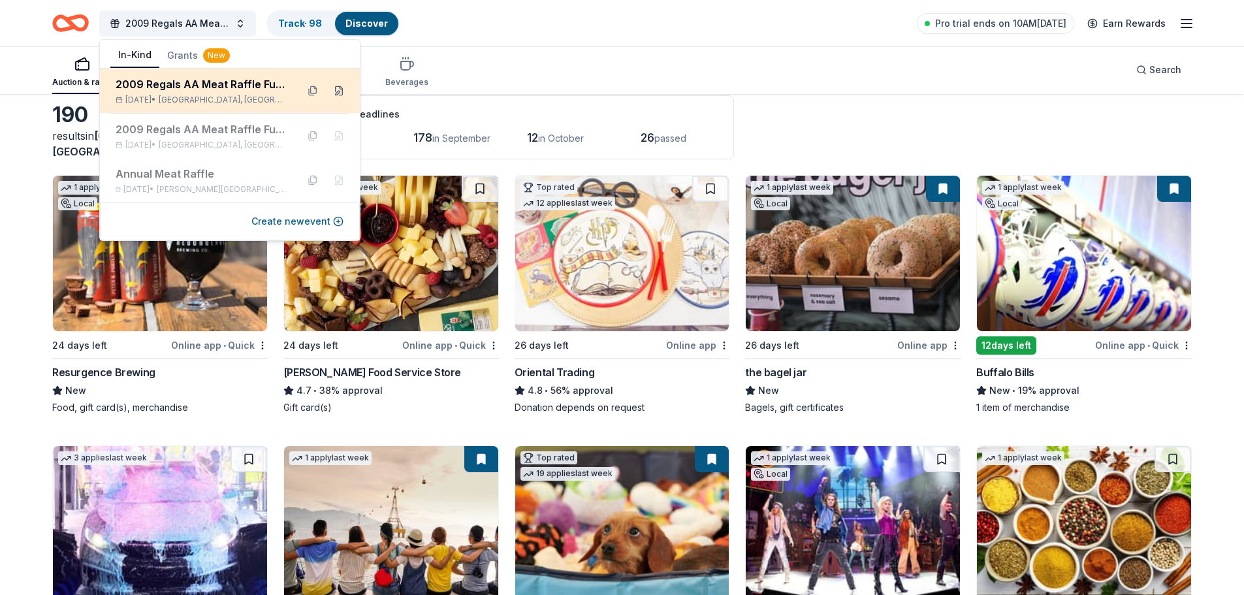
click at [338, 91] on button at bounding box center [338, 90] width 21 height 21
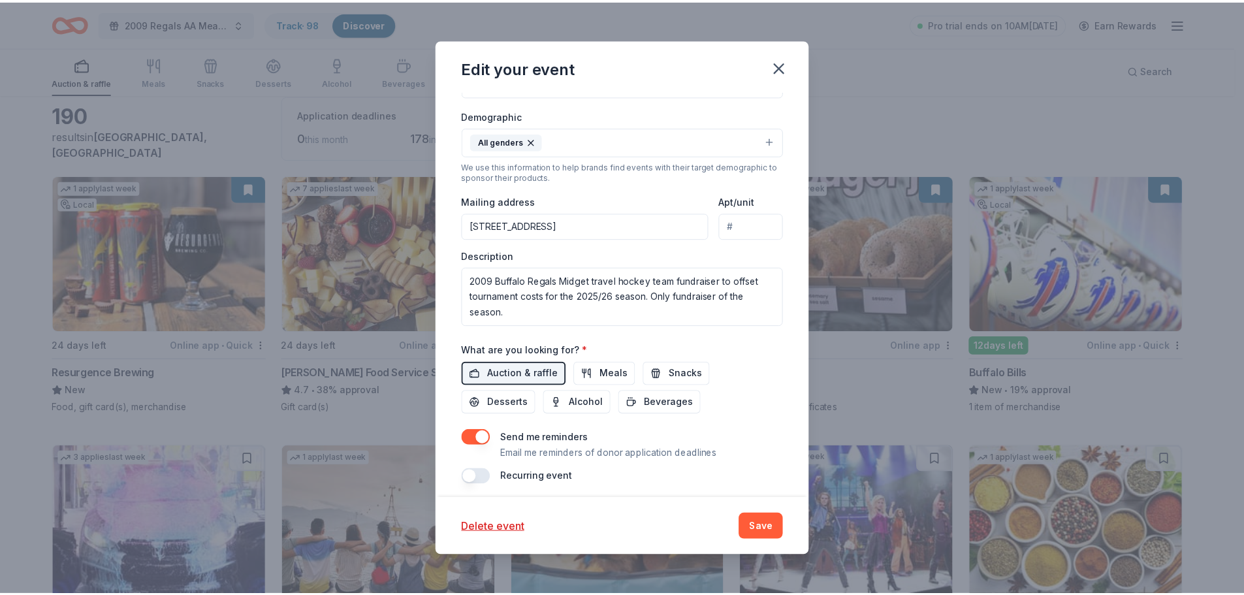
scroll to position [301, 0]
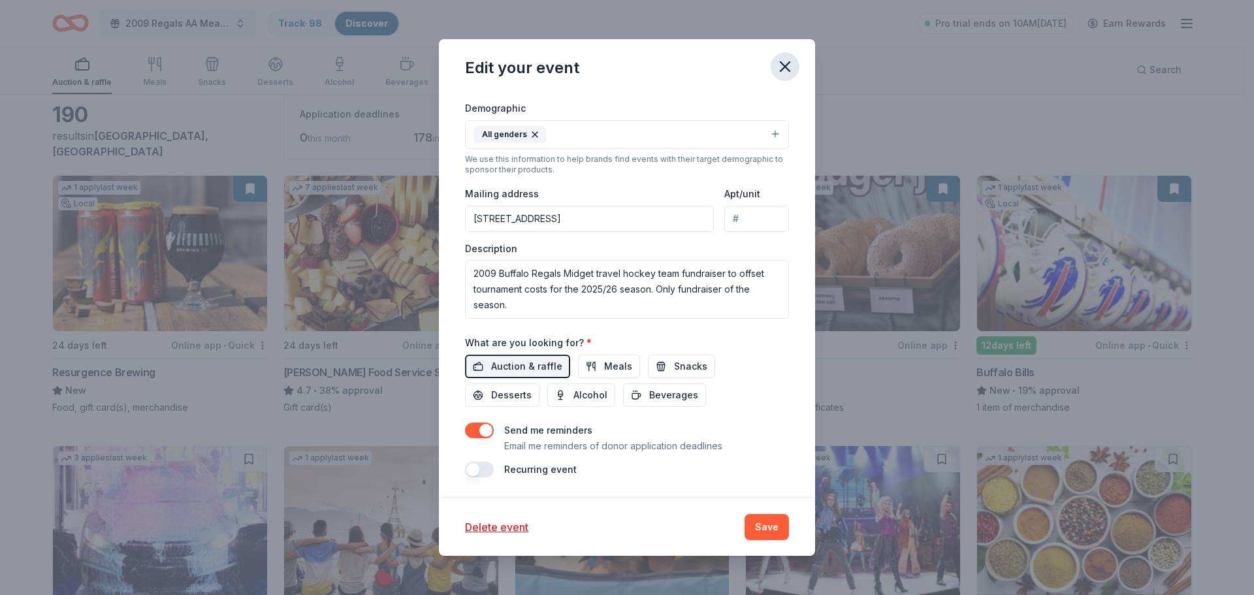
click at [789, 67] on icon "button" at bounding box center [785, 66] width 18 height 18
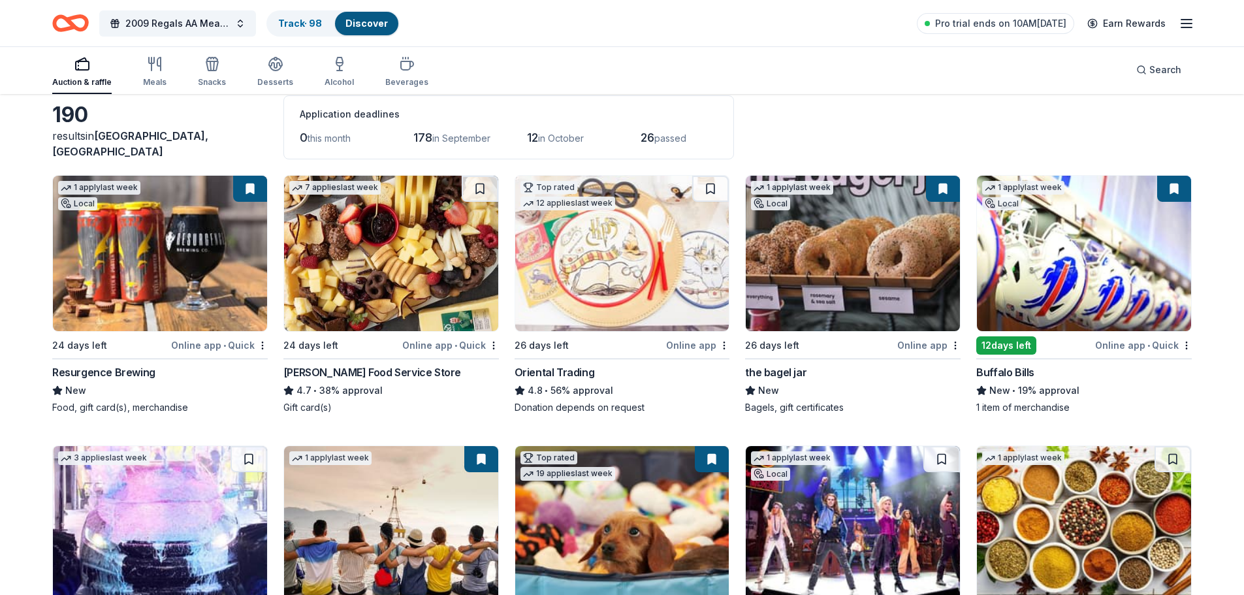
click at [1196, 24] on div "2009 Regals AA Meat Raffle Fundraiser Track · 98 Discover Pro trial ends on 10A…" at bounding box center [622, 23] width 1244 height 46
click at [1192, 24] on icon "button" at bounding box center [1187, 24] width 16 height 16
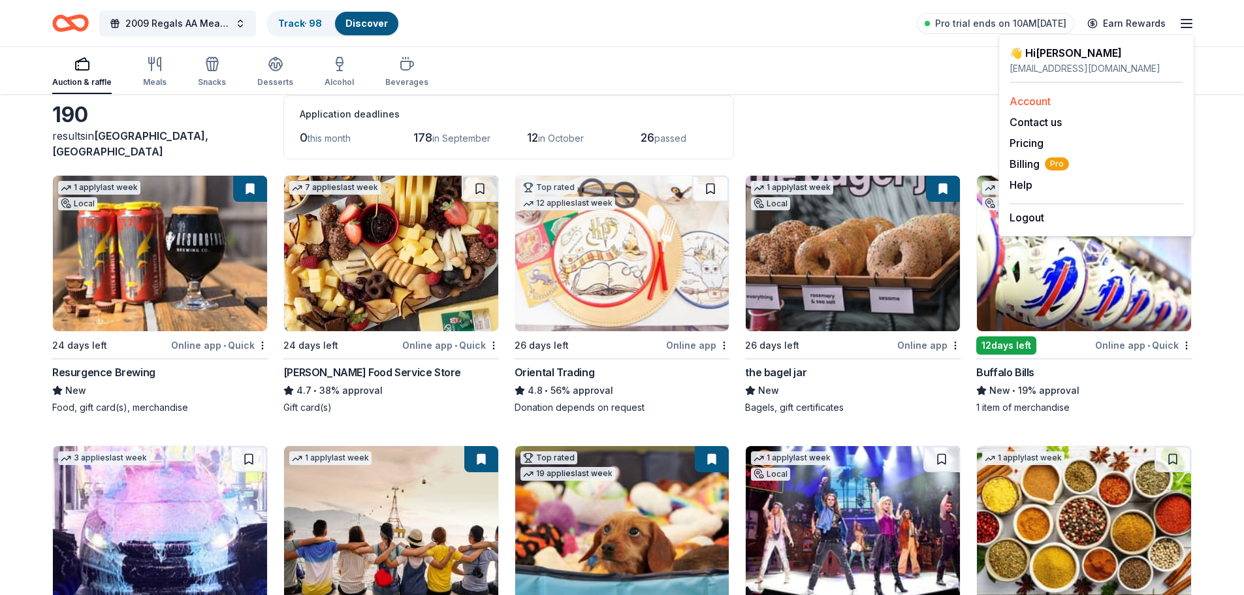
click at [1030, 99] on link "Account" at bounding box center [1030, 101] width 41 height 13
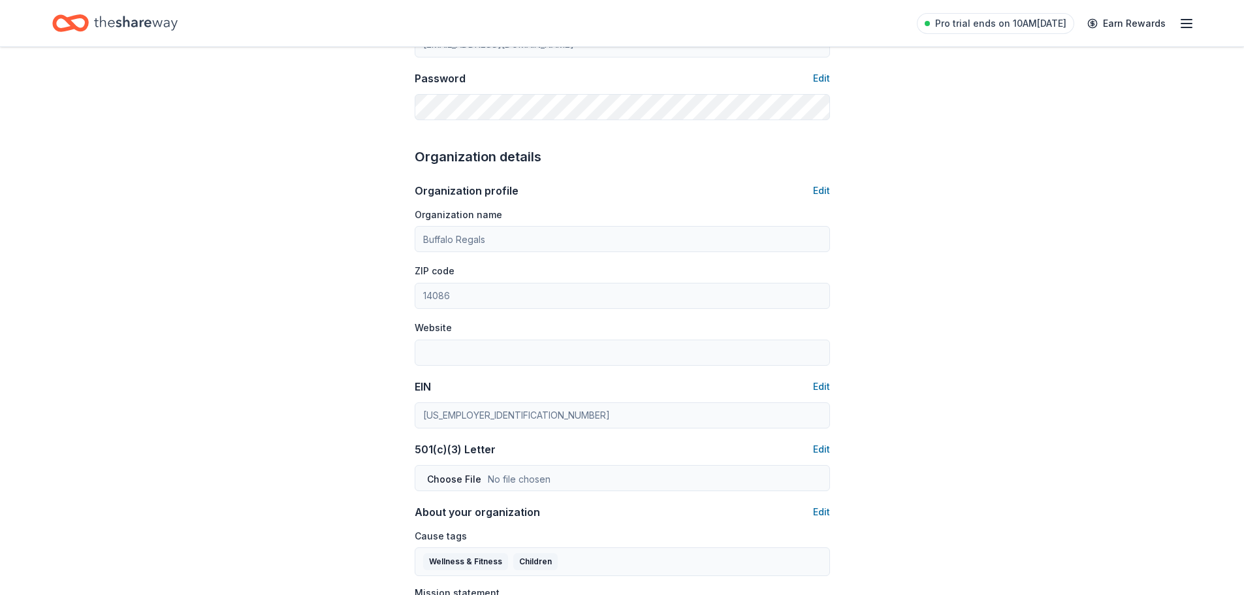
scroll to position [125, 0]
